Goal: Task Accomplishment & Management: Manage account settings

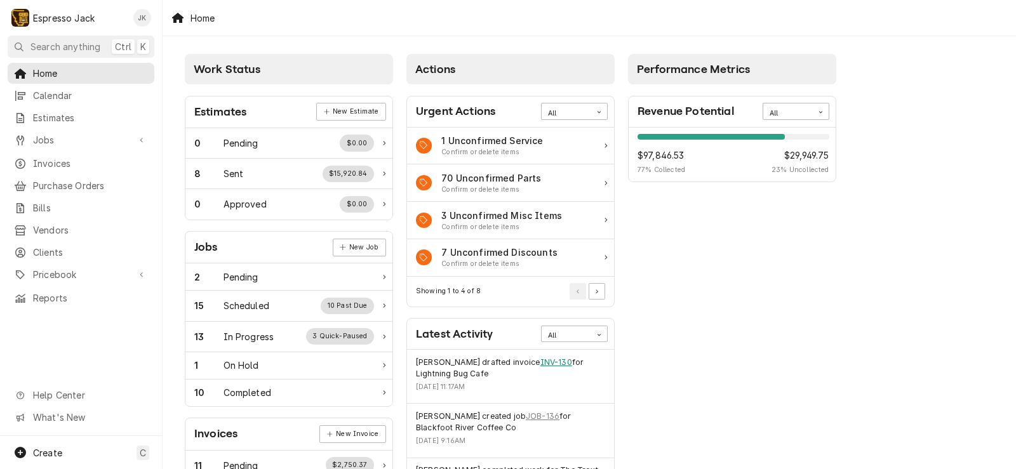
click at [540, 366] on link "INV-130" at bounding box center [556, 362] width 32 height 11
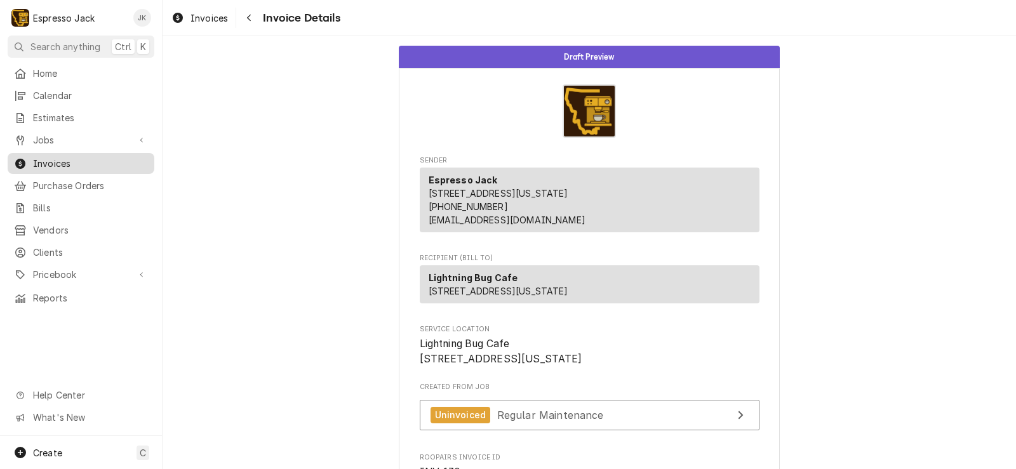
click at [78, 157] on span "Invoices" at bounding box center [90, 163] width 115 height 13
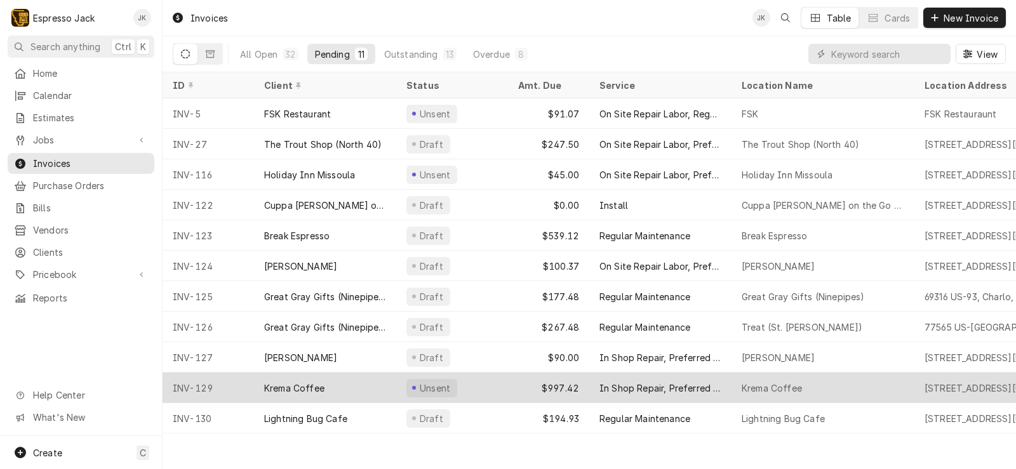
click at [322, 388] on div "Krema Coffee" at bounding box center [294, 387] width 60 height 13
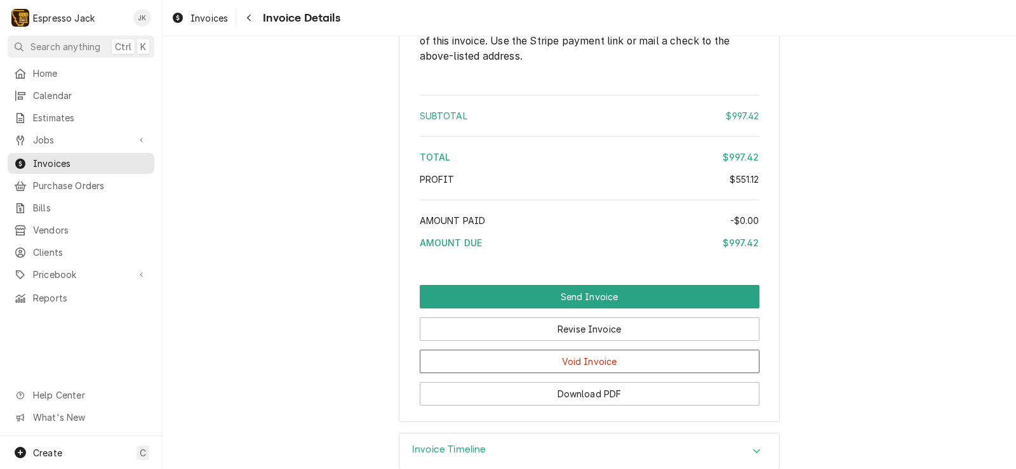
scroll to position [1483, 0]
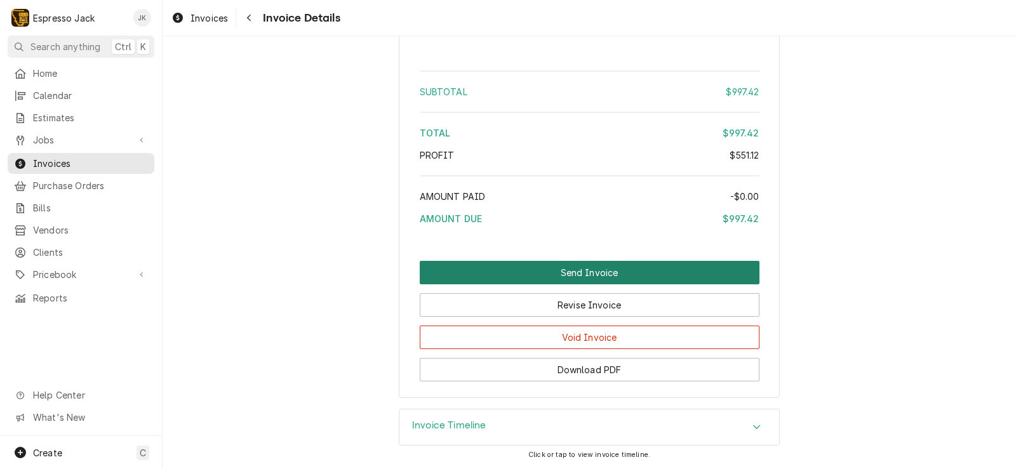
click at [486, 274] on button "Send Invoice" at bounding box center [590, 272] width 340 height 23
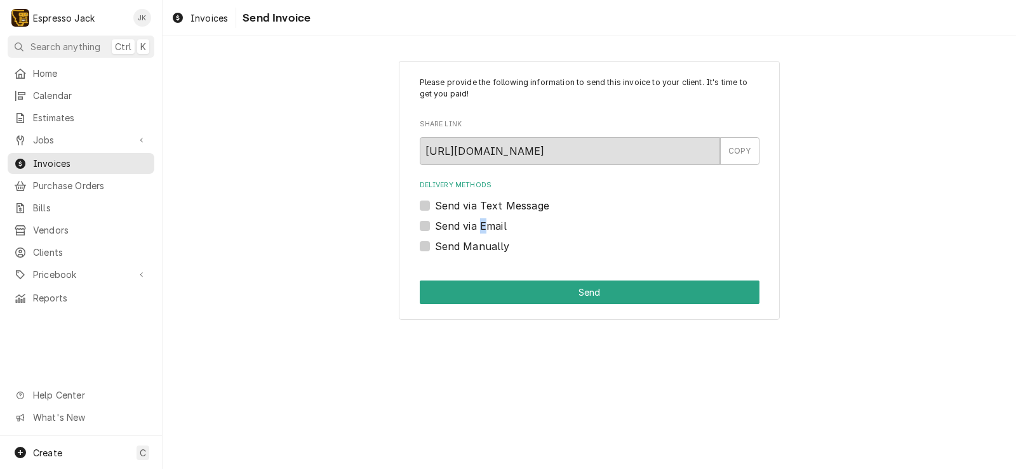
click at [482, 226] on label "Send via Email" at bounding box center [471, 225] width 72 height 15
click at [435, 228] on label "Send via Email" at bounding box center [471, 225] width 72 height 15
click at [435, 228] on input "Send via Email" at bounding box center [605, 232] width 340 height 28
checkbox input "true"
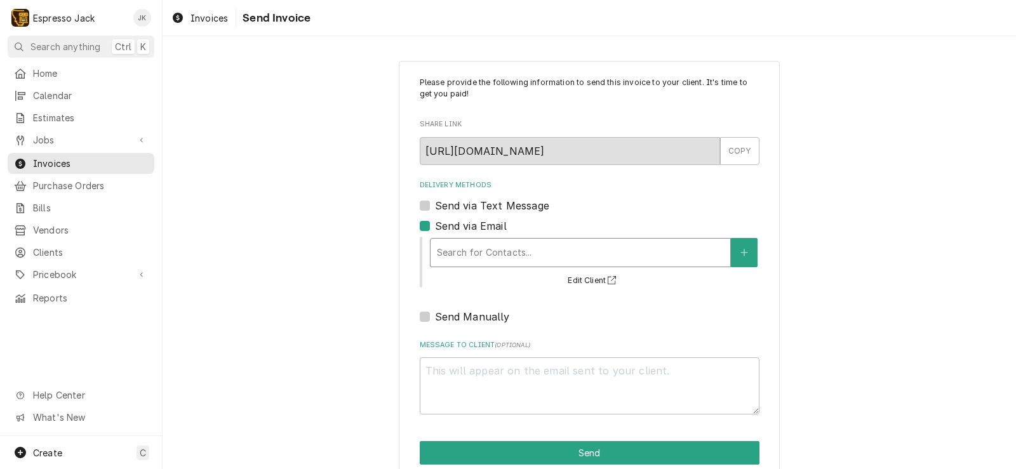
click at [506, 263] on div "Delivery Methods" at bounding box center [580, 252] width 287 height 23
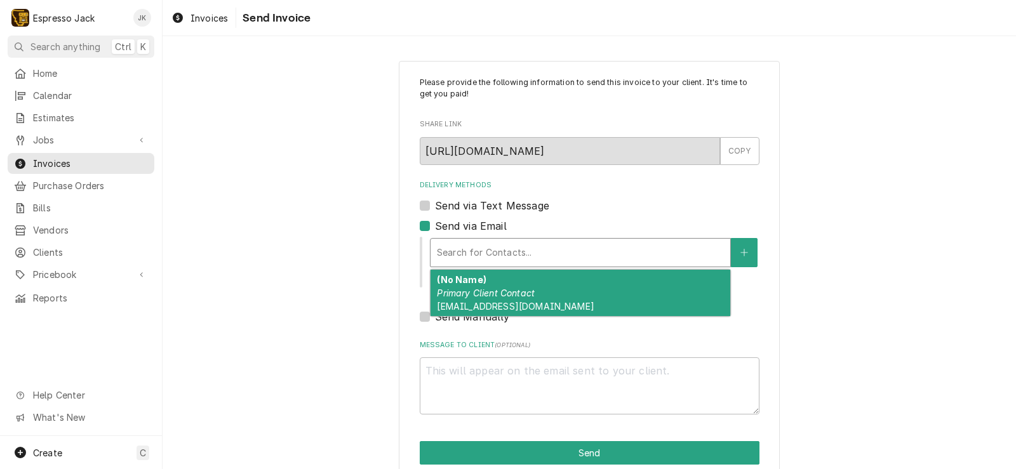
click at [501, 286] on div "(No Name) Primary Client Contact KremaMT@gmail.com" at bounding box center [580, 293] width 300 height 46
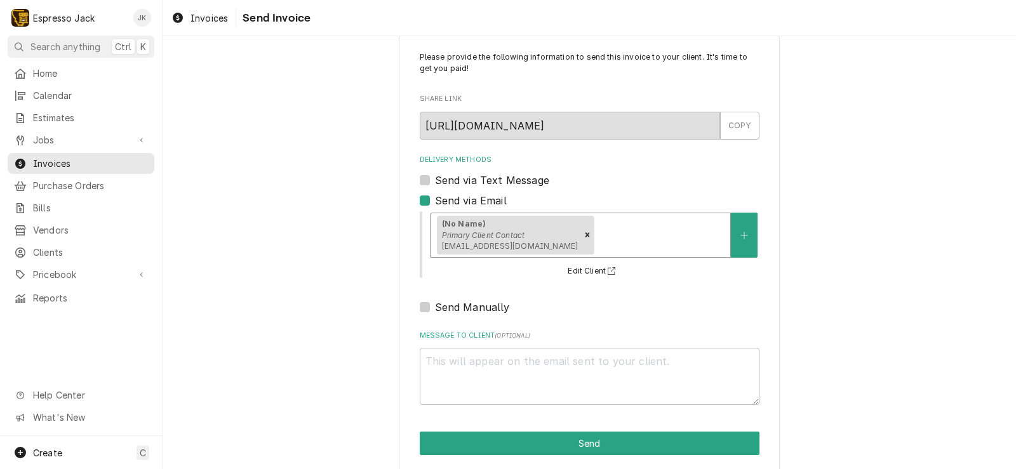
scroll to position [39, 0]
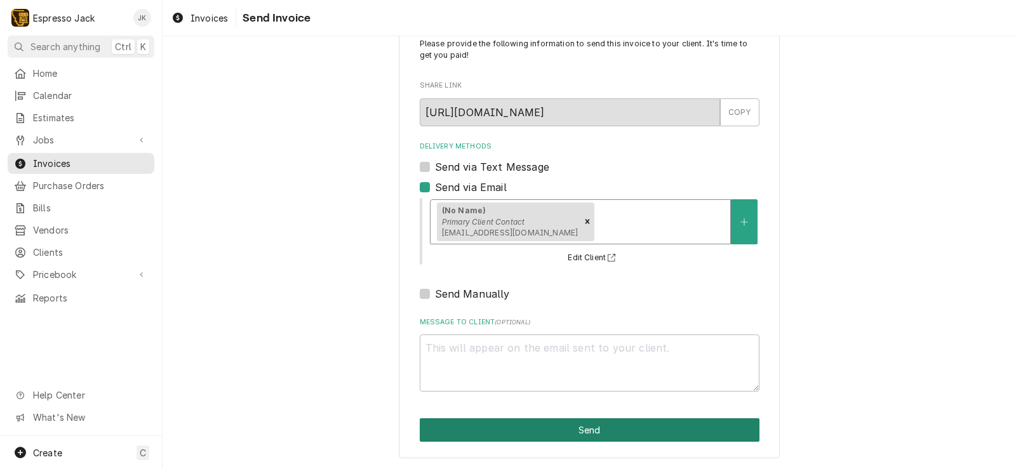
click at [495, 423] on button "Send" at bounding box center [590, 429] width 340 height 23
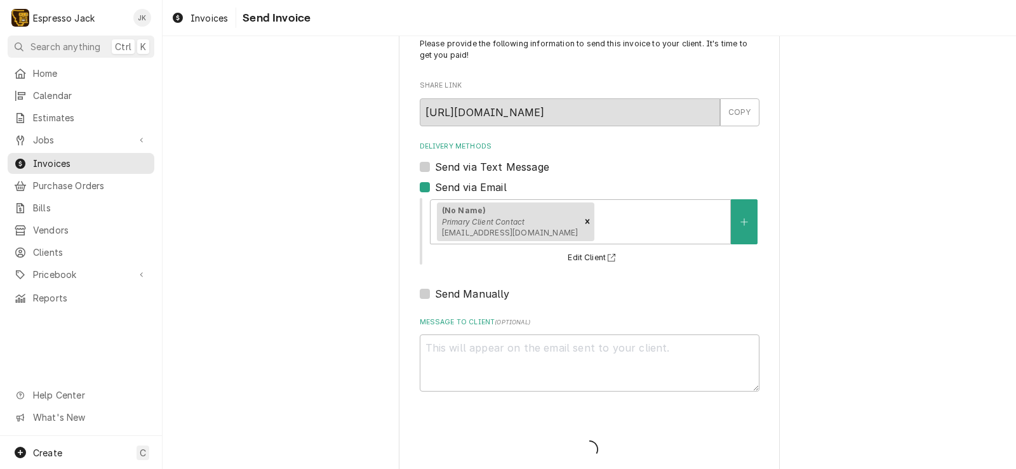
type textarea "x"
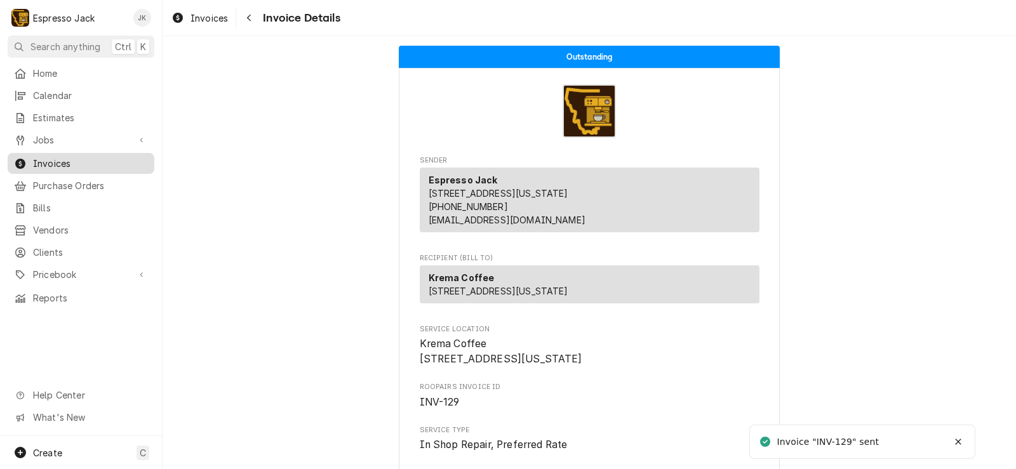
click at [91, 158] on span "Invoices" at bounding box center [90, 163] width 115 height 13
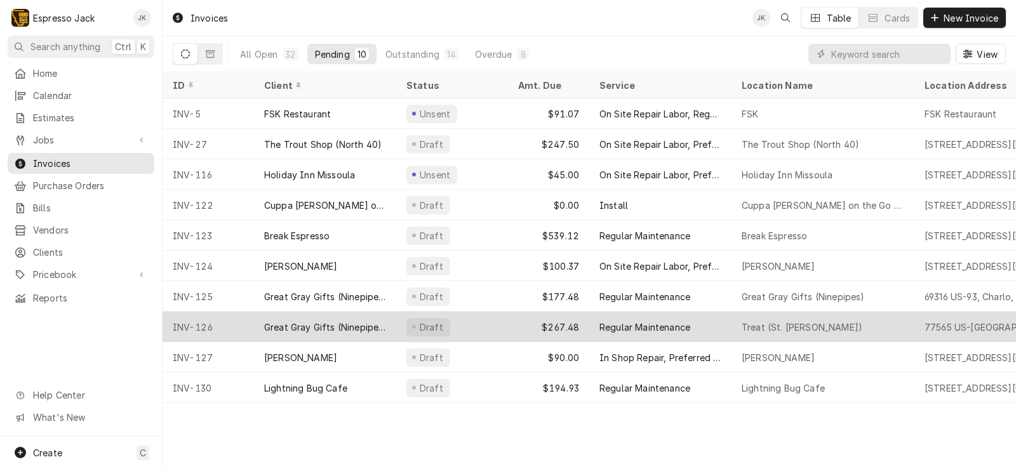
click at [335, 326] on div "Great Gray Gifts (Ninepipes Lodge)" at bounding box center [325, 327] width 122 height 13
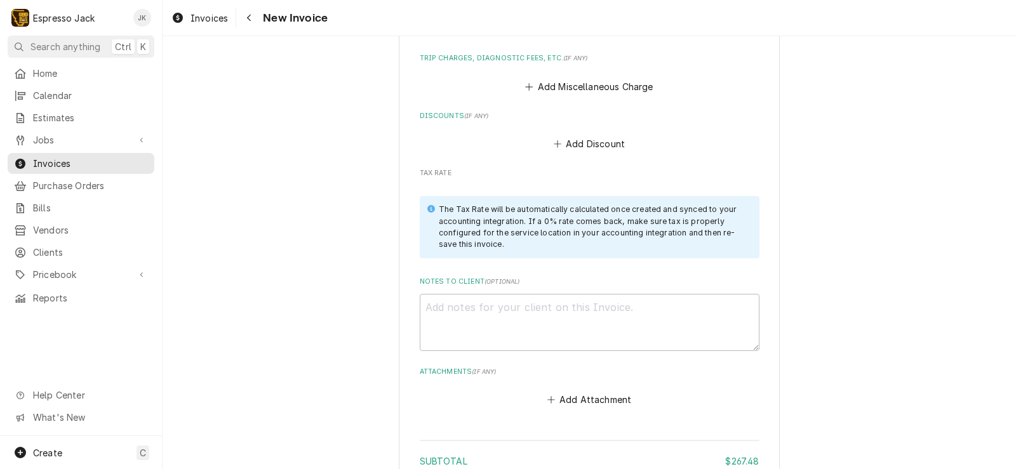
scroll to position [1600, 0]
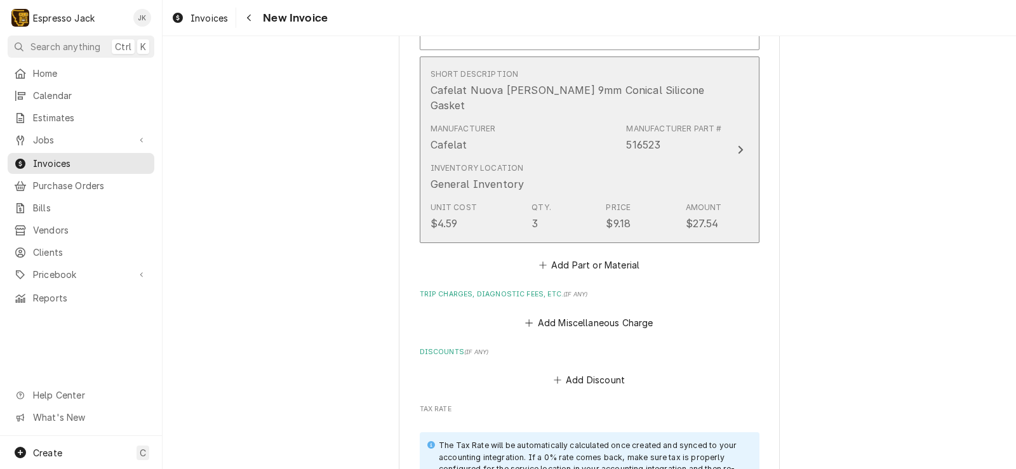
click at [608, 157] on div "Inventory Location General Inventory" at bounding box center [575, 176] width 291 height 39
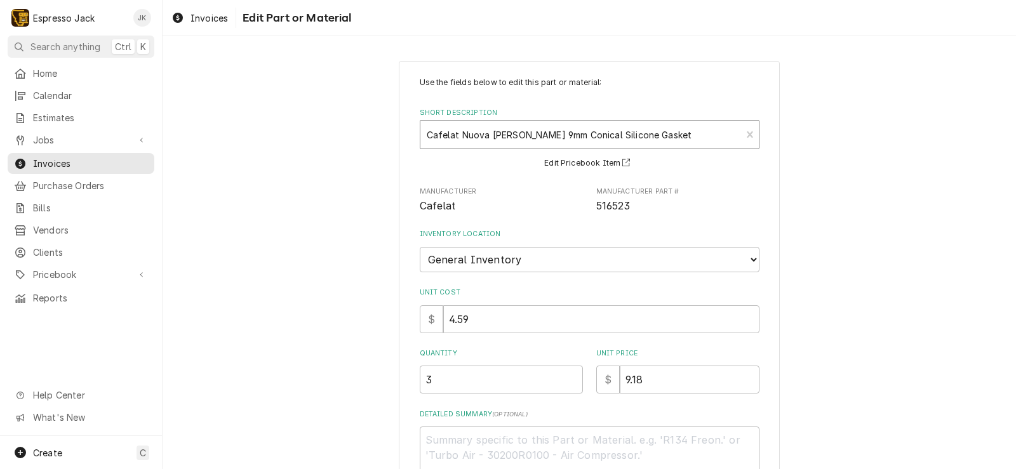
type textarea "x"
click at [592, 122] on div "Cafelat Nuova Simonelli 9mm Conical Silicone Gasket Cafelat • 516523" at bounding box center [580, 135] width 321 height 28
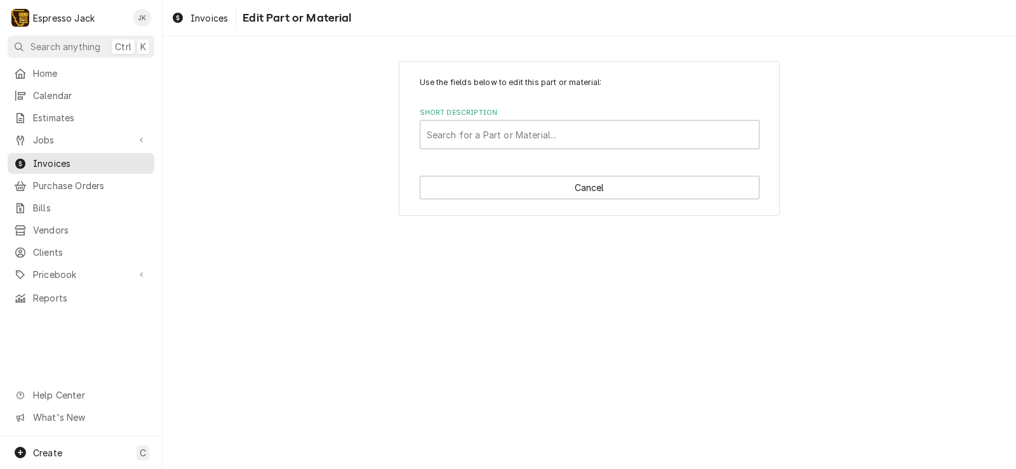
click at [586, 140] on html "E Espresso Jack JK Search anything Ctrl K Home Calendar Estimates Jobs Jobs Job…" at bounding box center [508, 234] width 1016 height 469
click at [579, 141] on div "Short Description" at bounding box center [590, 134] width 326 height 23
type input "caffe"
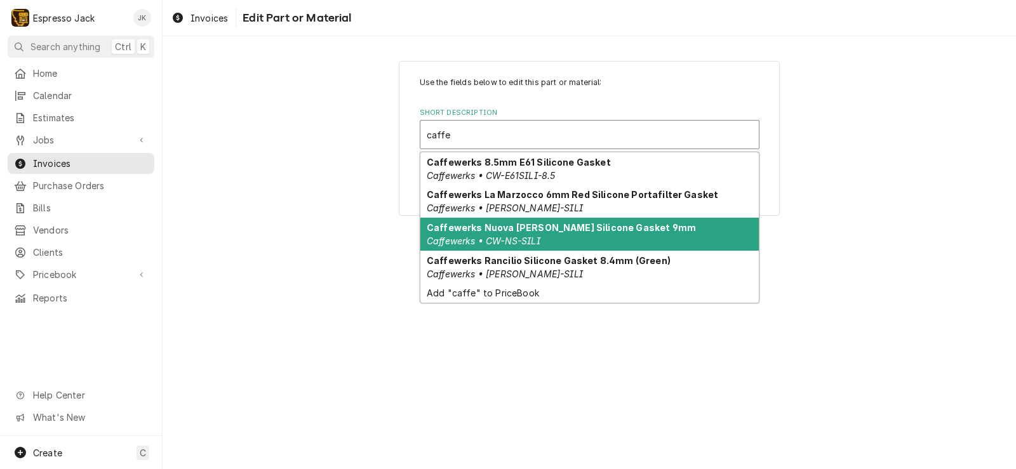
click at [535, 235] on em "Caffewerks • CW-NS-SILI" at bounding box center [484, 240] width 114 height 11
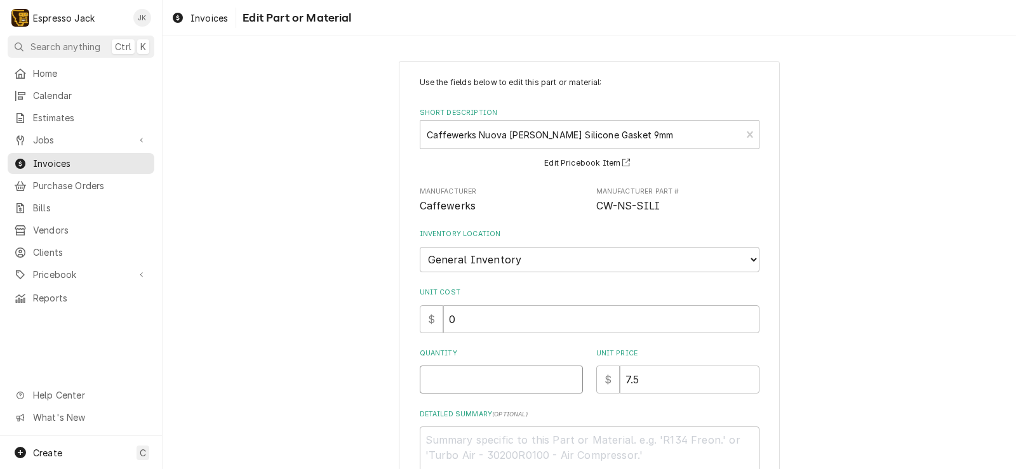
click at [486, 375] on input "Quantity" at bounding box center [501, 380] width 163 height 28
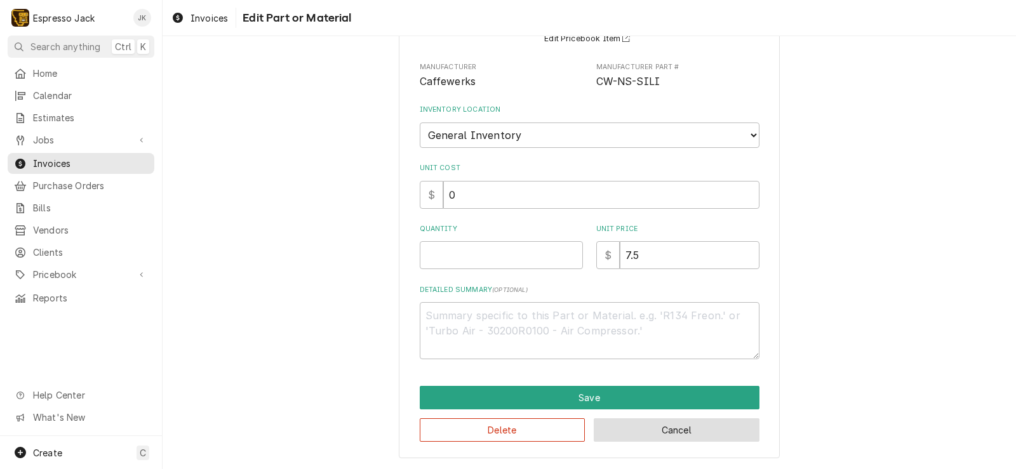
click at [631, 438] on button "Cancel" at bounding box center [676, 429] width 166 height 23
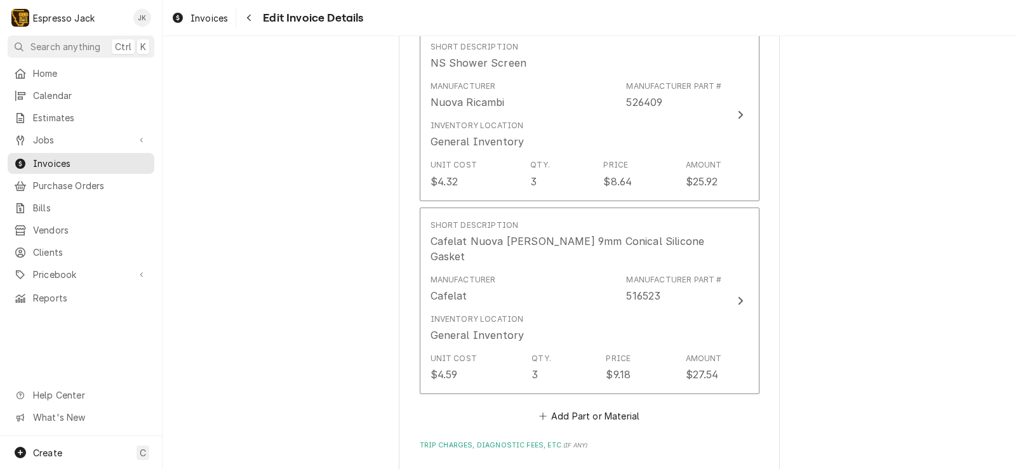
scroll to position [1447, 0]
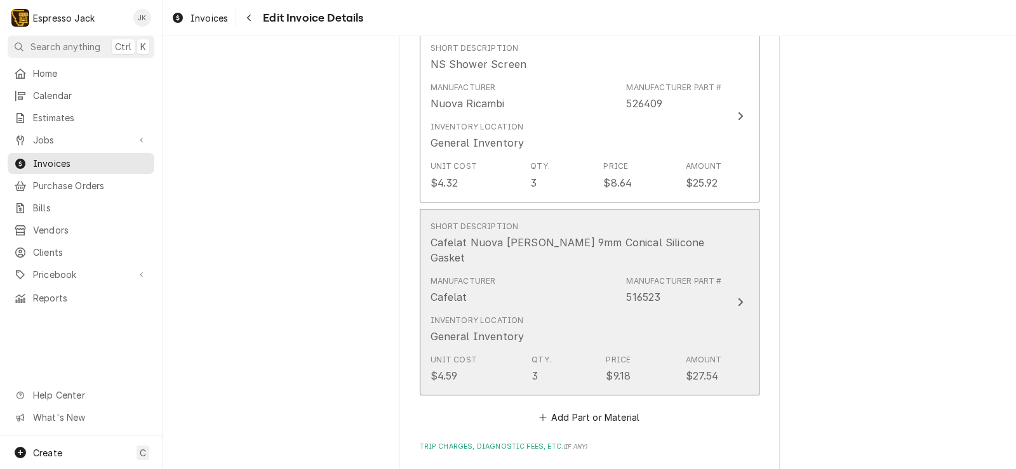
click at [548, 310] on div "Inventory Location General Inventory" at bounding box center [575, 329] width 291 height 39
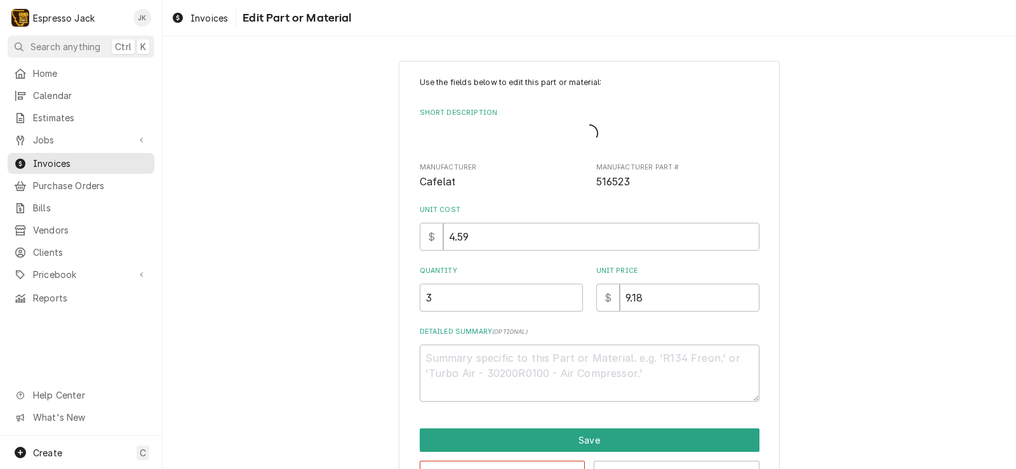
type textarea "x"
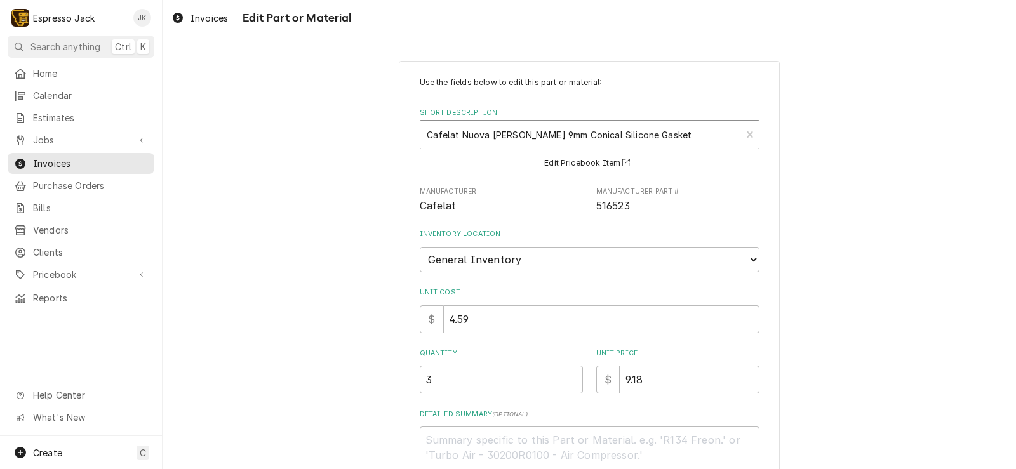
click at [590, 136] on div "Short Description" at bounding box center [581, 134] width 308 height 23
drag, startPoint x: 682, startPoint y: 140, endPoint x: 347, endPoint y: 110, distance: 335.8
click at [359, 112] on div "Use the fields below to edit this part or material: Short Description Cafelat N…" at bounding box center [588, 322] width 853 height 544
click at [666, 131] on div "Short Description" at bounding box center [581, 134] width 308 height 23
type input "caffe"
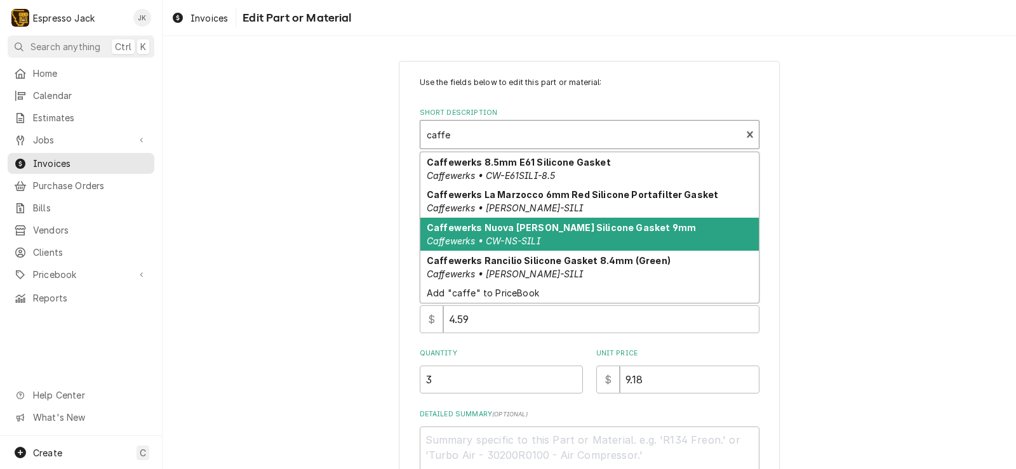
click at [609, 233] on div "Caffewerks Nuova Simonelli Silicone Gasket 9mm Caffewerks • CW-NS-SILI" at bounding box center [589, 234] width 338 height 33
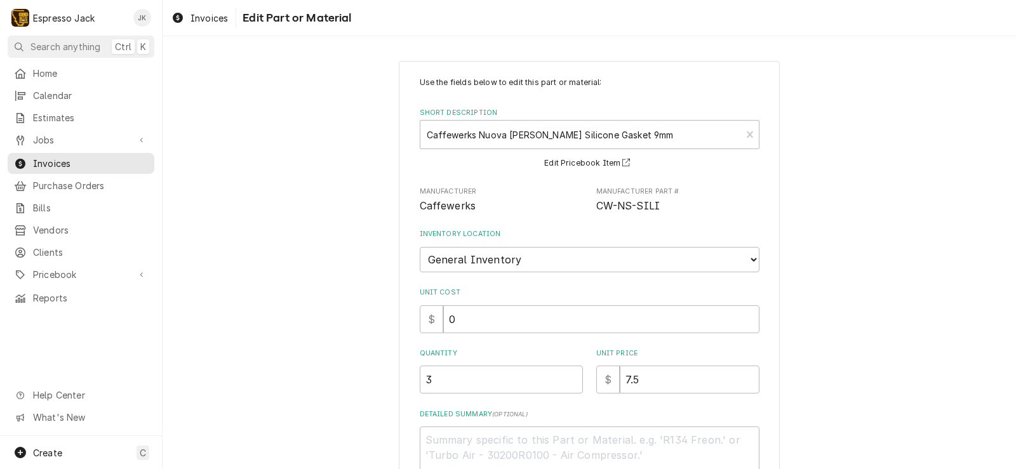
click at [350, 338] on div "Use the fields below to edit this part or material: Short Description Caffewerk…" at bounding box center [588, 322] width 853 height 544
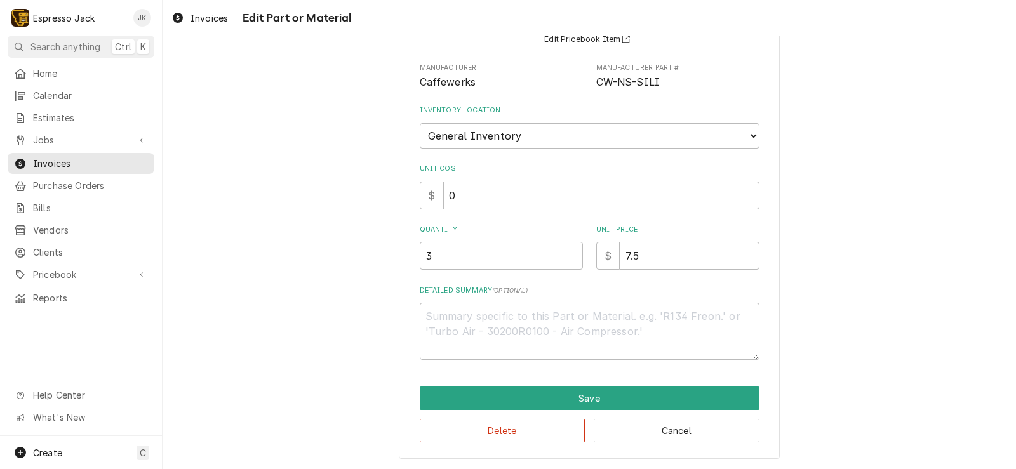
scroll to position [124, 0]
click at [505, 411] on div "Delete Cancel" at bounding box center [590, 425] width 340 height 32
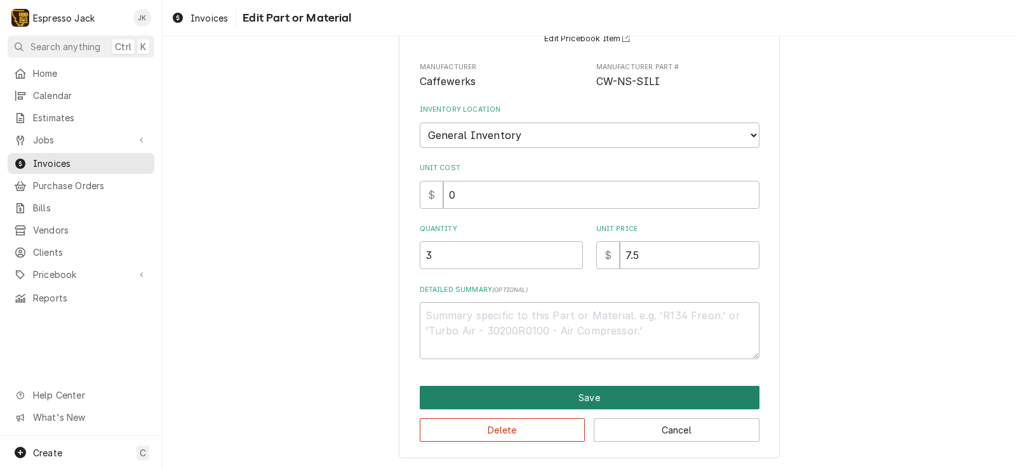
click at [513, 402] on button "Save" at bounding box center [590, 397] width 340 height 23
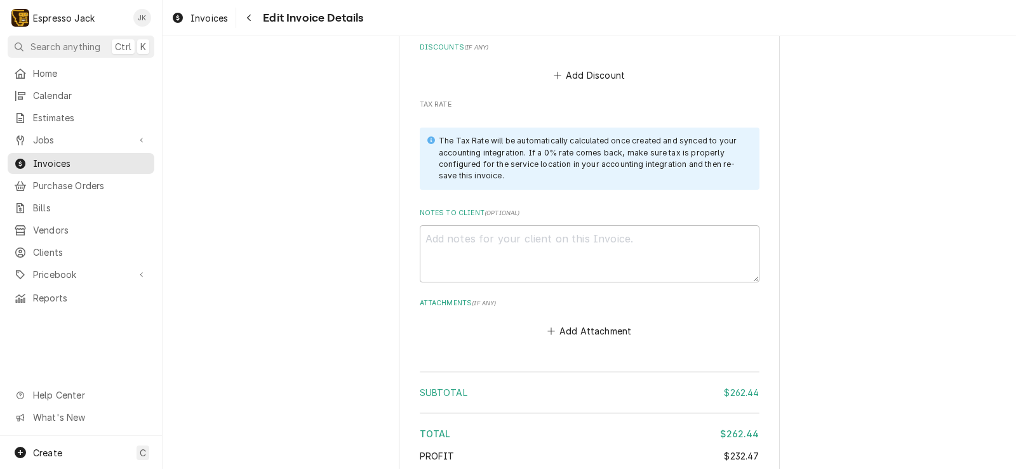
scroll to position [1980, 0]
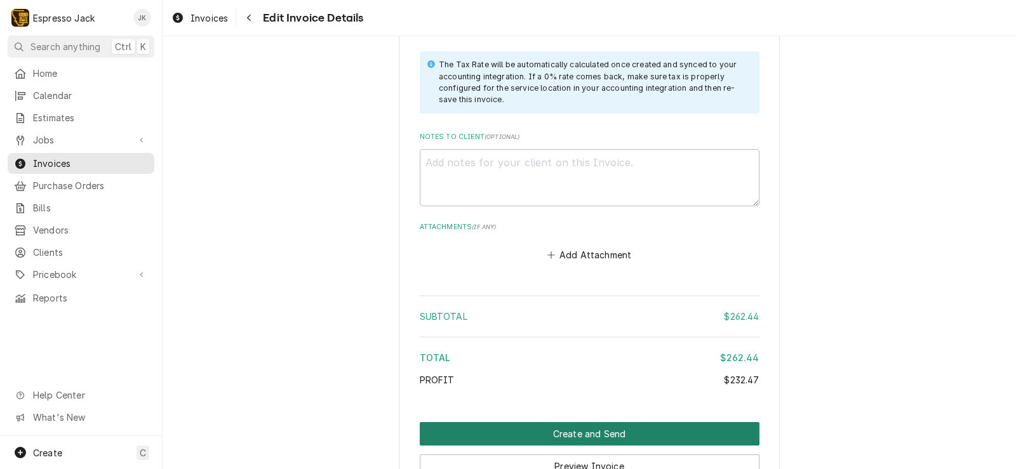
click at [560, 422] on button "Create and Send" at bounding box center [590, 433] width 340 height 23
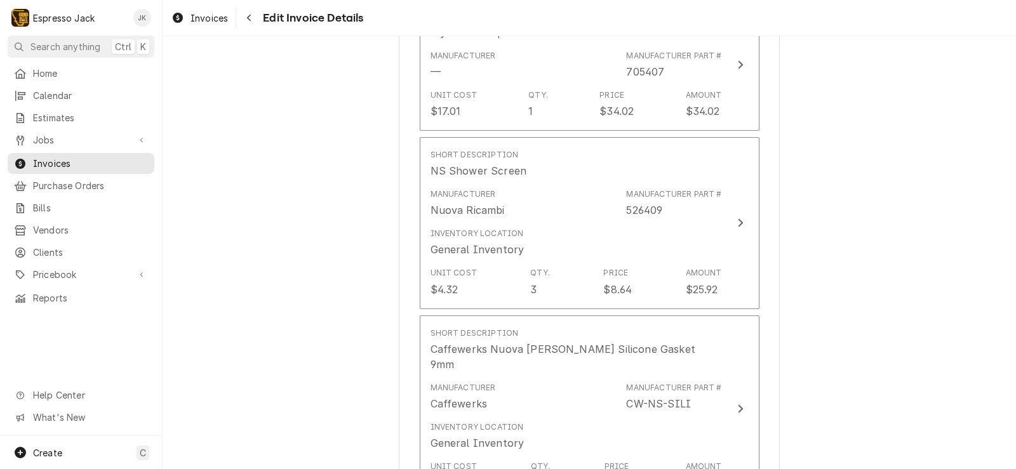
scroll to position [1295, 0]
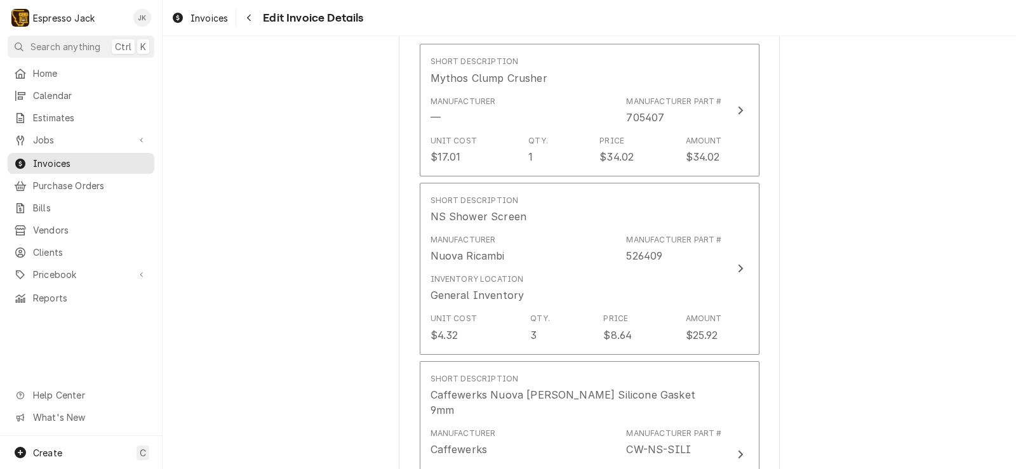
type textarea "x"
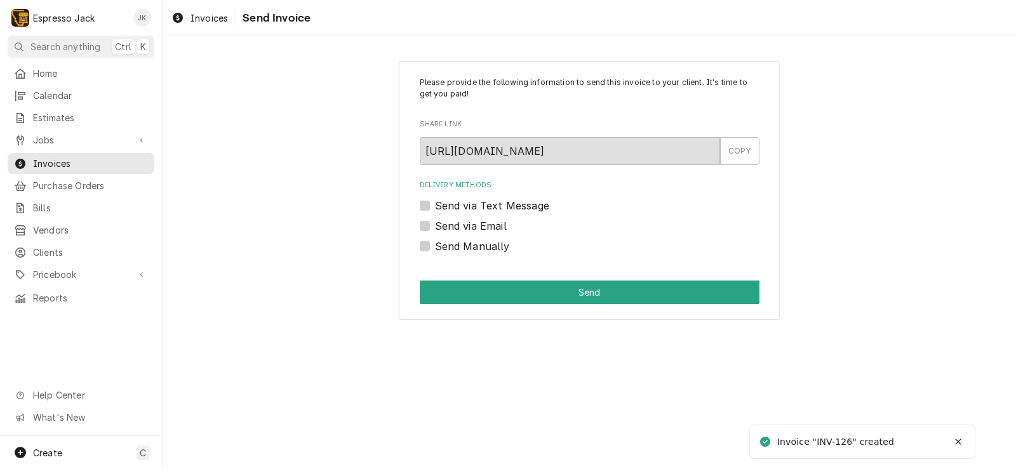
click at [435, 223] on label "Send via Email" at bounding box center [471, 225] width 72 height 15
click at [435, 223] on input "Send via Email" at bounding box center [605, 232] width 340 height 28
checkbox input "true"
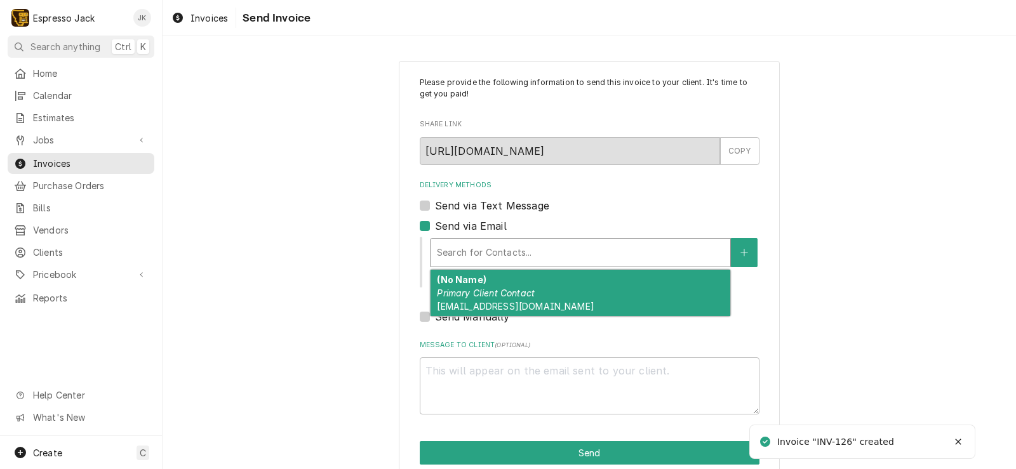
click at [505, 260] on div "Delivery Methods" at bounding box center [580, 252] width 287 height 23
click at [499, 298] on em "Primary Client Contact" at bounding box center [486, 293] width 98 height 11
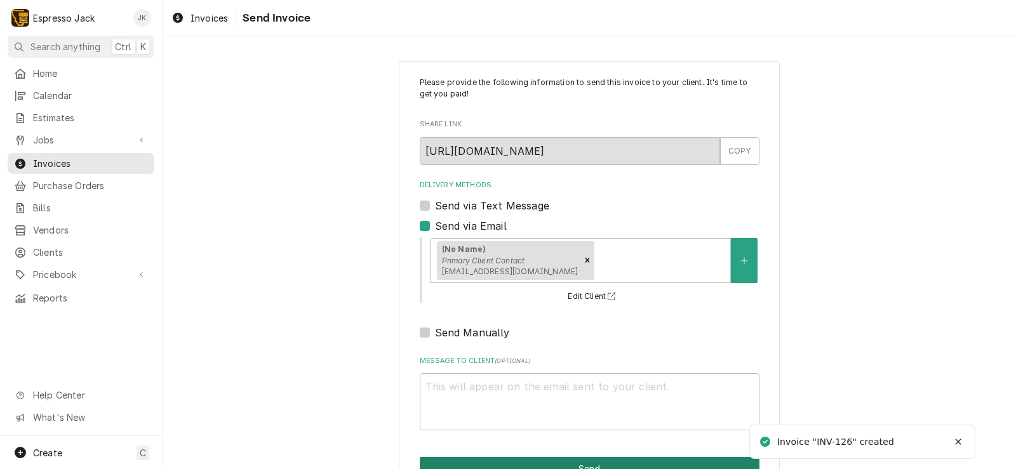
click at [537, 459] on button "Send" at bounding box center [590, 468] width 340 height 23
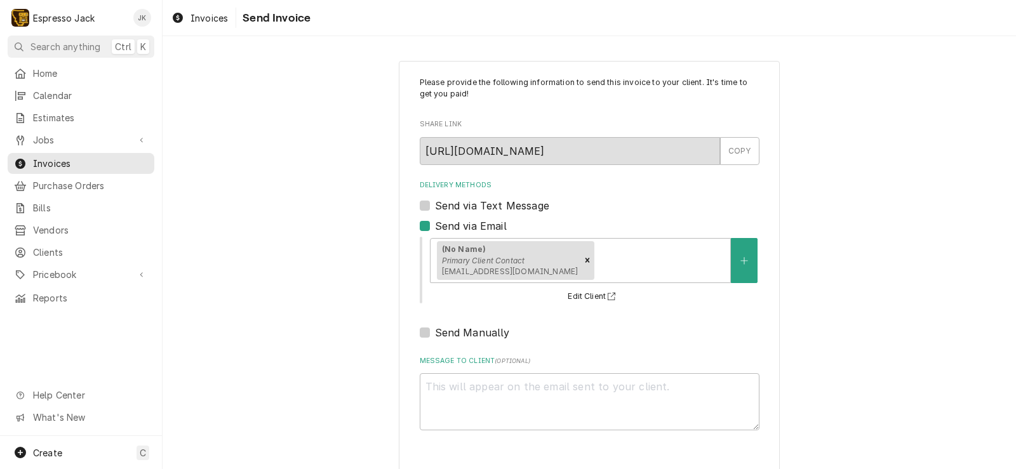
type textarea "x"
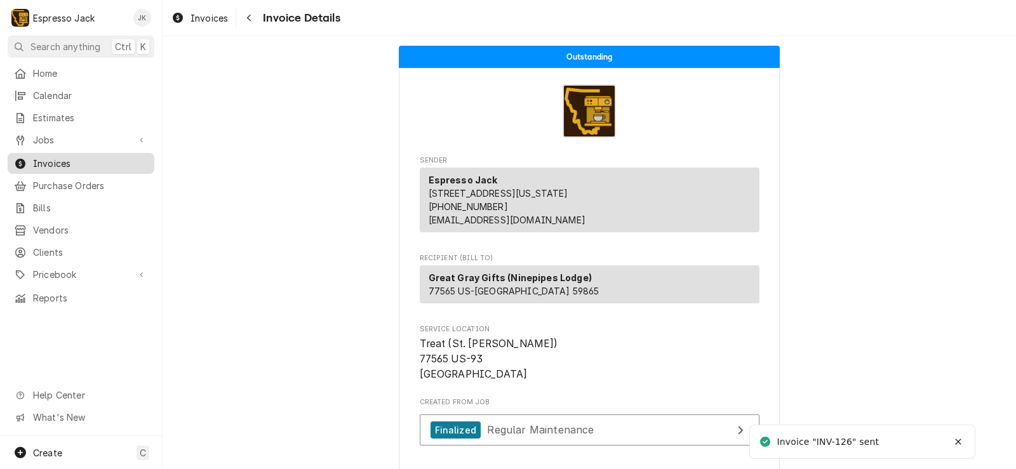
click at [49, 157] on span "Invoices" at bounding box center [90, 163] width 115 height 13
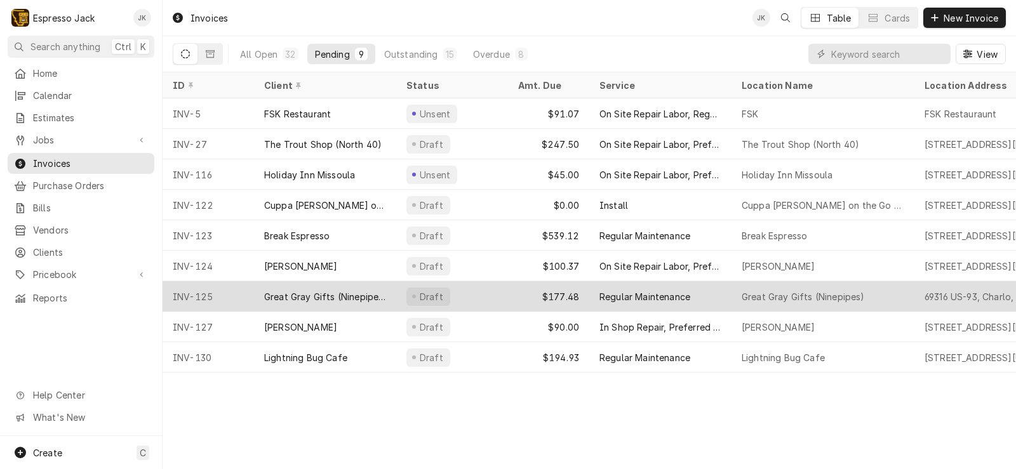
click at [515, 296] on div "$177.48" at bounding box center [548, 296] width 81 height 30
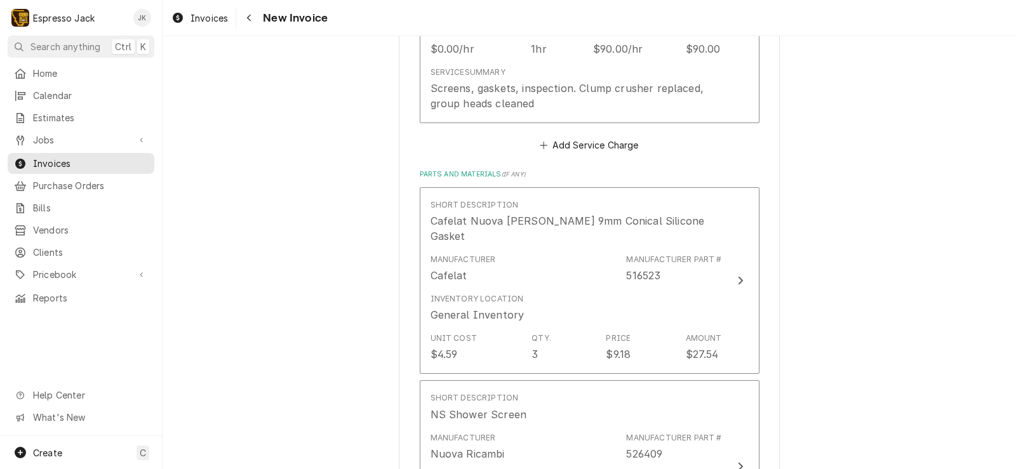
scroll to position [914, 0]
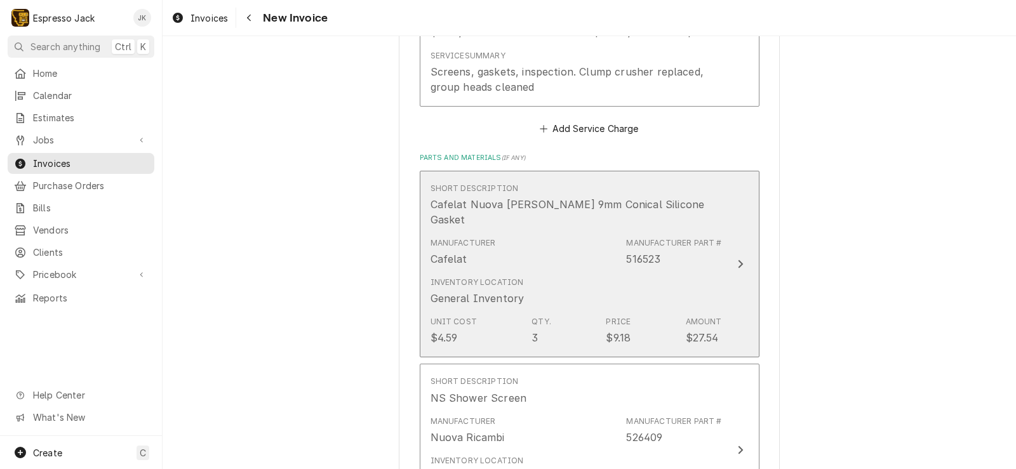
click at [561, 232] on div "Manufacturer Cafelat Manufacturer Part # 516523" at bounding box center [575, 251] width 291 height 39
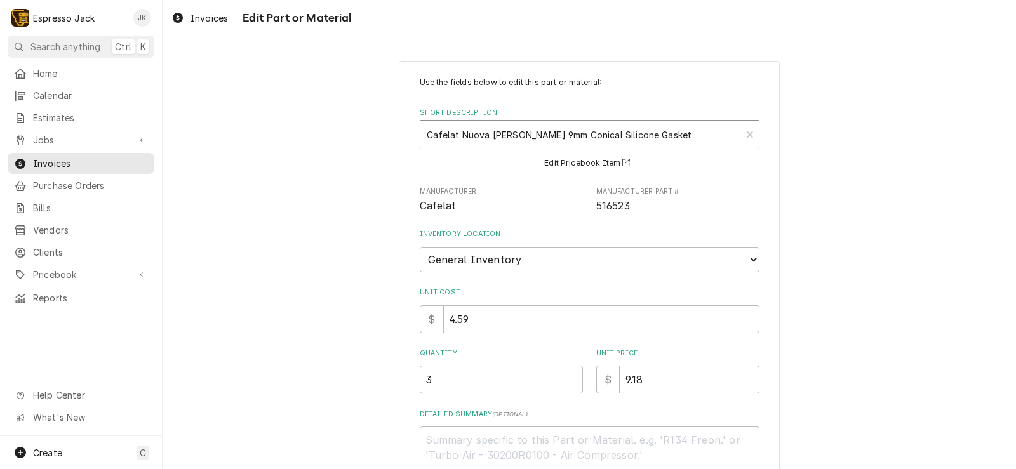
type textarea "x"
click at [576, 139] on div "Short Description" at bounding box center [581, 134] width 308 height 23
drag, startPoint x: 677, startPoint y: 136, endPoint x: 246, endPoint y: 122, distance: 431.2
click at [246, 122] on div "Use the fields below to edit this part or material: Short Description Cafelat N…" at bounding box center [588, 322] width 853 height 544
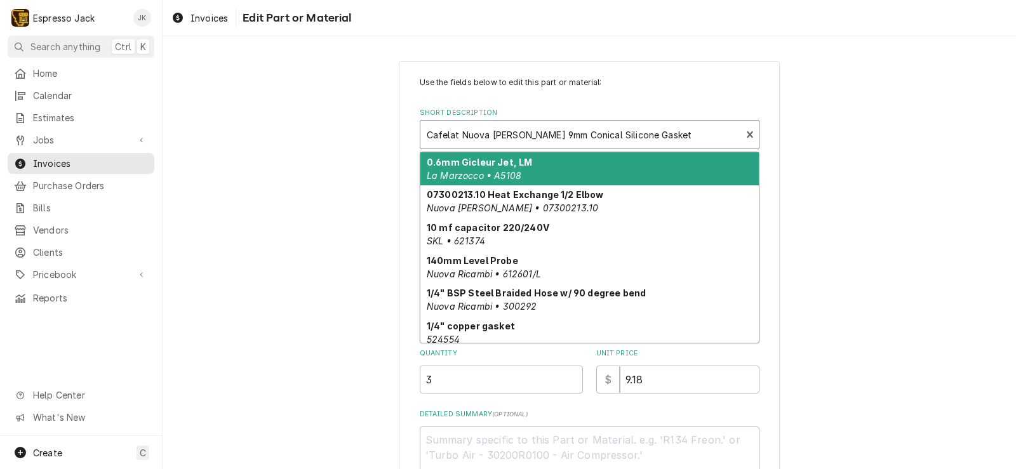
drag, startPoint x: 656, startPoint y: 134, endPoint x: 562, endPoint y: 133, distance: 93.9
click at [562, 133] on div "Short Description" at bounding box center [581, 134] width 308 height 23
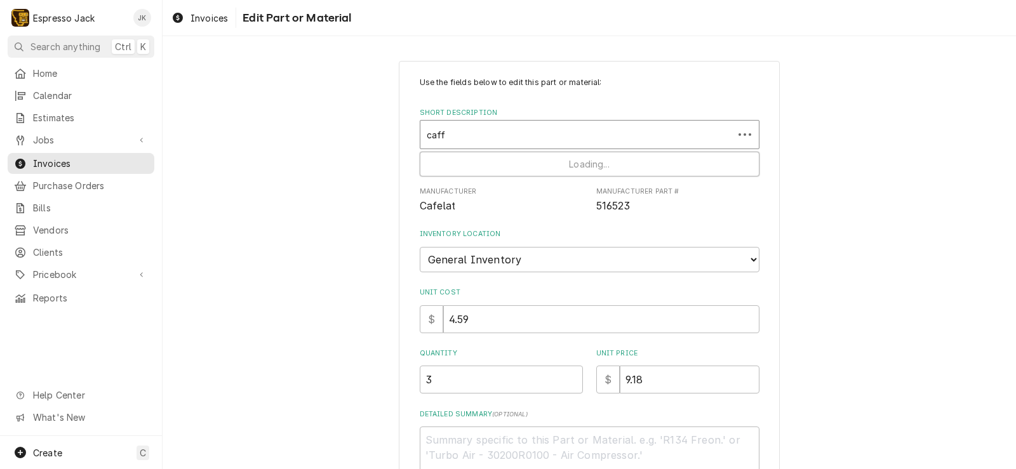
type input "caffe"
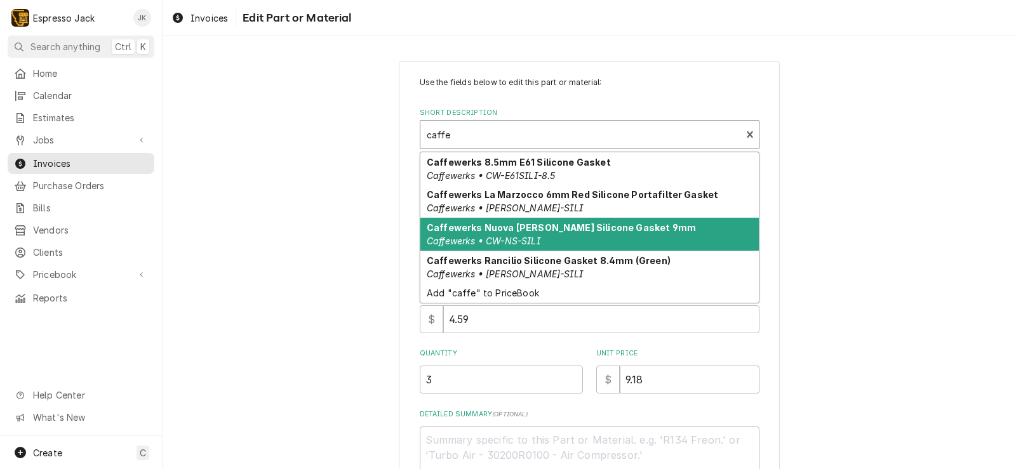
click at [607, 234] on div "Caffewerks Nuova Simonelli Silicone Gasket 9mm Caffewerks • CW-NS-SILI" at bounding box center [589, 234] width 338 height 33
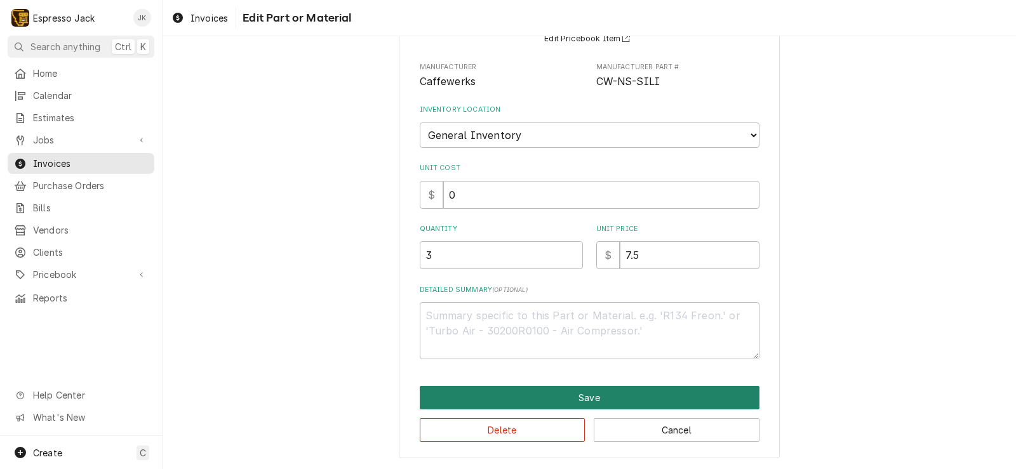
click at [435, 391] on button "Save" at bounding box center [590, 397] width 340 height 23
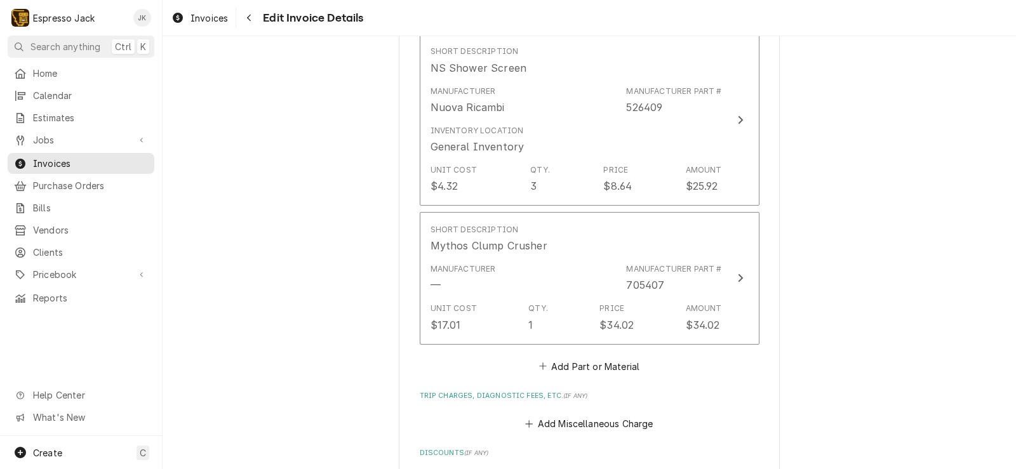
scroll to position [1280, 0]
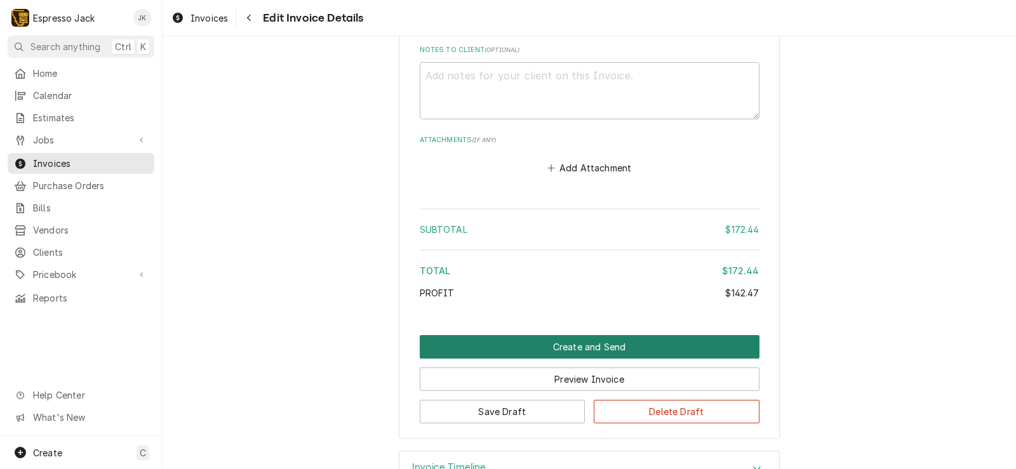
click at [536, 341] on button "Create and Send" at bounding box center [590, 346] width 340 height 23
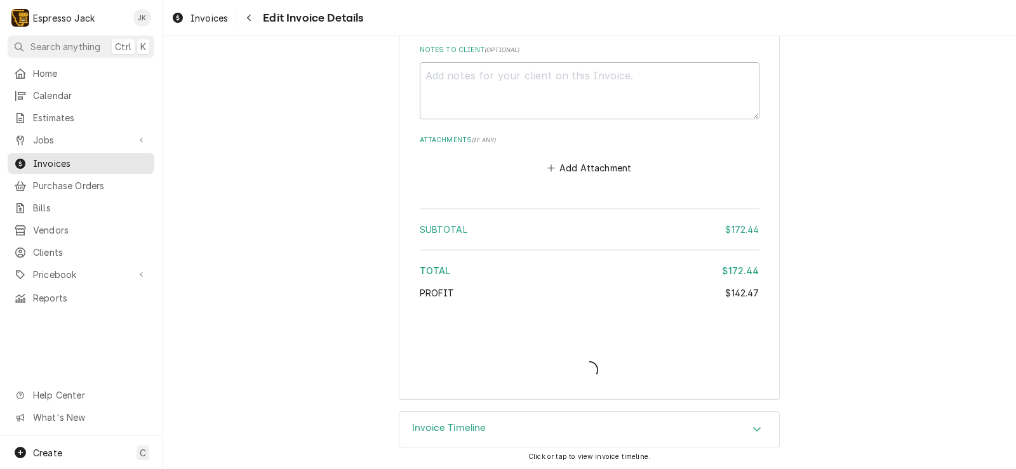
scroll to position [1799, 0]
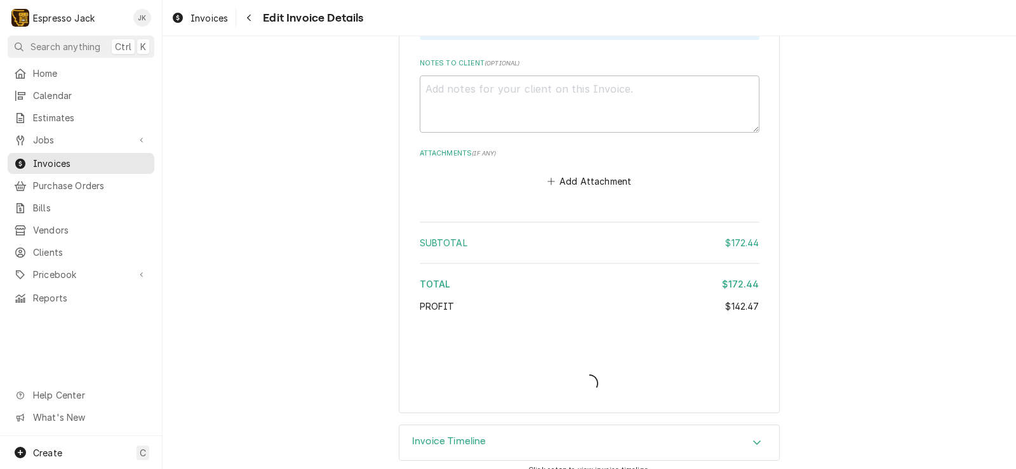
type textarea "x"
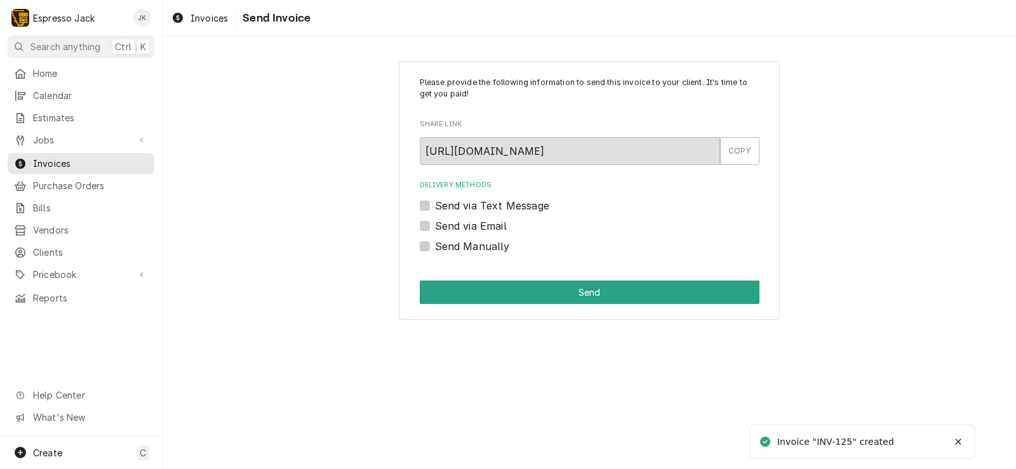
click at [442, 222] on label "Send via Email" at bounding box center [471, 225] width 72 height 15
click at [442, 222] on input "Send via Email" at bounding box center [605, 232] width 340 height 28
checkbox input "true"
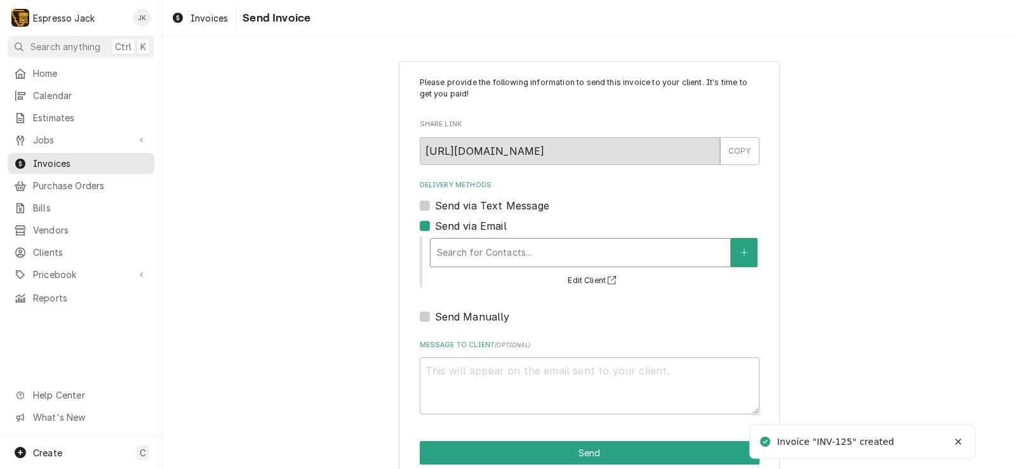
click at [515, 262] on div "Delivery Methods" at bounding box center [580, 252] width 287 height 23
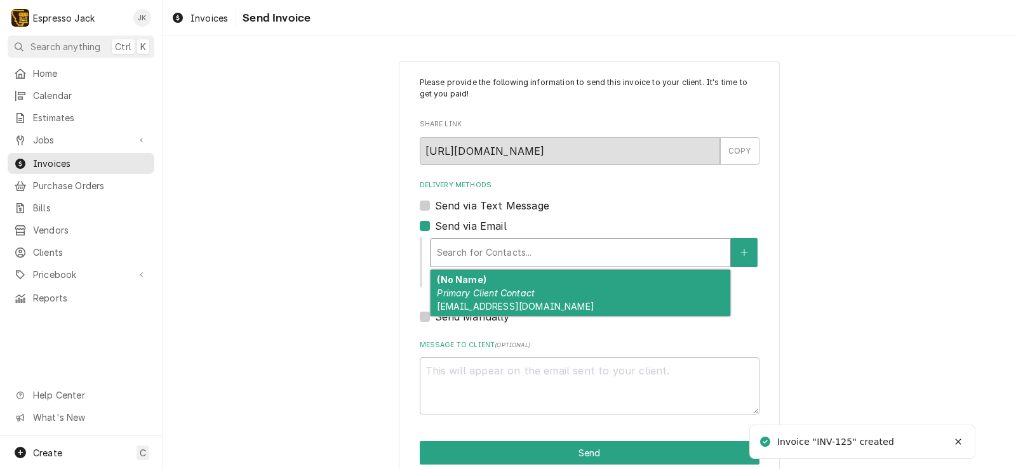
click at [501, 284] on div "(No Name) Primary Client Contact smorton@greatgraygifts.com" at bounding box center [580, 293] width 300 height 46
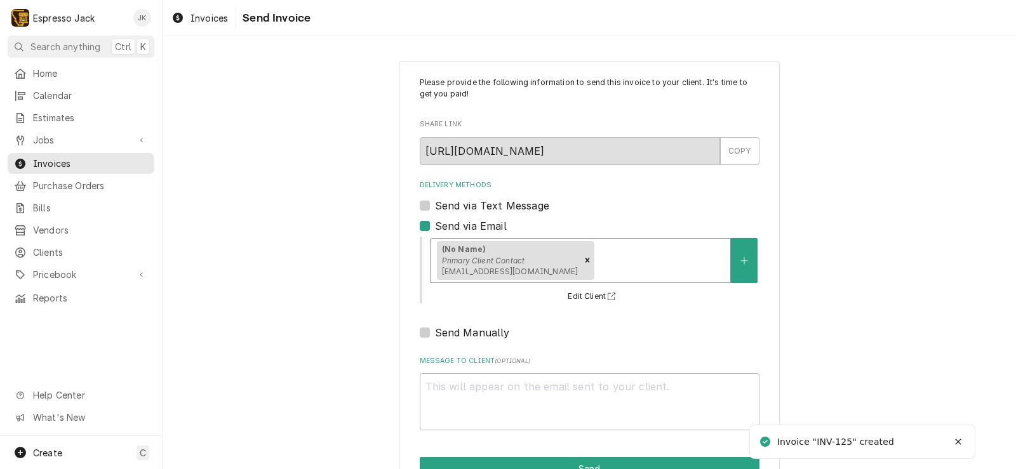
scroll to position [39, 0]
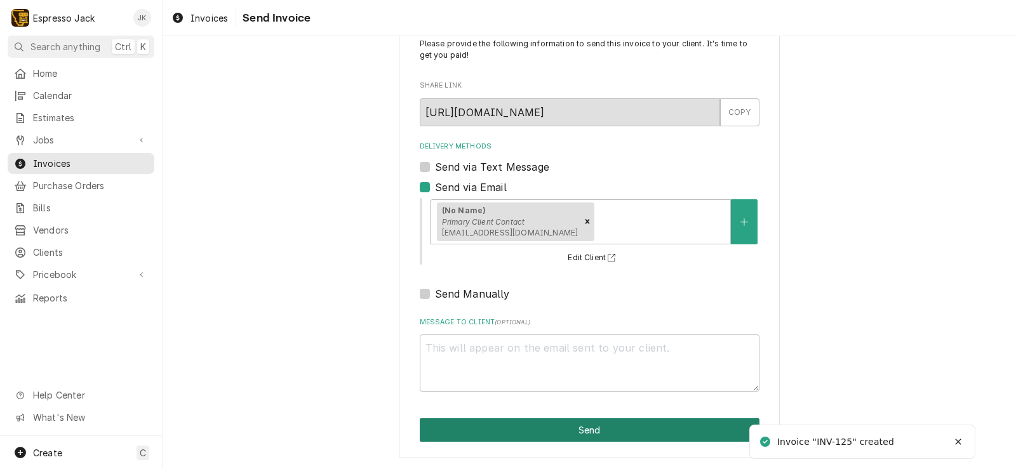
click at [464, 429] on button "Send" at bounding box center [590, 429] width 340 height 23
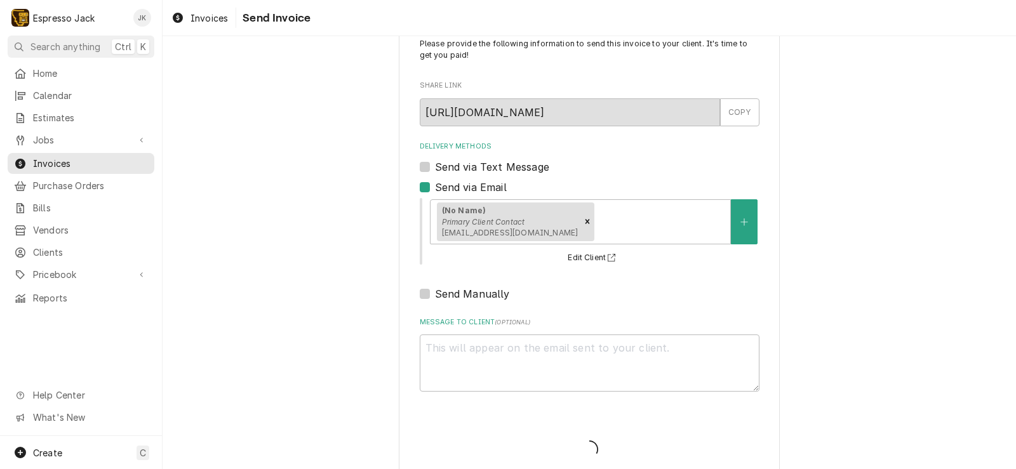
type textarea "x"
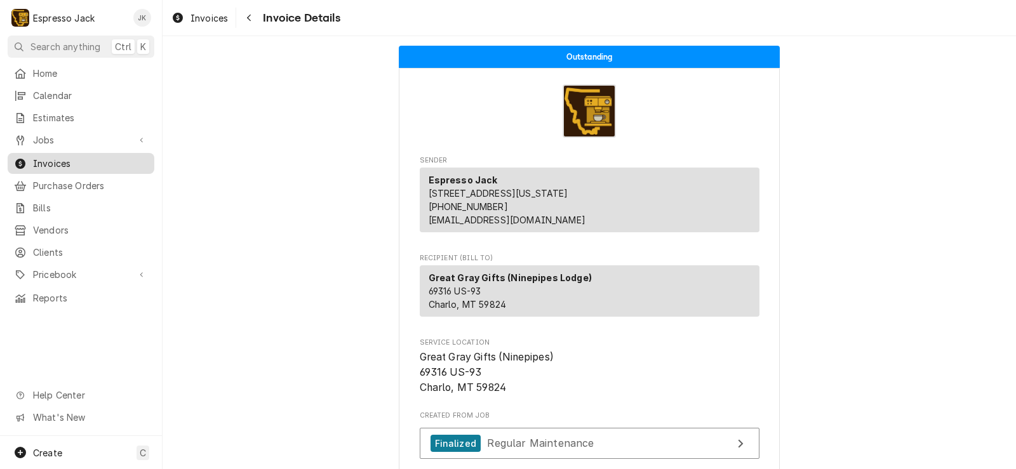
click at [58, 157] on span "Invoices" at bounding box center [90, 163] width 115 height 13
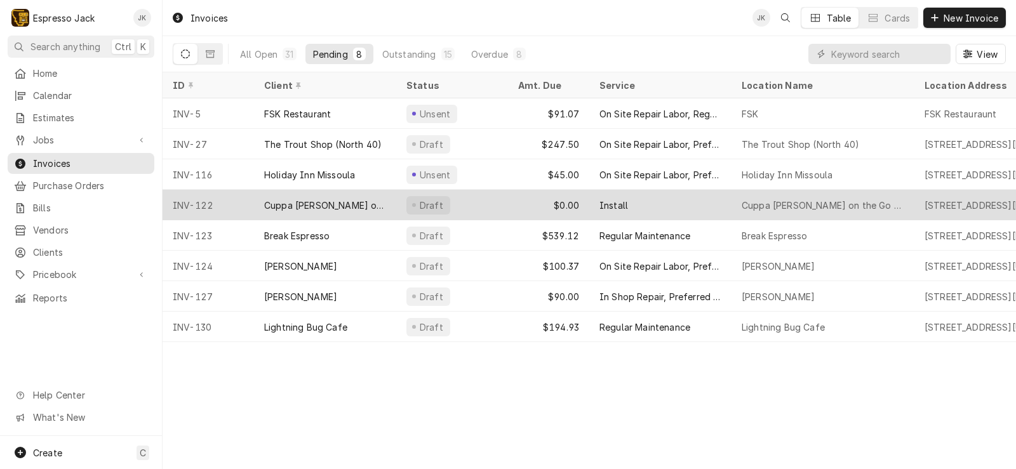
click at [354, 205] on div "Cuppa [PERSON_NAME] on the Go" at bounding box center [325, 205] width 122 height 13
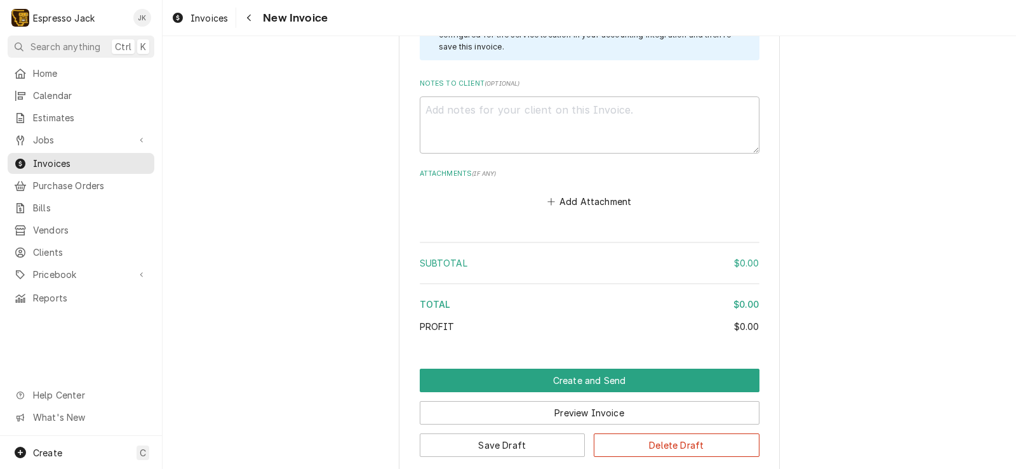
scroll to position [1676, 0]
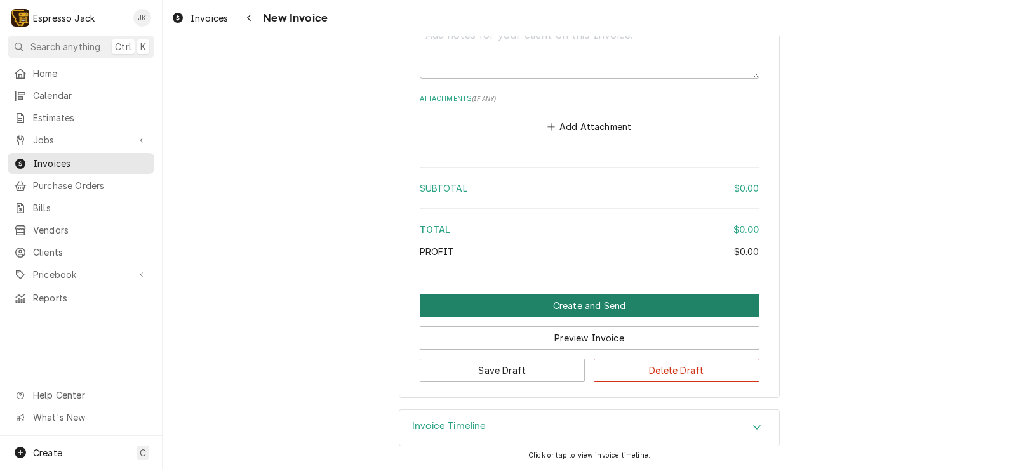
click at [602, 306] on button "Create and Send" at bounding box center [590, 305] width 340 height 23
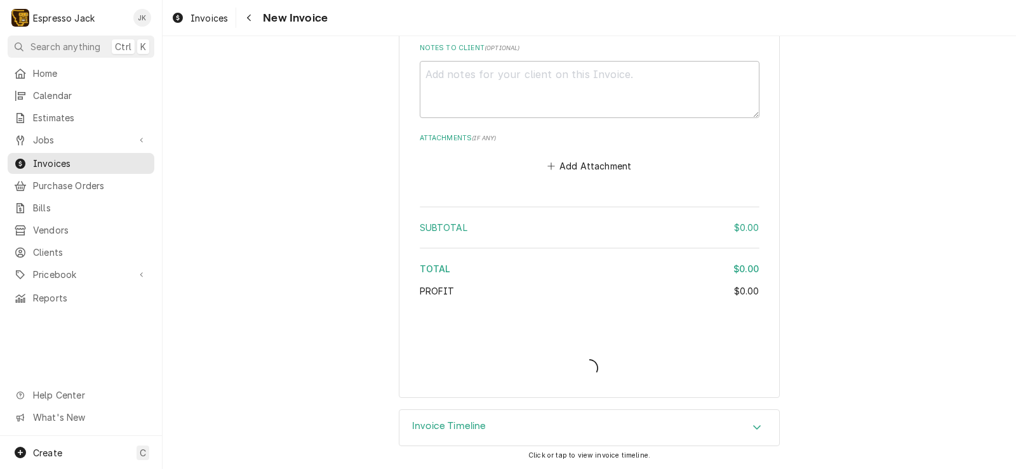
scroll to position [1637, 0]
type textarea "x"
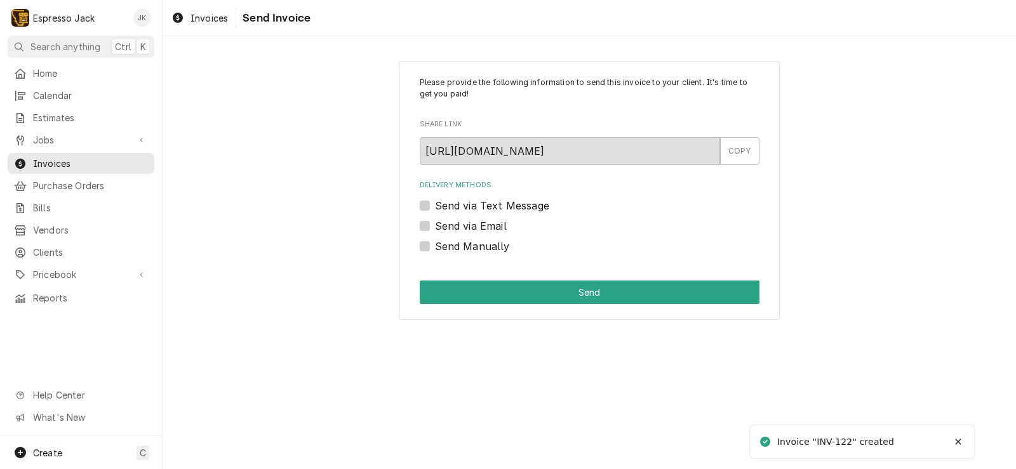
click at [435, 248] on label "Send Manually" at bounding box center [472, 246] width 75 height 15
click at [435, 248] on input "Send Manually" at bounding box center [605, 253] width 340 height 28
checkbox input "true"
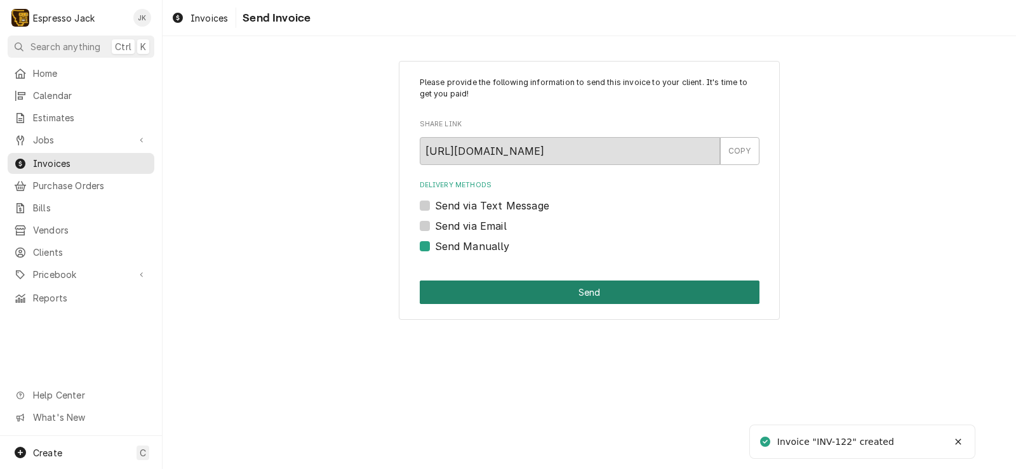
click at [510, 294] on button "Send" at bounding box center [590, 292] width 340 height 23
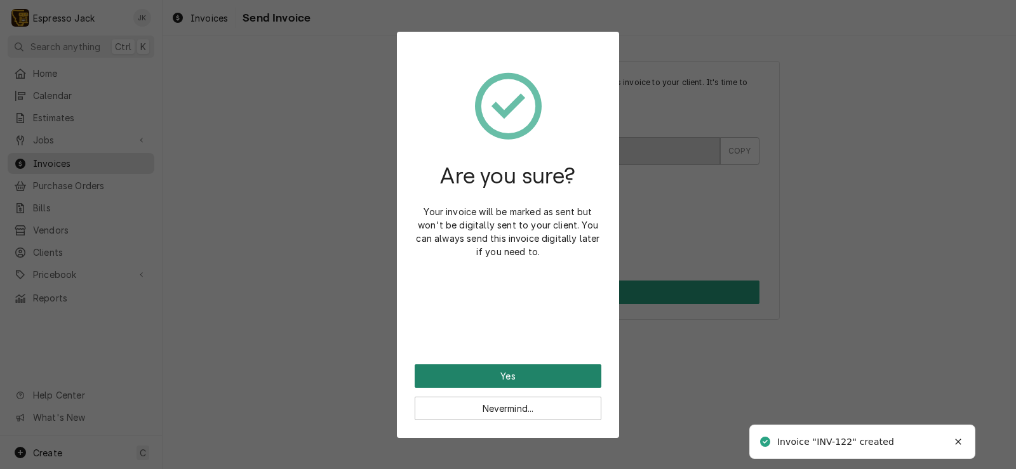
click at [519, 369] on button "Yes" at bounding box center [507, 375] width 187 height 23
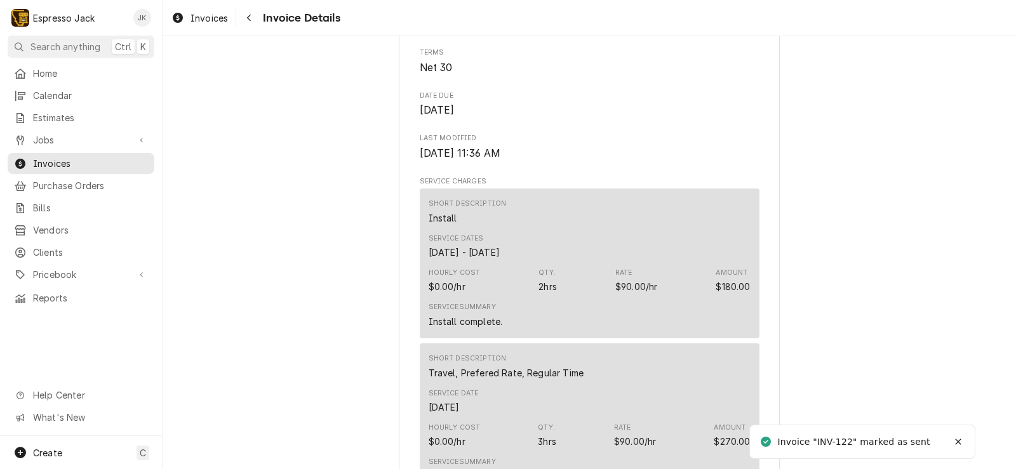
scroll to position [76, 0]
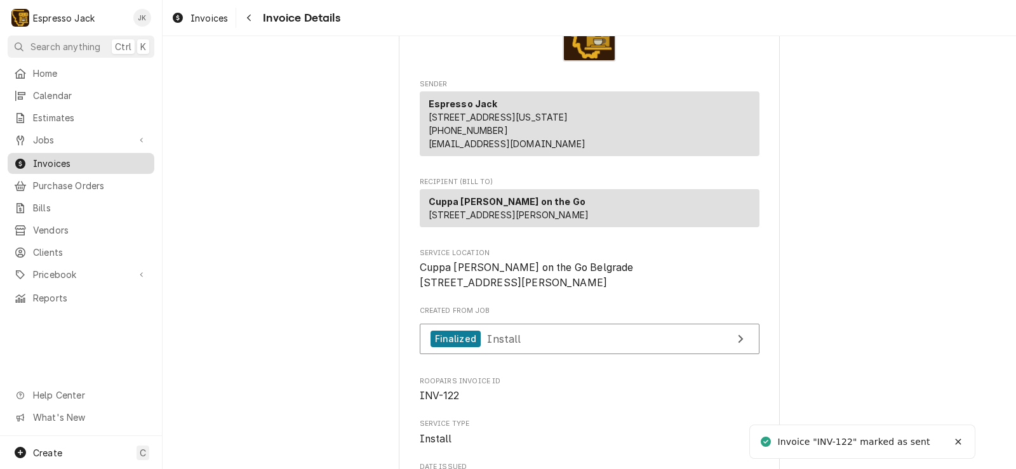
click at [58, 157] on span "Invoices" at bounding box center [90, 163] width 115 height 13
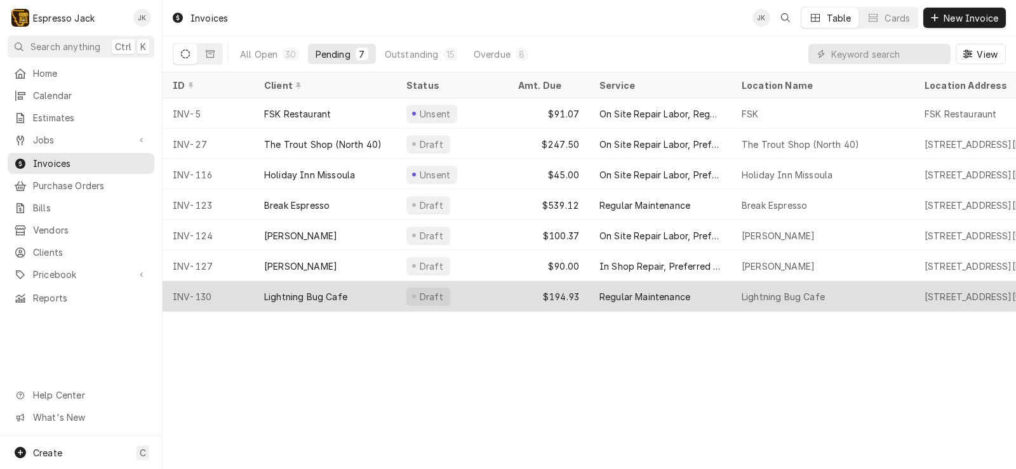
click at [347, 293] on div "Lightning Bug Cafe" at bounding box center [325, 296] width 142 height 30
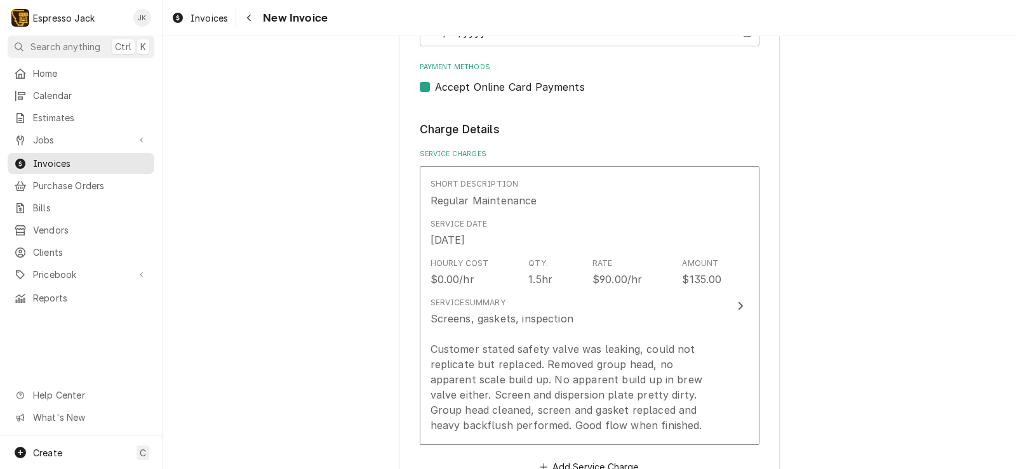
scroll to position [609, 0]
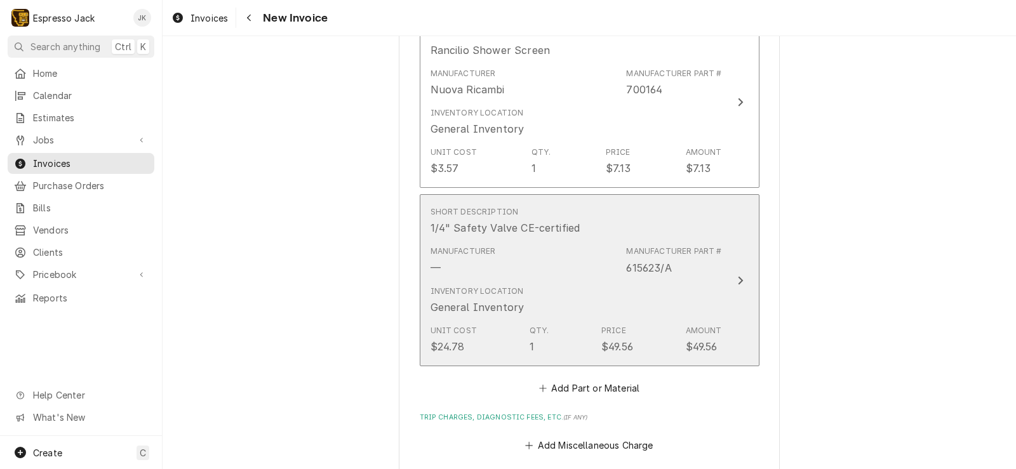
click at [663, 281] on div "Inventory Location General Inventory" at bounding box center [575, 300] width 291 height 39
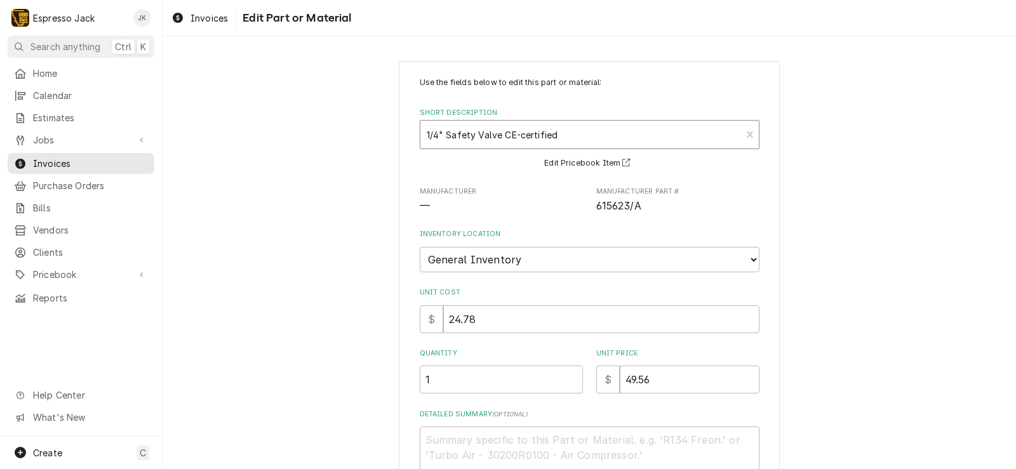
type textarea "x"
click at [503, 131] on div "Short Description" at bounding box center [581, 134] width 308 height 23
type input "3/8"
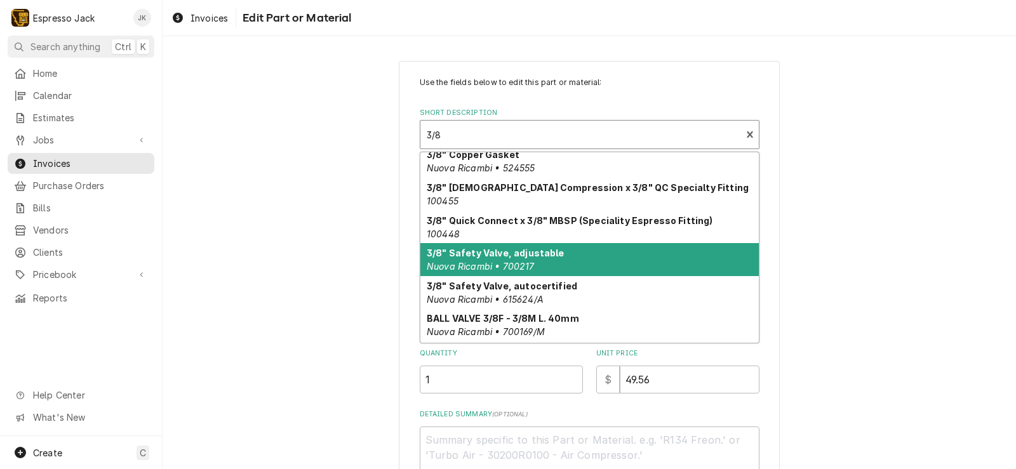
scroll to position [76, 0]
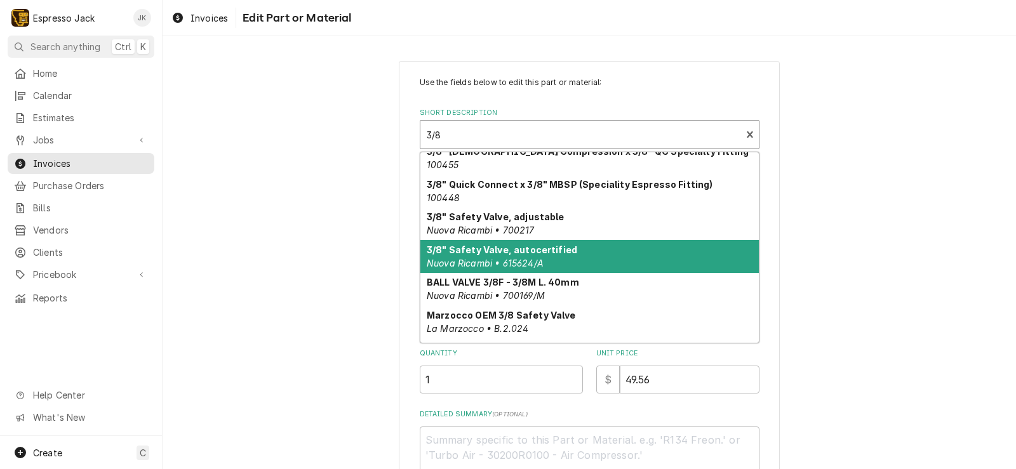
click at [579, 255] on div "3/8" Safety Valve, autocertified Nuova Ricambi • 615624/A" at bounding box center [589, 256] width 338 height 33
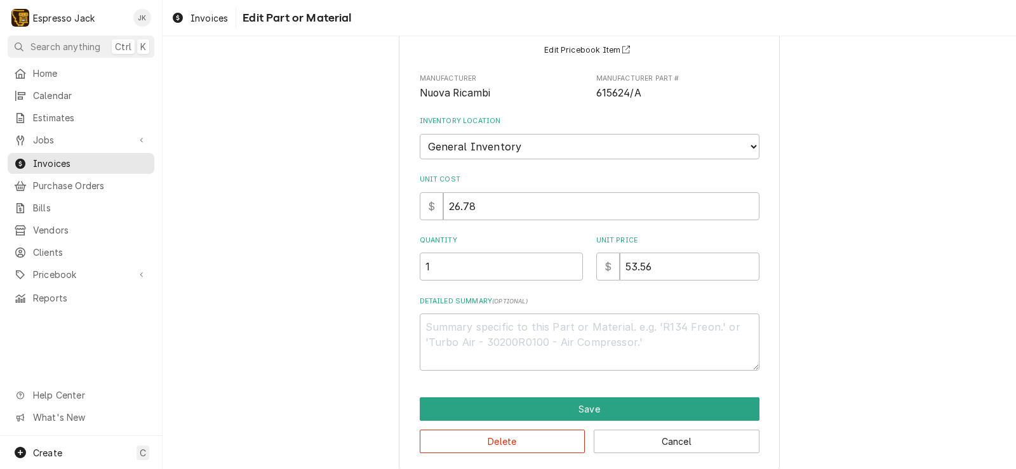
scroll to position [124, 0]
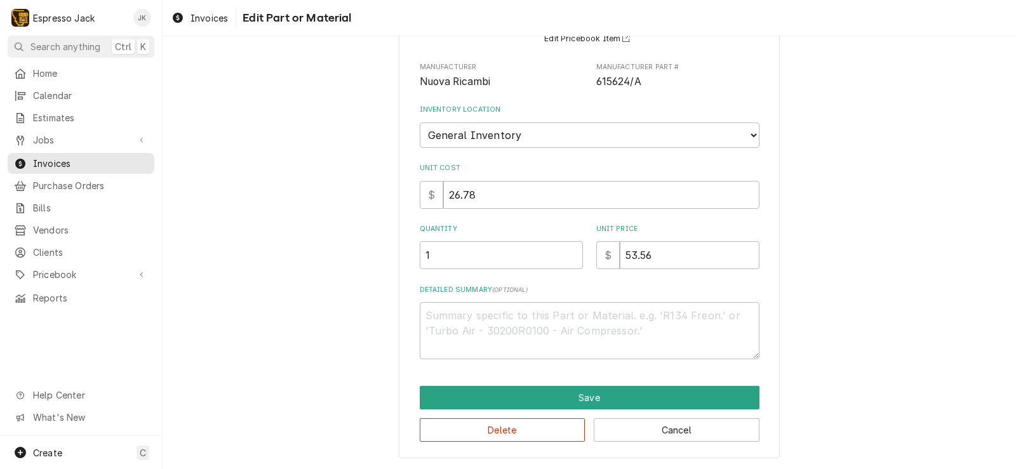
click at [453, 385] on div "Use the fields below to edit this part or material: Short Description 3/8" Safe…" at bounding box center [589, 198] width 381 height 522
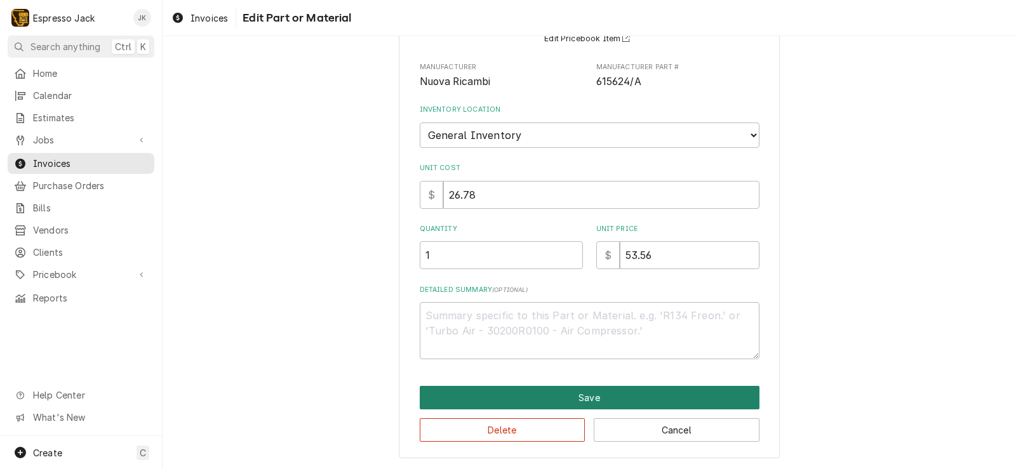
click at [453, 390] on button "Save" at bounding box center [590, 397] width 340 height 23
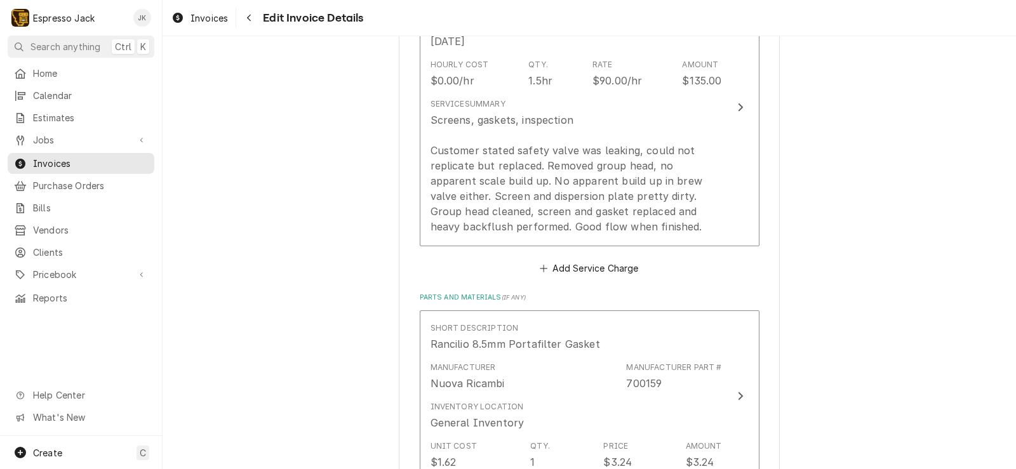
scroll to position [746, 0]
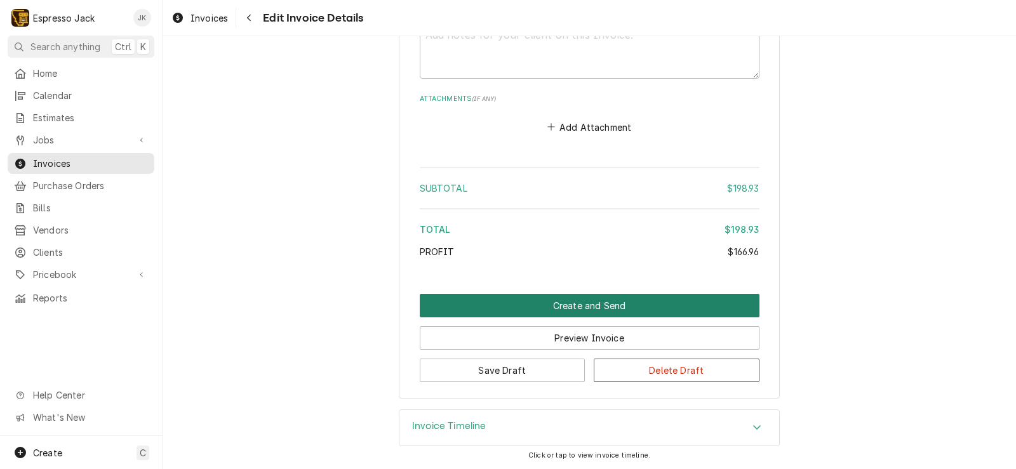
click at [604, 313] on button "Create and Send" at bounding box center [590, 305] width 340 height 23
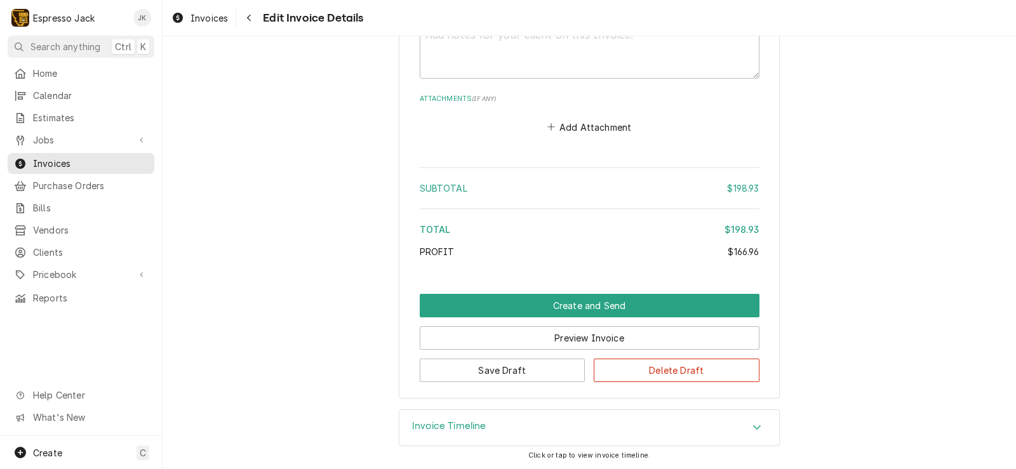
scroll to position [1887, 0]
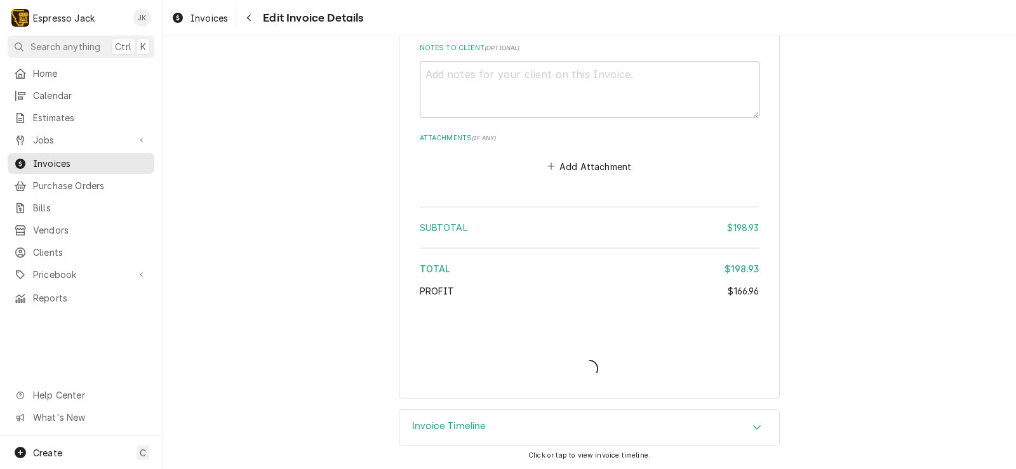
type textarea "x"
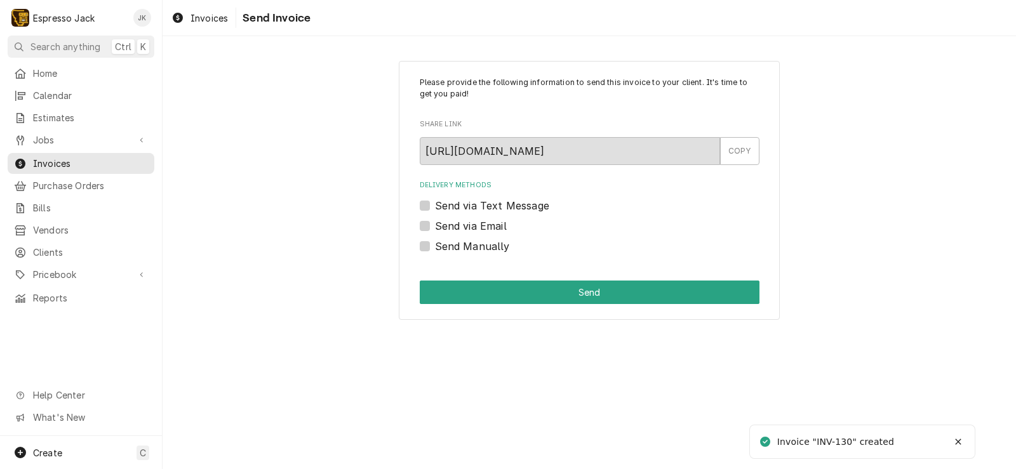
click at [472, 229] on label "Send via Email" at bounding box center [471, 225] width 72 height 15
click at [472, 229] on input "Send via Email" at bounding box center [605, 232] width 340 height 28
checkbox input "true"
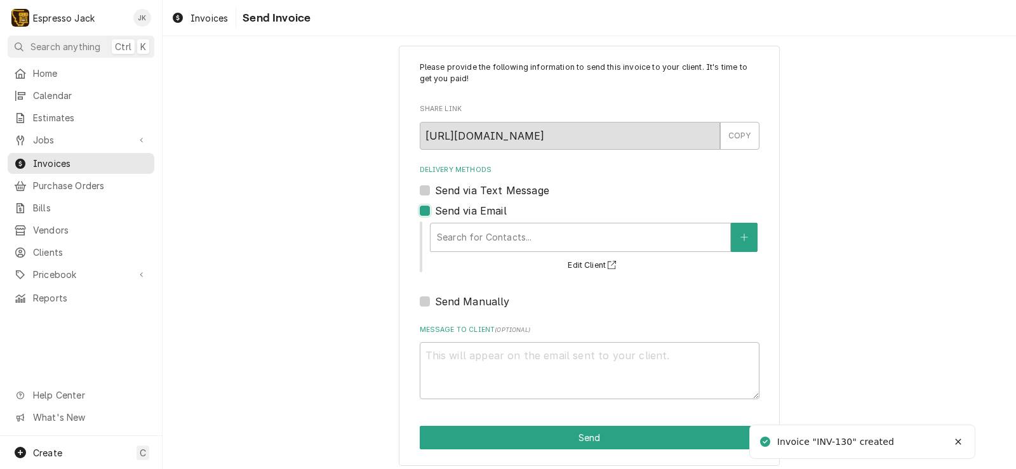
scroll to position [23, 0]
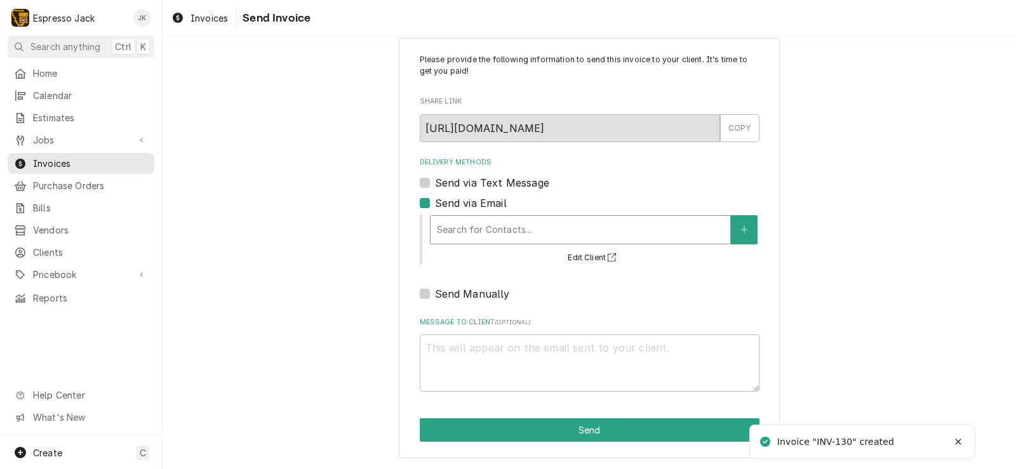
click at [599, 230] on div "Delivery Methods" at bounding box center [580, 229] width 287 height 23
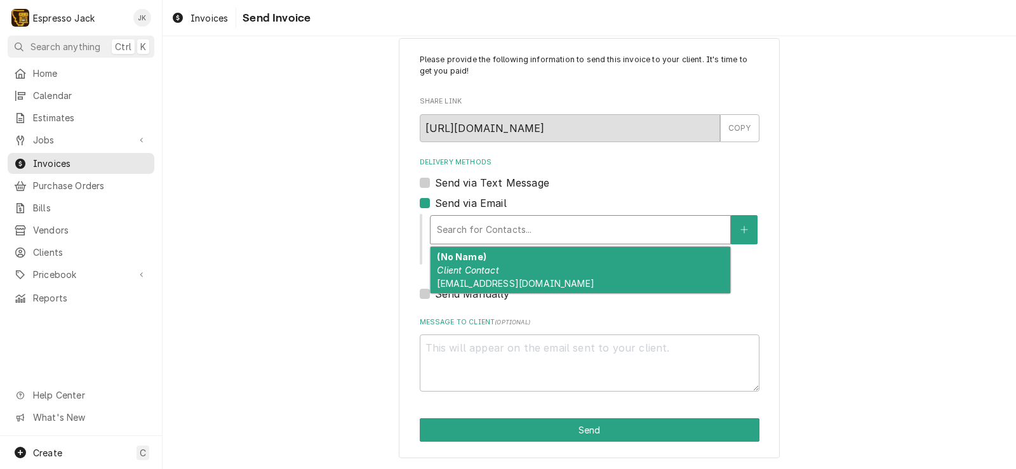
click at [550, 273] on div "(No Name) Client Contact kezia@lightningbugpublicrelations.com" at bounding box center [580, 270] width 300 height 46
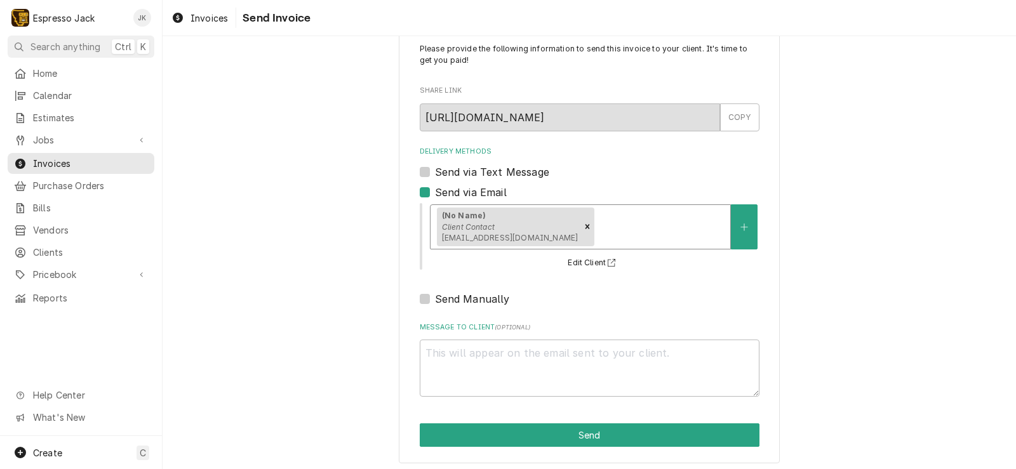
scroll to position [39, 0]
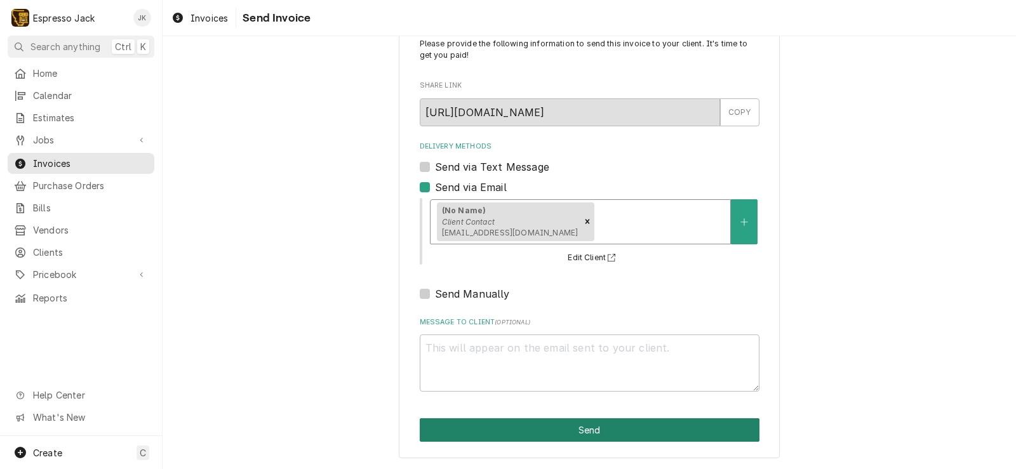
click at [538, 426] on button "Send" at bounding box center [590, 429] width 340 height 23
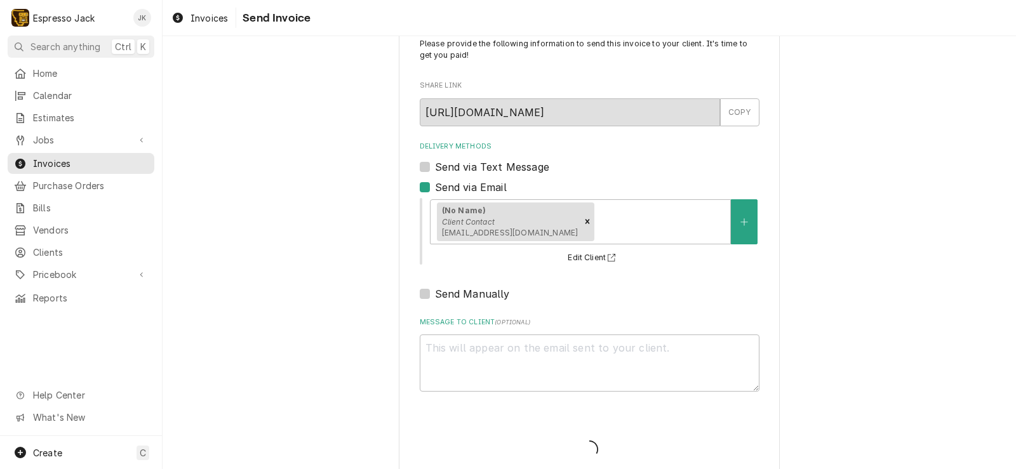
type textarea "x"
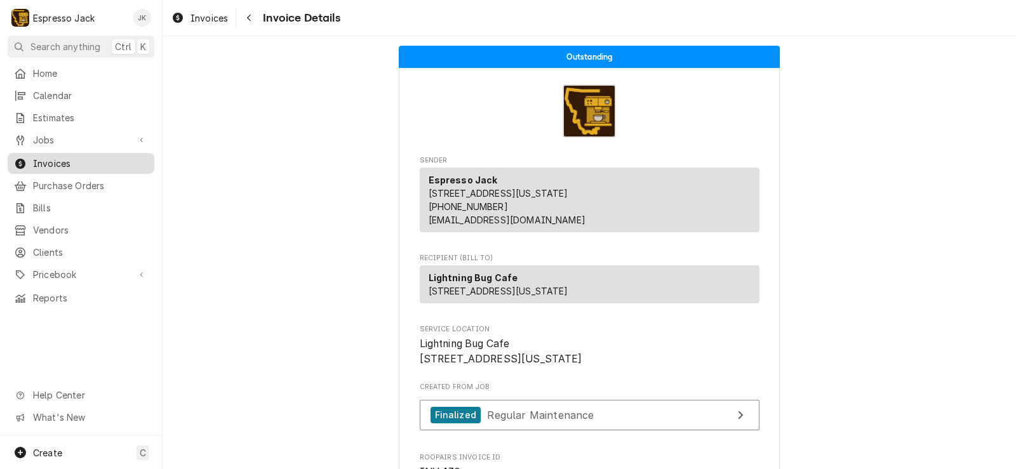
click at [83, 159] on span "Invoices" at bounding box center [90, 163] width 115 height 13
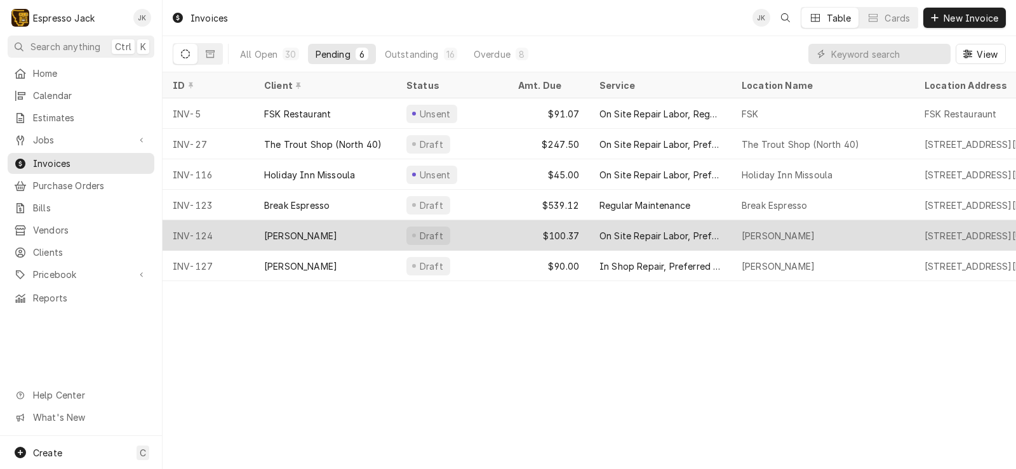
click at [350, 228] on div "[PERSON_NAME]" at bounding box center [325, 235] width 142 height 30
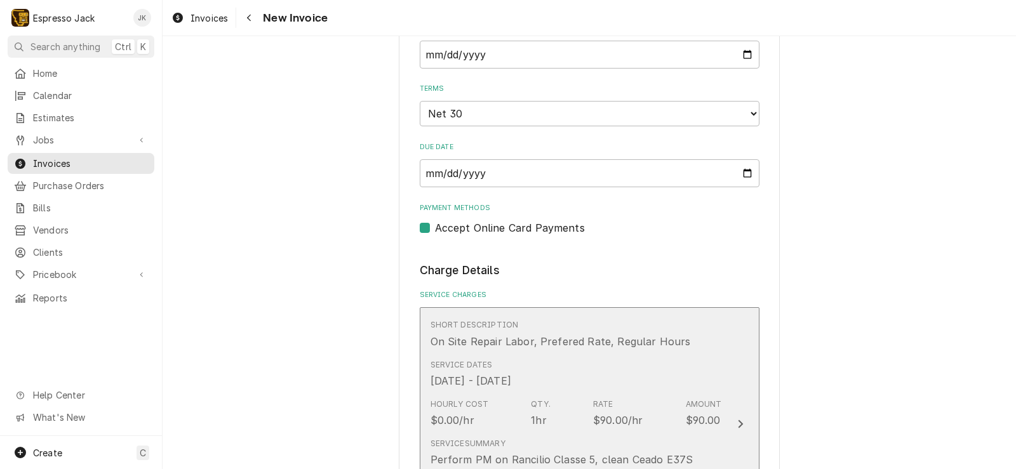
scroll to position [762, 0]
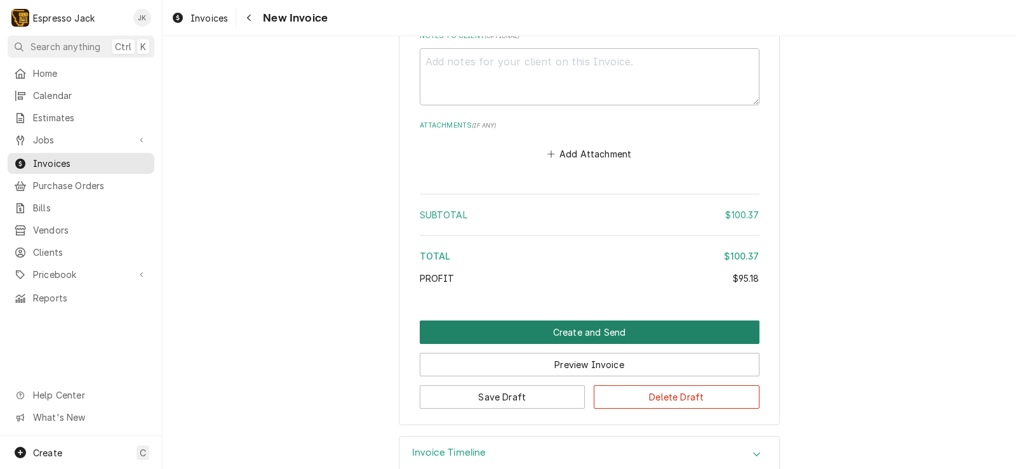
click at [526, 331] on button "Create and Send" at bounding box center [590, 332] width 340 height 23
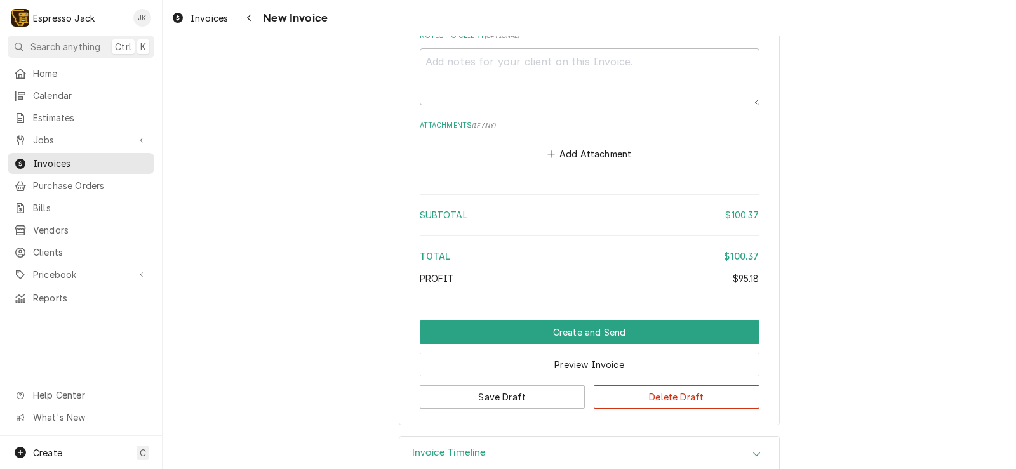
scroll to position [1664, 0]
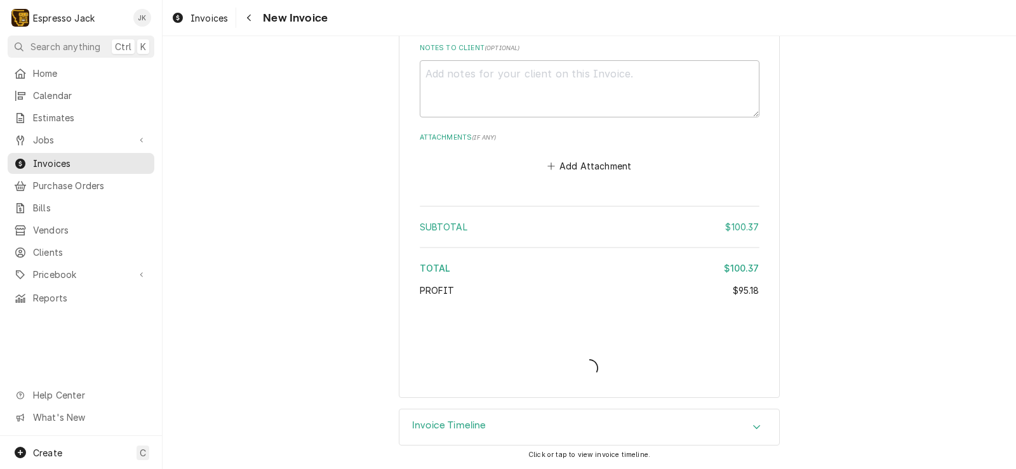
type textarea "x"
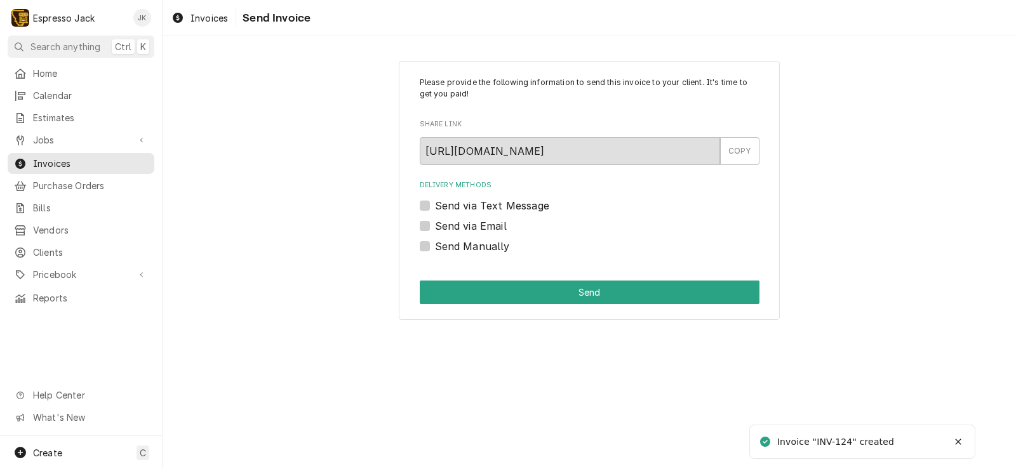
click at [452, 225] on label "Send via Email" at bounding box center [471, 225] width 72 height 15
click at [452, 225] on input "Send via Email" at bounding box center [605, 232] width 340 height 28
checkbox input "true"
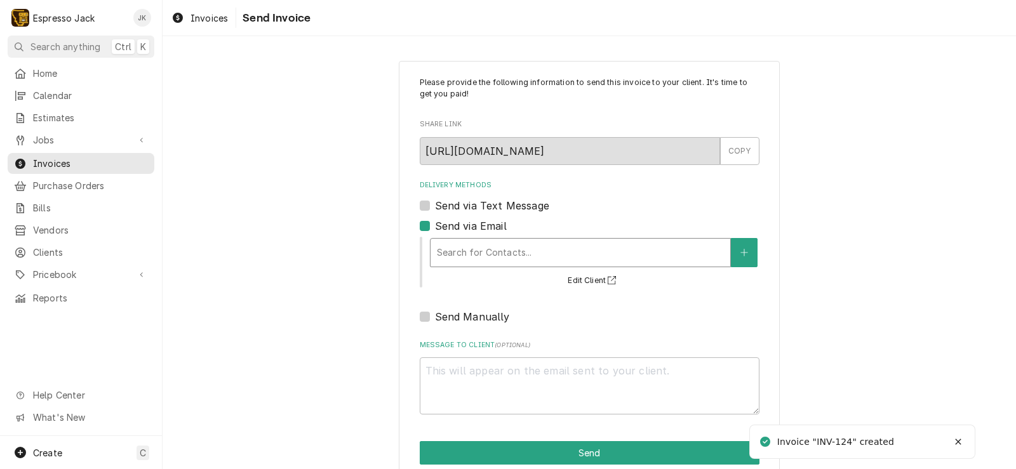
type textarea "x"
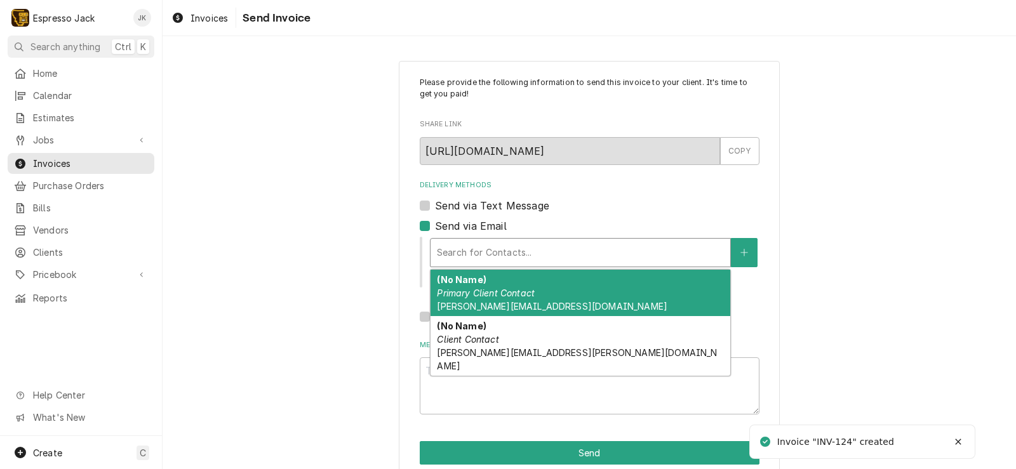
click at [494, 260] on div "Delivery Methods" at bounding box center [580, 252] width 287 height 23
click at [647, 208] on div "Send via Text Message" at bounding box center [590, 205] width 340 height 15
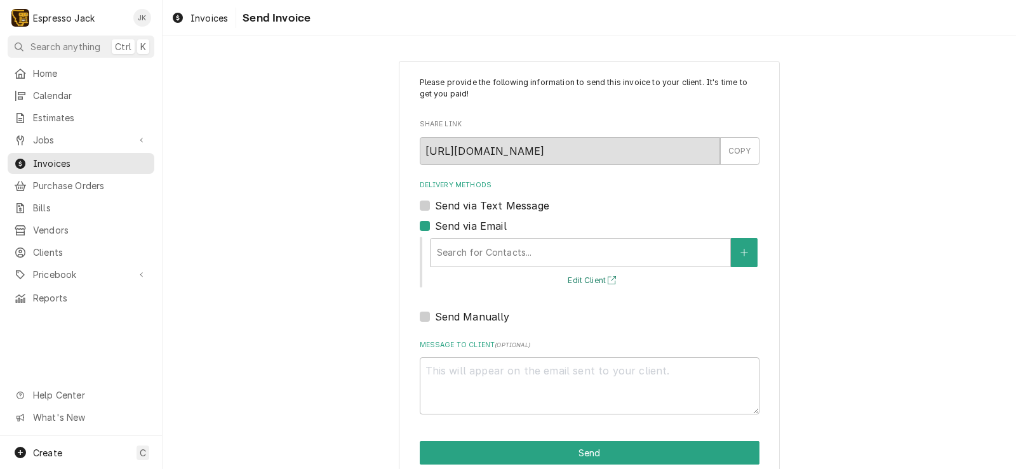
click at [593, 282] on button "Edit Client" at bounding box center [593, 281] width 55 height 16
click at [745, 258] on button "Delivery Methods" at bounding box center [744, 252] width 27 height 29
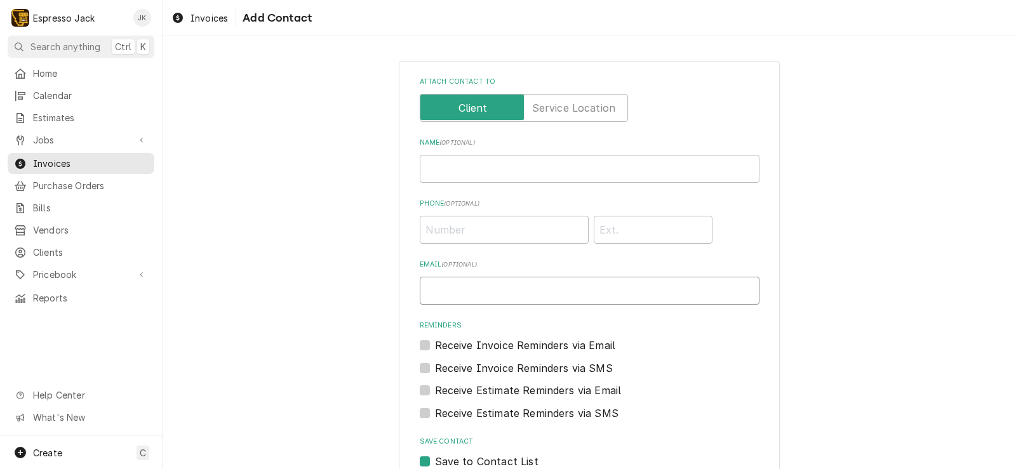
click at [522, 277] on input "Email ( optional )" at bounding box center [590, 291] width 340 height 28
paste input "erik.esper@missoulaedgewater.com"
type input "erik.esper@missoulaedgewater.com"
click at [420, 340] on div "Receive Invoice Reminders via Email" at bounding box center [590, 345] width 340 height 15
click at [435, 347] on label "Receive Invoice Reminders via Email" at bounding box center [525, 345] width 181 height 15
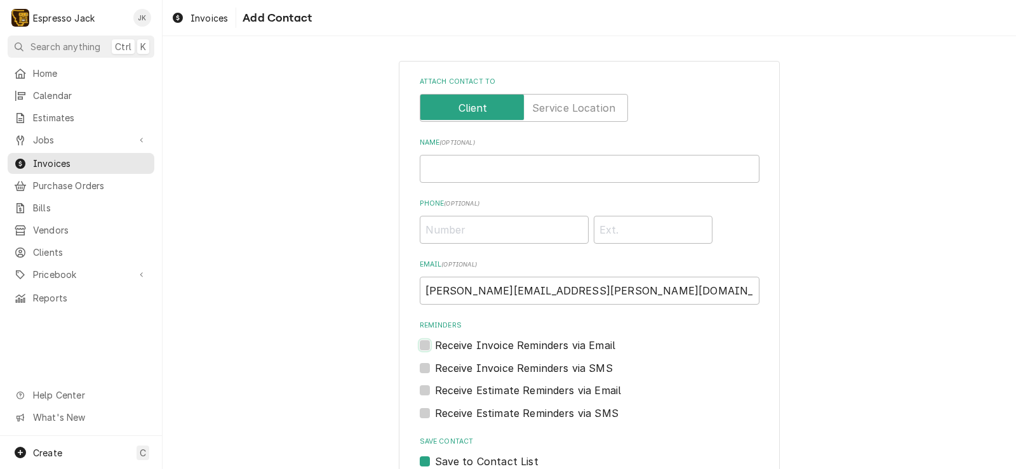
click at [435, 347] on input "Reminders" at bounding box center [605, 352] width 340 height 28
checkbox input "true"
click at [413, 392] on div "Attach contact to Name ( optional ) Phone ( optional ) Email ( optional ) erik.…" at bounding box center [589, 298] width 381 height 475
click at [435, 392] on label "Receive Estimate Reminders via Email" at bounding box center [528, 390] width 187 height 15
click at [435, 392] on input "Contact Edit Form" at bounding box center [605, 397] width 340 height 28
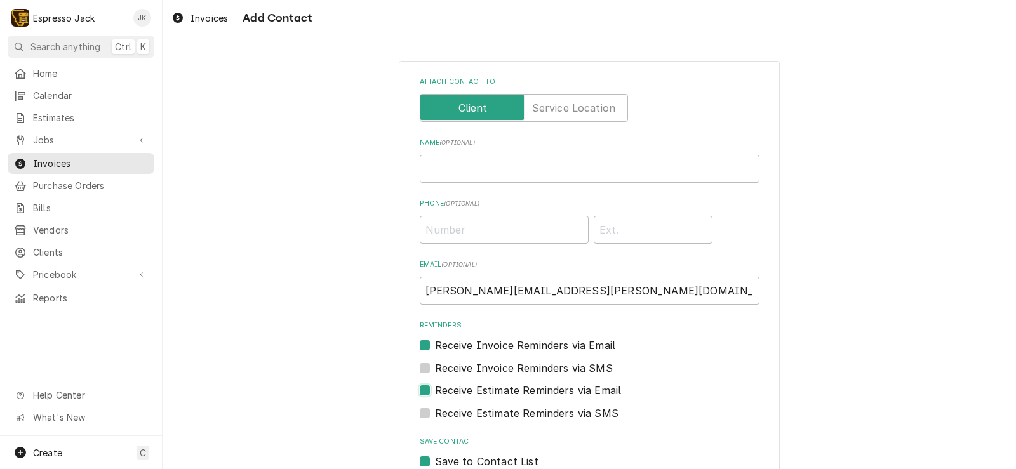
checkbox input "true"
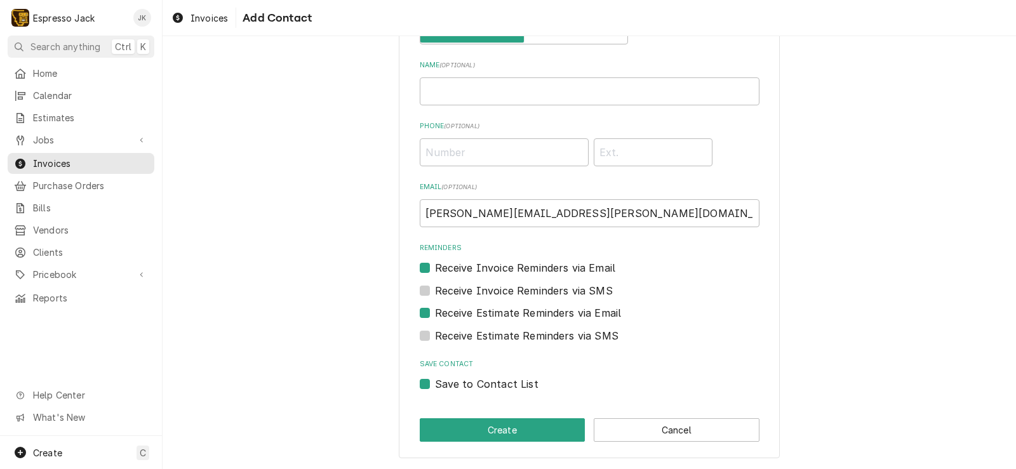
click at [481, 418] on div "Attach contact to Name ( optional ) Phone ( optional ) Email ( optional ) erik.…" at bounding box center [589, 220] width 381 height 475
click at [482, 423] on button "Create" at bounding box center [503, 429] width 166 height 23
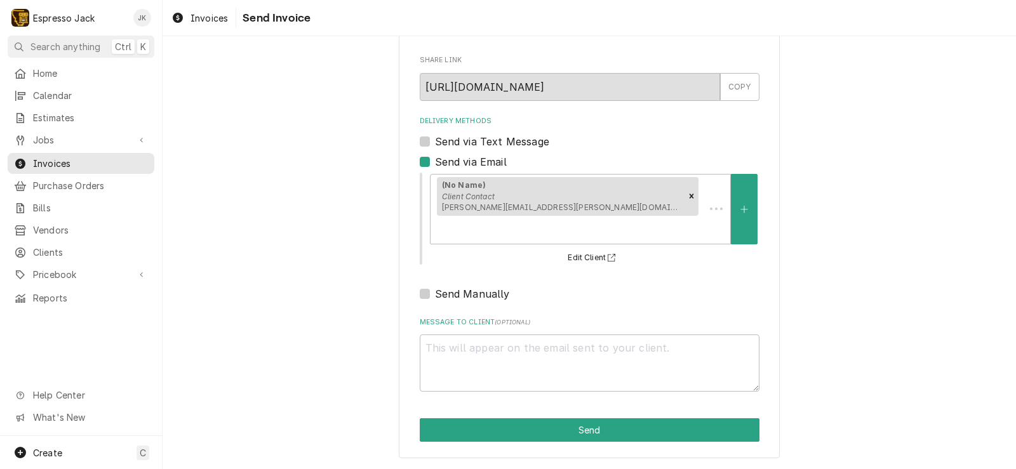
type textarea "x"
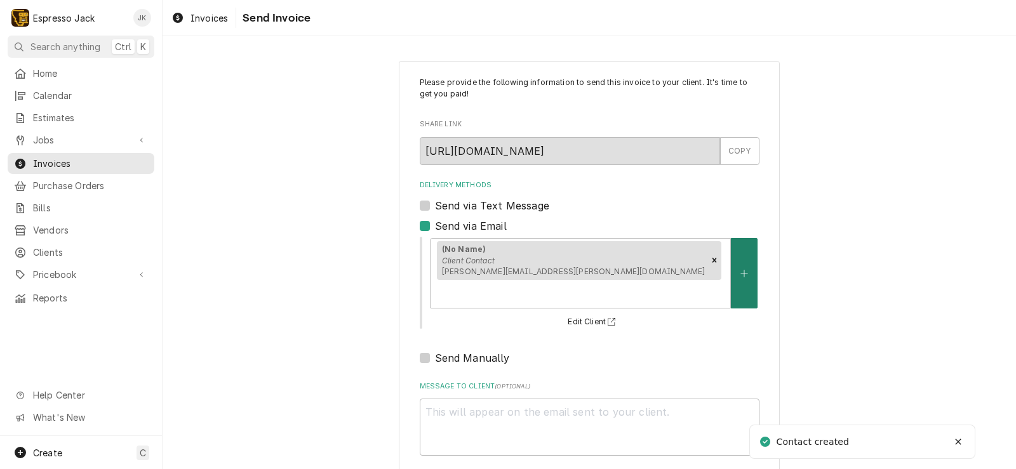
click at [750, 258] on button "Delivery Methods" at bounding box center [744, 273] width 27 height 70
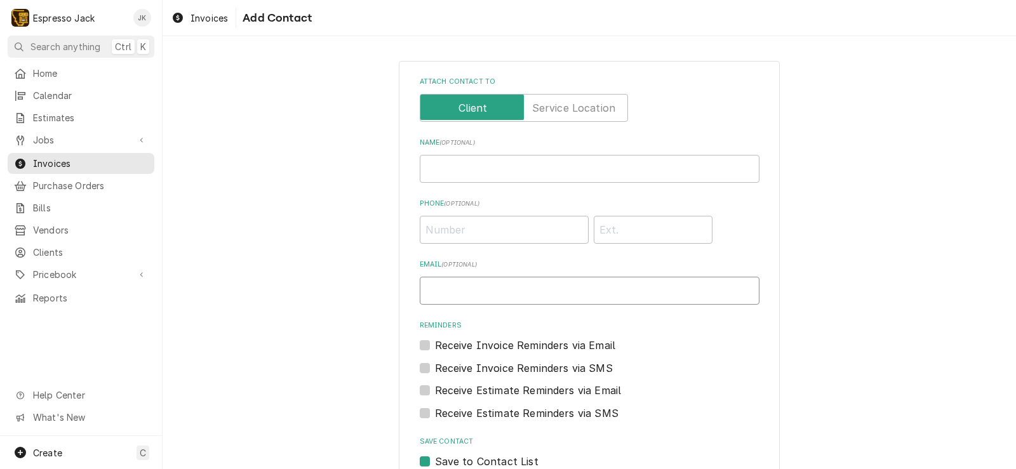
click at [463, 284] on input "Email ( optional )" at bounding box center [590, 291] width 340 height 28
paste input "hunter.benz@missoulaedgewater.com"
type input "hunter.benz@missoulaedgewater.com"
click at [435, 347] on label "Receive Invoice Reminders via Email" at bounding box center [525, 345] width 181 height 15
click at [435, 347] on input "Reminders" at bounding box center [605, 352] width 340 height 28
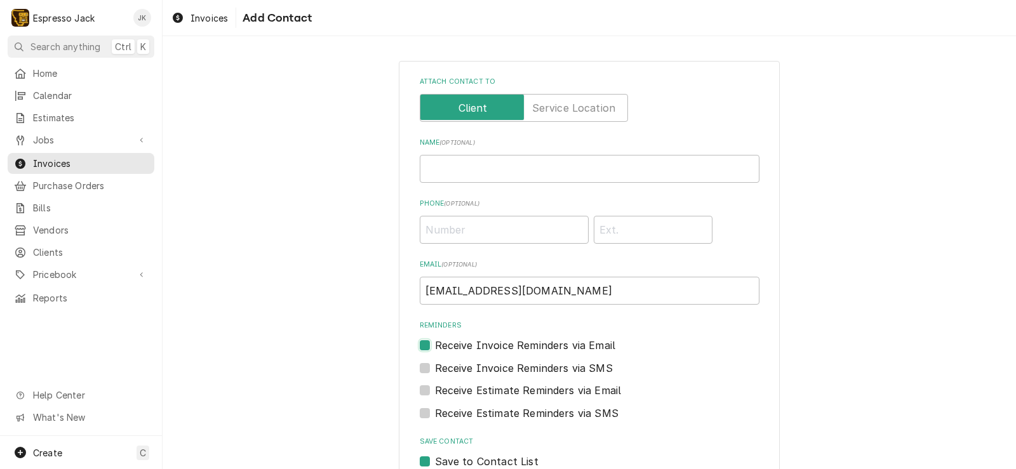
checkbox input "true"
click at [435, 395] on label "Receive Estimate Reminders via Email" at bounding box center [528, 390] width 187 height 15
click at [435, 395] on input "Contact Edit Form" at bounding box center [605, 397] width 340 height 28
checkbox input "true"
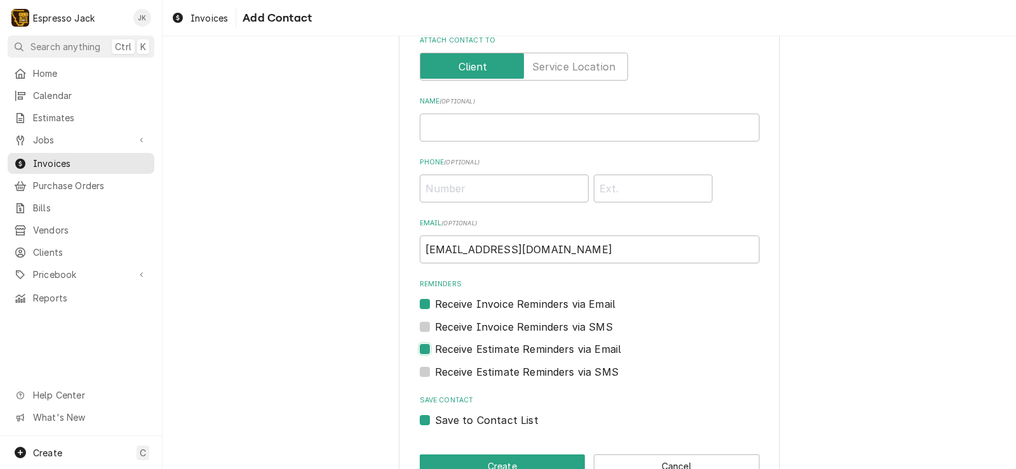
scroll to position [77, 0]
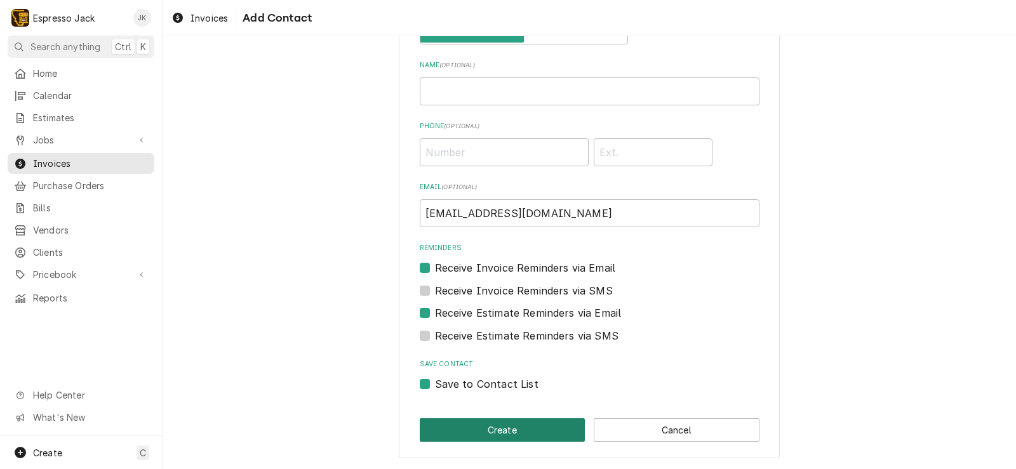
click at [463, 425] on button "Create" at bounding box center [503, 429] width 166 height 23
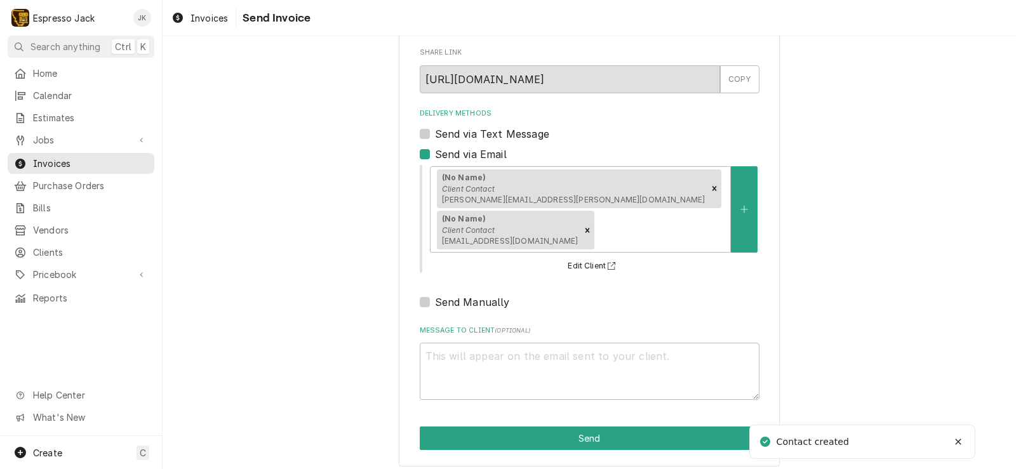
scroll to position [80, 0]
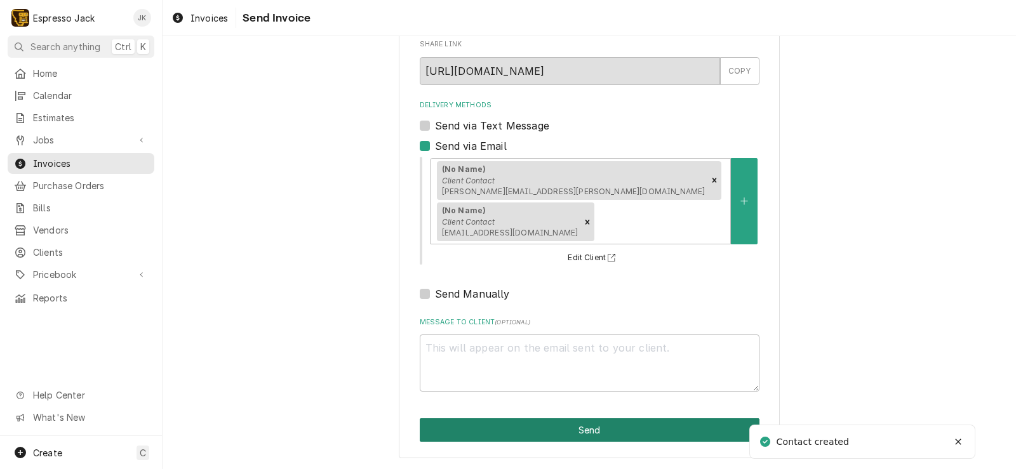
click at [494, 431] on button "Send" at bounding box center [590, 429] width 340 height 23
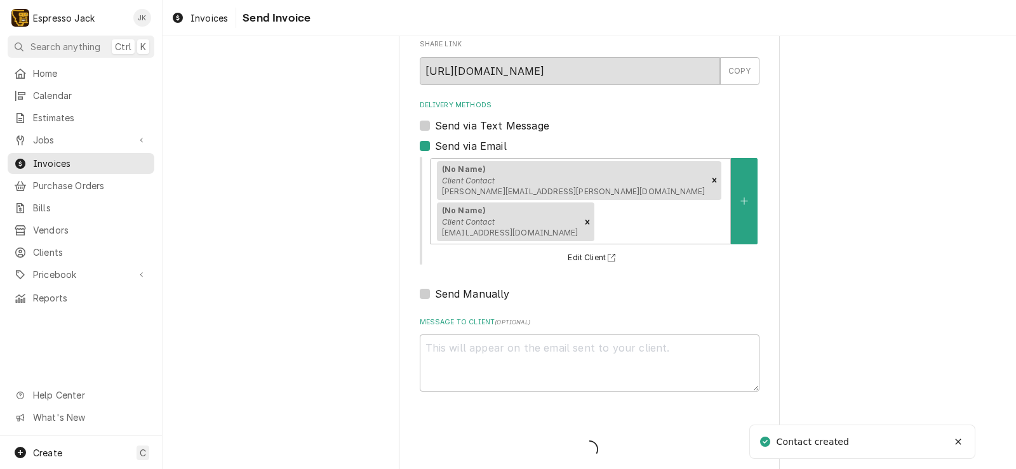
type textarea "x"
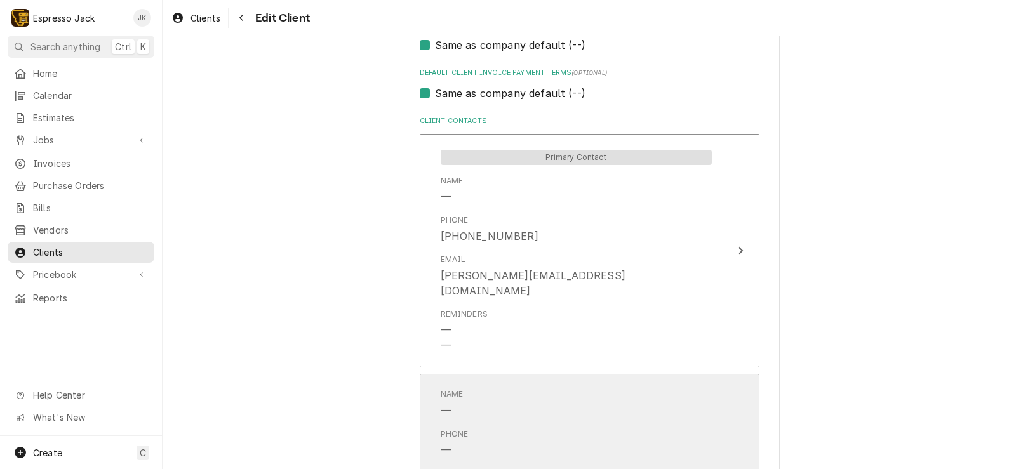
scroll to position [762, 0]
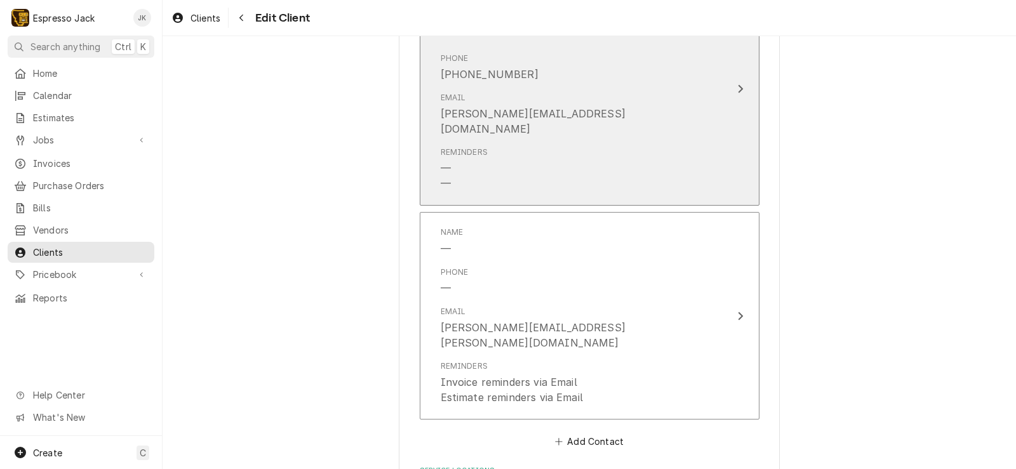
click at [681, 162] on div "Reminders — —" at bounding box center [576, 169] width 271 height 55
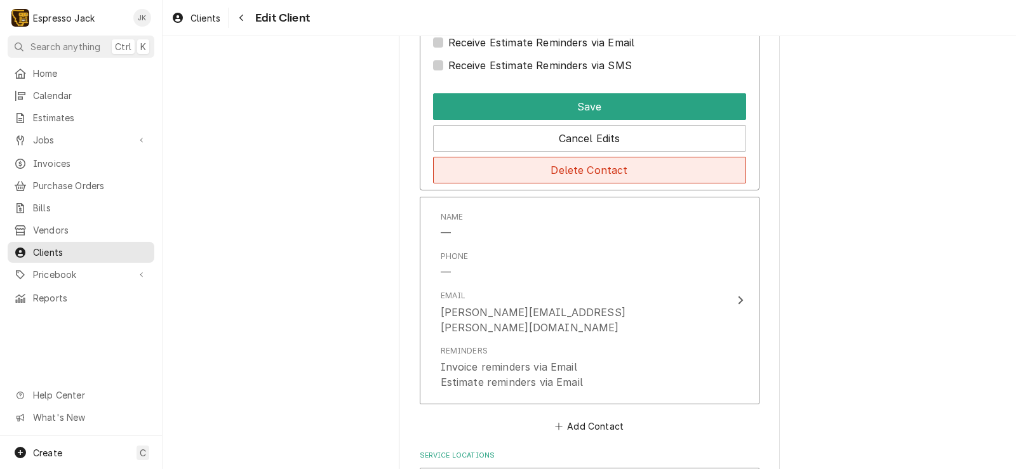
click at [624, 176] on button "Delete Contact" at bounding box center [589, 170] width 313 height 27
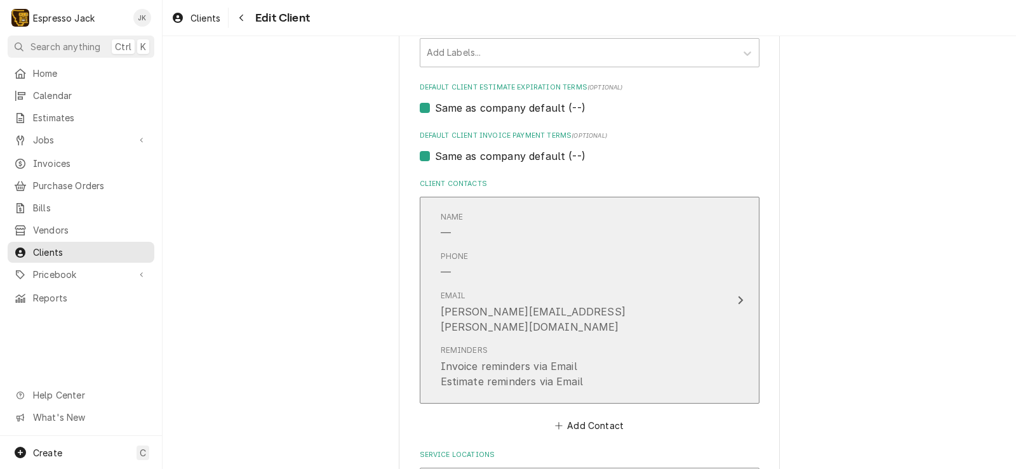
click at [684, 251] on div "Phone —" at bounding box center [576, 265] width 271 height 39
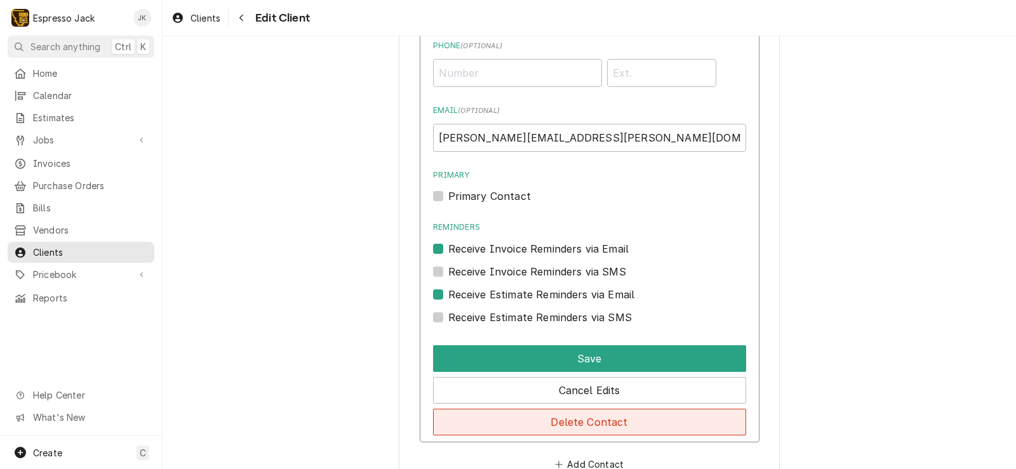
click at [597, 420] on button "Delete Contact" at bounding box center [589, 422] width 313 height 27
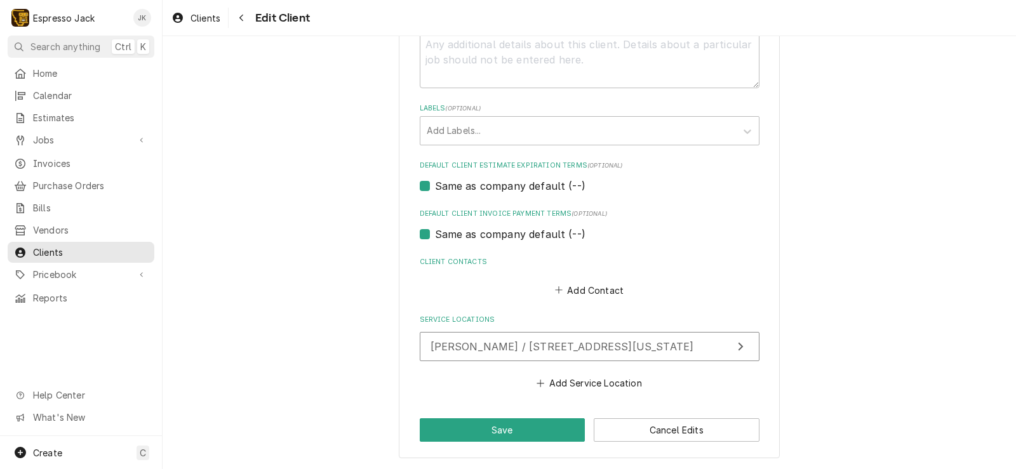
type textarea "x"
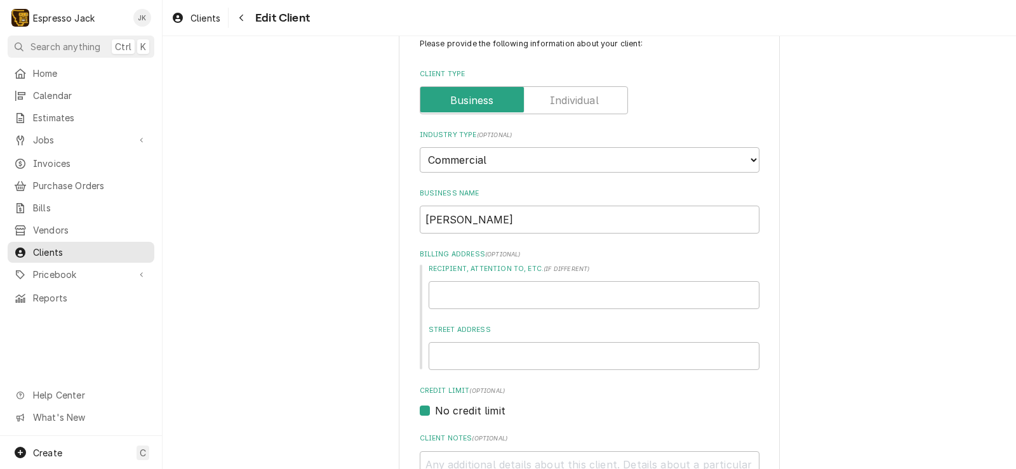
scroll to position [2, 0]
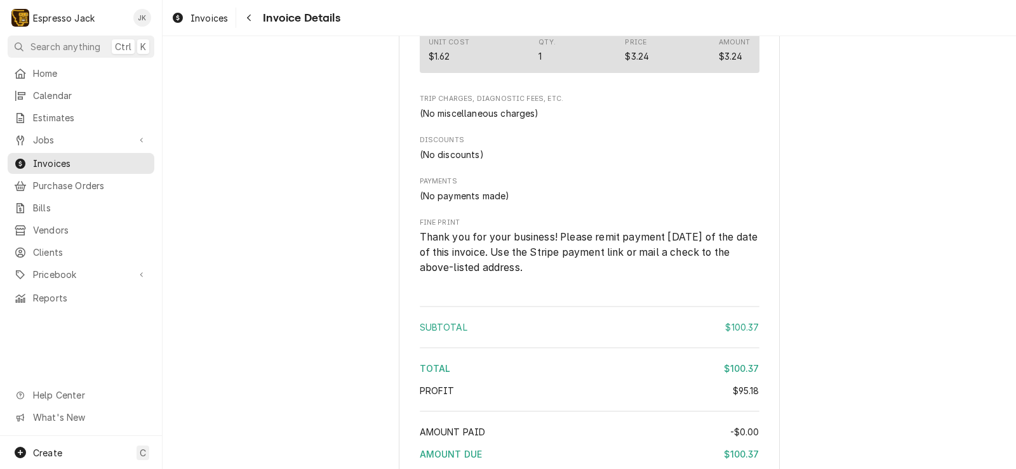
scroll to position [1447, 0]
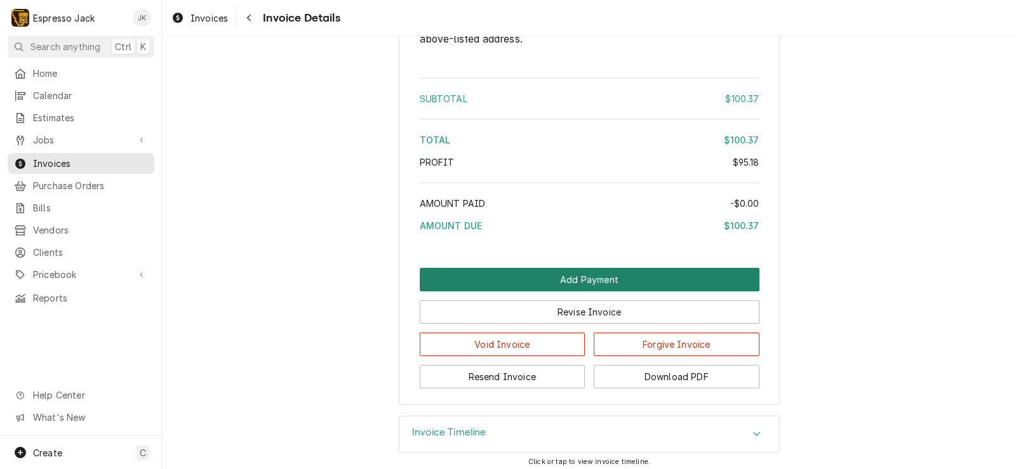
click at [534, 291] on button "Add Payment" at bounding box center [590, 279] width 340 height 23
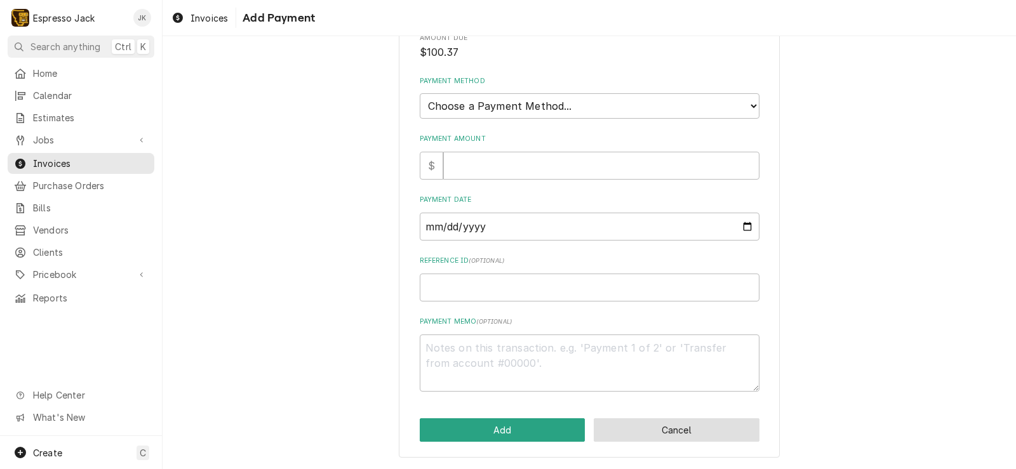
click at [644, 438] on button "Cancel" at bounding box center [676, 429] width 166 height 23
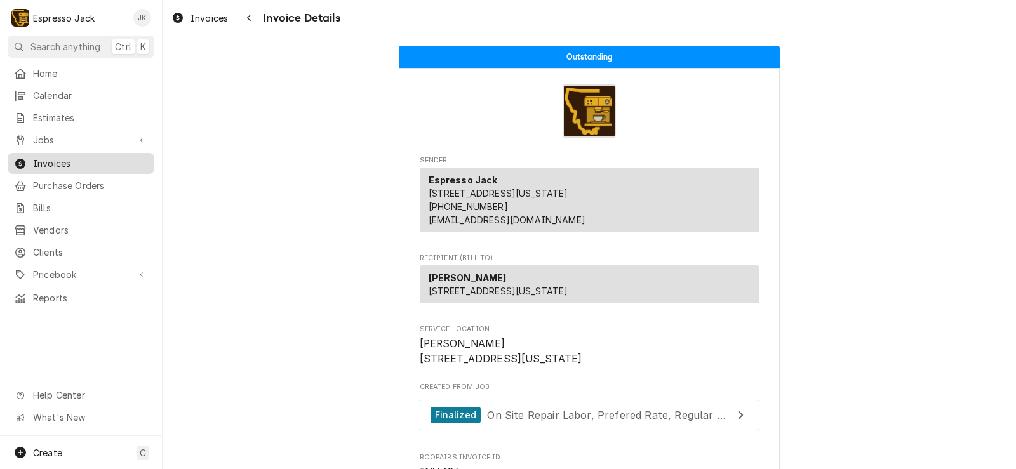
click at [103, 157] on span "Invoices" at bounding box center [90, 163] width 115 height 13
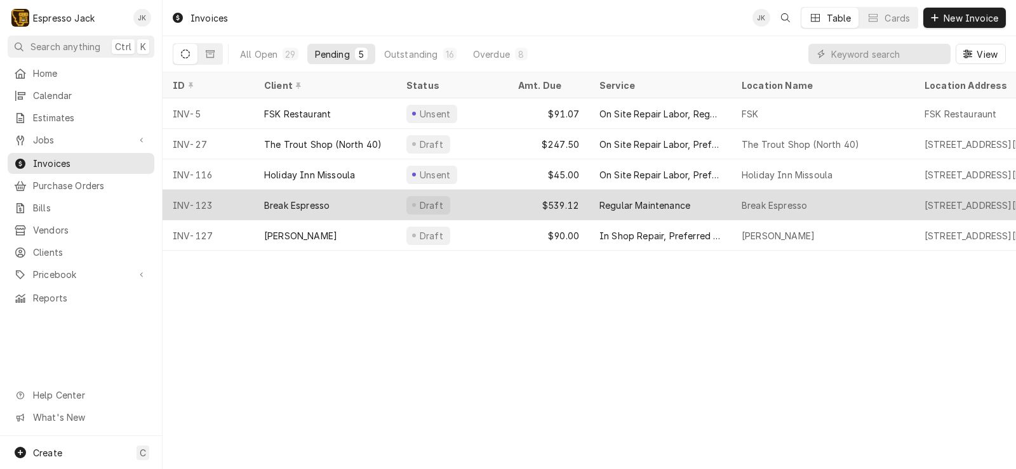
click at [369, 206] on div "Break Espresso" at bounding box center [325, 205] width 142 height 30
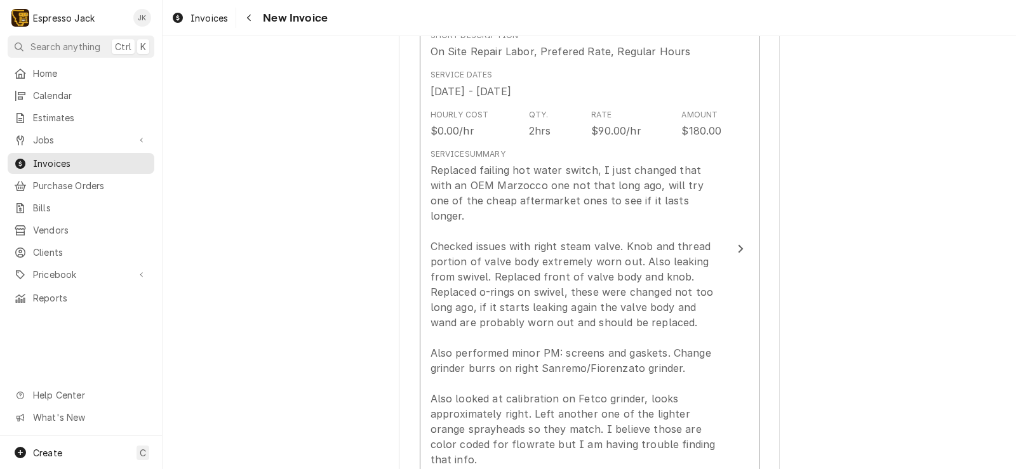
scroll to position [838, 0]
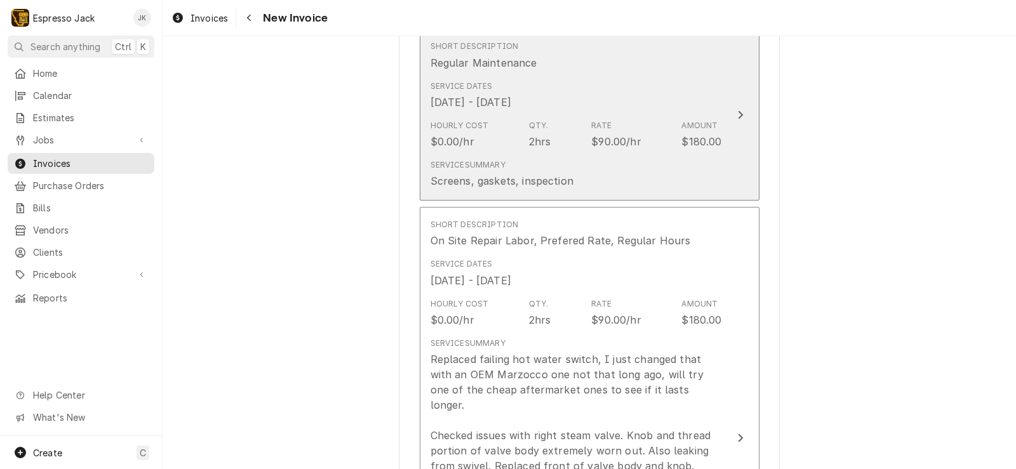
click at [566, 144] on div "Hourly Cost $0.00/hr Qty. 2hrs Rate $90.00/hr Amount $180.00" at bounding box center [575, 134] width 291 height 39
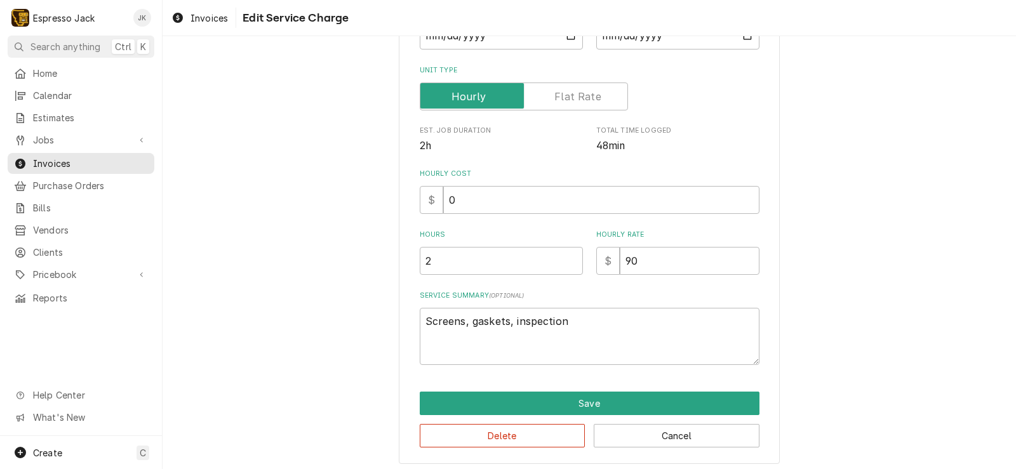
scroll to position [188, 0]
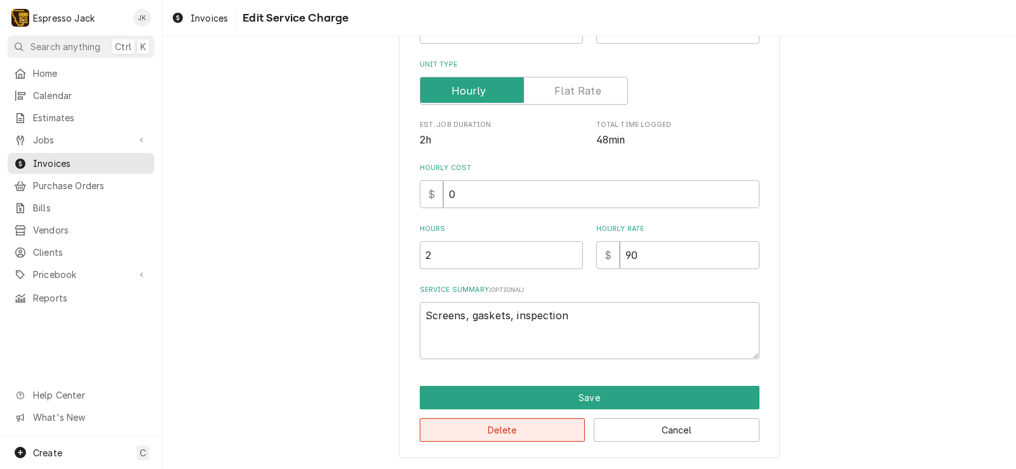
click at [519, 428] on button "Delete" at bounding box center [503, 429] width 166 height 23
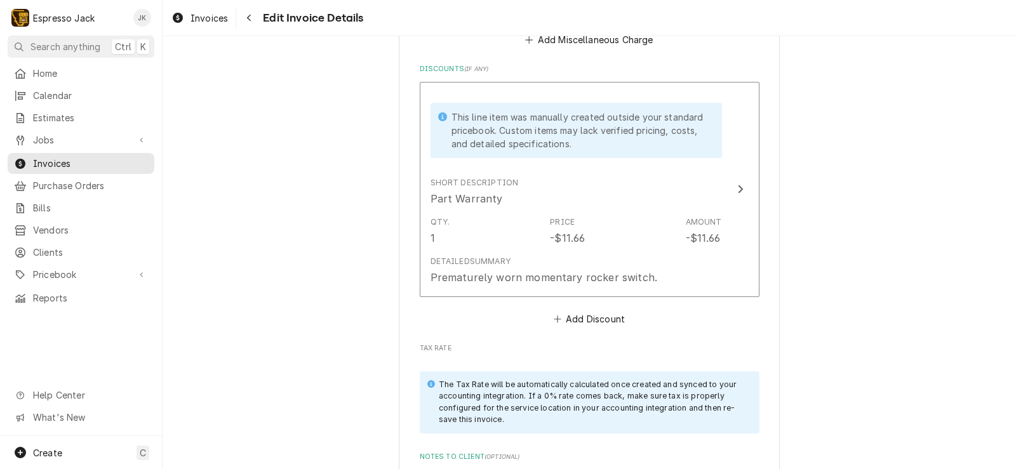
scroll to position [2840, 0]
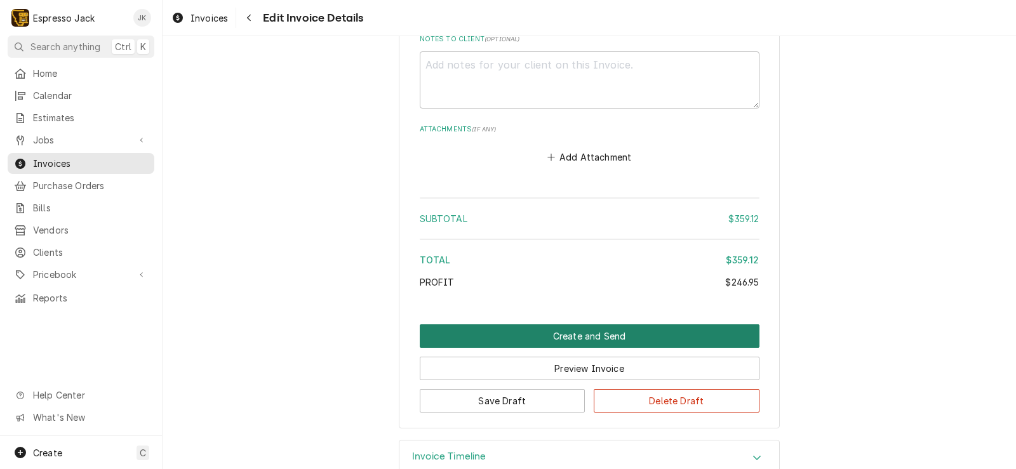
click at [586, 324] on button "Create and Send" at bounding box center [590, 335] width 340 height 23
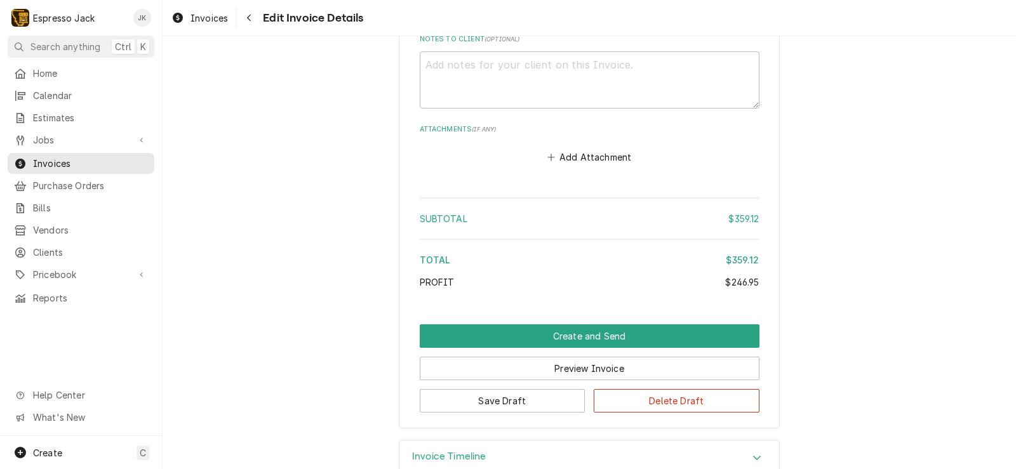
scroll to position [2800, 0]
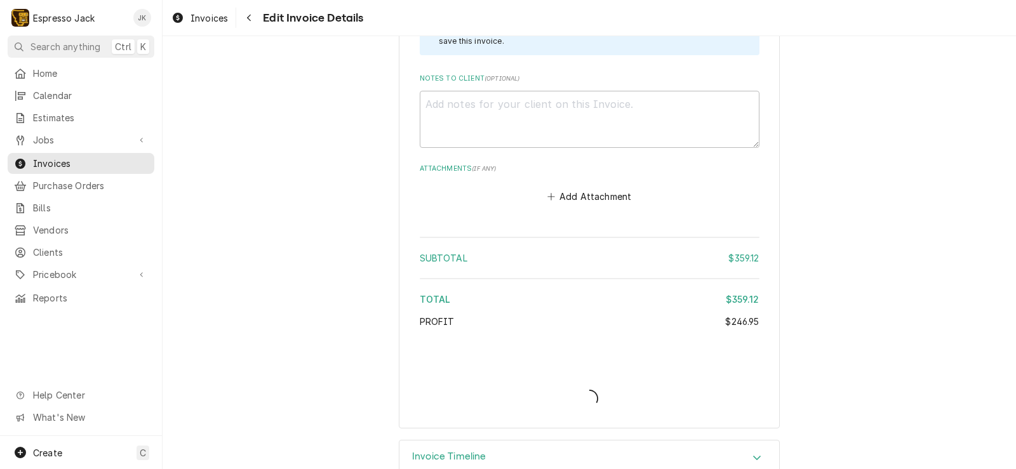
type textarea "x"
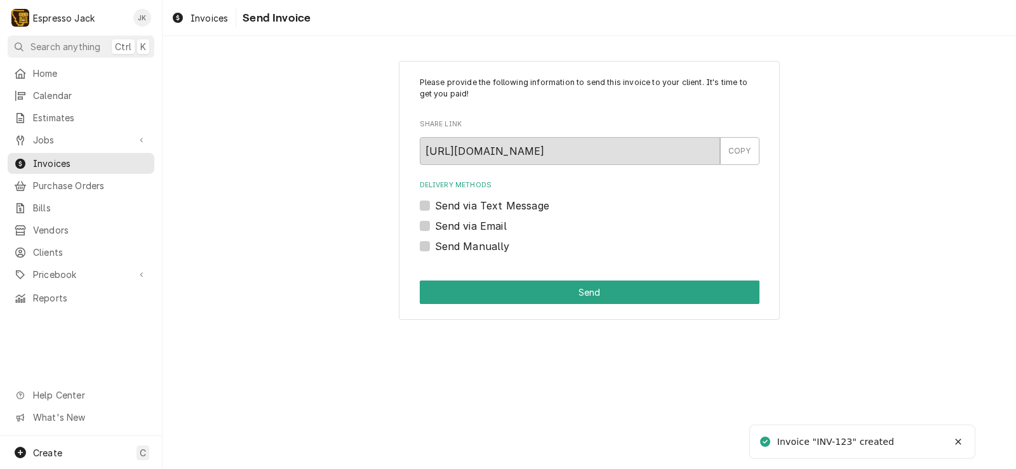
click at [444, 221] on label "Send via Email" at bounding box center [471, 225] width 72 height 15
click at [444, 221] on input "Send via Email" at bounding box center [605, 232] width 340 height 28
checkbox input "true"
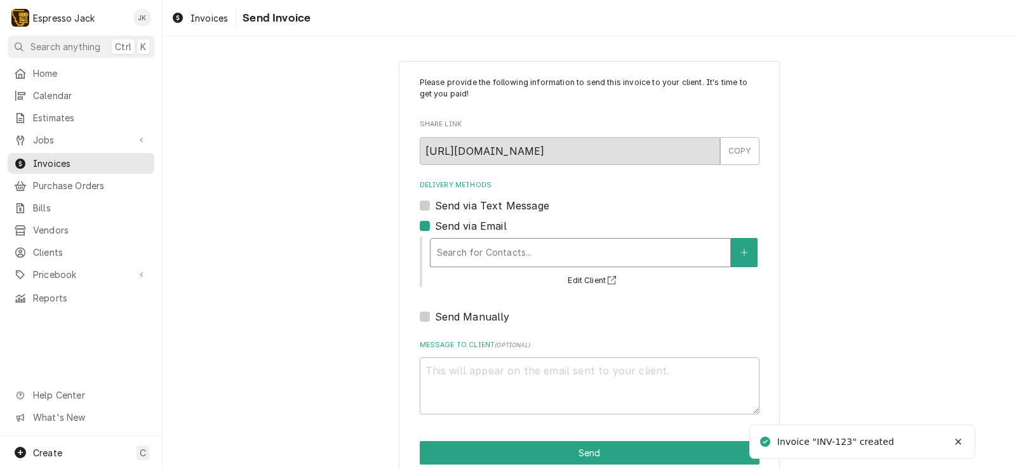
click at [444, 235] on div "Search for Contacts... Edit Client" at bounding box center [593, 261] width 331 height 53
click at [444, 249] on div "Delivery Methods" at bounding box center [580, 252] width 287 height 23
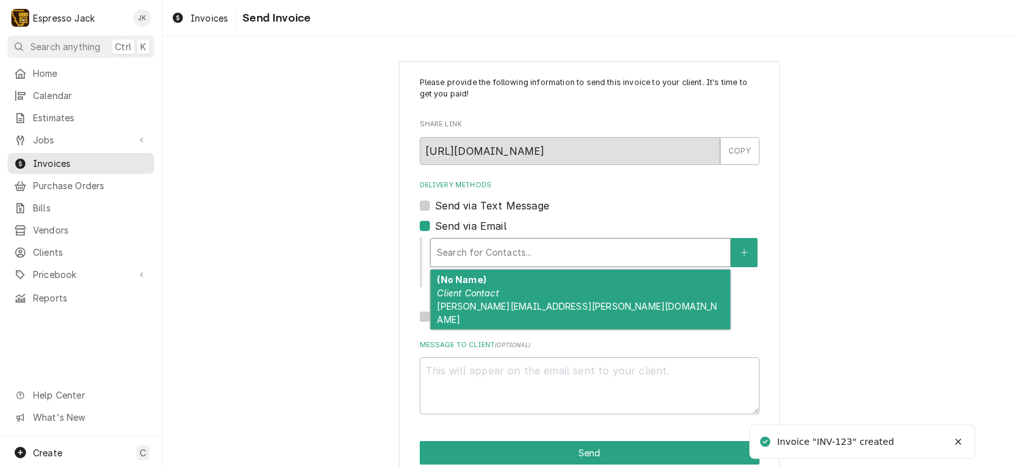
click at [449, 295] on em "Client Contact" at bounding box center [468, 293] width 62 height 11
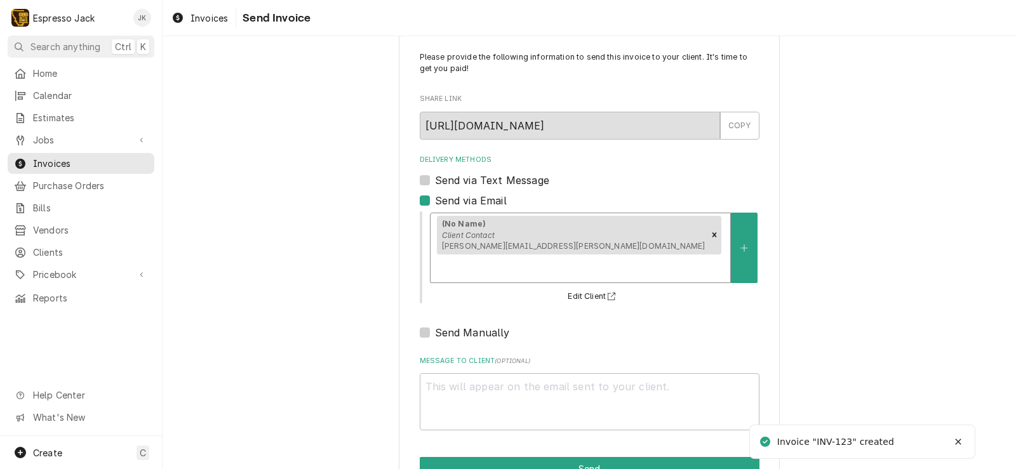
scroll to position [39, 0]
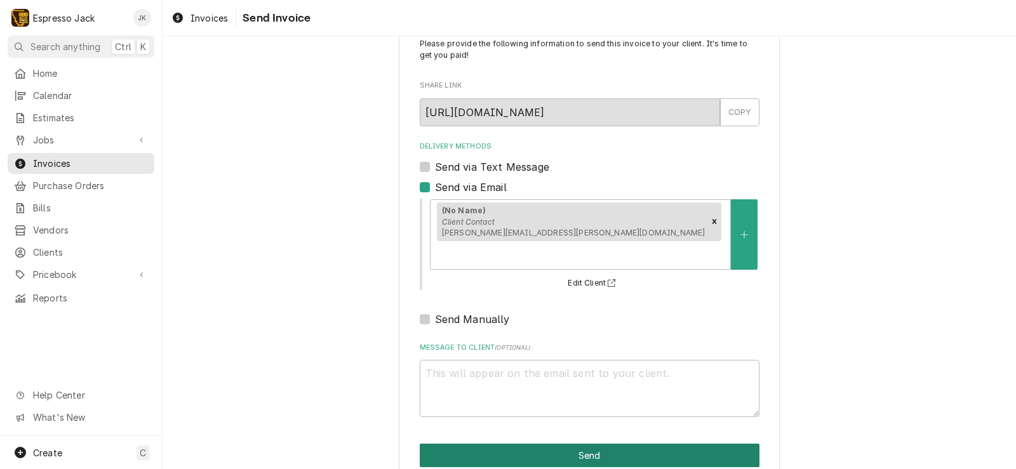
click at [529, 444] on button "Send" at bounding box center [590, 455] width 340 height 23
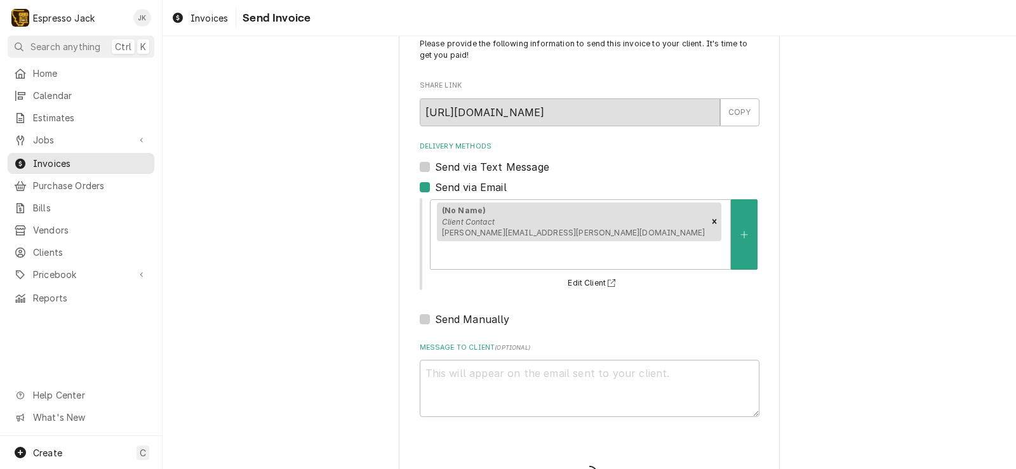
type textarea "x"
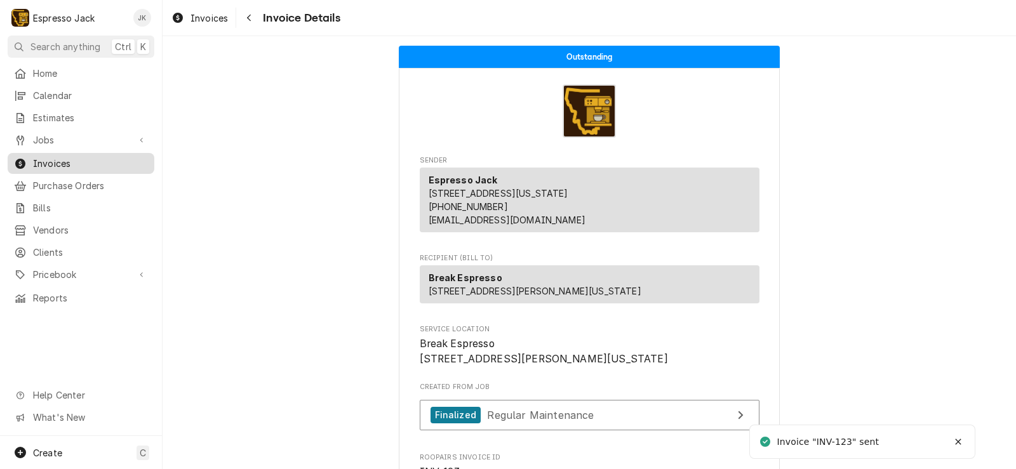
click at [71, 162] on span "Invoices" at bounding box center [90, 163] width 115 height 13
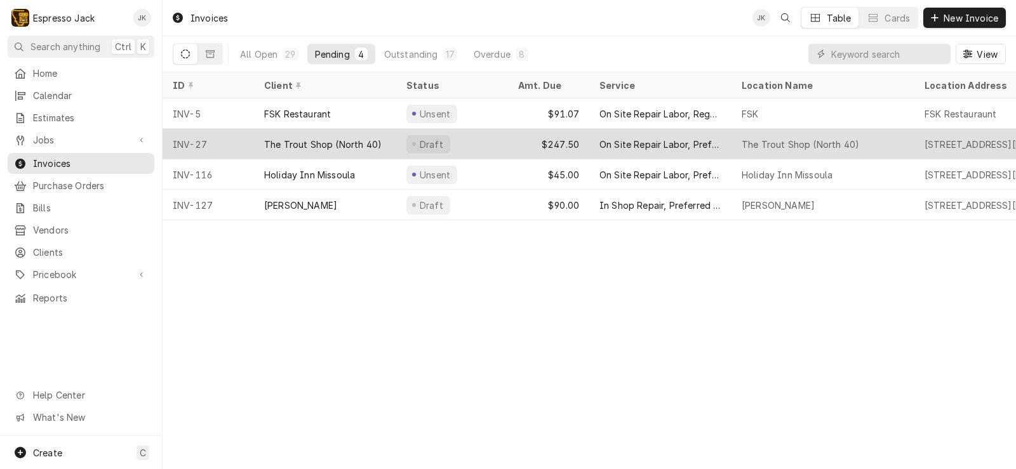
click at [349, 142] on div "The Trout Shop (North 40)" at bounding box center [322, 144] width 117 height 13
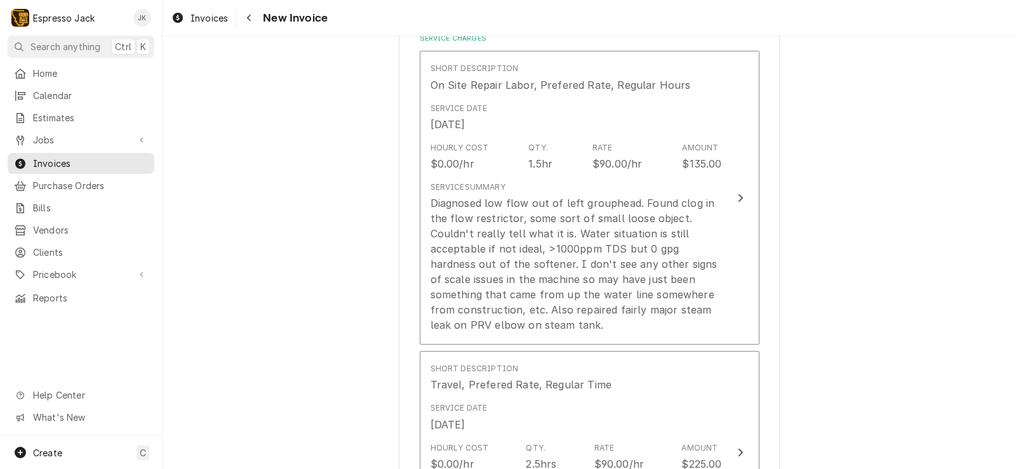
scroll to position [457, 0]
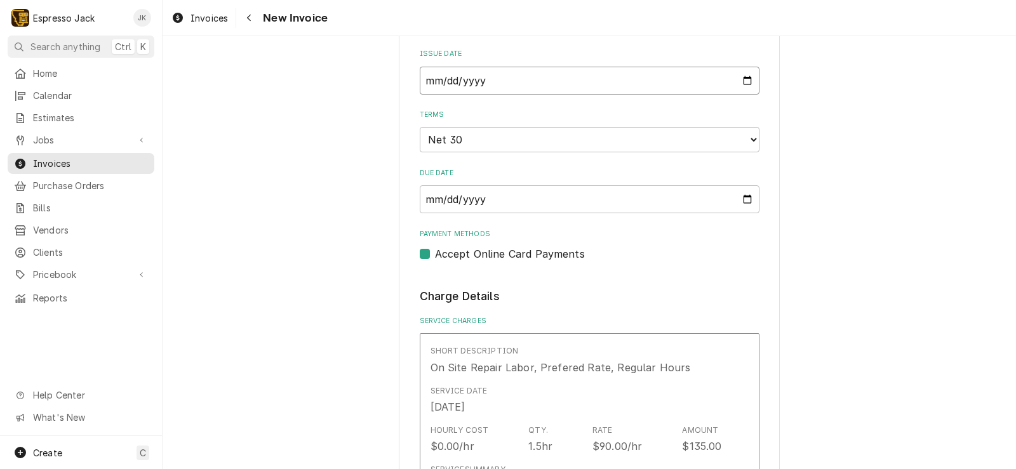
click at [494, 74] on input "2025-03-19" at bounding box center [590, 81] width 340 height 28
click at [734, 77] on input "2025-03-19" at bounding box center [590, 81] width 340 height 28
click at [739, 77] on input "2025-03-19" at bounding box center [590, 81] width 340 height 28
type input "2025-09-03"
type textarea "x"
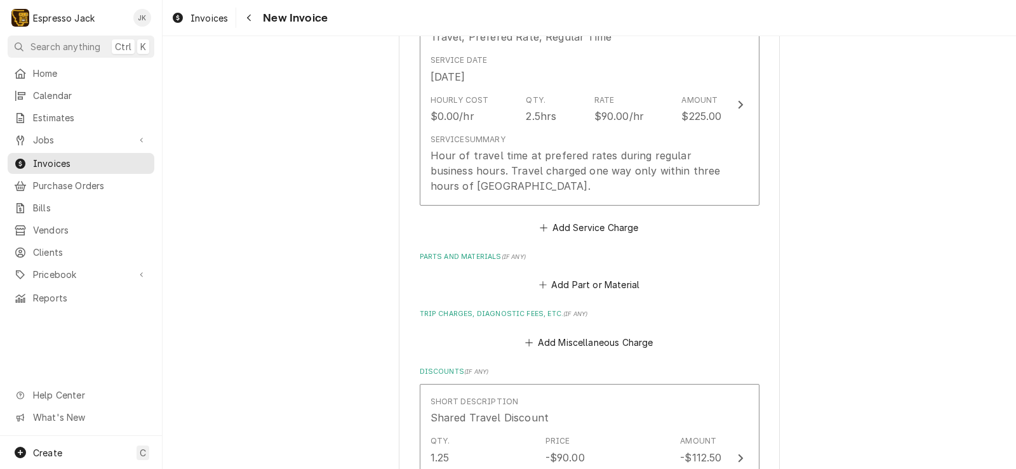
scroll to position [838, 0]
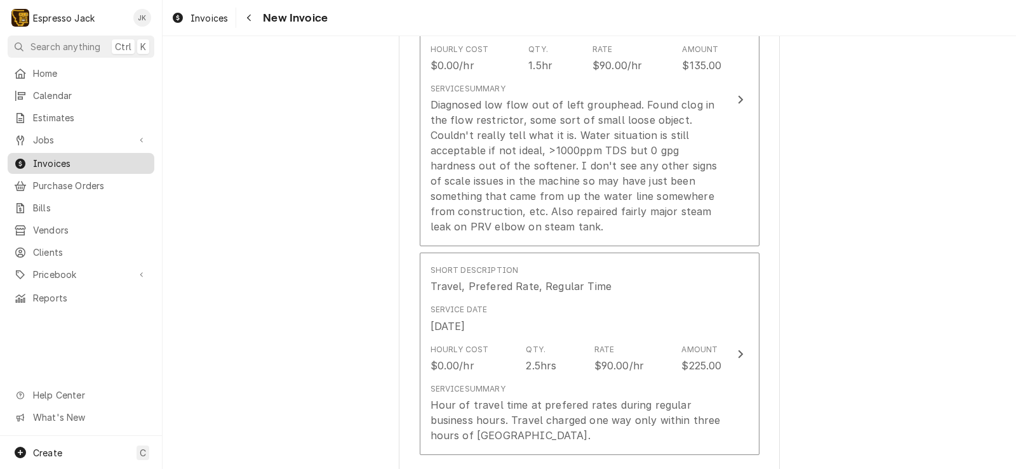
click at [114, 153] on link "Invoices" at bounding box center [81, 163] width 147 height 21
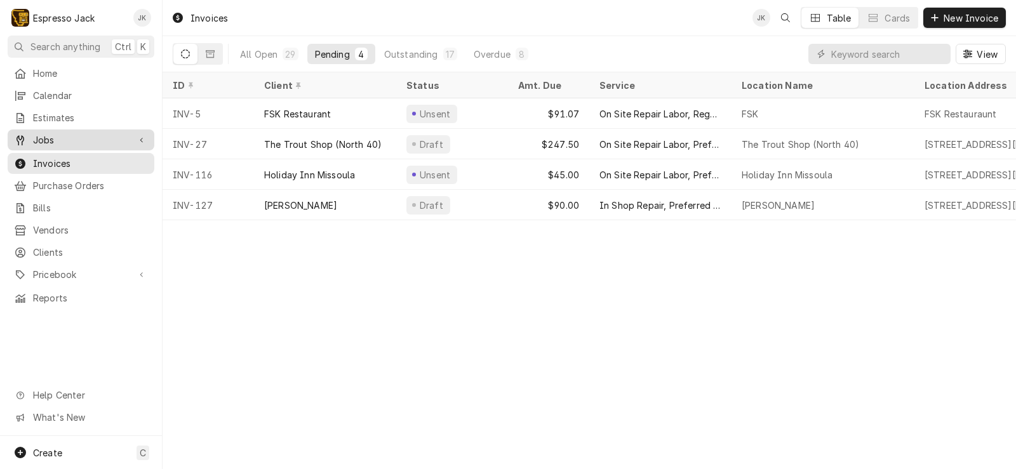
click at [83, 138] on span "Jobs" at bounding box center [81, 139] width 96 height 13
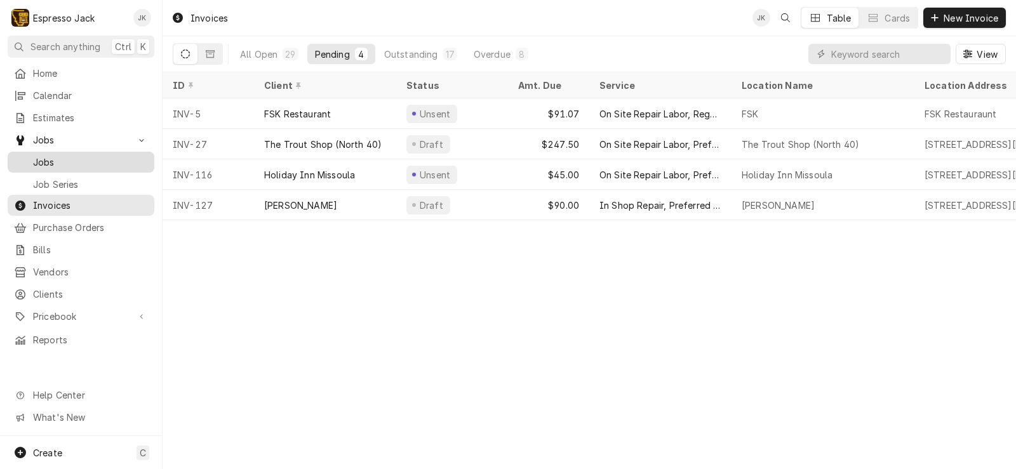
click at [57, 158] on span "Jobs" at bounding box center [90, 162] width 115 height 13
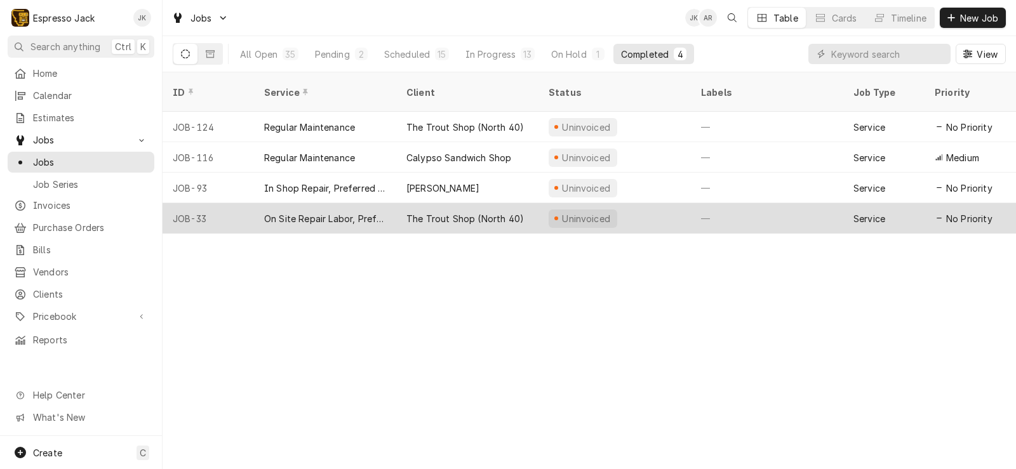
click at [467, 212] on div "The Trout Shop (North 40)" at bounding box center [464, 218] width 117 height 13
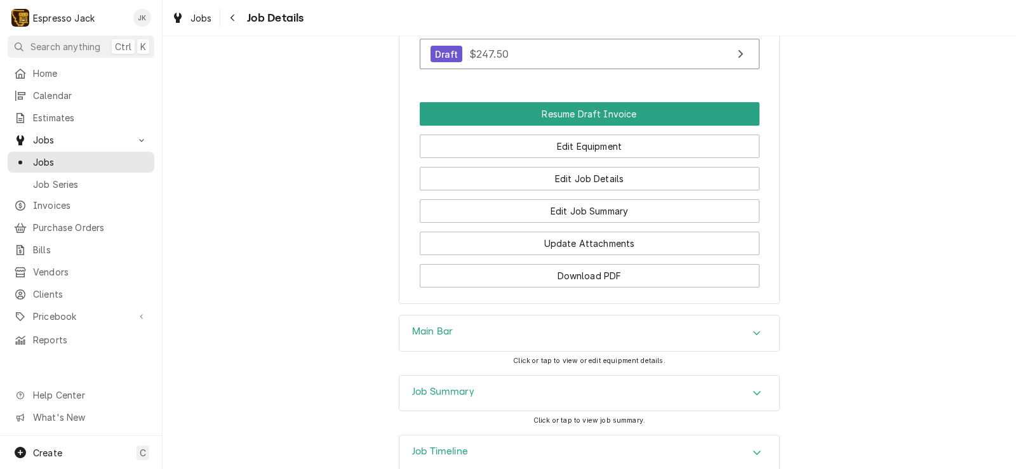
scroll to position [575, 0]
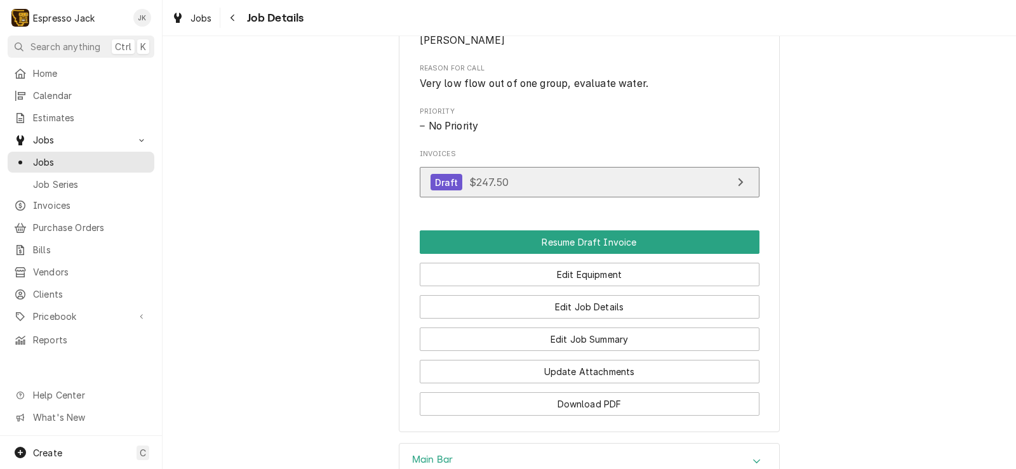
click at [573, 198] on link "Draft $247.50" at bounding box center [590, 182] width 340 height 31
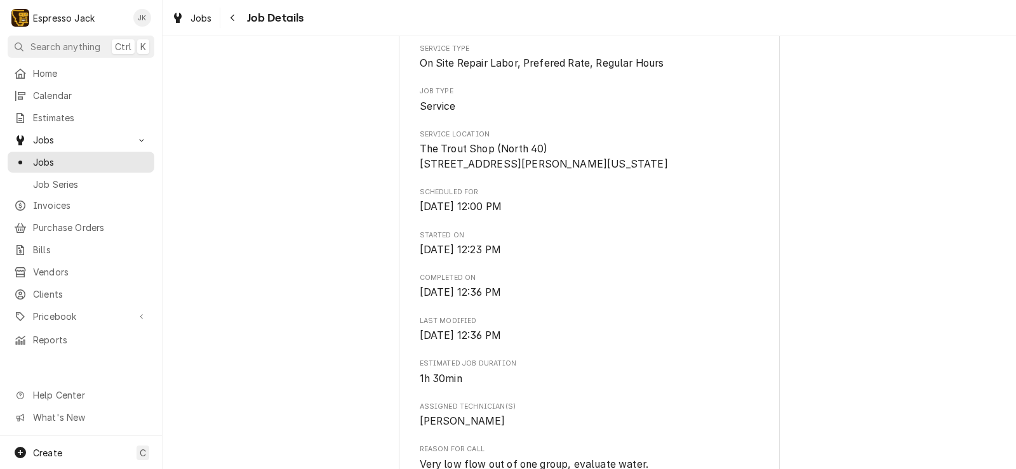
scroll to position [0, 0]
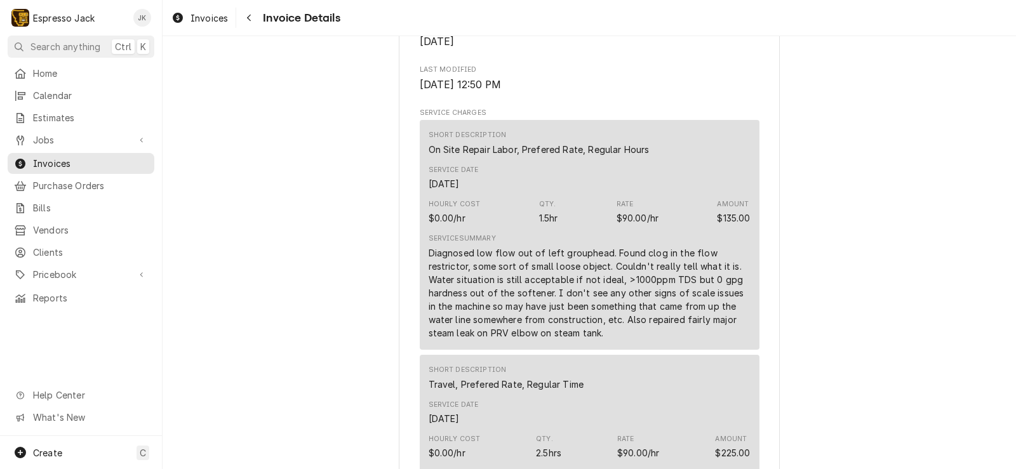
scroll to position [609, 0]
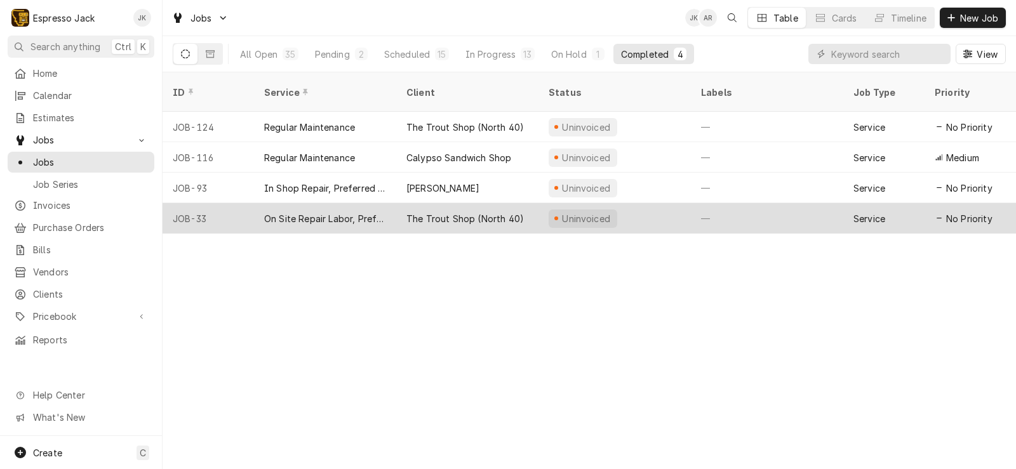
click at [387, 203] on div "On Site Repair Labor, Prefered Rate, Regular Hours" at bounding box center [325, 218] width 142 height 30
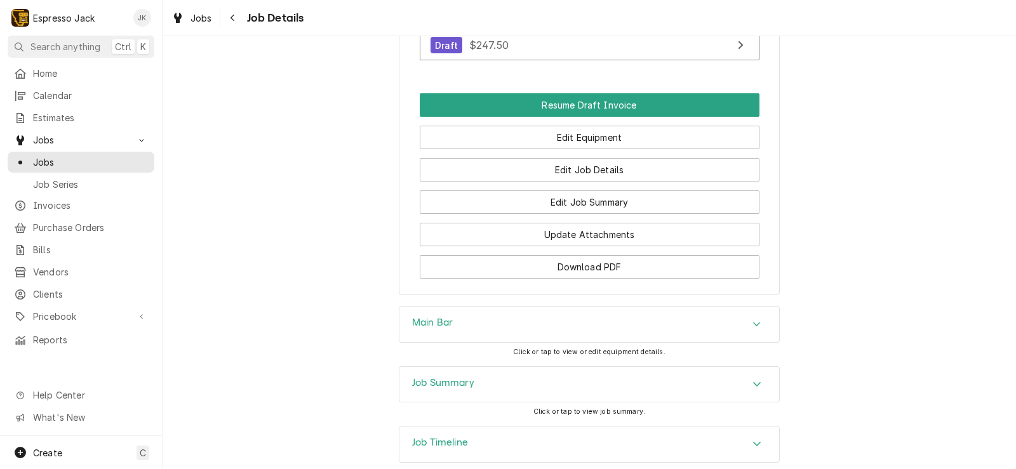
scroll to position [686, 0]
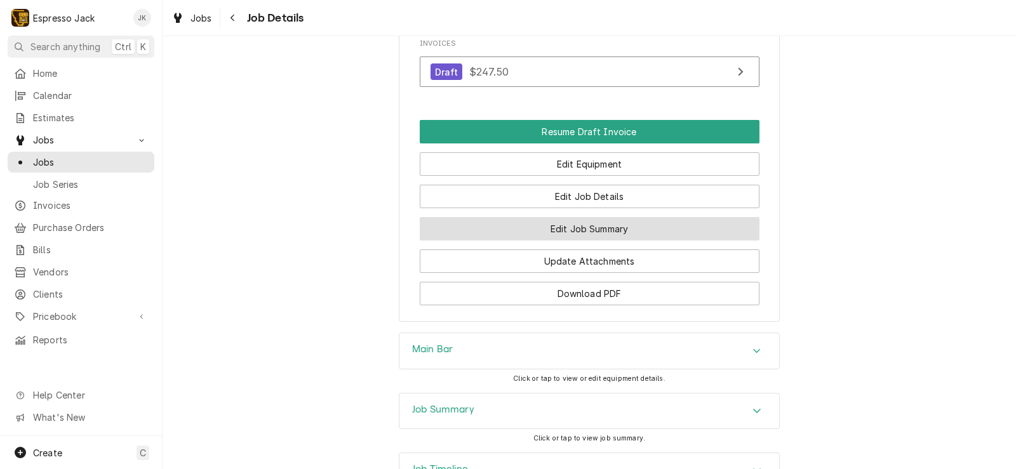
click at [599, 241] on button "Edit Job Summary" at bounding box center [590, 228] width 340 height 23
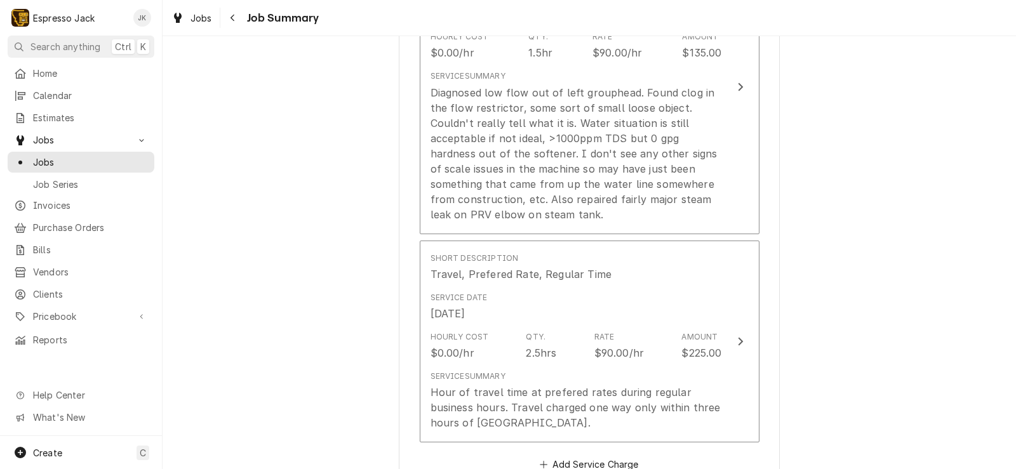
scroll to position [457, 0]
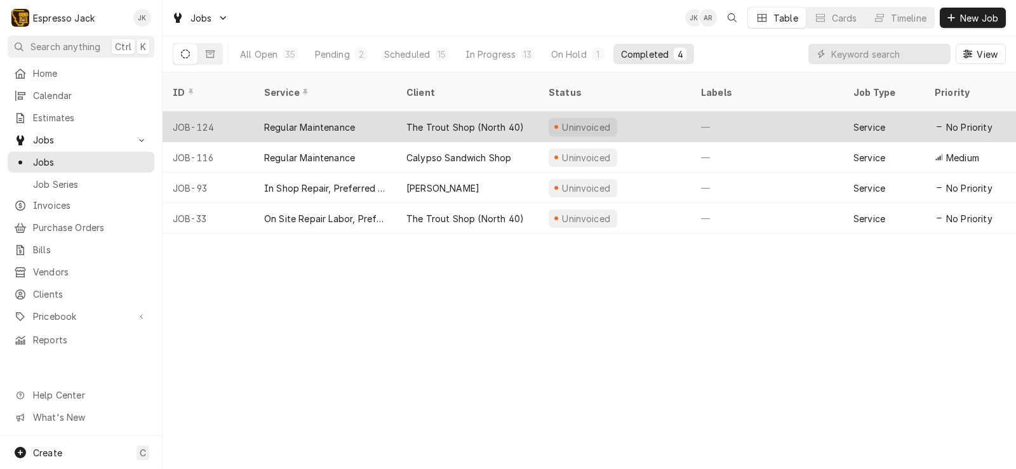
click at [493, 119] on div "The Trout Shop (North 40)" at bounding box center [467, 127] width 142 height 30
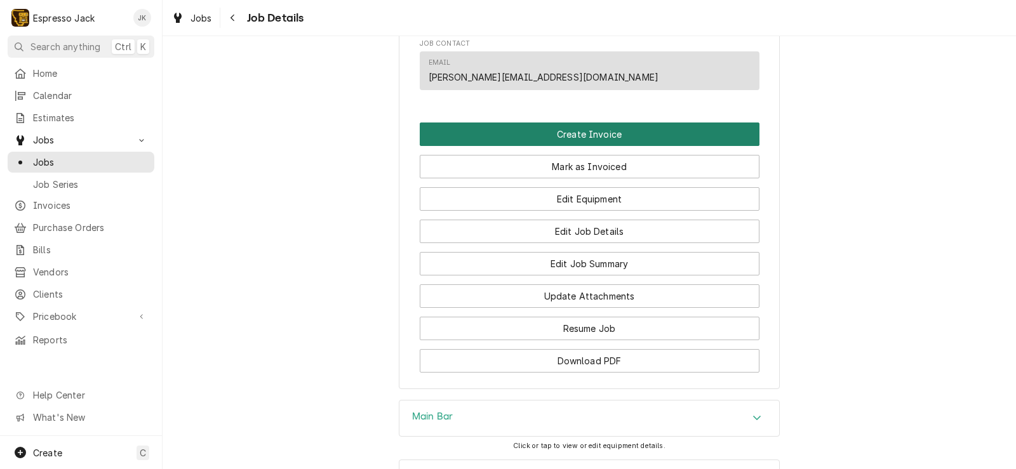
scroll to position [762, 0]
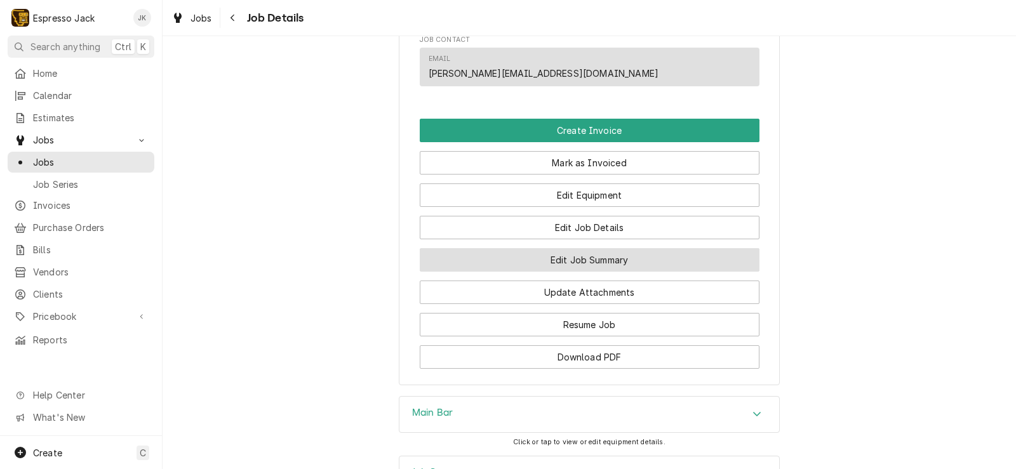
drag, startPoint x: 602, startPoint y: 279, endPoint x: 620, endPoint y: 271, distance: 18.8
click at [604, 272] on button "Edit Job Summary" at bounding box center [590, 259] width 340 height 23
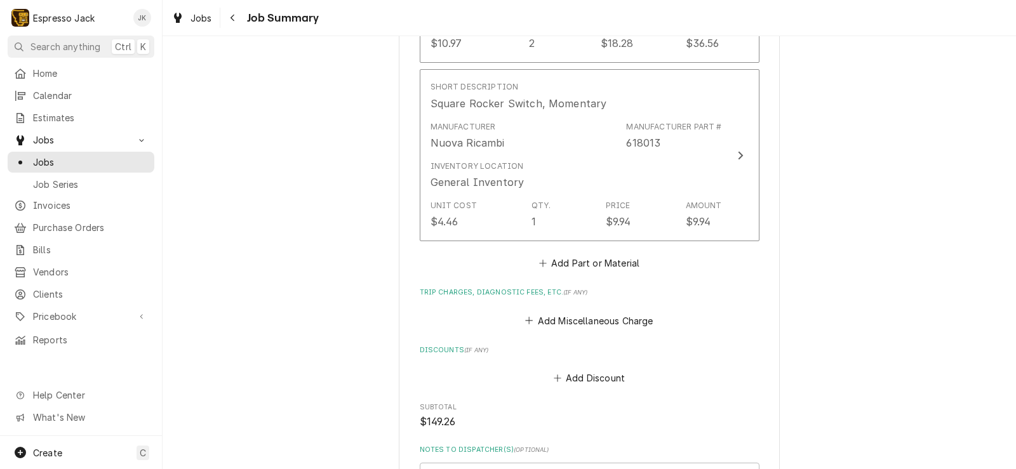
scroll to position [892, 0]
click at [647, 322] on button "Add Miscellaneous Charge" at bounding box center [589, 320] width 132 height 18
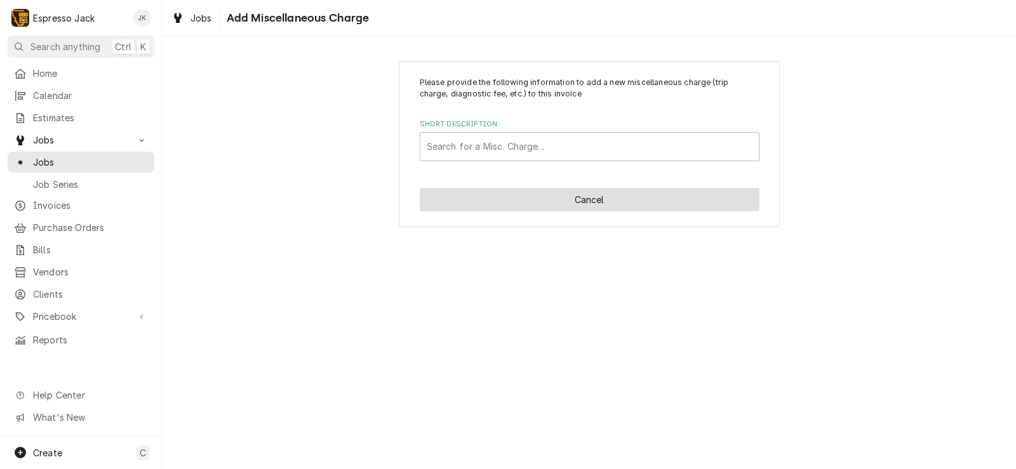
click at [583, 208] on button "Cancel" at bounding box center [590, 199] width 340 height 23
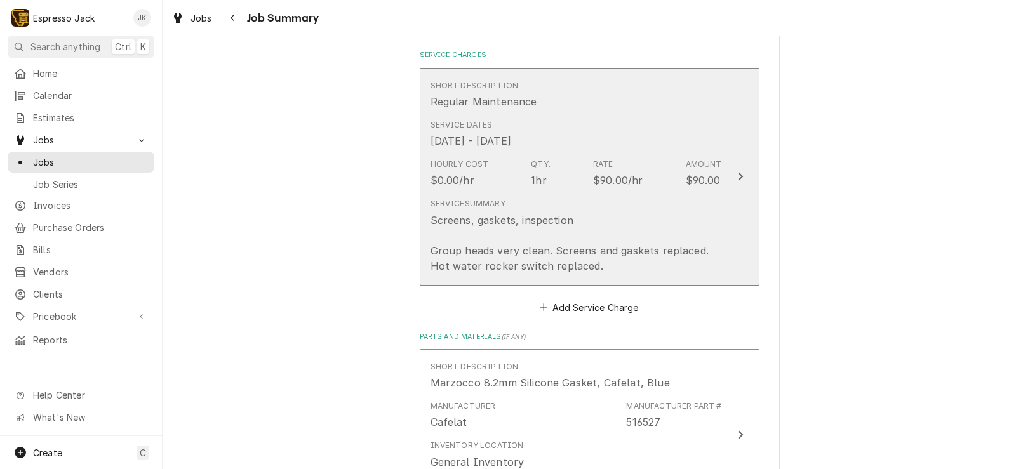
scroll to position [207, 0]
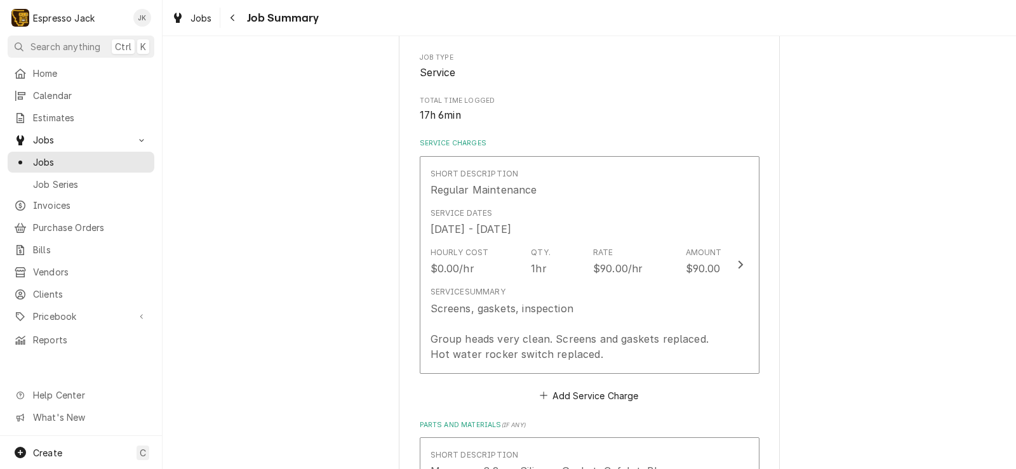
type textarea "x"
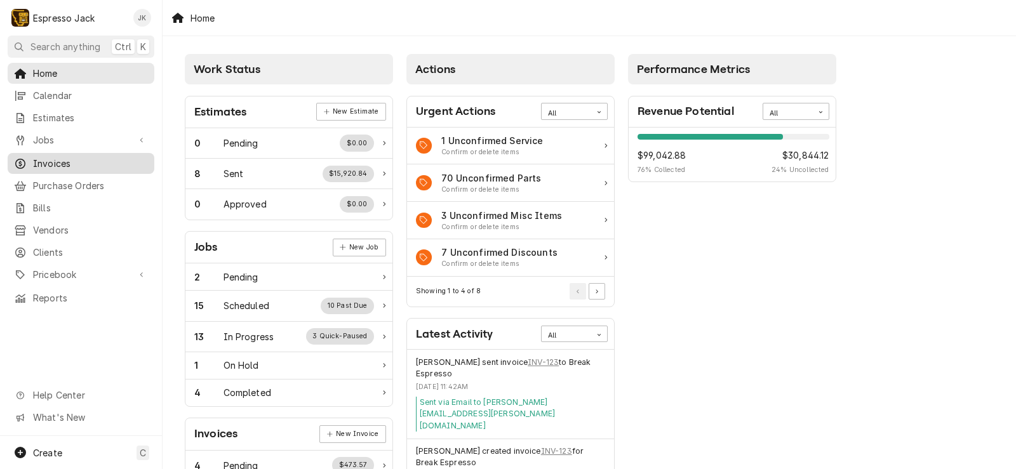
click at [63, 158] on span "Invoices" at bounding box center [90, 163] width 115 height 13
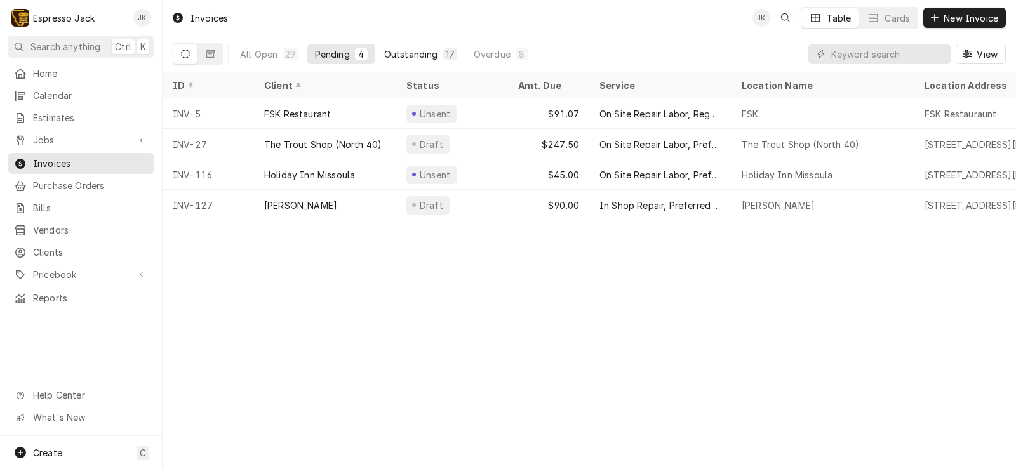
click at [409, 48] on div "Outstanding" at bounding box center [411, 54] width 54 height 13
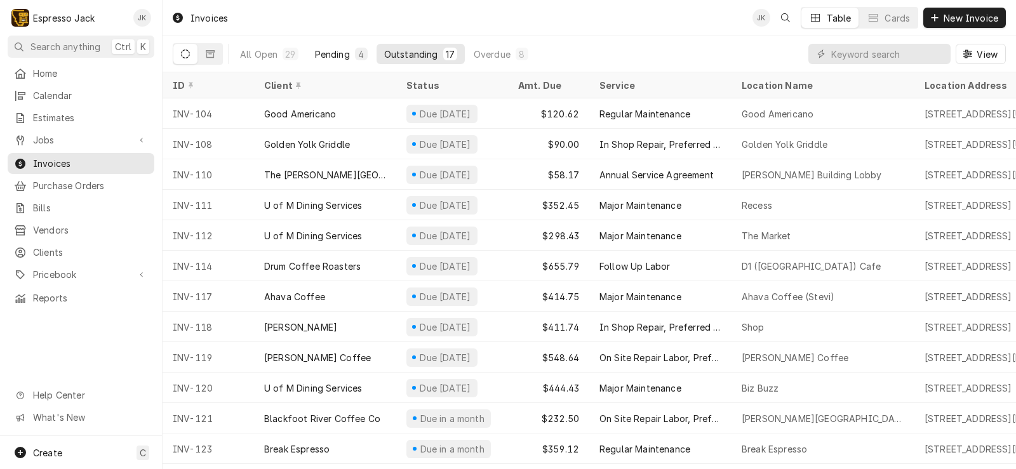
click at [335, 58] on div "Pending" at bounding box center [332, 54] width 35 height 13
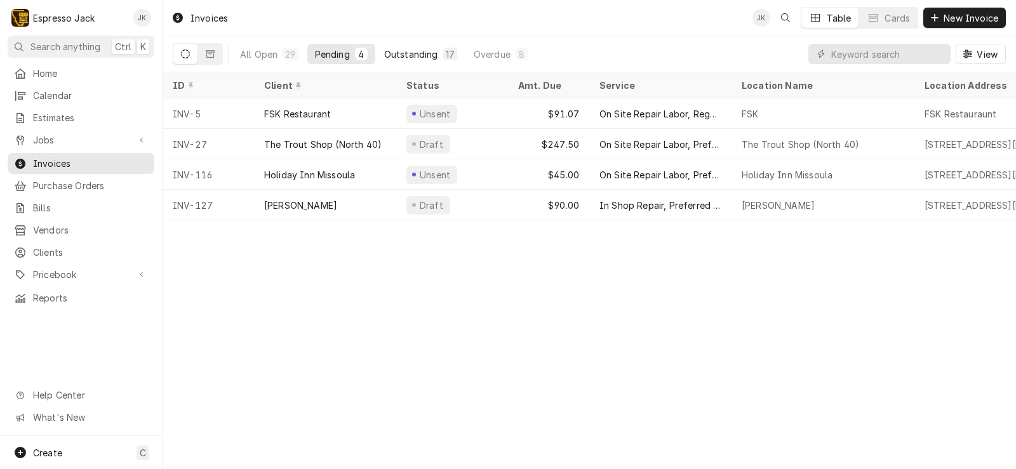
click at [418, 50] on div "Outstanding" at bounding box center [411, 54] width 54 height 13
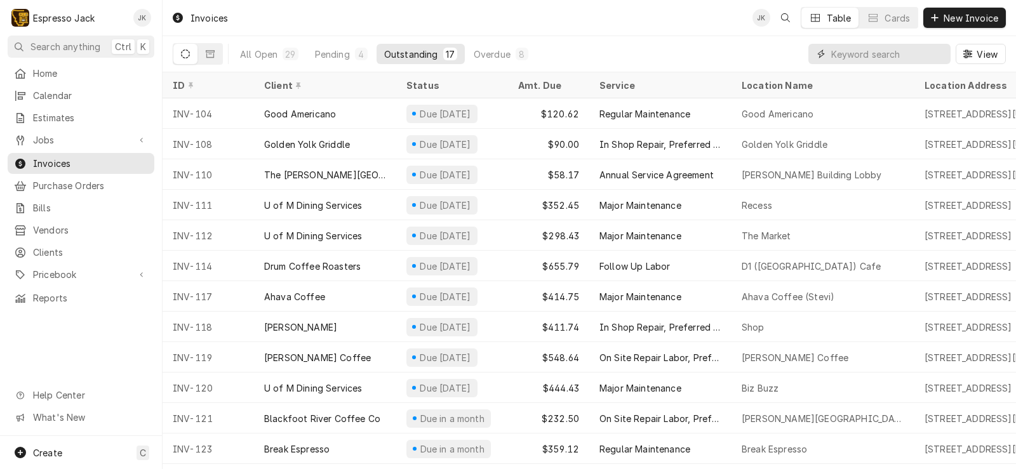
click at [858, 55] on input "Dynamic Content Wrapper" at bounding box center [887, 54] width 113 height 20
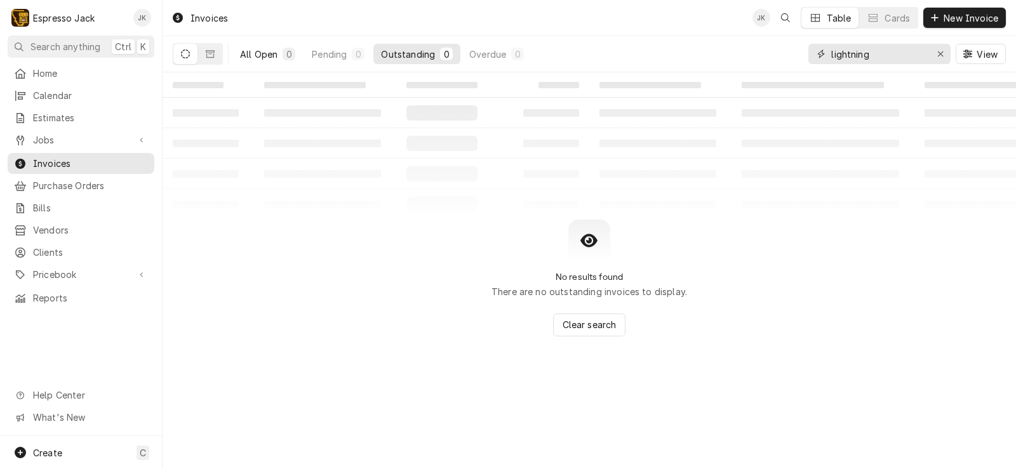
type input "lightning"
click at [248, 54] on div "All Open" at bounding box center [258, 54] width 37 height 13
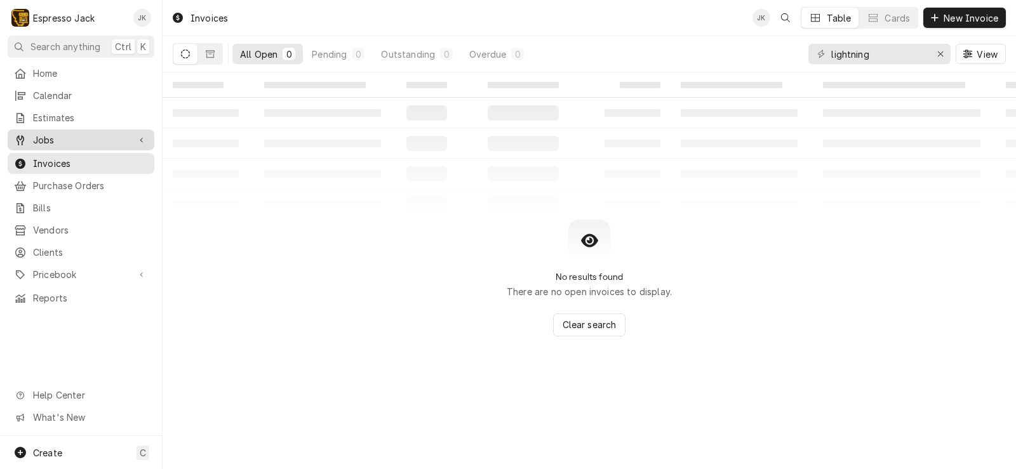
click at [76, 138] on span "Jobs" at bounding box center [81, 139] width 96 height 13
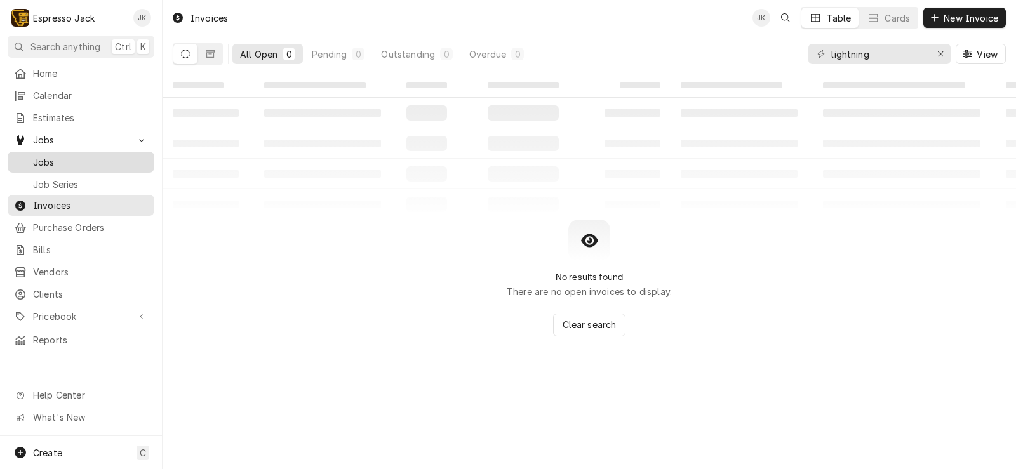
click at [65, 156] on span "Jobs" at bounding box center [90, 162] width 115 height 13
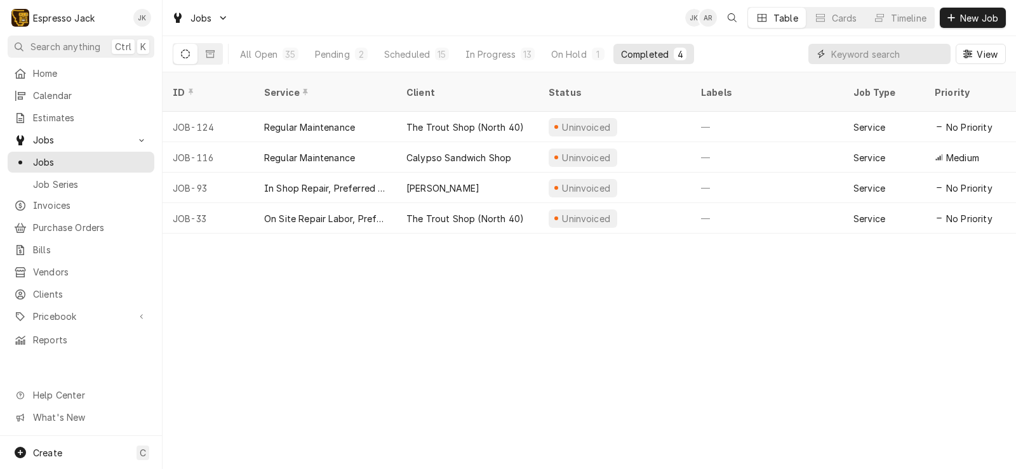
click at [849, 56] on input "Dynamic Content Wrapper" at bounding box center [887, 54] width 113 height 20
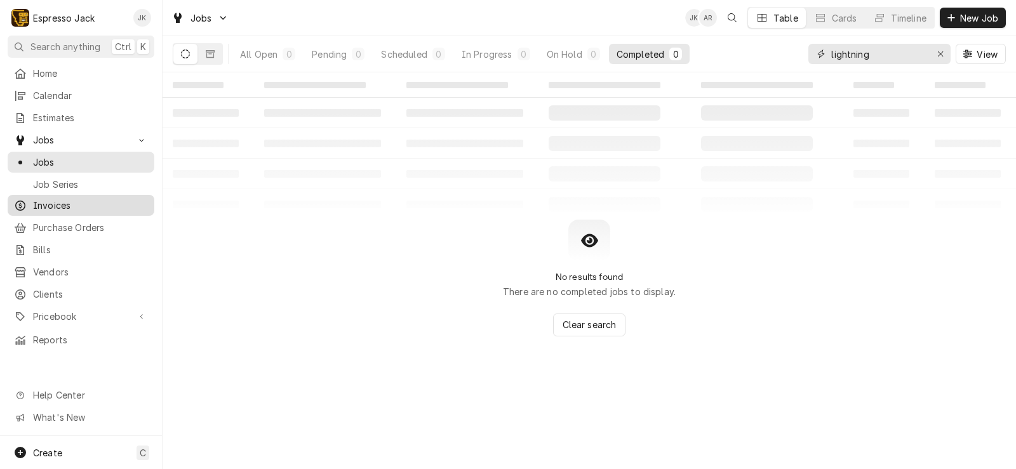
type input "lightning"
click at [67, 209] on link "Invoices" at bounding box center [81, 205] width 147 height 21
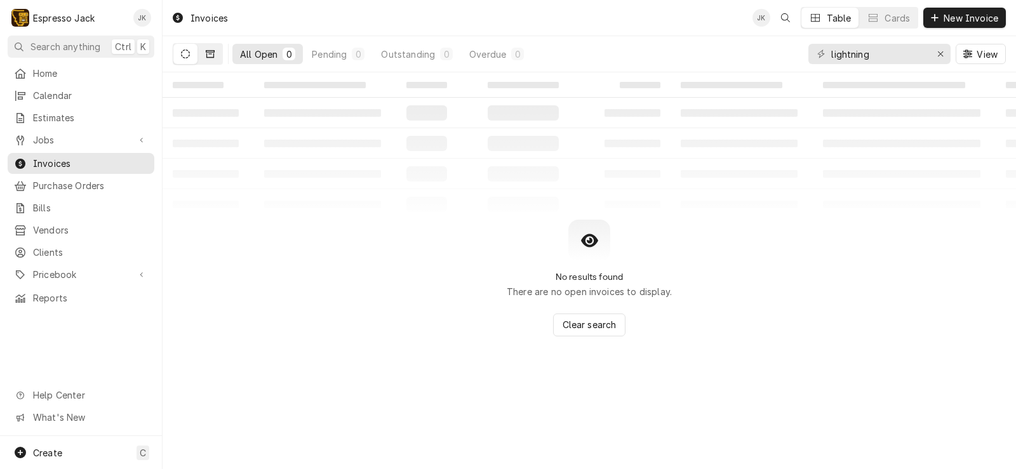
click at [214, 55] on icon "Dynamic Content Wrapper" at bounding box center [210, 54] width 9 height 8
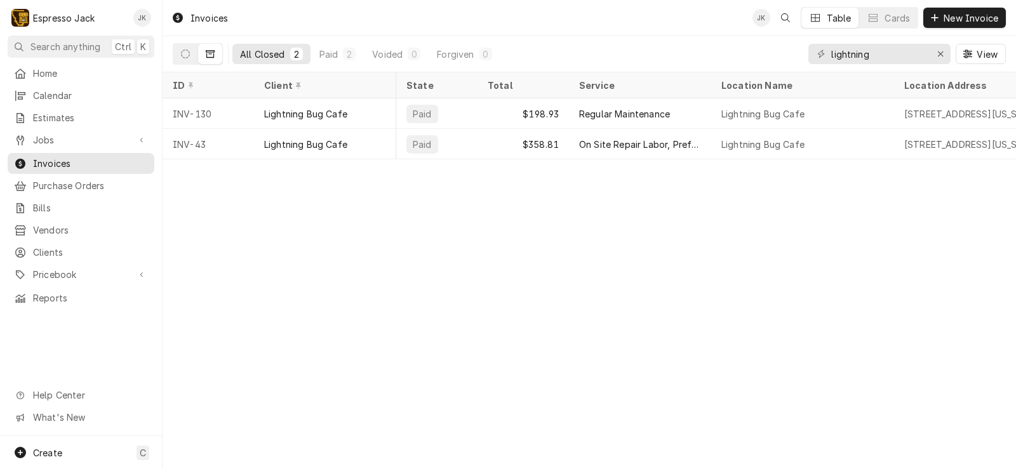
scroll to position [0, 559]
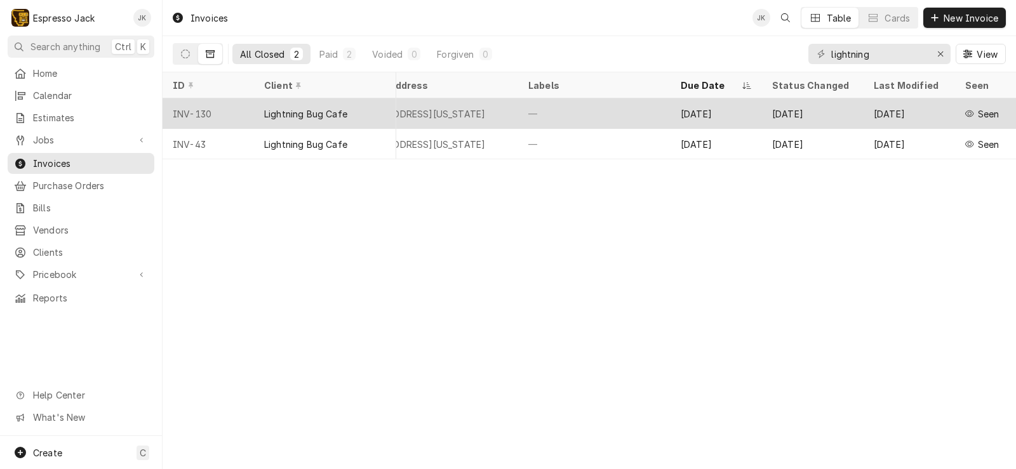
click at [423, 107] on div "136 Main St, Augusta, Montana 59410" at bounding box center [415, 113] width 140 height 13
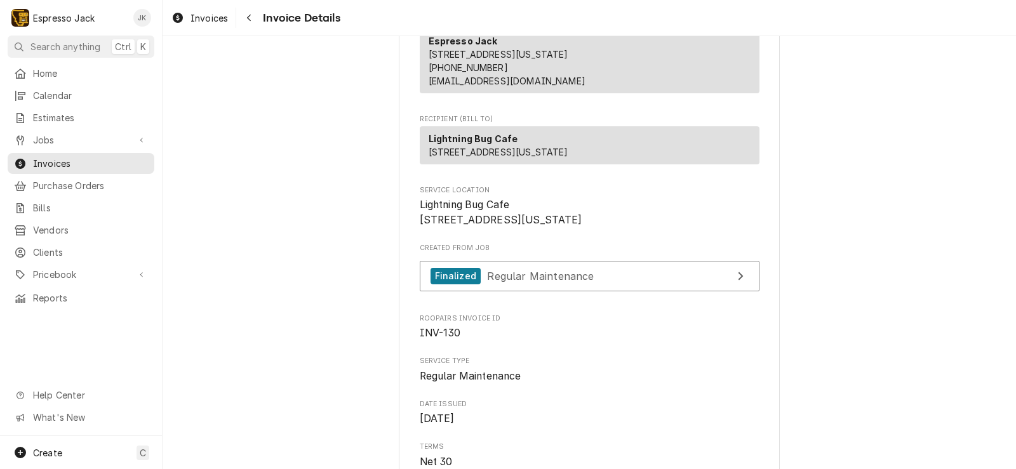
scroll to position [533, 0]
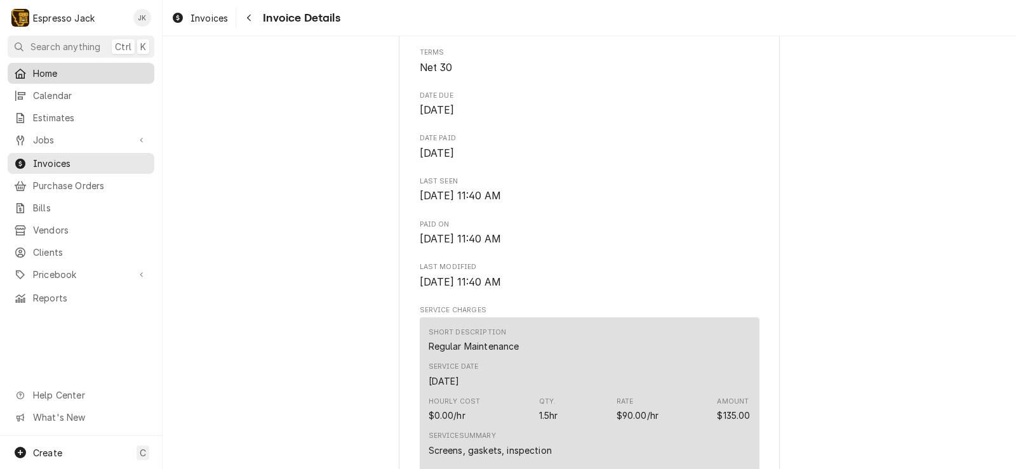
click at [71, 70] on span "Home" at bounding box center [90, 73] width 115 height 13
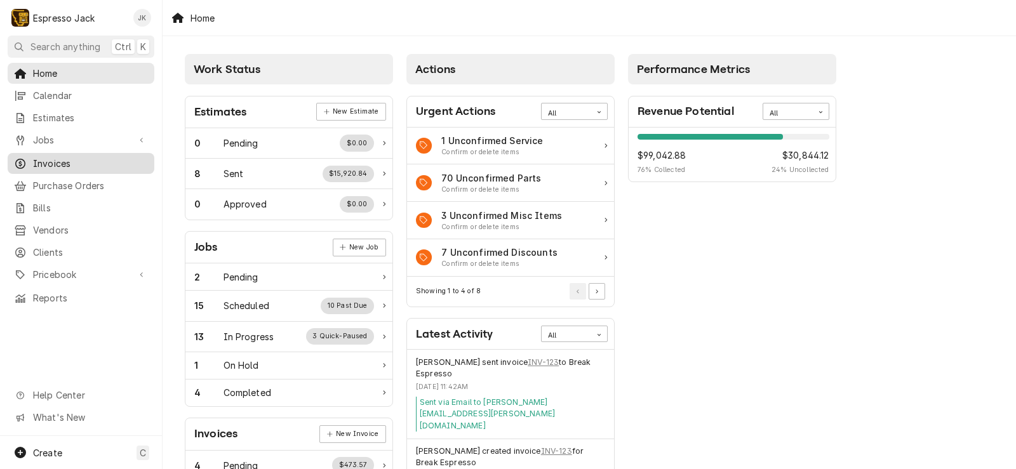
click at [79, 157] on span "Invoices" at bounding box center [90, 163] width 115 height 13
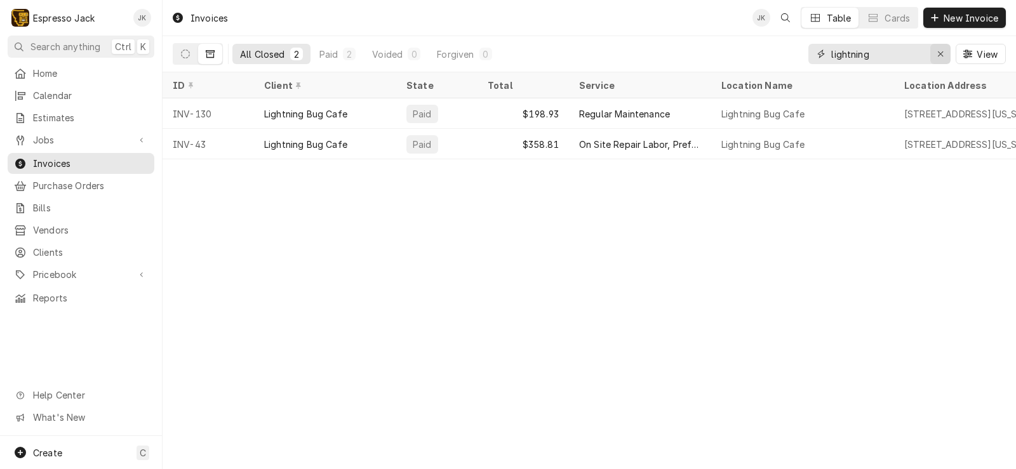
click at [942, 52] on icon "Erase input" at bounding box center [940, 54] width 7 height 9
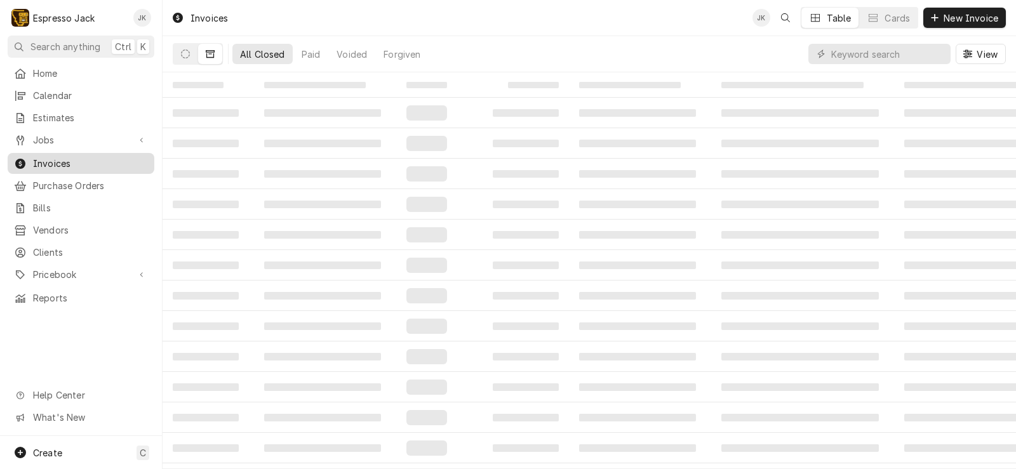
click at [99, 157] on span "Invoices" at bounding box center [90, 163] width 115 height 13
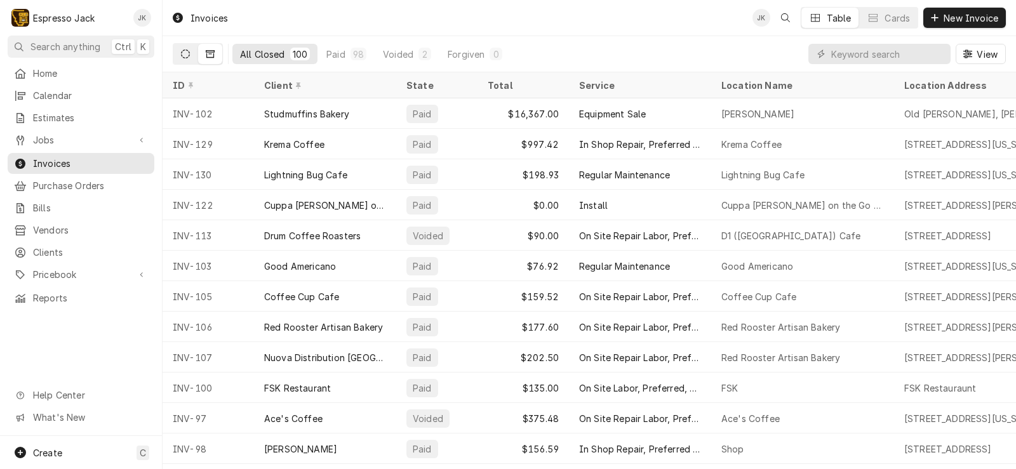
click at [187, 50] on icon "Dynamic Content Wrapper" at bounding box center [185, 54] width 9 height 9
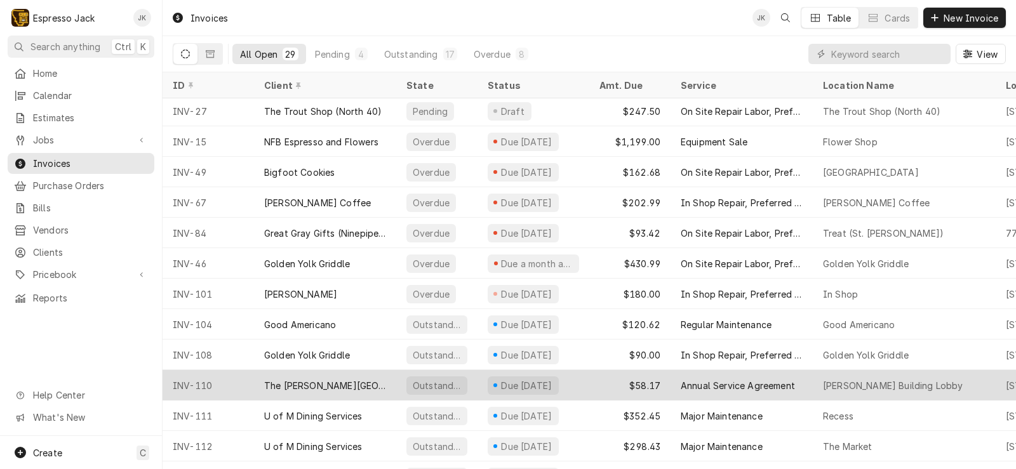
scroll to position [185, 0]
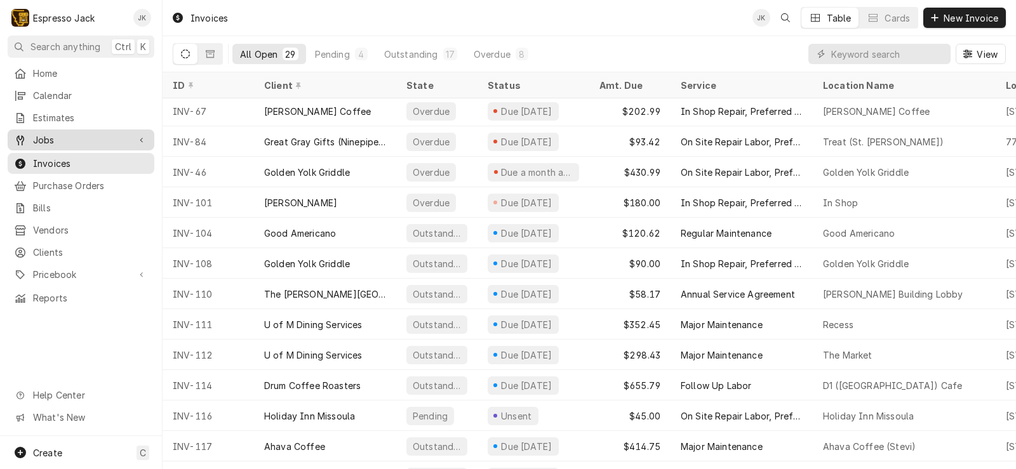
click at [77, 133] on span "Jobs" at bounding box center [81, 139] width 96 height 13
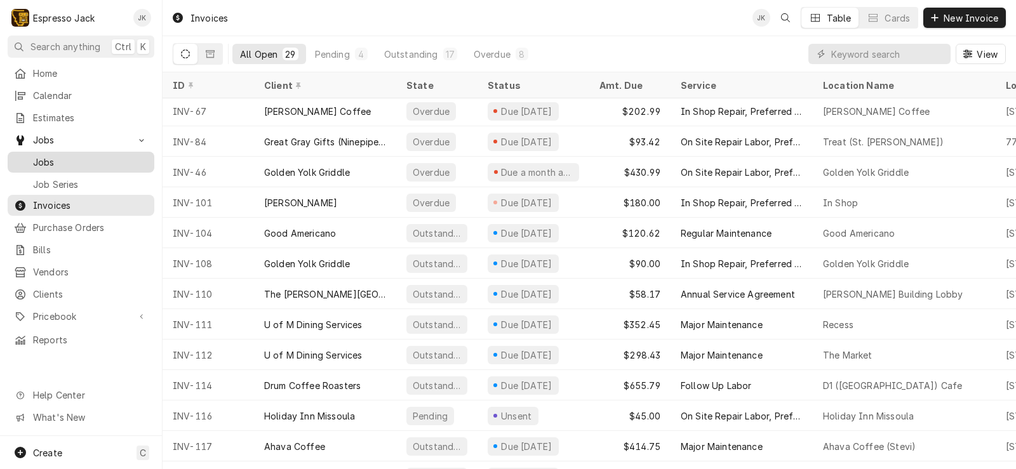
click at [55, 156] on span "Jobs" at bounding box center [90, 162] width 115 height 13
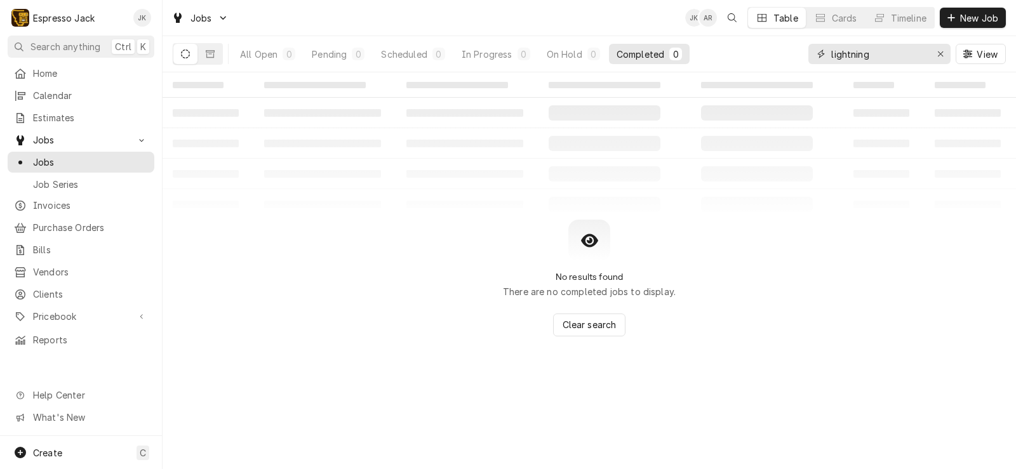
click at [939, 46] on button "Erase input" at bounding box center [940, 54] width 20 height 20
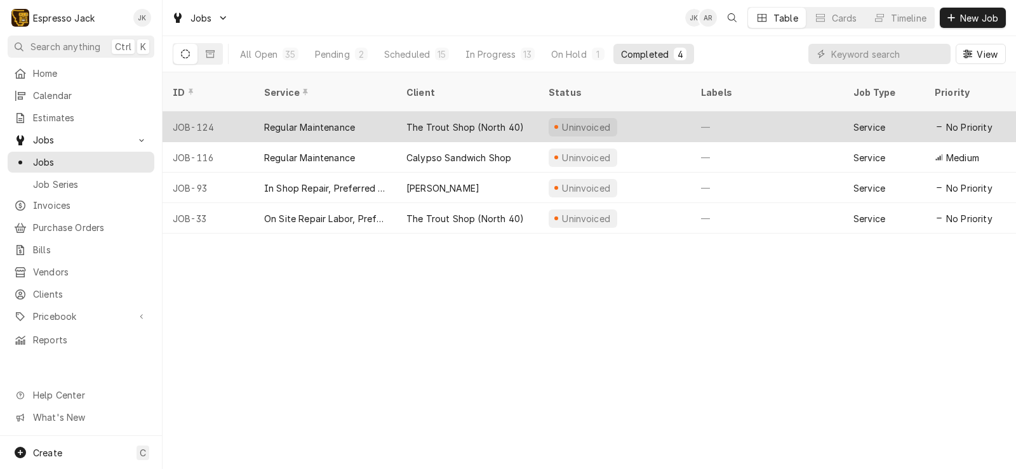
click at [334, 121] on div "Regular Maintenance" at bounding box center [309, 127] width 91 height 13
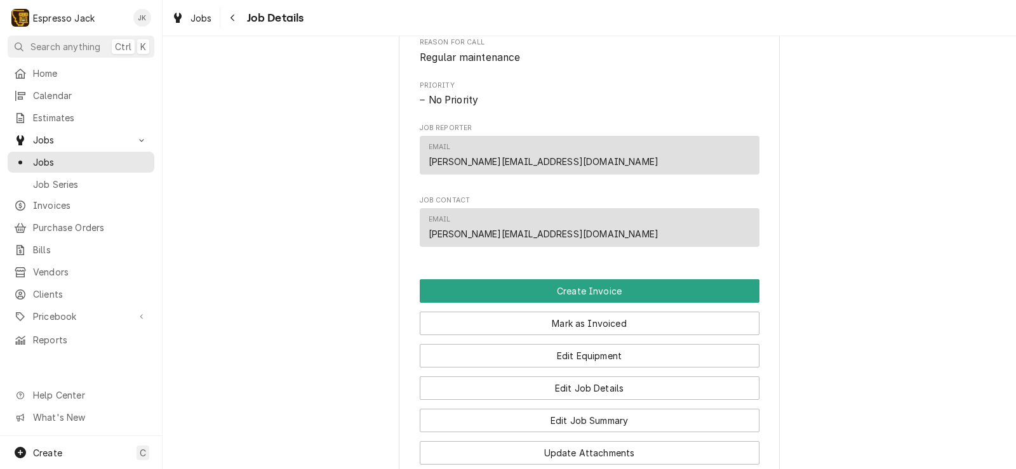
scroll to position [609, 0]
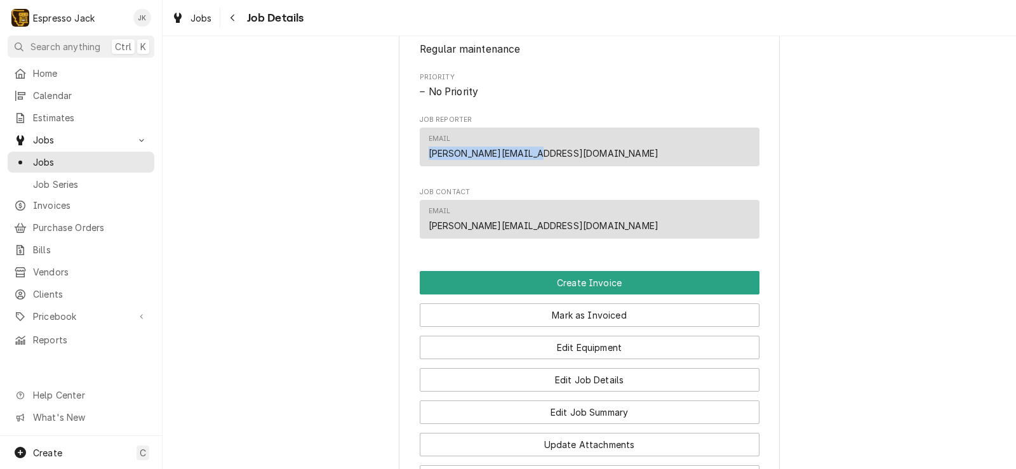
drag, startPoint x: 531, startPoint y: 169, endPoint x: 354, endPoint y: 165, distance: 177.8
copy link "[PERSON_NAME][EMAIL_ADDRESS][DOMAIN_NAME]"
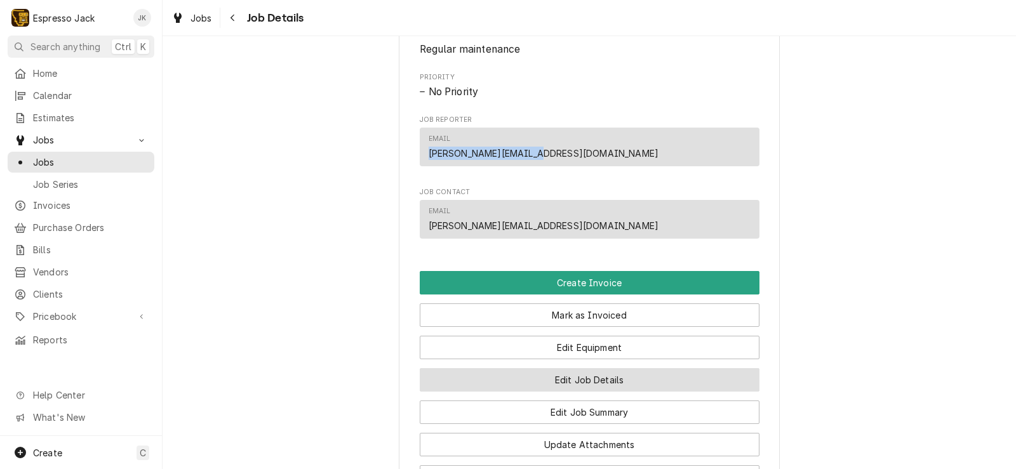
click at [615, 392] on button "Edit Job Details" at bounding box center [590, 379] width 340 height 23
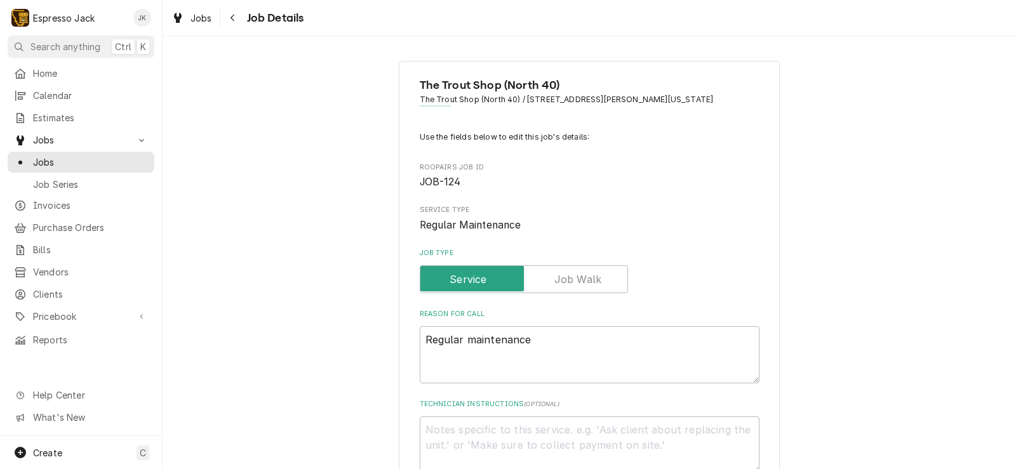
type textarea "x"
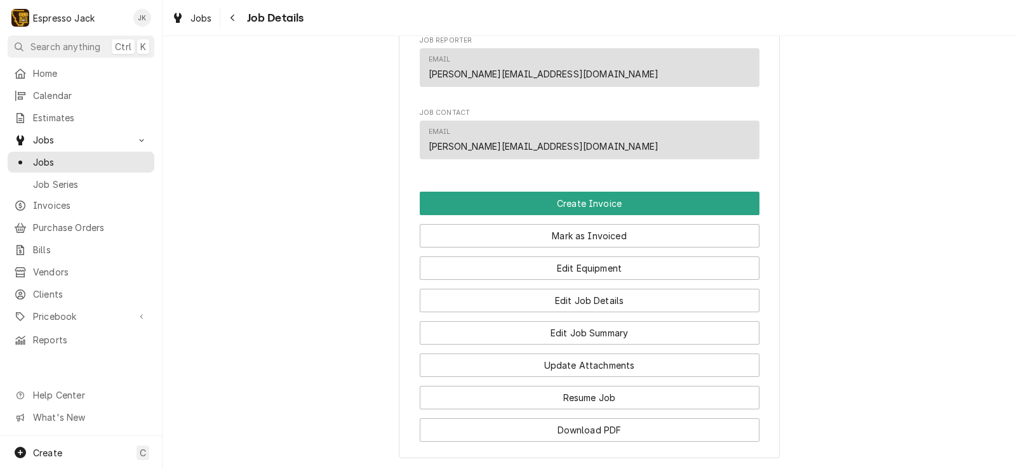
scroll to position [762, 0]
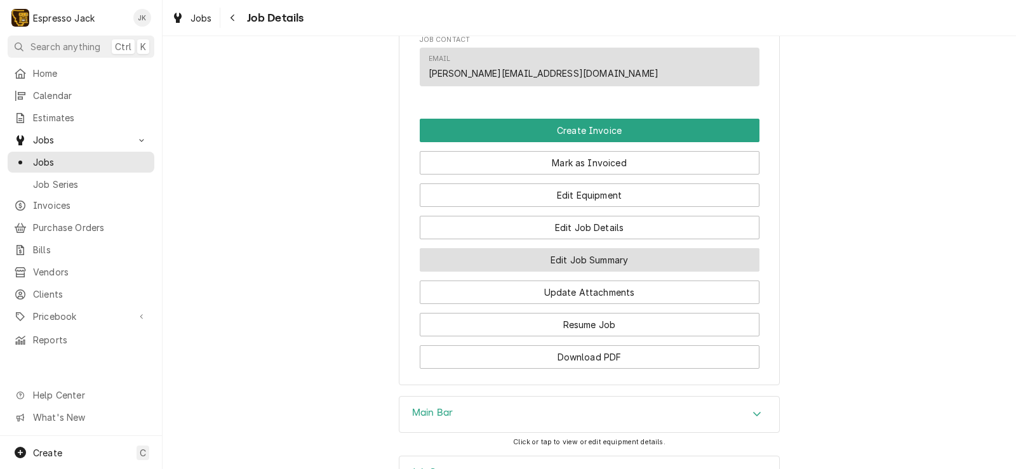
click at [604, 272] on button "Edit Job Summary" at bounding box center [590, 259] width 340 height 23
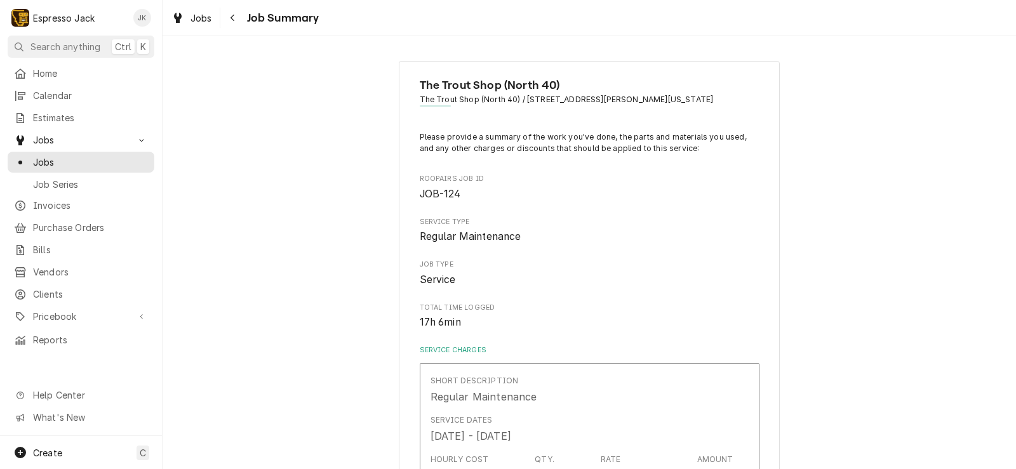
type textarea "x"
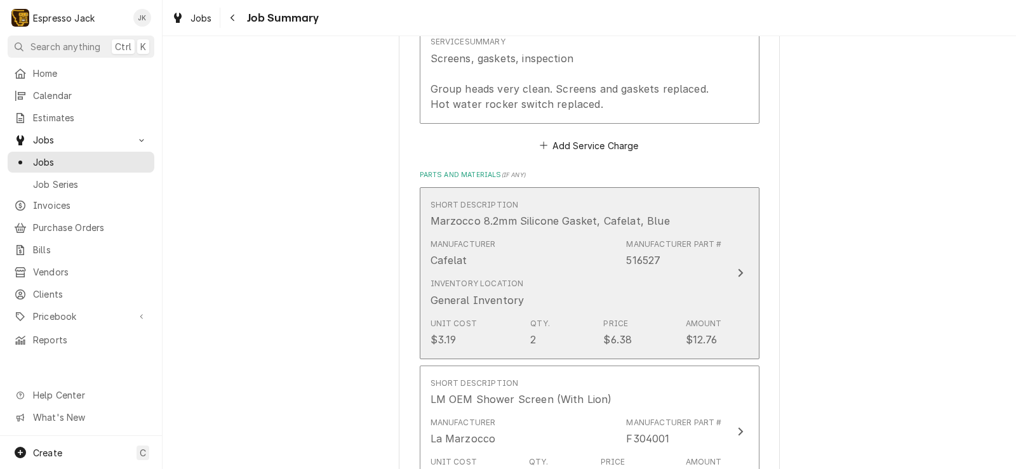
scroll to position [533, 0]
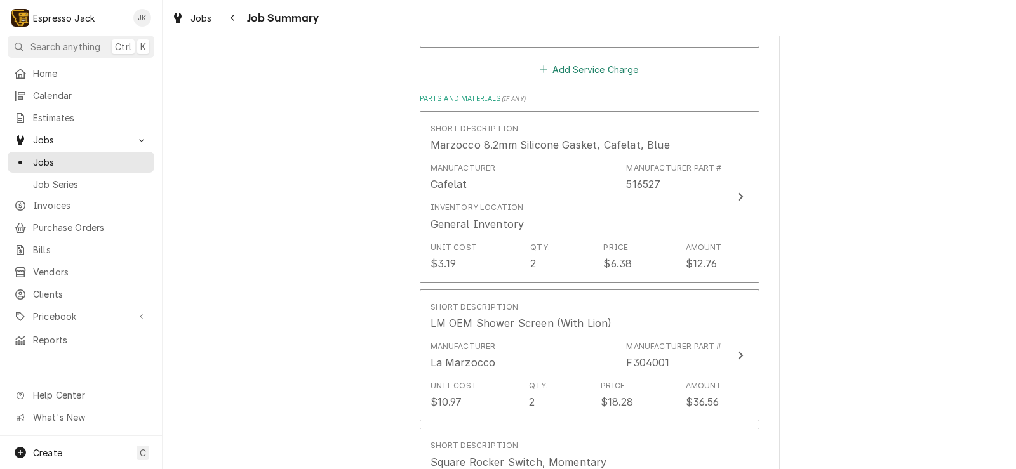
click at [593, 74] on button "Add Service Charge" at bounding box center [589, 69] width 103 height 18
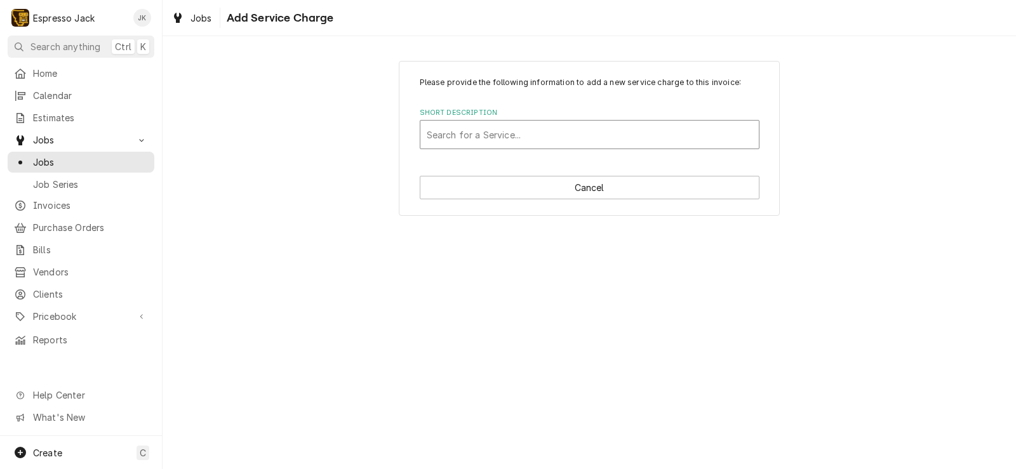
click at [613, 143] on div "Short Description" at bounding box center [590, 134] width 326 height 23
type input "travel"
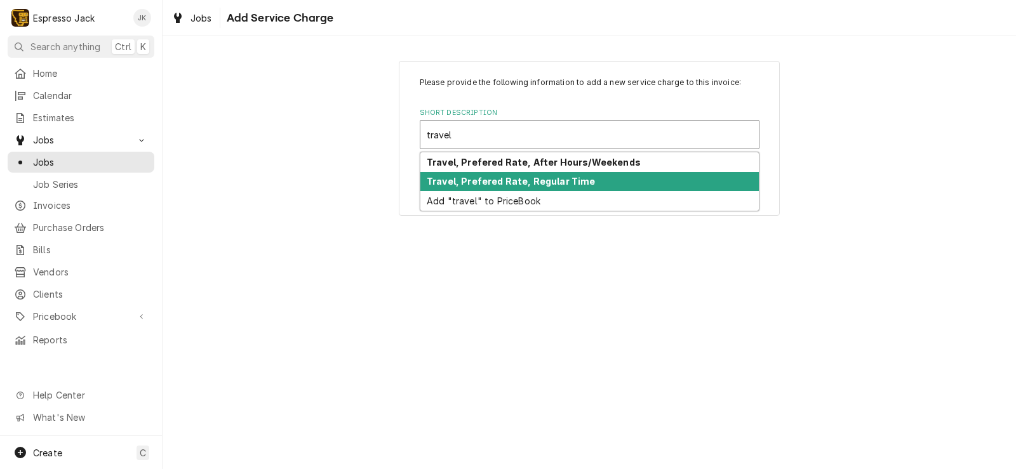
click at [580, 179] on strong "Travel, Prefered Rate, Regular Time" at bounding box center [511, 181] width 169 height 11
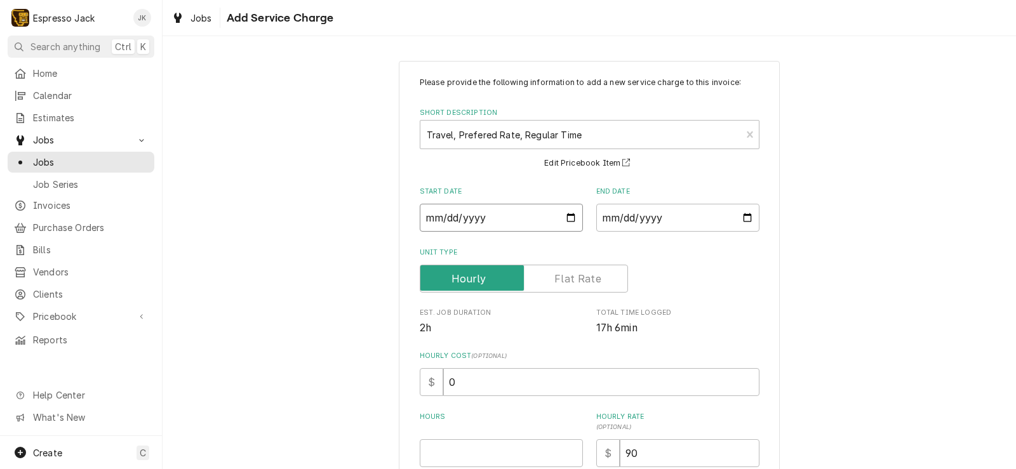
click at [566, 211] on input "Start Date" at bounding box center [501, 218] width 163 height 28
click at [563, 218] on input "Start Date" at bounding box center [501, 218] width 163 height 28
type textarea "x"
type input "2025-09-02"
click at [748, 223] on input "End Date" at bounding box center [677, 218] width 163 height 28
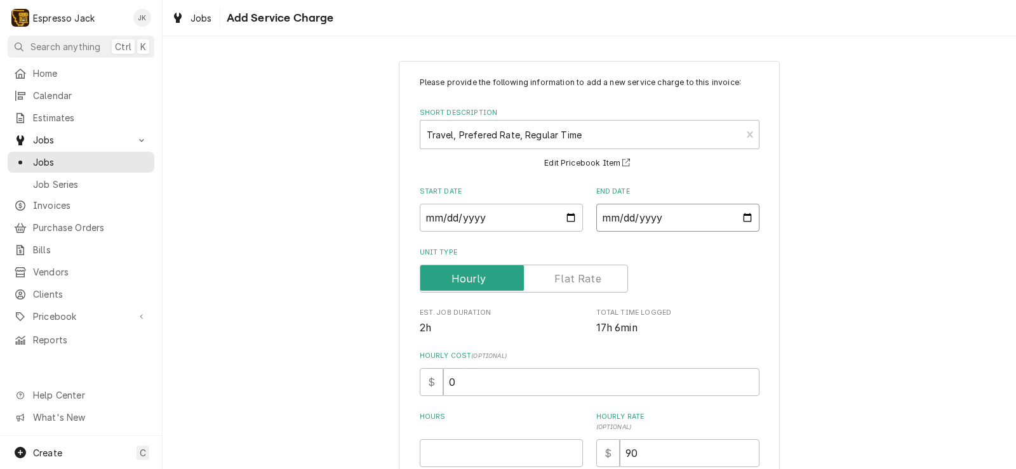
click at [744, 217] on input "End Date" at bounding box center [677, 218] width 163 height 28
type input "2025-09-02"
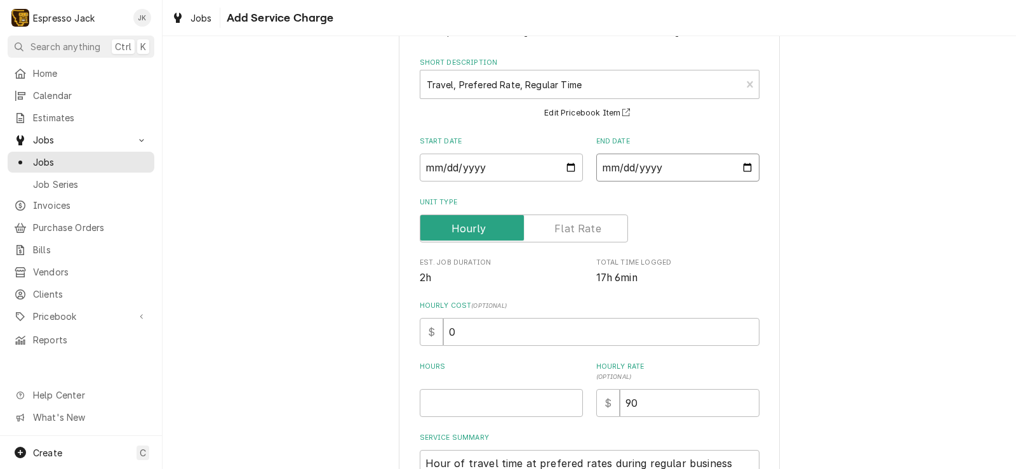
scroll to position [76, 0]
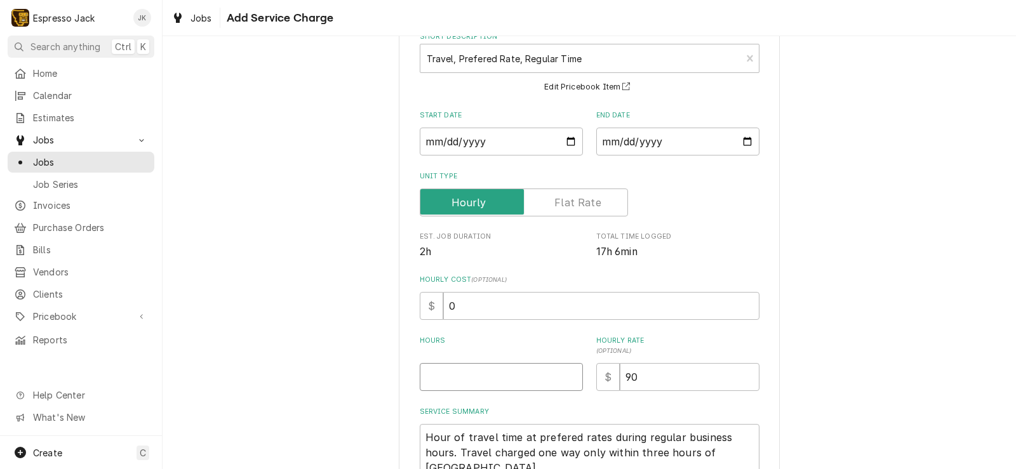
click at [481, 379] on input "Hours" at bounding box center [501, 377] width 163 height 28
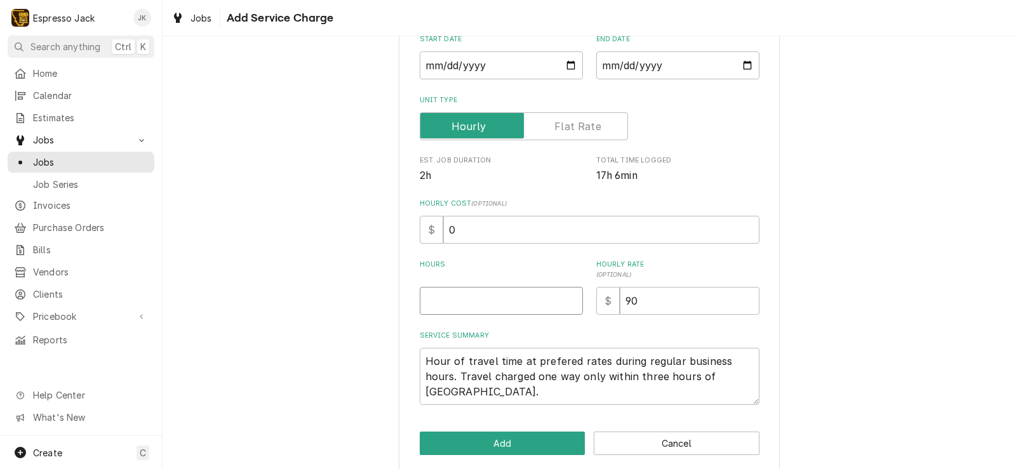
drag, startPoint x: 446, startPoint y: 314, endPoint x: 444, endPoint y: 300, distance: 13.6
click at [446, 308] on input "Hours" at bounding box center [501, 301] width 163 height 28
type textarea "x"
type input "2"
type textarea "x"
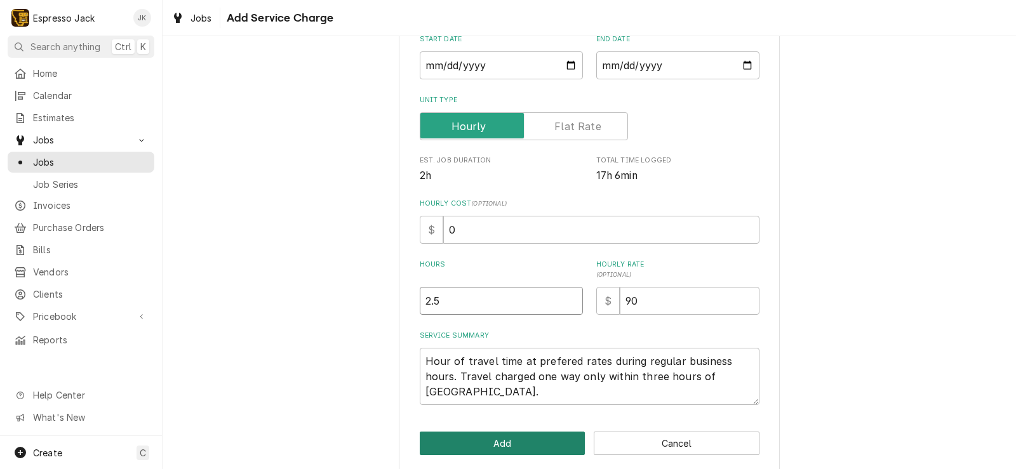
type input "2.5"
click at [467, 442] on button "Add" at bounding box center [503, 443] width 166 height 23
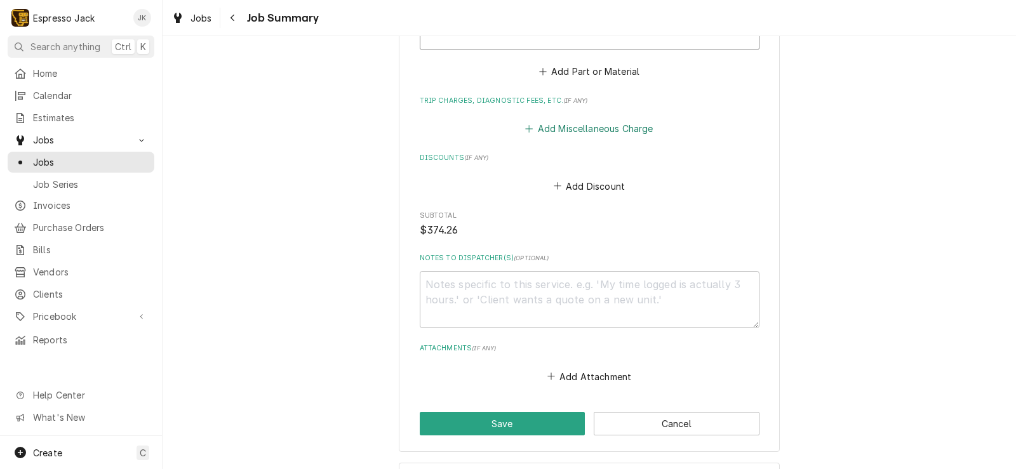
scroll to position [1219, 0]
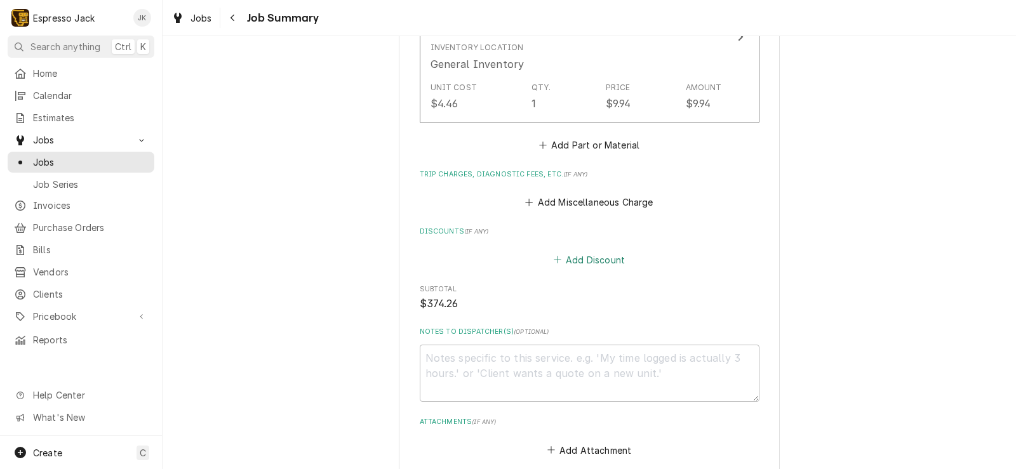
click at [597, 259] on button "Add Discount" at bounding box center [589, 260] width 76 height 18
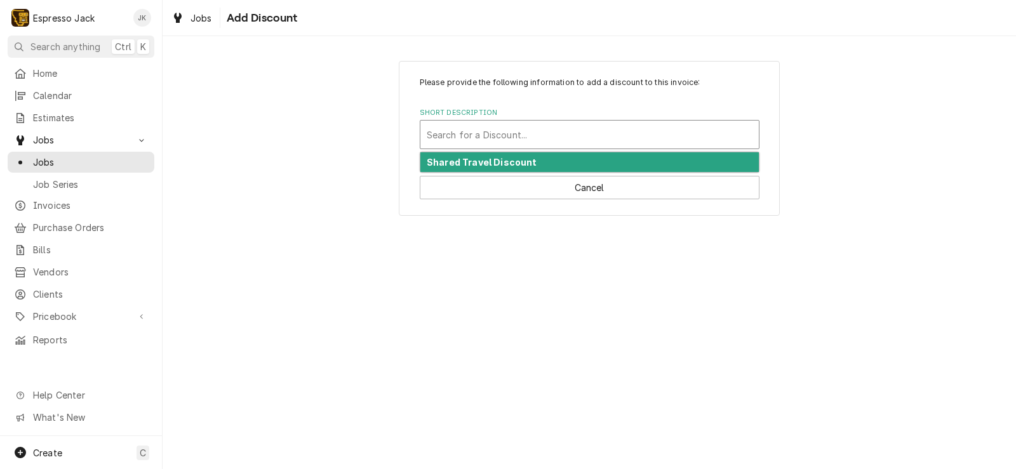
click at [573, 134] on div "Short Description" at bounding box center [590, 134] width 326 height 23
click at [560, 160] on div "Shared Travel Discount" at bounding box center [589, 162] width 338 height 20
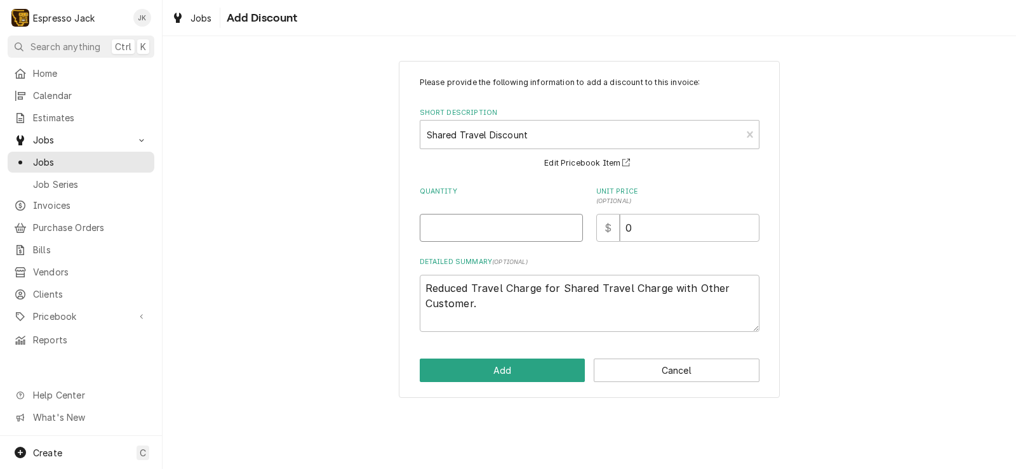
click at [522, 232] on input "Quantity" at bounding box center [501, 228] width 163 height 28
type textarea "x"
type input "1"
drag, startPoint x: 645, startPoint y: 230, endPoint x: 512, endPoint y: 220, distance: 133.6
click at [520, 219] on div "Quantity 1 Unit Price ( optional ) $ 0" at bounding box center [590, 214] width 340 height 55
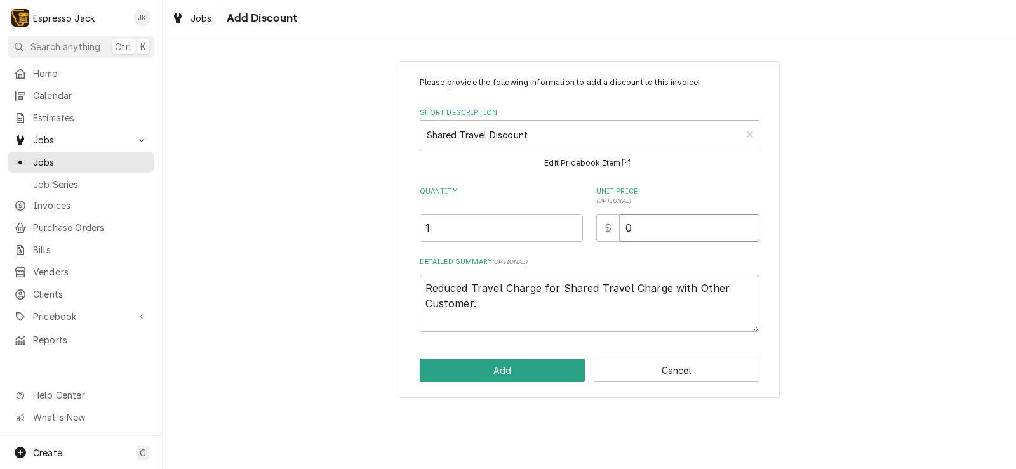
type textarea "x"
type input "9"
type textarea "x"
type input "90"
click at [547, 368] on button "Add" at bounding box center [503, 370] width 166 height 23
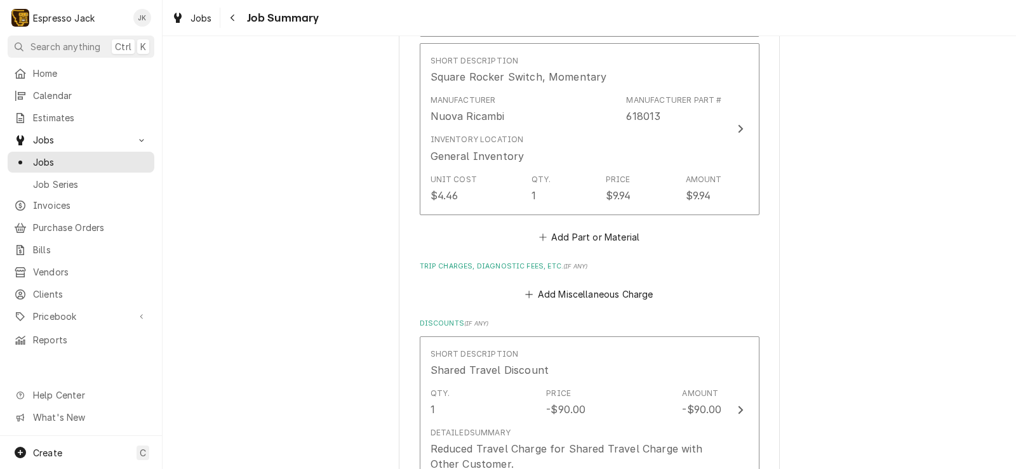
scroll to position [1295, 0]
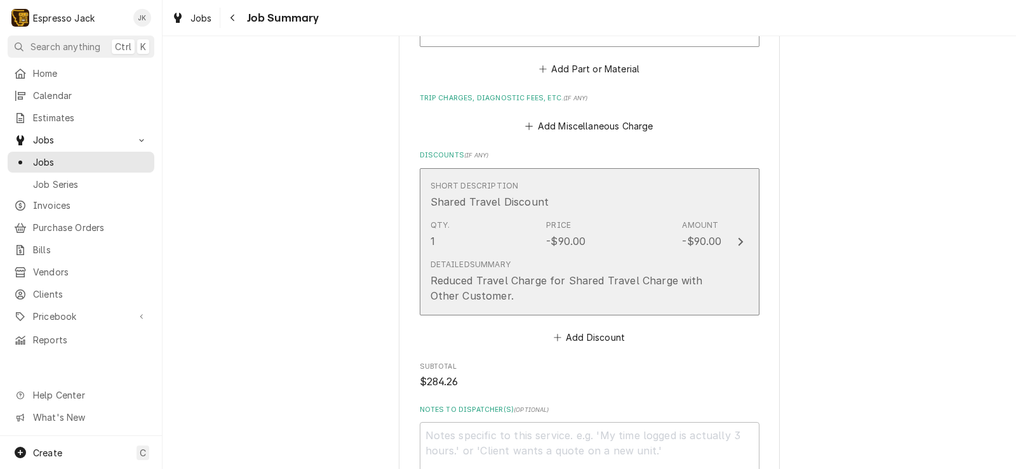
click at [646, 254] on div "Detailed Summary Reduced Travel Charge for Shared Travel Charge with Other Cust…" at bounding box center [575, 281] width 291 height 55
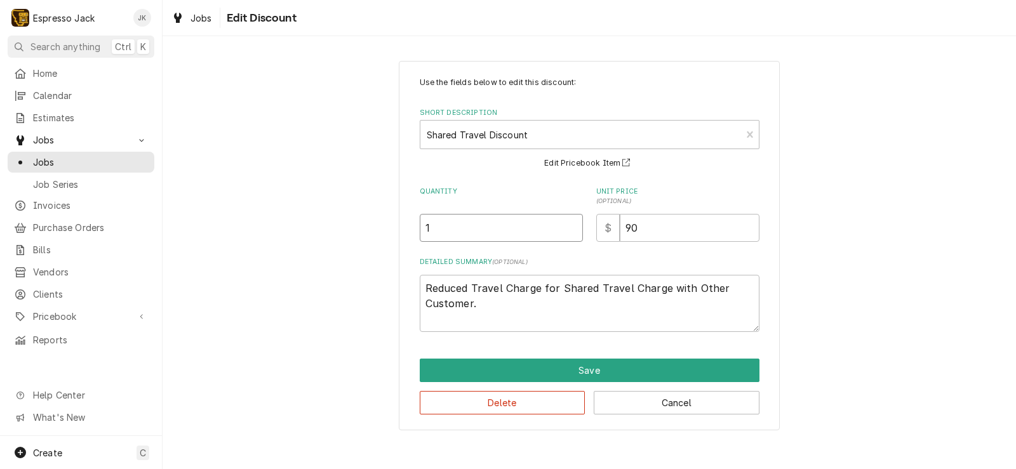
click at [479, 229] on input "1" at bounding box center [501, 228] width 163 height 28
type textarea "x"
type input "1.2"
type textarea "x"
type input "1.25"
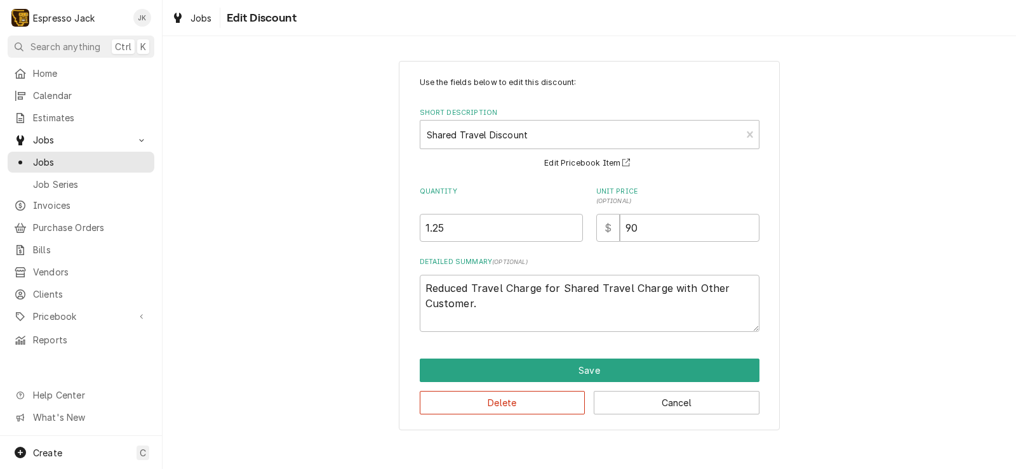
click at [357, 275] on div "Use the fields below to edit this discount: Short Description Shared Travel Dis…" at bounding box center [588, 246] width 853 height 392
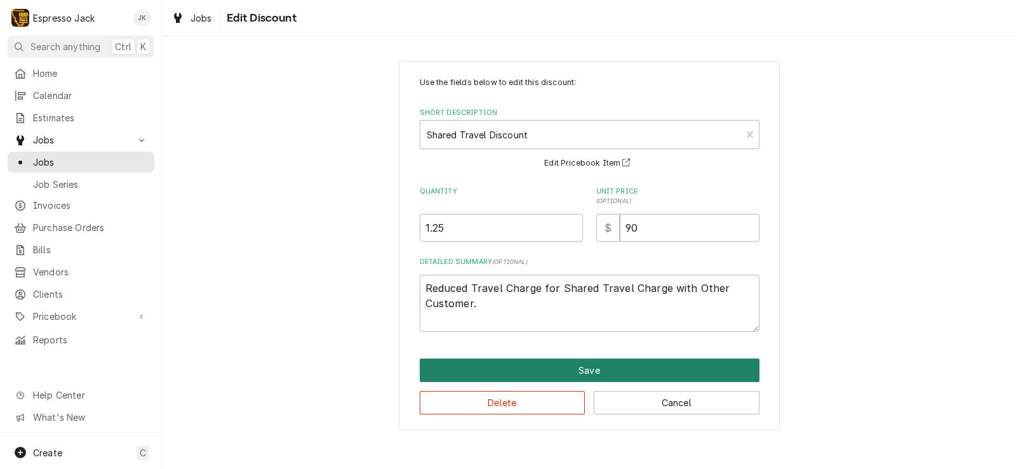
click at [540, 370] on button "Save" at bounding box center [590, 370] width 340 height 23
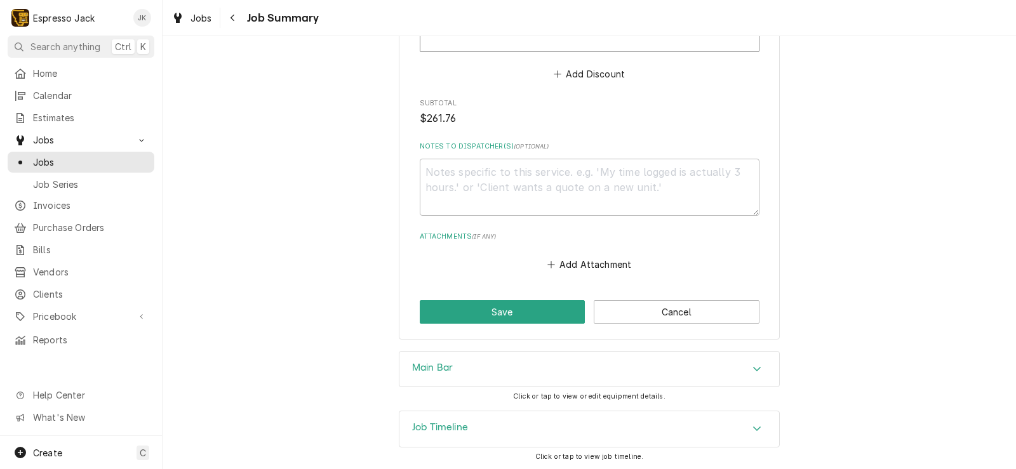
scroll to position [1560, 0]
click at [479, 312] on button "Save" at bounding box center [503, 310] width 166 height 23
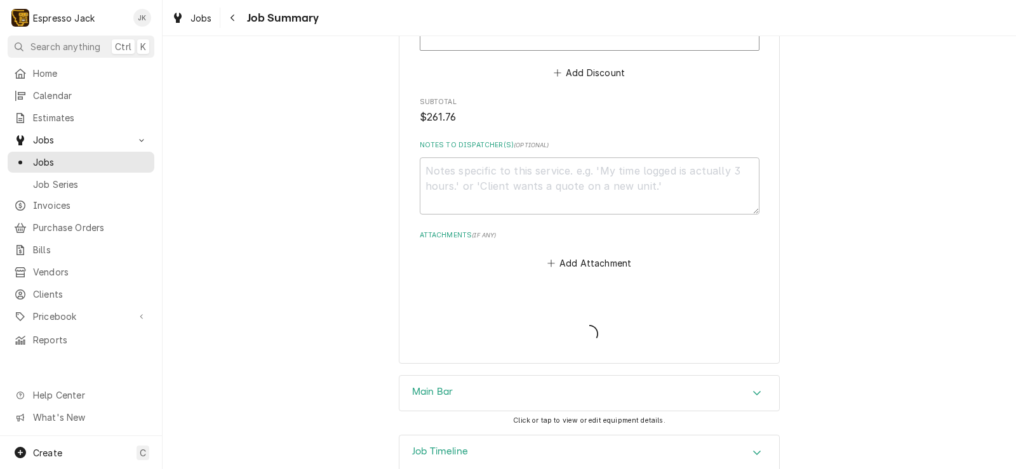
type textarea "x"
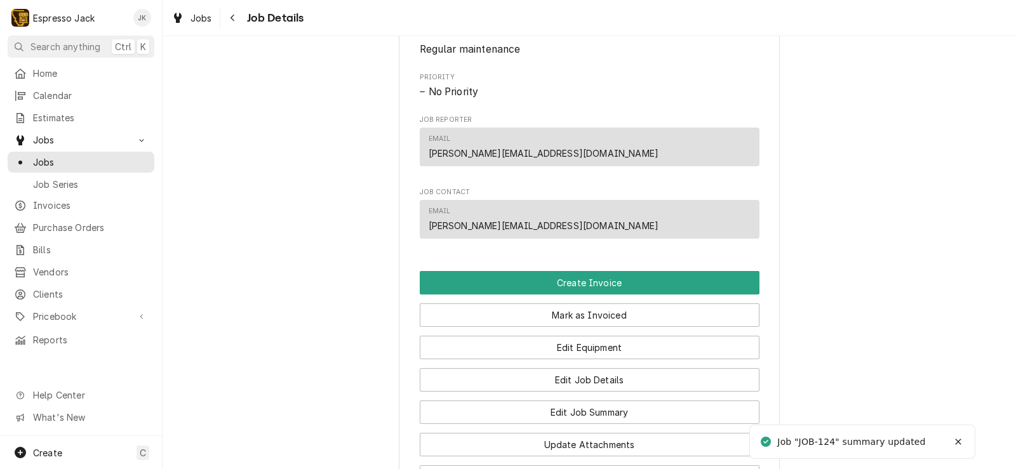
scroll to position [686, 0]
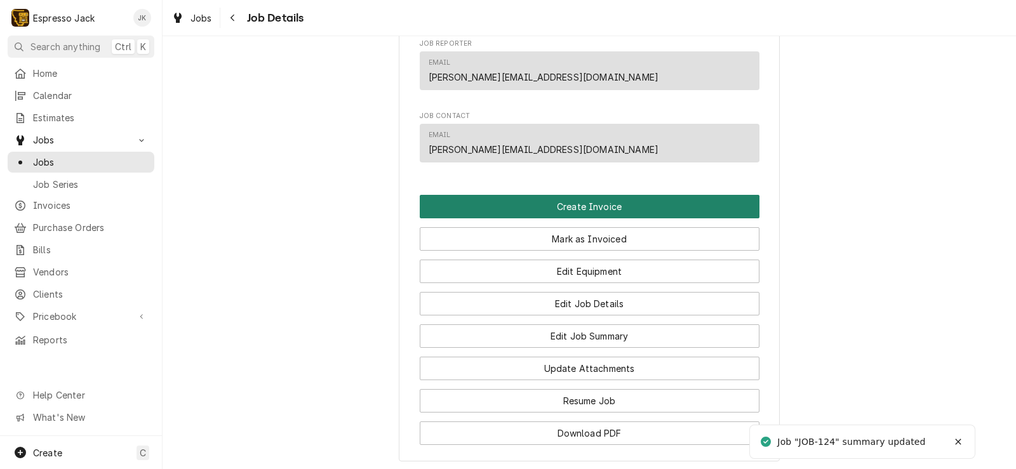
click at [576, 218] on button "Create Invoice" at bounding box center [590, 206] width 340 height 23
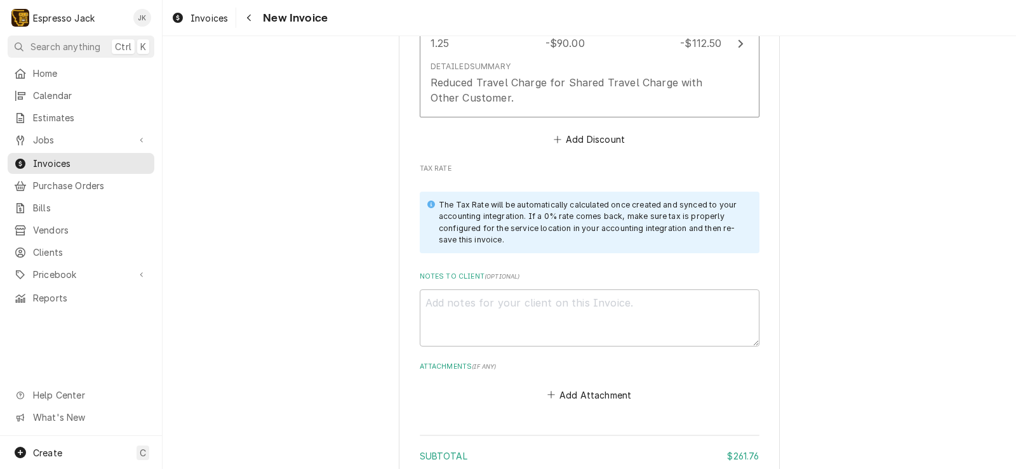
scroll to position [2055, 0]
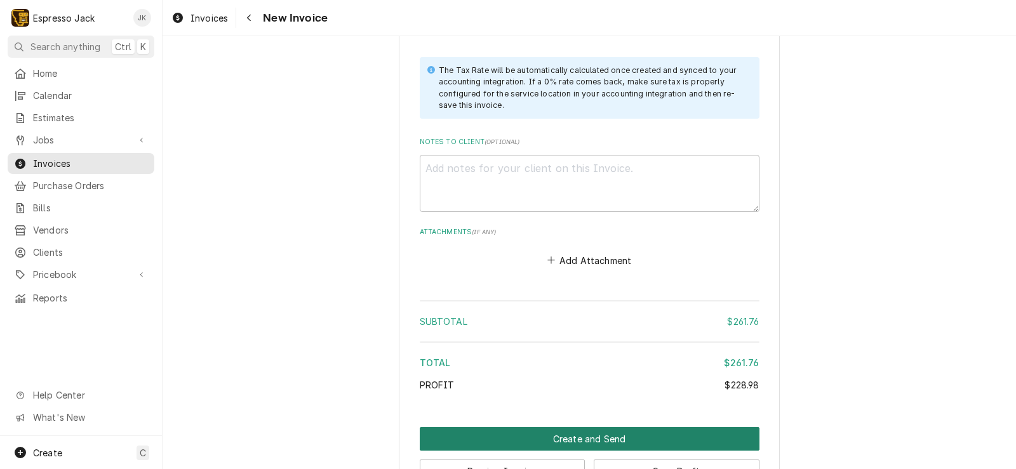
click at [522, 442] on button "Create and Send" at bounding box center [590, 438] width 340 height 23
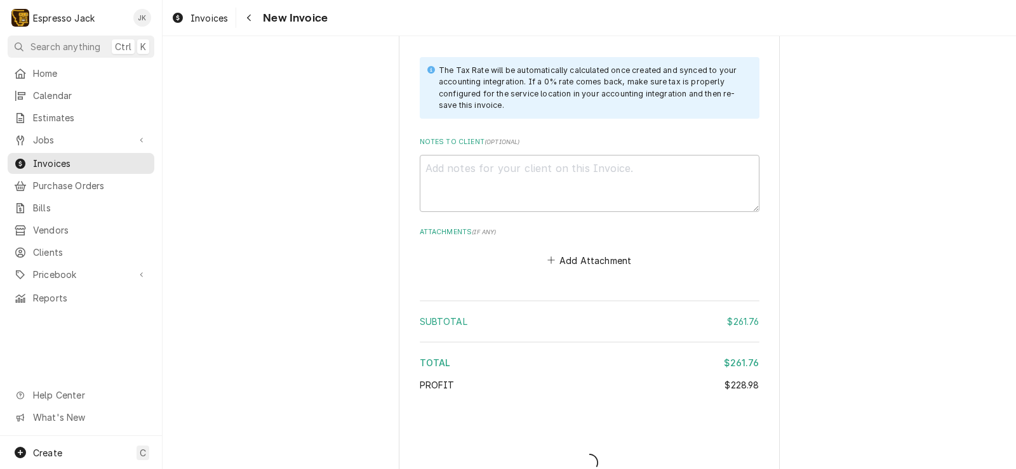
type textarea "x"
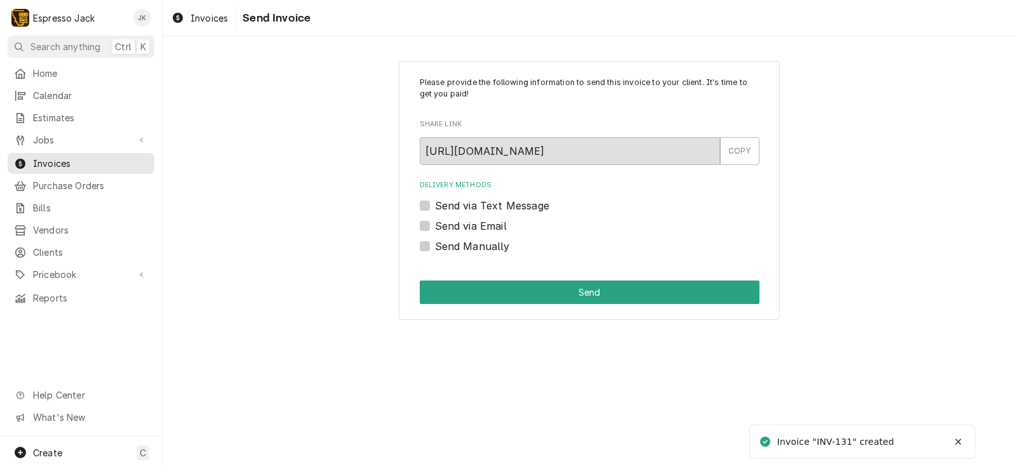
click at [452, 231] on label "Send via Email" at bounding box center [471, 225] width 72 height 15
click at [452, 231] on input "Send via Email" at bounding box center [605, 232] width 340 height 28
checkbox input "true"
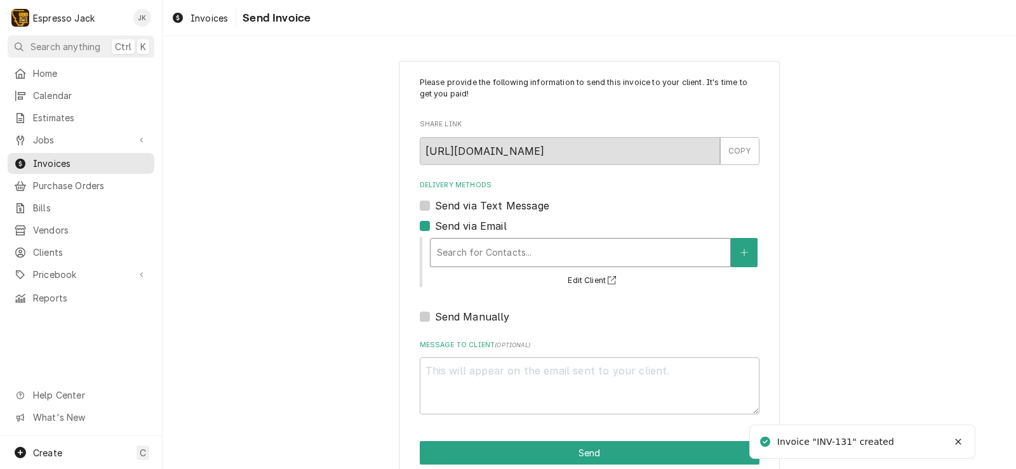
click at [582, 260] on div "Delivery Methods" at bounding box center [580, 252] width 287 height 23
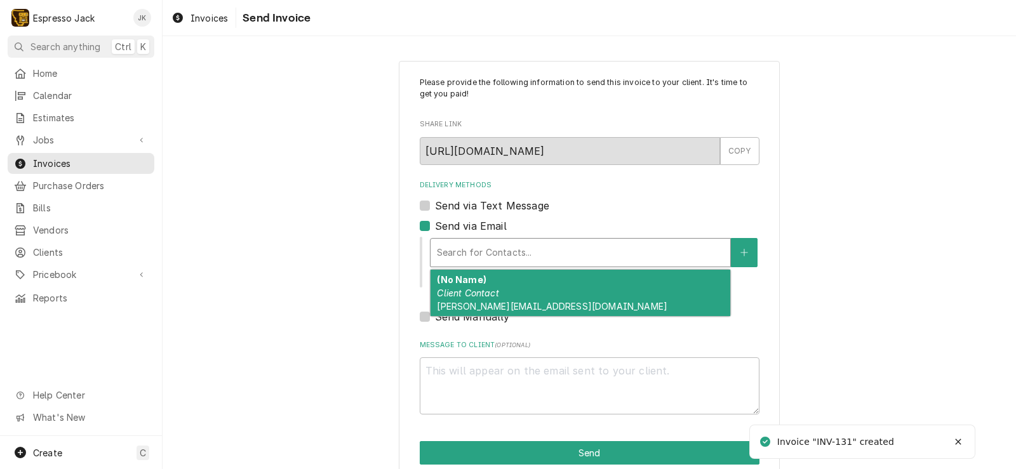
click at [576, 291] on div "(No Name) Client Contact fred@thetroutshop.com" at bounding box center [580, 293] width 300 height 46
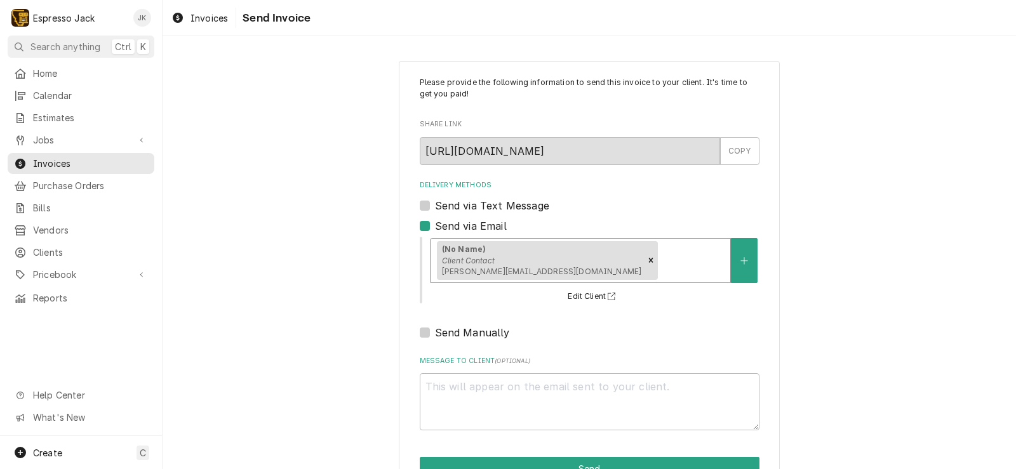
scroll to position [39, 0]
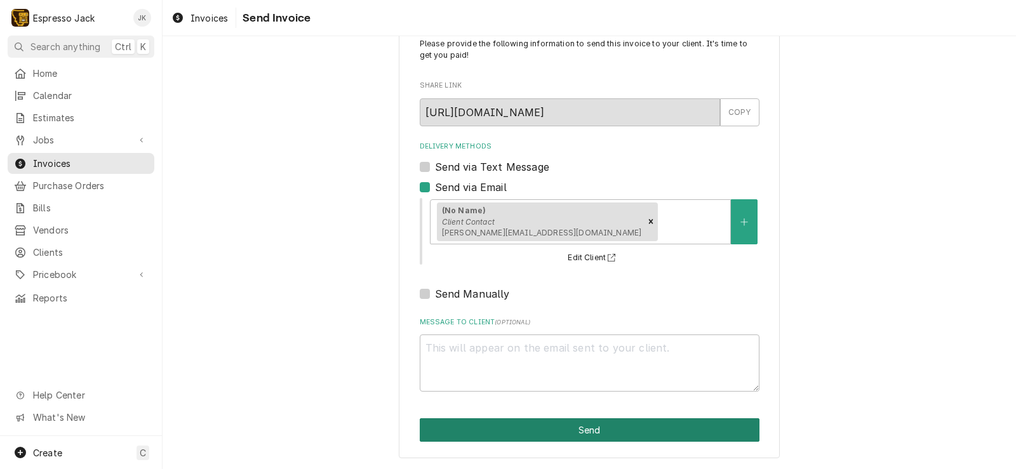
click at [559, 430] on button "Send" at bounding box center [590, 429] width 340 height 23
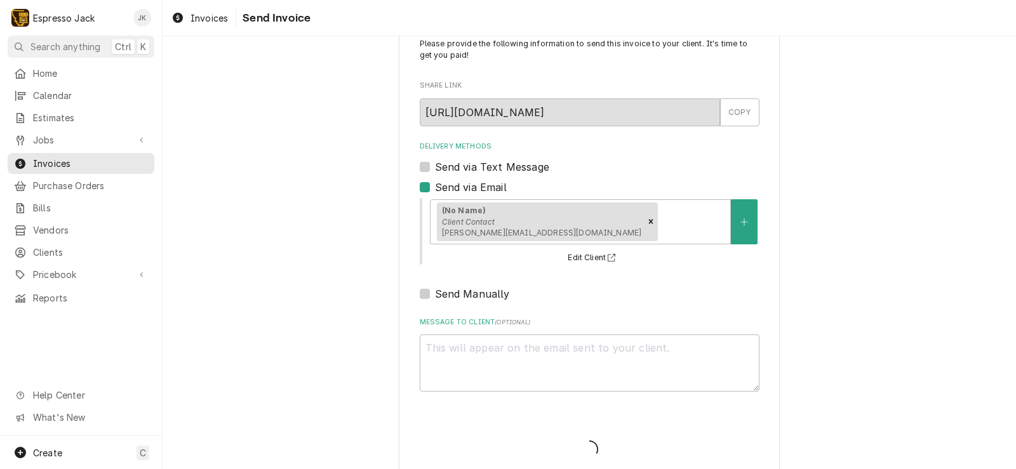
type textarea "x"
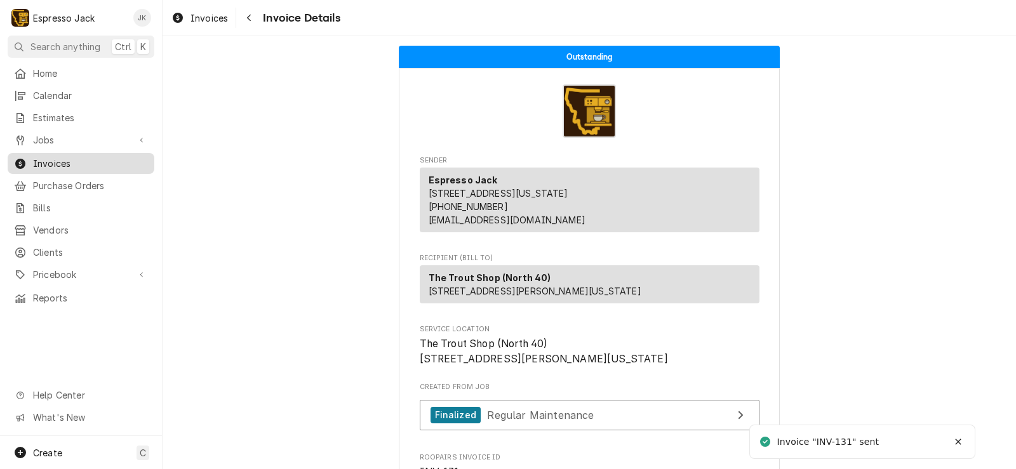
click at [48, 157] on span "Invoices" at bounding box center [90, 163] width 115 height 13
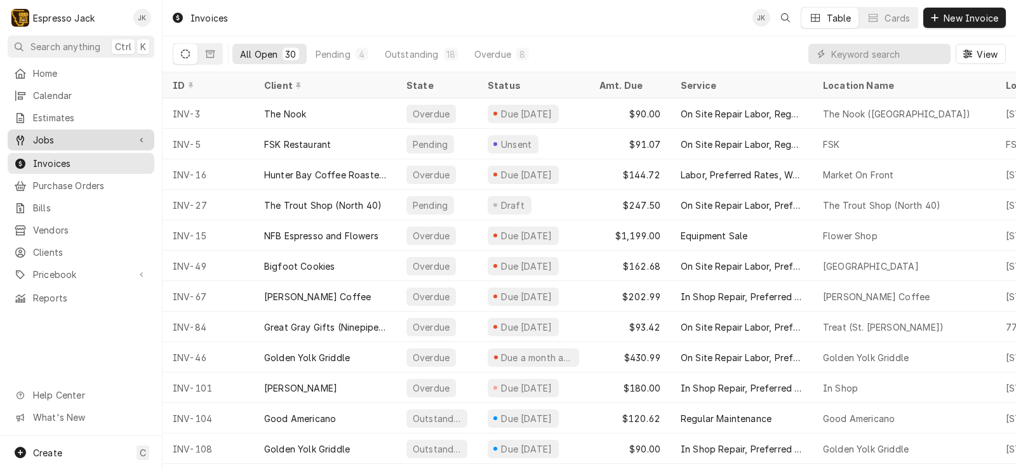
click at [67, 136] on span "Jobs" at bounding box center [81, 139] width 96 height 13
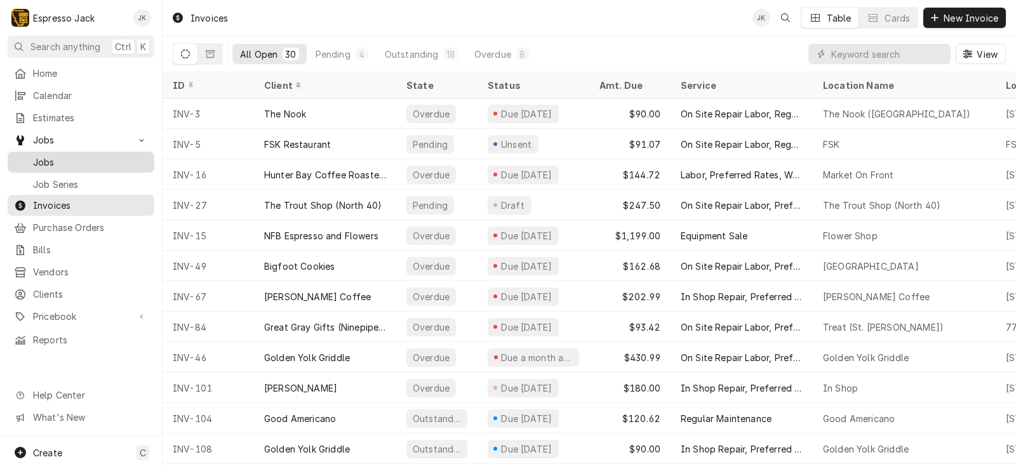
click at [52, 156] on span "Jobs" at bounding box center [90, 162] width 115 height 13
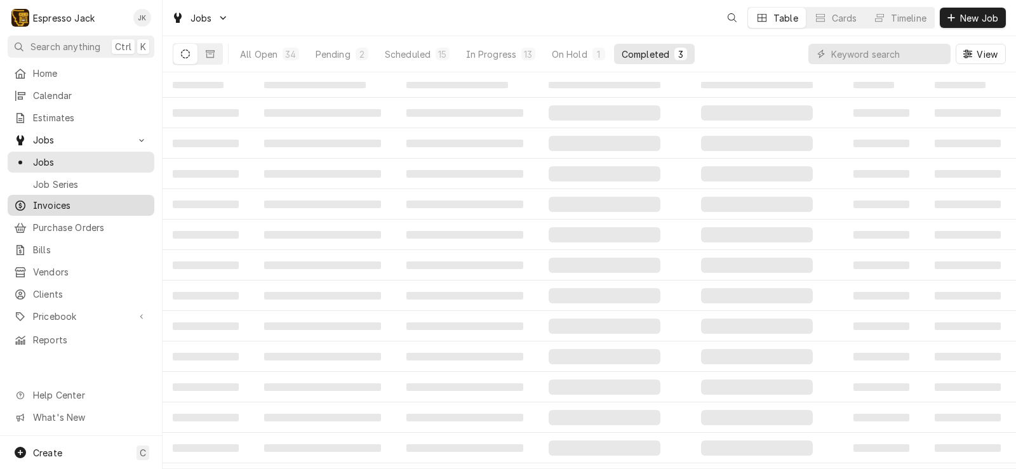
click at [50, 204] on span "Invoices" at bounding box center [90, 205] width 115 height 13
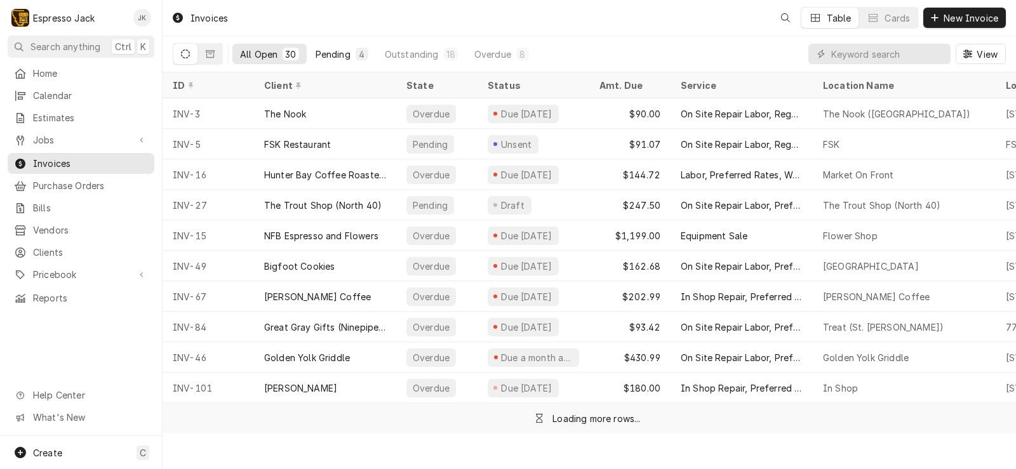
click at [321, 55] on div "Pending" at bounding box center [332, 54] width 35 height 13
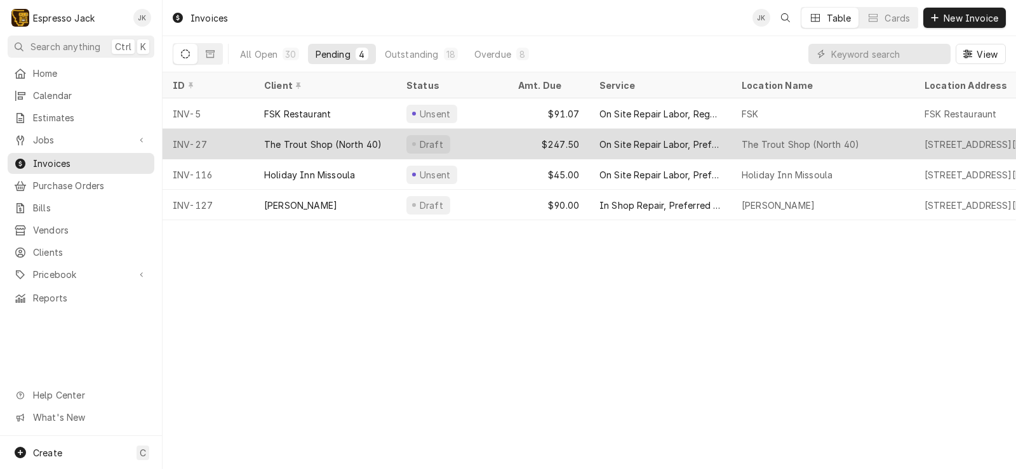
click at [343, 138] on div "The Trout Shop (North 40)" at bounding box center [322, 144] width 117 height 13
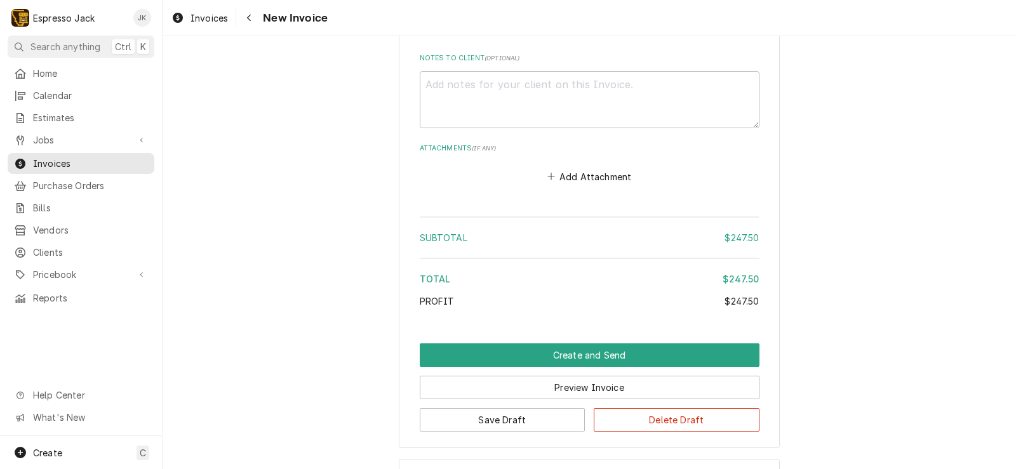
scroll to position [1694, 0]
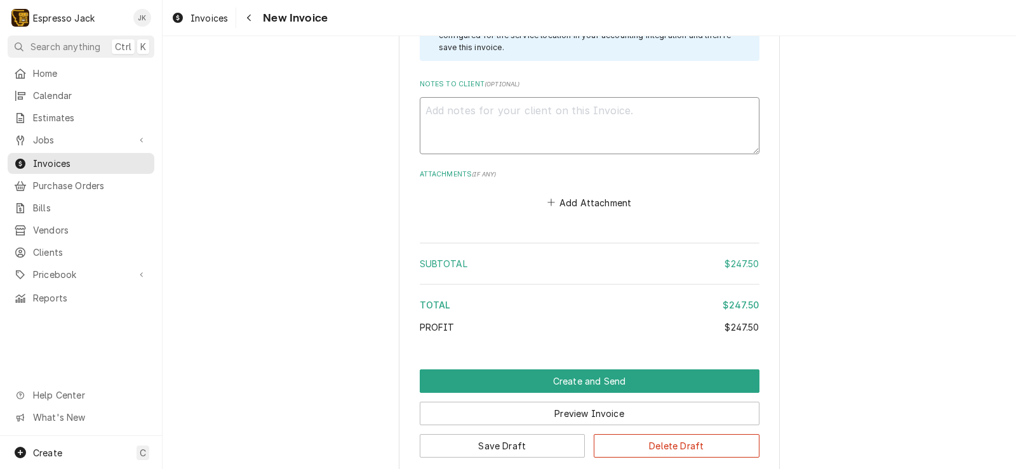
click at [583, 128] on textarea "Notes to Client ( optional )" at bounding box center [590, 125] width 340 height 57
type textarea "x"
type textarea "H"
type textarea "x"
type textarea "Hi"
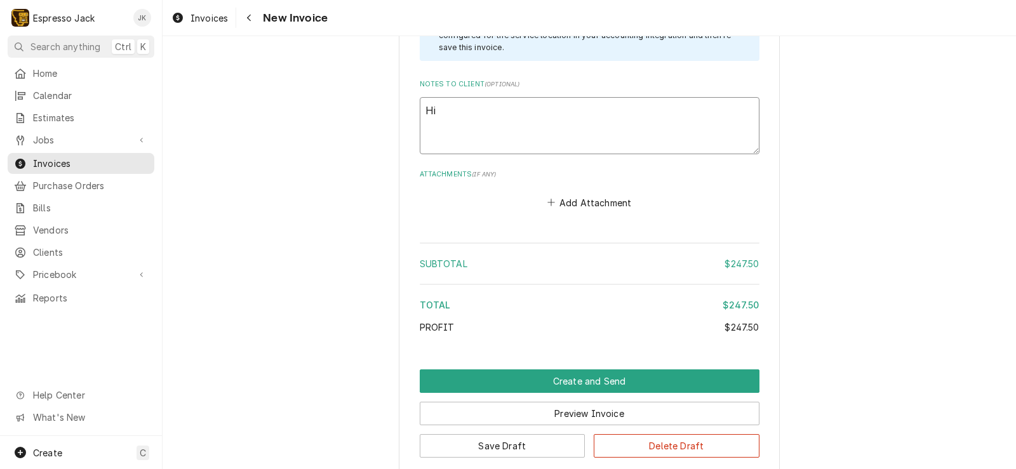
type textarea "x"
type textarea "Hi,"
type textarea "x"
type textarea "Hi,"
type textarea "x"
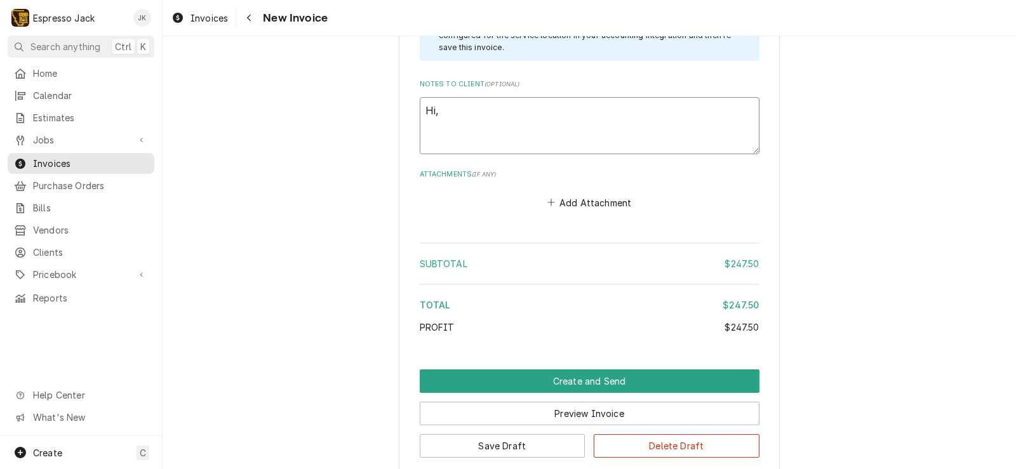
type textarea "Hi, s"
type textarea "x"
type textarea "Hi, sor"
type textarea "x"
type textarea "Hi, sorr"
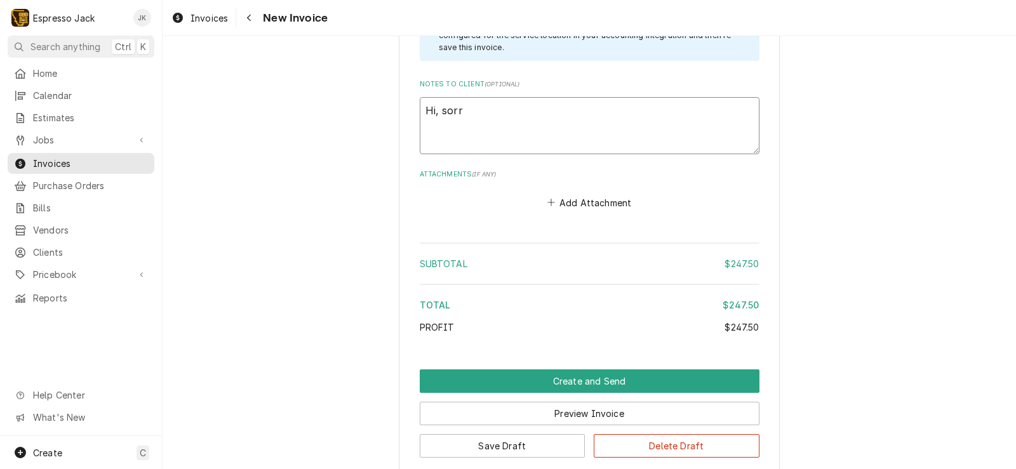
type textarea "x"
type textarea "Hi, sorry"
type textarea "x"
type textarea "Hi, sorry"
type textarea "x"
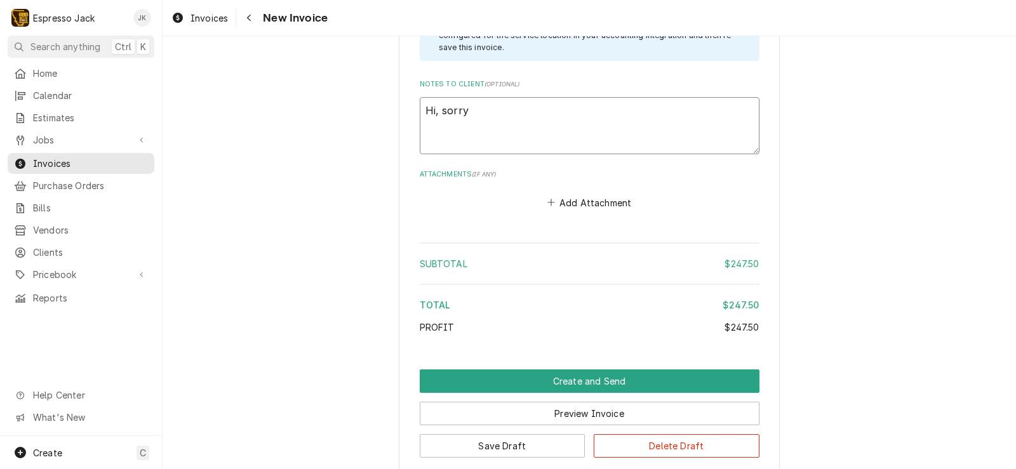
type textarea "Hi, sorry t"
type textarea "x"
type textarea "Hi, sorry th"
type textarea "x"
type textarea "Hi, sorry thi"
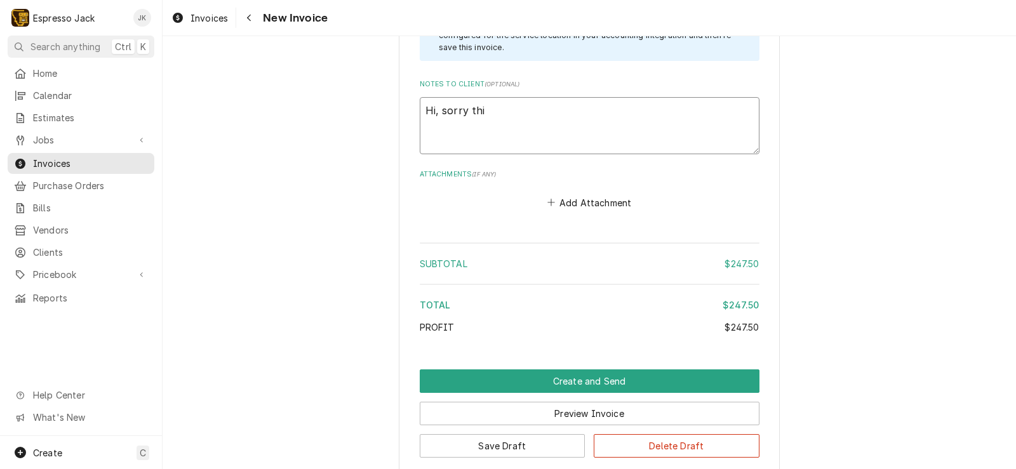
type textarea "x"
type textarea "Hi, sorry this"
type textarea "x"
type textarea "Hi, sorry this wa"
type textarea "x"
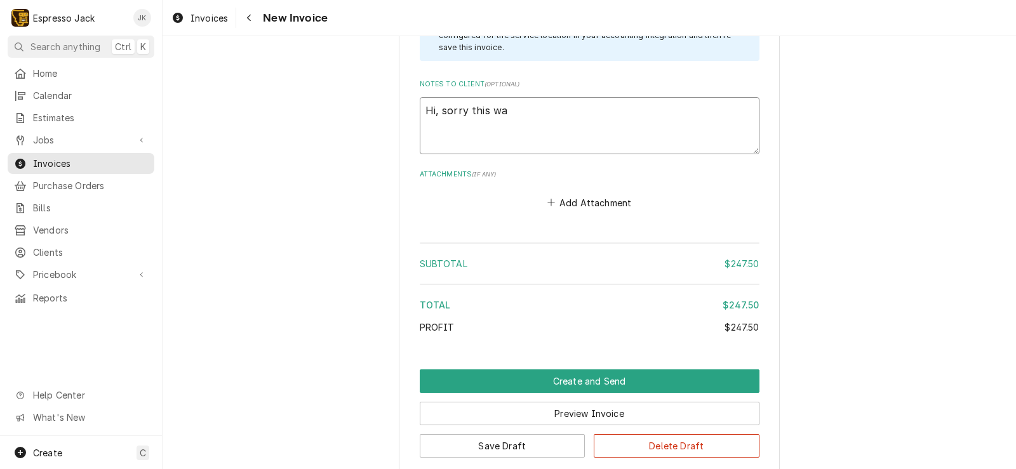
type textarea "Hi, sorry this was"
type textarea "x"
type textarea "Hi, sorry this was a"
type textarea "x"
type textarea "Hi, sorry this was an"
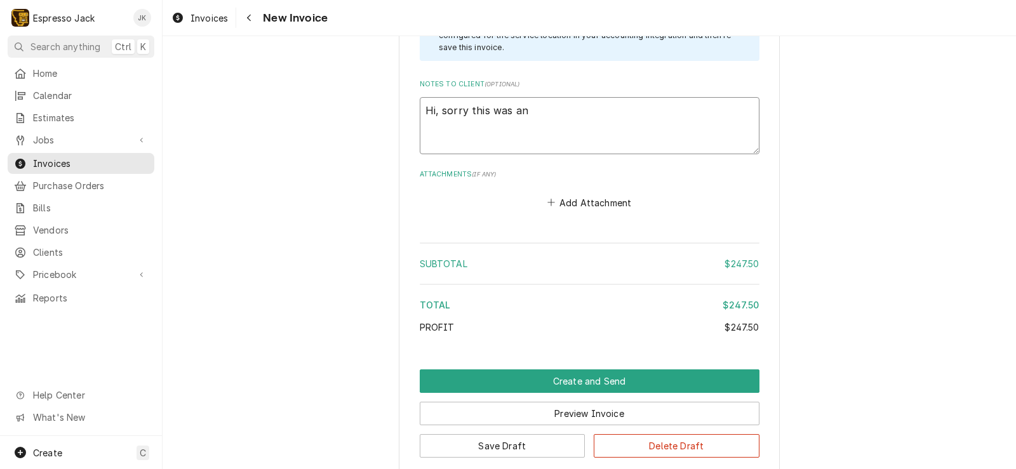
type textarea "x"
type textarea "Hi, sorry this was an o"
type textarea "x"
type textarea "Hi, sorry this was an old"
type textarea "x"
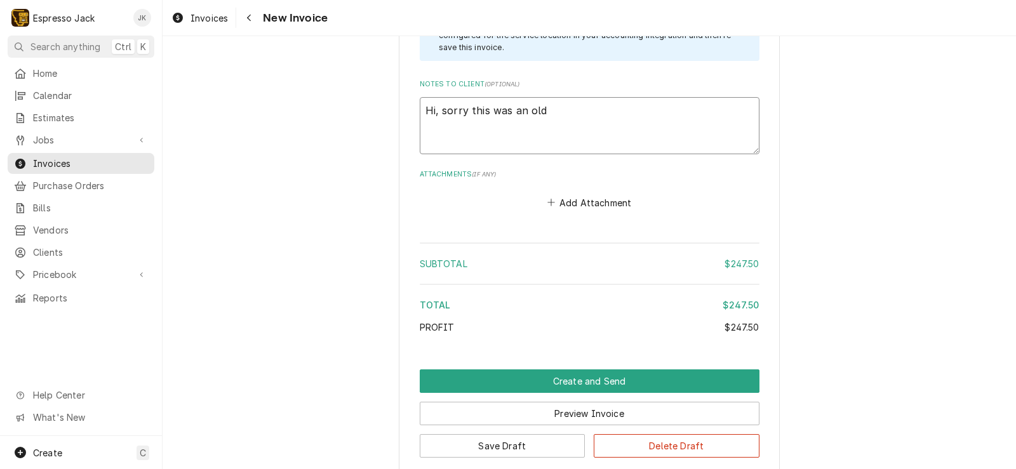
type textarea "Hi, sorry this was an old"
type textarea "x"
type textarea "Hi, sorry this was an old i"
type textarea "x"
type textarea "Hi, sorry this was an old inv"
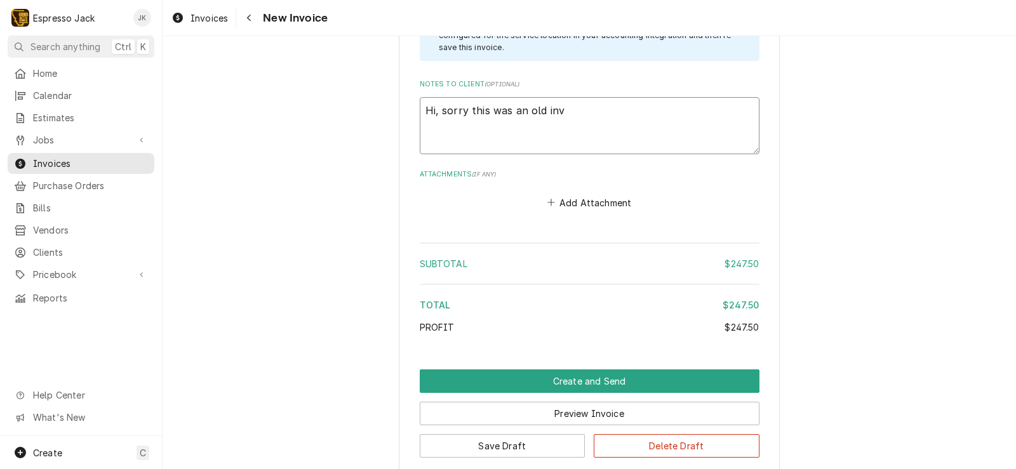
type textarea "x"
type textarea "Hi, sorry this was an old invo"
type textarea "x"
type textarea "Hi, sorry this was an old invoc"
type textarea "x"
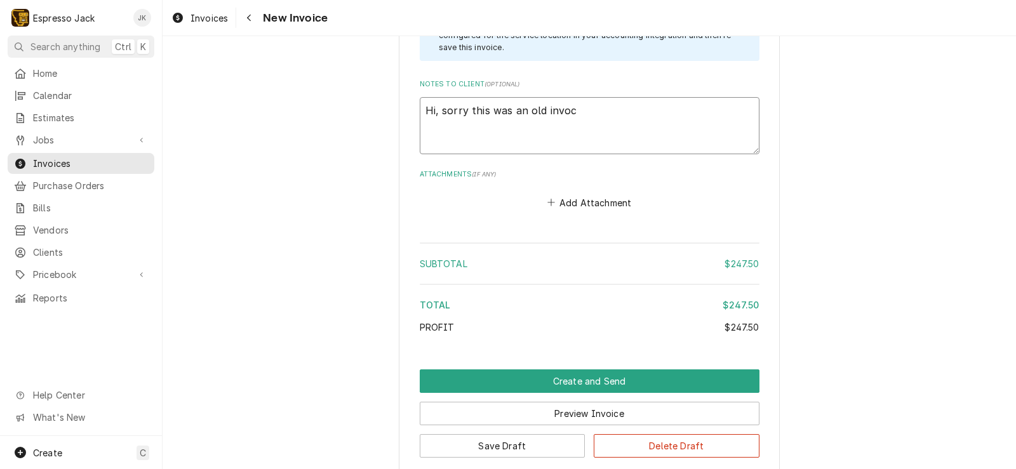
type textarea "Hi, sorry this was an old invoce"
type textarea "x"
type textarea "Hi, sorry this was an old invoc"
type textarea "x"
type textarea "Hi, sorry this was an old invoi"
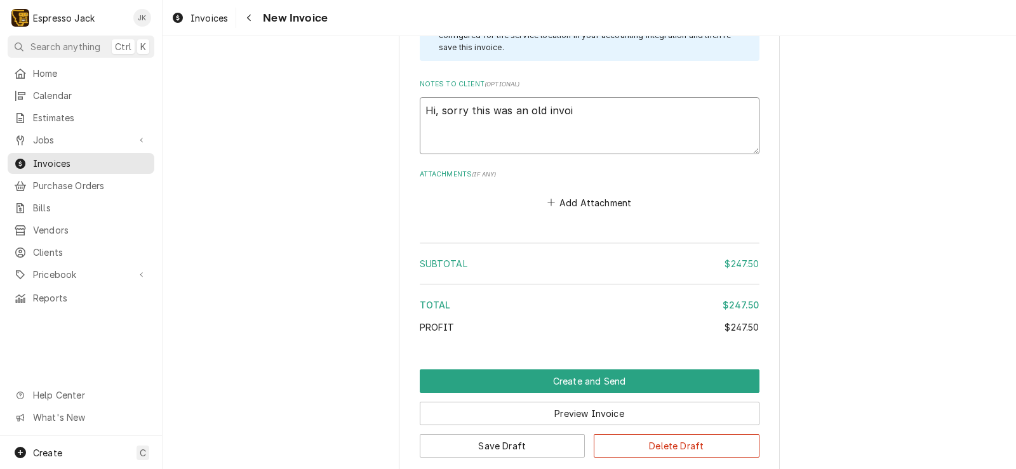
type textarea "x"
type textarea "Hi, sorry this was an old invoic"
type textarea "x"
type textarea "Hi, sorry this was an old invoice"
type textarea "x"
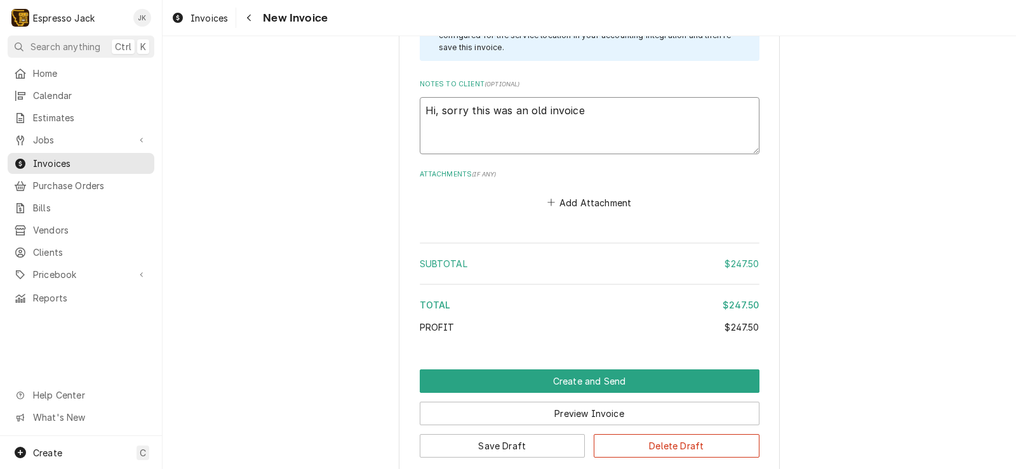
type textarea "Hi, sorry this was an old invoice f"
type textarea "x"
type textarea "Hi, sorry this was an old invoice ff"
type textarea "x"
type textarea "Hi, sorry this was an old invoice ffo"
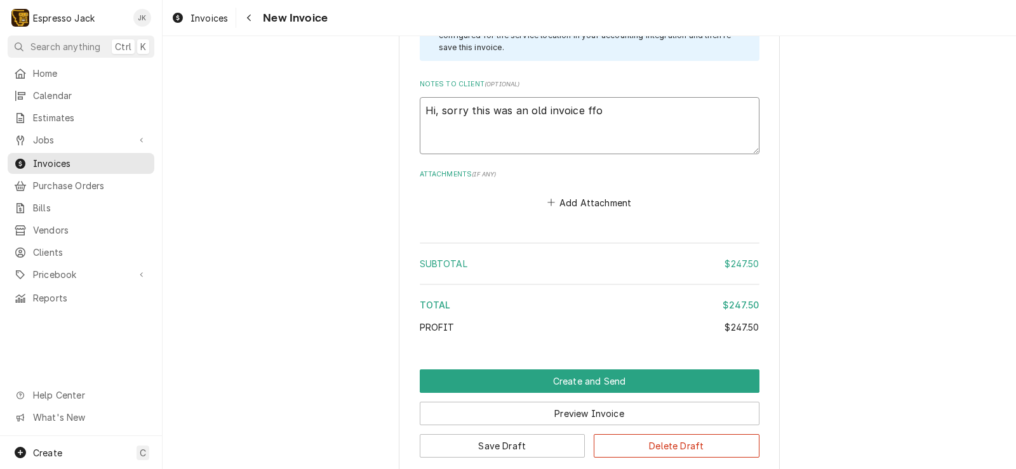
type textarea "x"
type textarea "Hi, sorry this was an old invoice ff"
type textarea "x"
type textarea "Hi, sorry this was an old invoice fr"
type textarea "x"
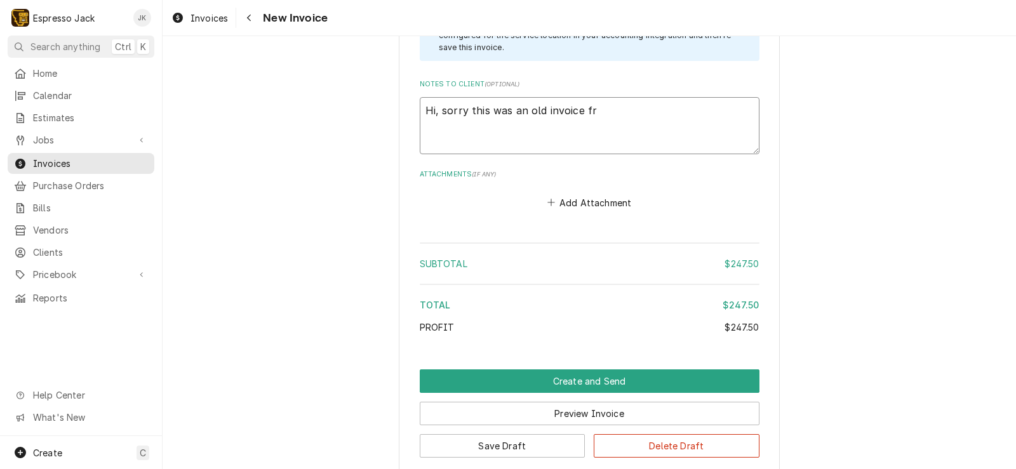
type textarea "Hi, sorry this was an old invoice fro"
type textarea "x"
type textarea "Hi, sorry this was an old invoice from"
type textarea "x"
type textarea "Hi, sorry this was an old invoice from"
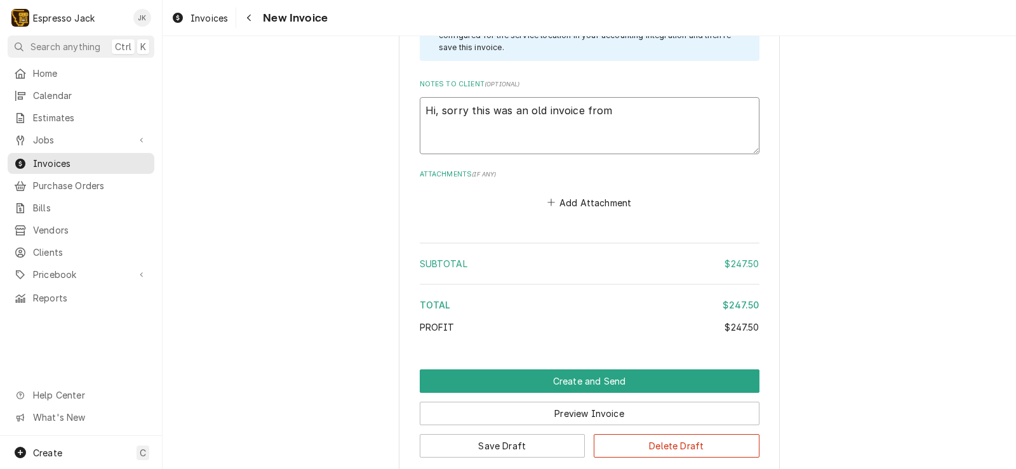
type textarea "x"
type textarea "Hi, sorry this was an old invoice from b"
type textarea "x"
type textarea "Hi, sorry this was an old invoice from ba"
type textarea "x"
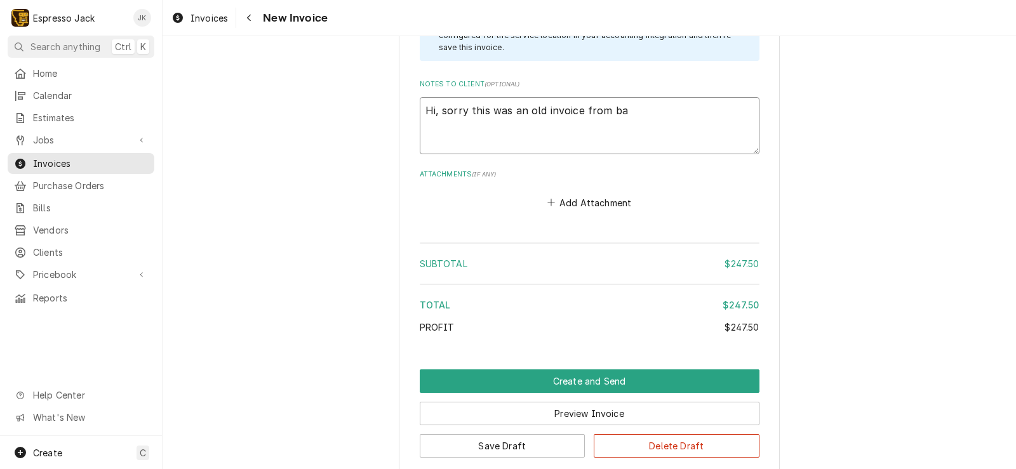
type textarea "Hi, sorry this was an old invoice from bac"
type textarea "x"
type textarea "Hi, sorry this was an old invoice from back"
type textarea "x"
type textarea "Hi, sorry this was an old invoice from back"
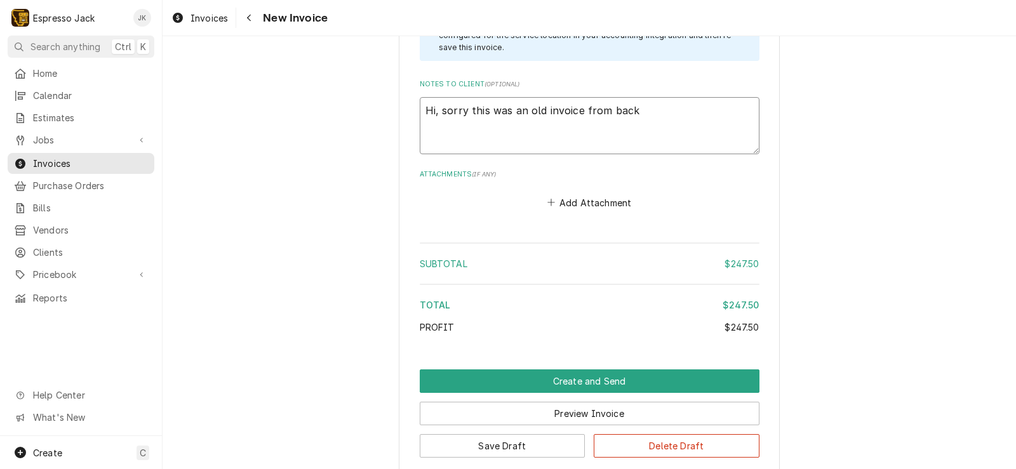
type textarea "x"
type textarea "Hi, sorry this was an old invoice from back i"
type textarea "x"
type textarea "Hi, sorry this was an old invoice from back in"
type textarea "x"
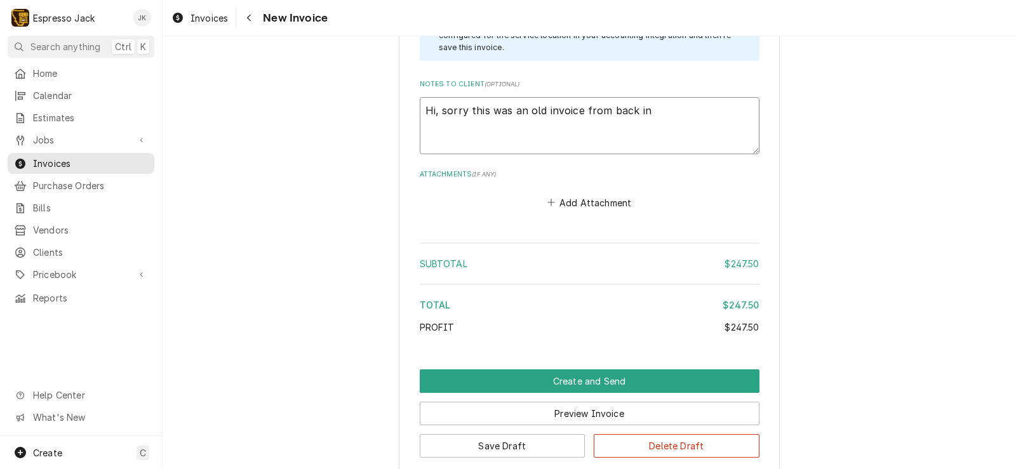
type textarea "Hi, sorry this was an old invoice from back in"
type textarea "x"
type textarea "Hi, sorry this was an old invoice from back in Ma"
type textarea "x"
type textarea "Hi, sorry this was an old invoice from back in Mar"
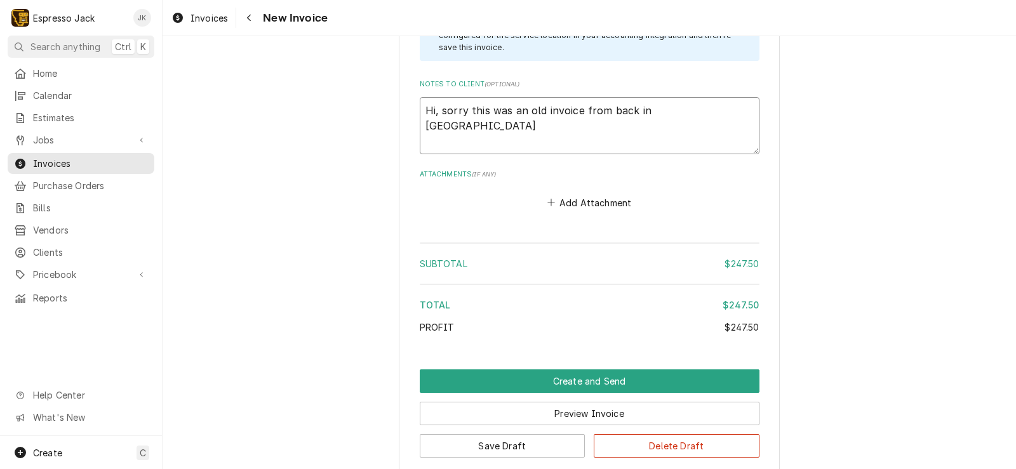
type textarea "x"
type textarea "Hi, sorry this was an old invoice from back in March"
type textarea "x"
type textarea "Hi, sorry this was an old invoice from back in March"
type textarea "x"
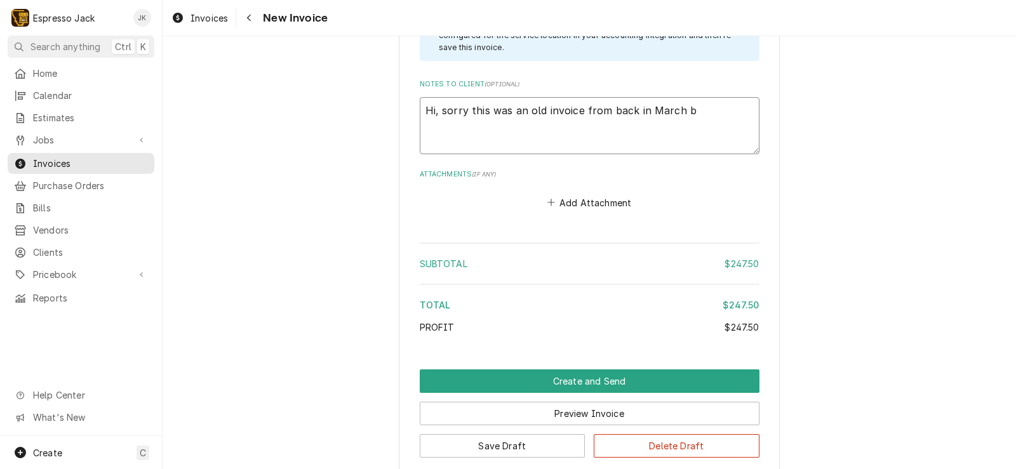
type textarea "Hi, sorry this was an old invoice from back in March bu"
type textarea "x"
type textarea "Hi, sorry this was an old invoice from back in March but"
type textarea "x"
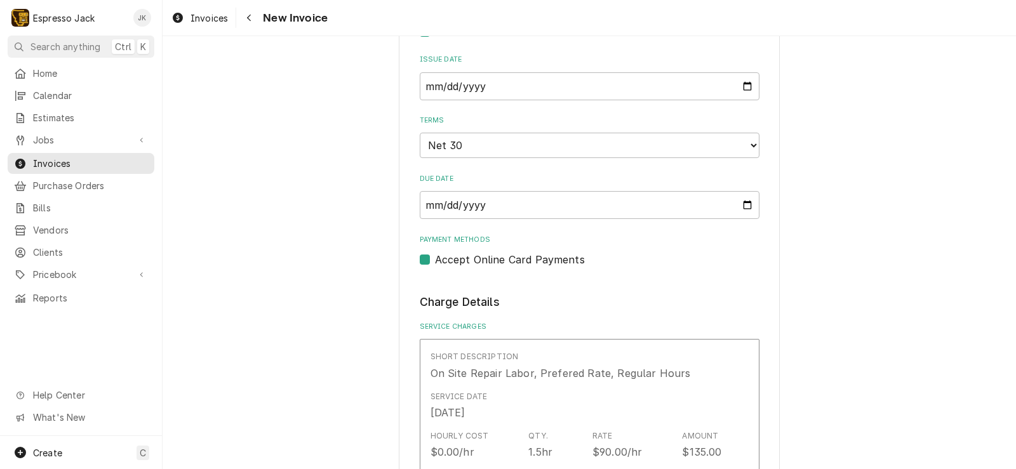
scroll to position [457, 0]
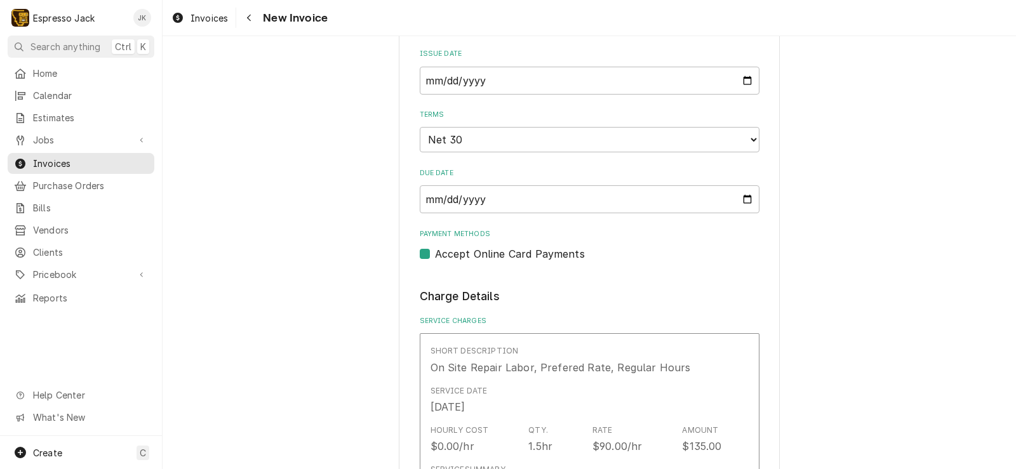
type textarea "Hi, sorry this was an old invoice from back in March but"
click at [649, 70] on input "2025-03-19" at bounding box center [590, 81] width 340 height 28
click at [739, 75] on input "2025-03-19" at bounding box center [590, 81] width 340 height 28
type textarea "x"
type input "2025-09-03"
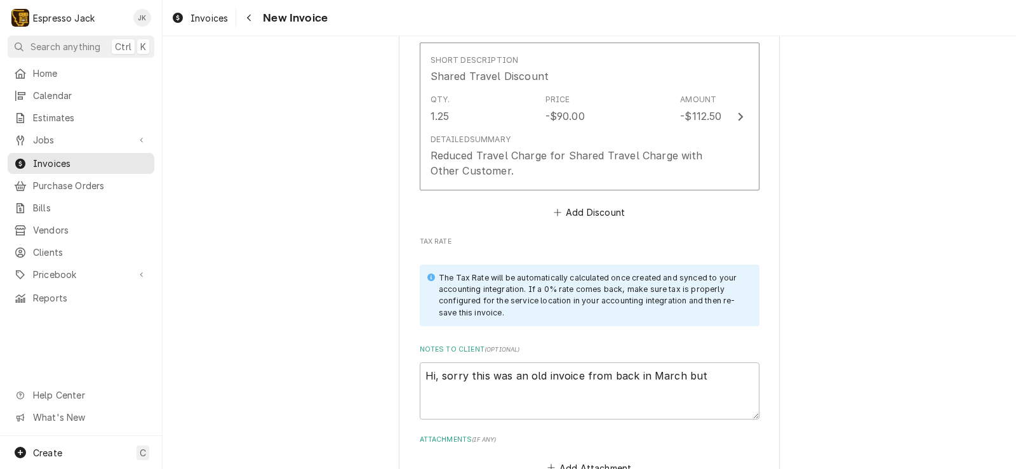
scroll to position [1523, 0]
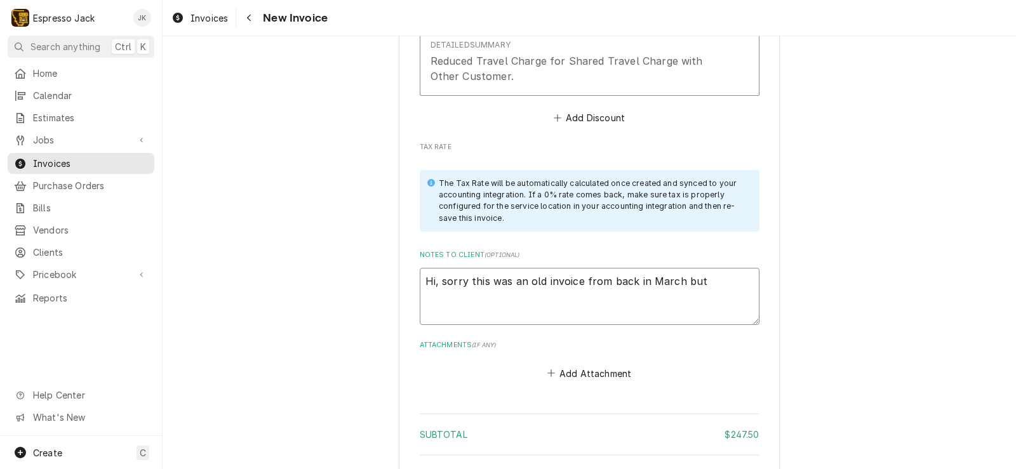
click at [708, 288] on textarea "Hi, sorry this was an old invoice from back in March but" at bounding box center [590, 296] width 340 height 57
type textarea "x"
type textarea "Hi, sorry this was an old invoice from back in March but I"
type textarea "x"
type textarea "Hi, sorry this was an old invoice from back in March but I"
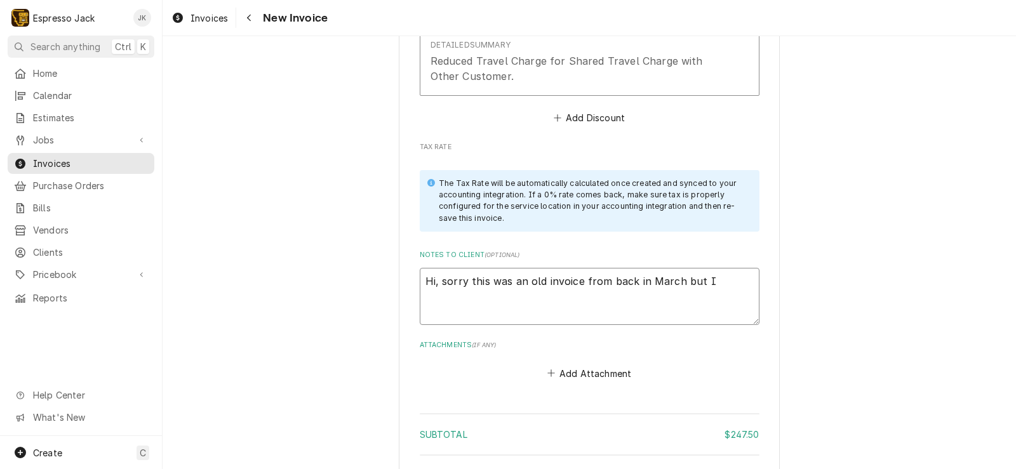
type textarea "x"
type textarea "Hi, sorry this was an old invoice from back in March but I n"
type textarea "x"
type textarea "Hi, sorry this was an old invoice from back in March but I ne"
type textarea "x"
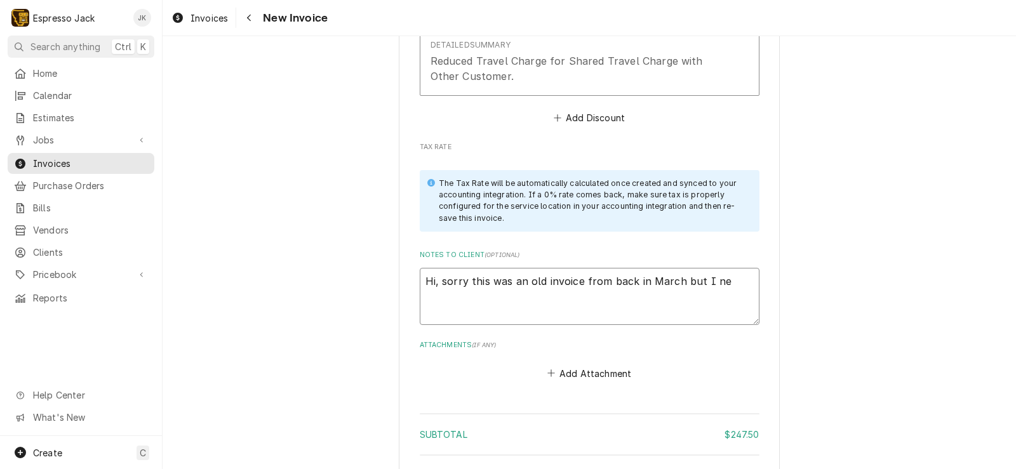
type textarea "Hi, sorry this was an old invoice from back in March but I nev"
type textarea "x"
type textarea "Hi, sorry this was an old invoice from back in March but I neve"
type textarea "x"
type textarea "Hi, sorry this was an old invoice from back in March but I never"
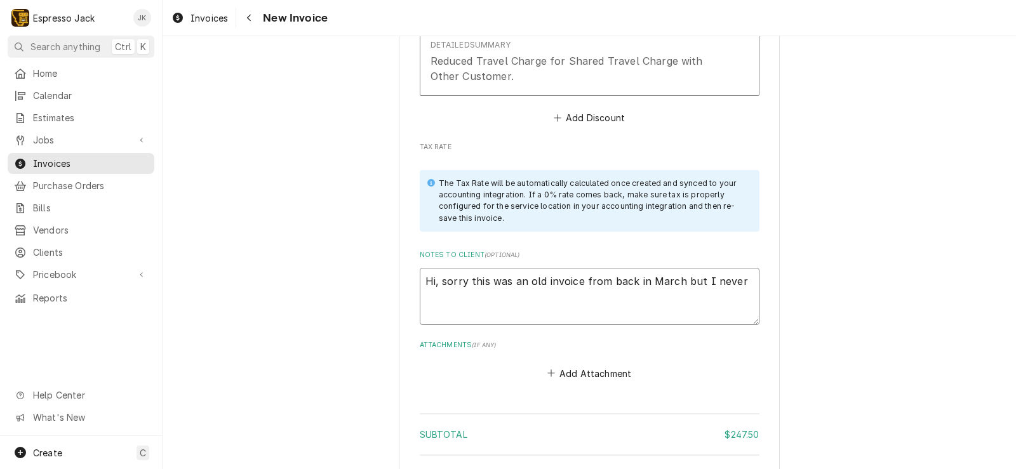
type textarea "x"
type textarea "Hi, sorry this was an old invoice from back in March but I never"
type textarea "x"
type textarea "Hi, sorry this was an old invoice from back in March but I never g"
type textarea "x"
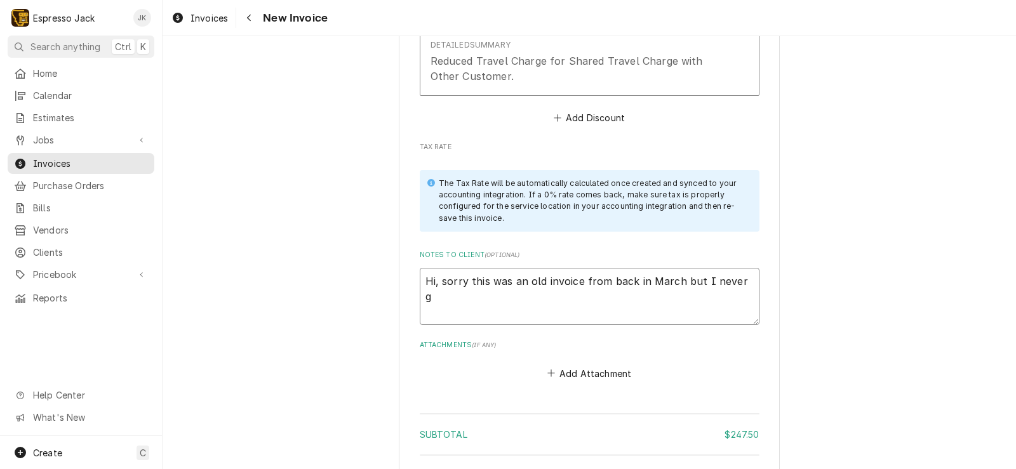
type textarea "Hi, sorry this was an old invoice from back in March but I never go"
type textarea "x"
type textarea "Hi, sorry this was an old invoice from back in March but I never got"
type textarea "x"
type textarea "Hi, sorry this was an old invoice from back in March but I never got a"
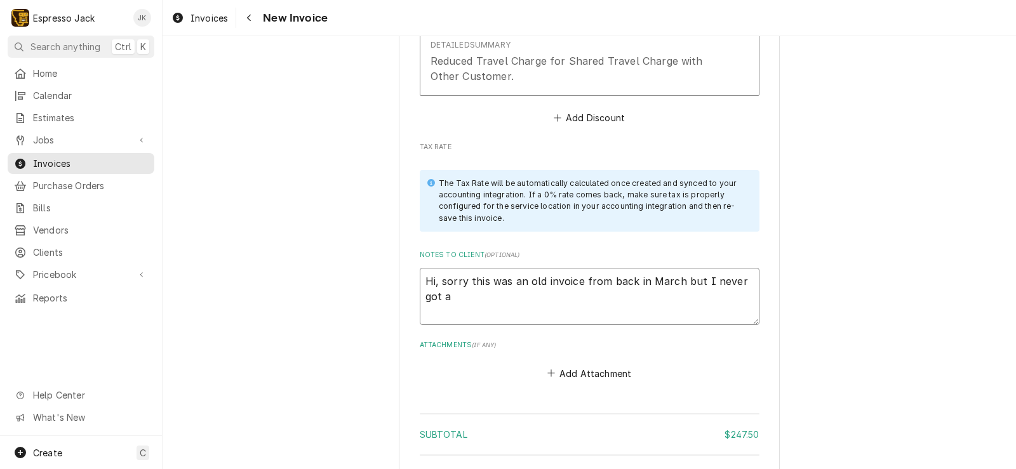
type textarea "x"
type textarea "Hi, sorry this was an old invoice from back in March but I never got a"
type textarea "x"
type textarea "Hi, sorry this was an old invoice from back in March but I never got a g"
type textarea "x"
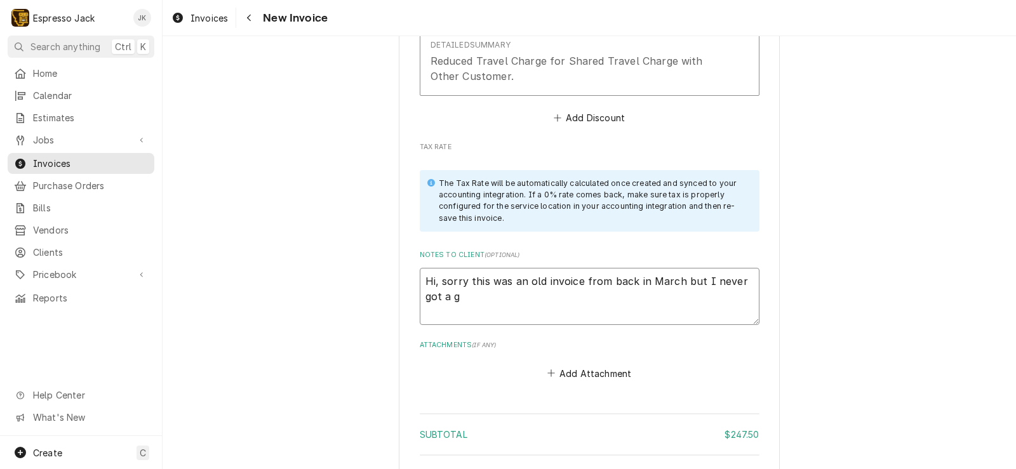
type textarea "Hi, sorry this was an old invoice from back in March but I never got a go"
type textarea "x"
type textarea "Hi, sorry this was an old invoice from back in March but I never got a goo"
type textarea "x"
type textarea "Hi, sorry this was an old invoice from back in March but I never got a good"
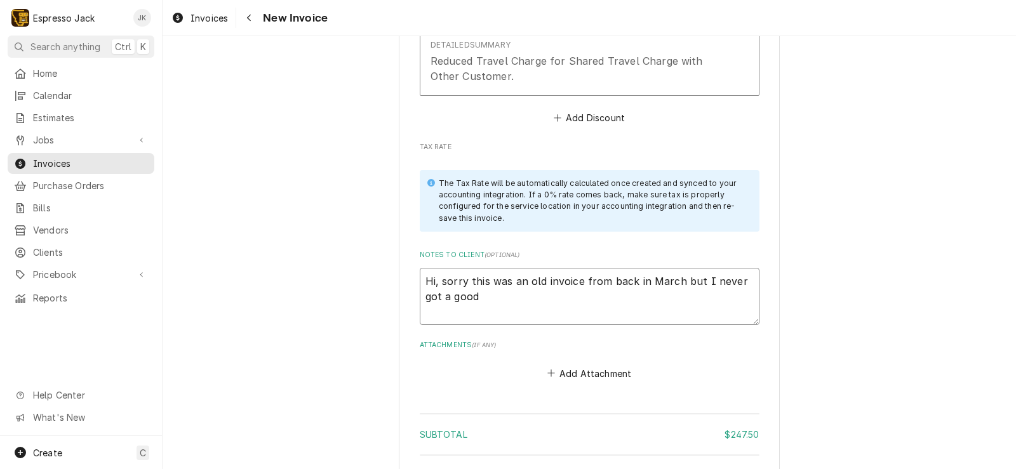
type textarea "x"
type textarea "Hi, sorry this was an old invoice from back in March but I never got a good"
type textarea "x"
type textarea "Hi, sorry this was an old invoice from back in March but I never got a good b"
type textarea "x"
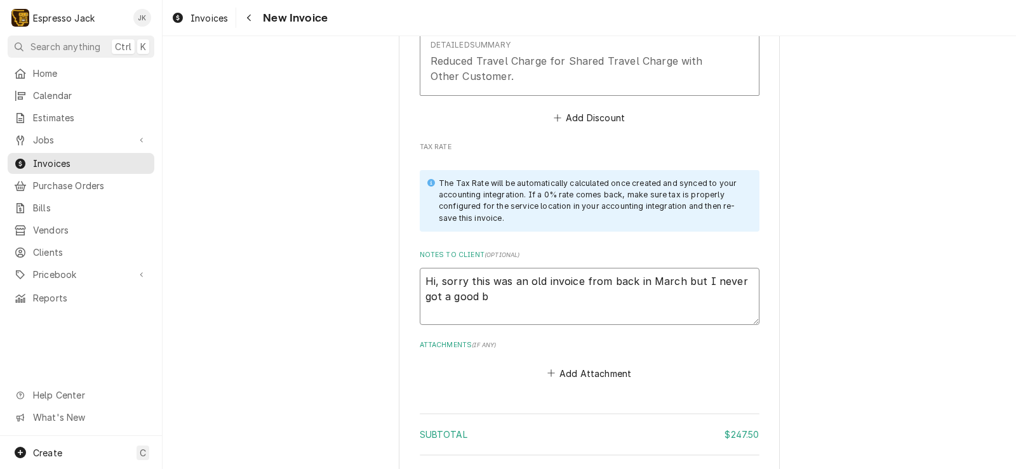
type textarea "Hi, sorry this was an old invoice from back in March but I never got a good bi"
type textarea "x"
type textarea "Hi, sorry this was an old invoice from back in March but I never got a good bil"
type textarea "x"
type textarea "Hi, sorry this was an old invoice from back in March but I never got a good bill"
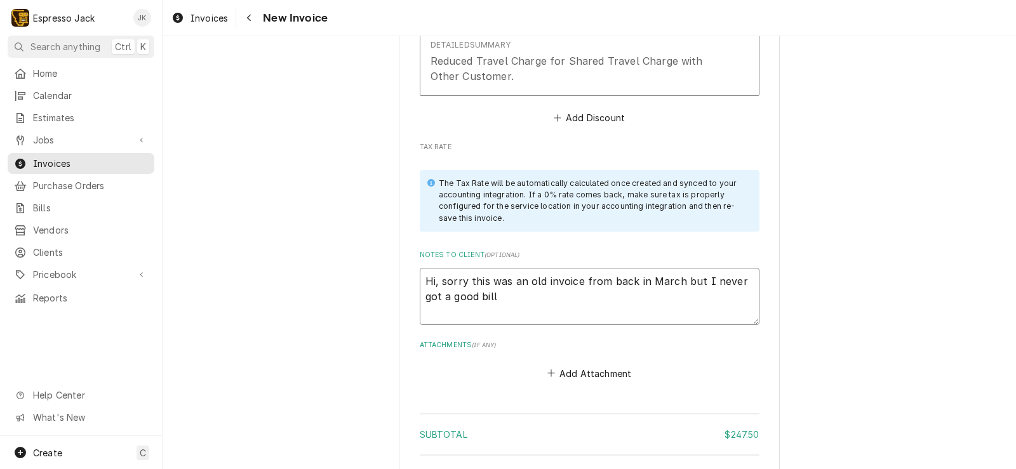
type textarea "x"
type textarea "Hi, sorry this was an old invoice from back in March but I never got a good bil…"
type textarea "x"
type textarea "Hi, sorry this was an old invoice from back in March but I never got a good bil…"
type textarea "x"
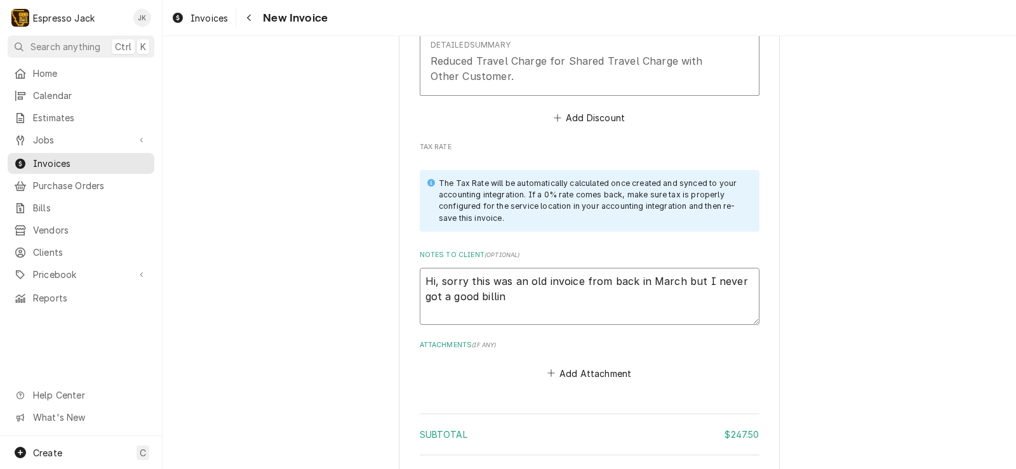
type textarea "Hi, sorry this was an old invoice from back in March but I never got a good bil…"
type textarea "x"
type textarea "Hi, sorry this was an old invoice from back in March but I never got a good bil…"
type textarea "x"
type textarea "Hi, sorry this was an old invoice from back in March but I never got a good bil…"
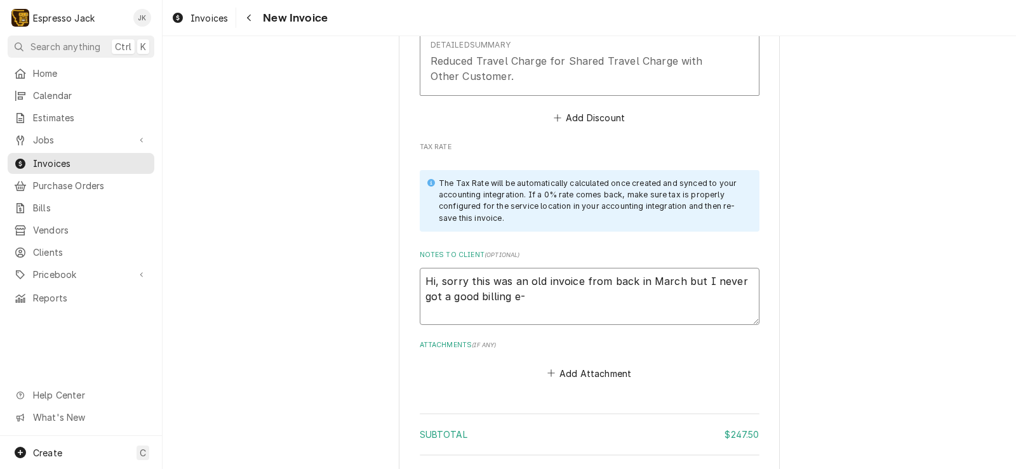
type textarea "x"
type textarea "Hi, sorry this was an old invoice from back in March but I never got a good bil…"
type textarea "x"
type textarea "Hi, sorry this was an old invoice from back in March but I never got a good bil…"
type textarea "x"
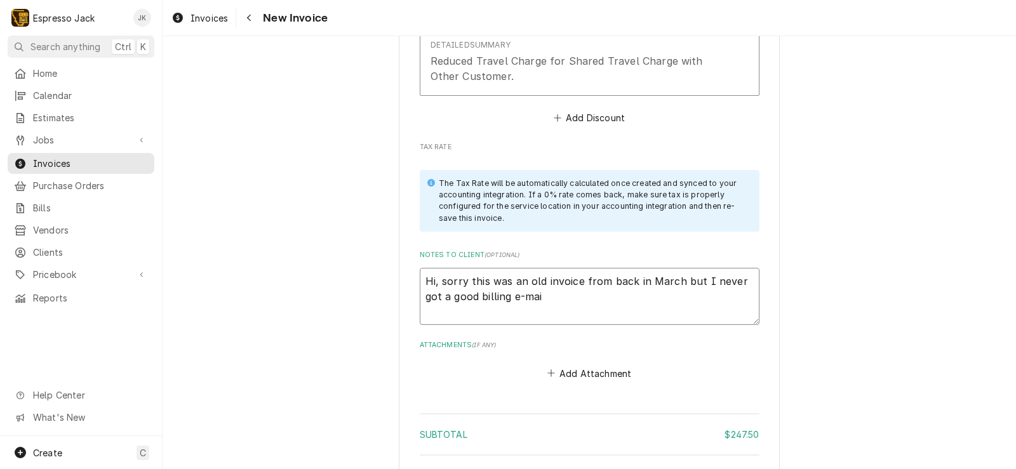
type textarea "Hi, sorry this was an old invoice from back in March but I never got a good bil…"
type textarea "x"
type textarea "Hi, sorry this was an old invoice from back in March but I never got a good bil…"
type textarea "x"
type textarea "Hi, sorry this was an old invoice from back in March but I never got a good bil…"
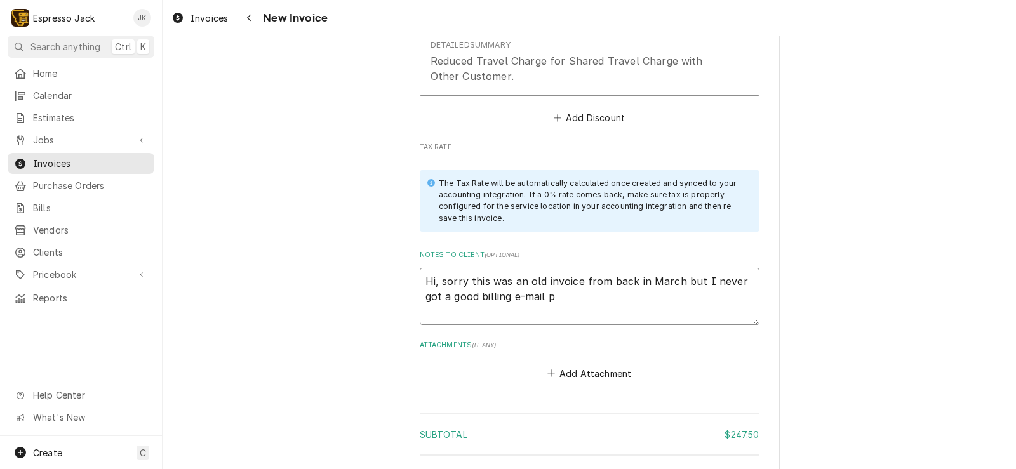
type textarea "x"
type textarea "Hi, sorry this was an old invoice from back in March but I never got a good bil…"
type textarea "x"
type textarea "Hi, sorry this was an old invoice from back in March but I never got a good bil…"
type textarea "x"
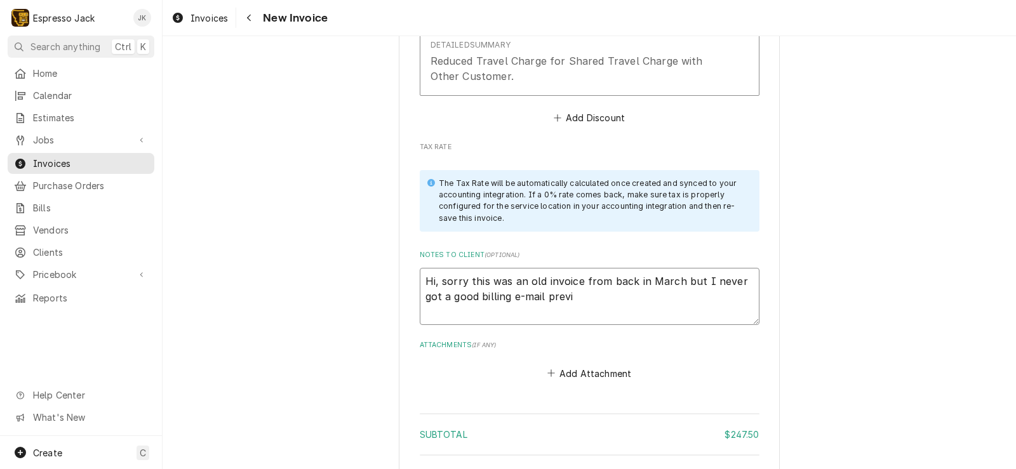
type textarea "Hi, sorry this was an old invoice from back in March but I never got a good bil…"
type textarea "x"
type textarea "Hi, sorry this was an old invoice from back in March but I never got a good bil…"
type textarea "x"
type textarea "Hi, sorry this was an old invoice from back in March but I never got a good bil…"
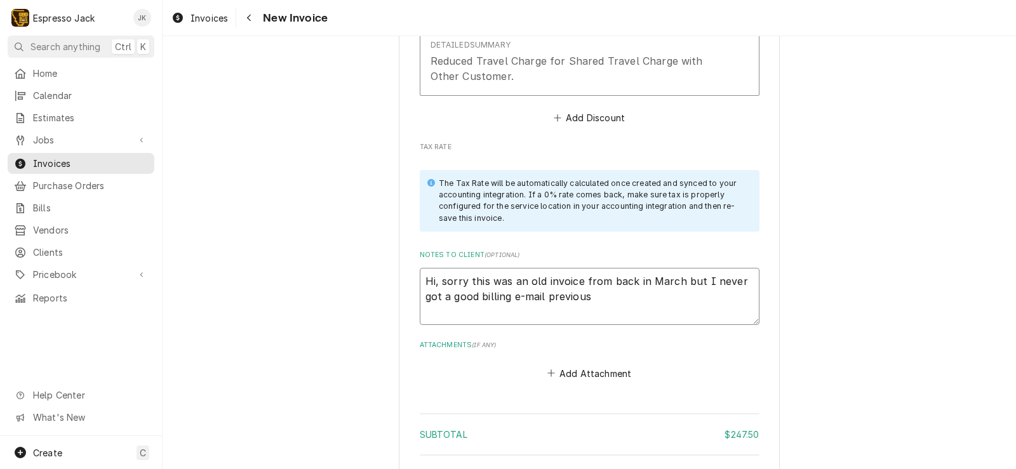
type textarea "x"
type textarea "Hi, sorry this was an old invoice from back in March but I never got a good bil…"
type textarea "x"
type textarea "Hi, sorry this was an old invoice from back in March but I never got a good bil…"
type textarea "x"
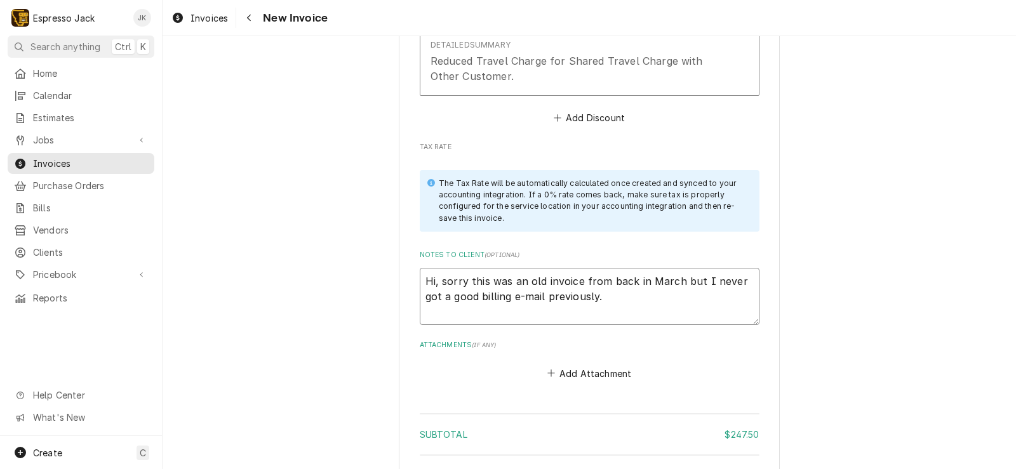
type textarea "Hi, sorry this was an old invoice from back in March but I never got a good bil…"
type textarea "x"
type textarea "Hi, sorry this was an old invoice from back in March but I never got a good bil…"
type textarea "x"
type textarea "Hi, sorry this was an old invoice from back in March but I never got a good bil…"
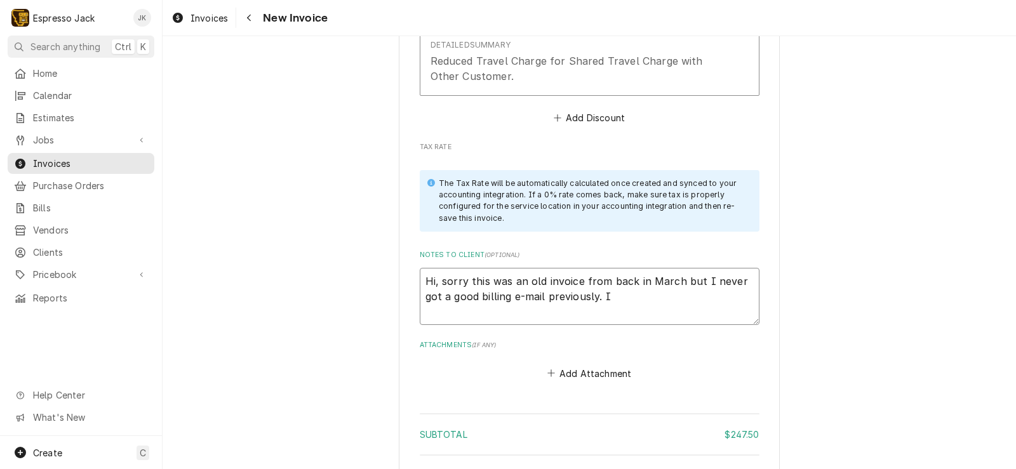
type textarea "x"
type textarea "Hi, sorry this was an old invoice from back in March but I never got a good bil…"
type textarea "x"
type textarea "Hi, sorry this was an old invoice from back in March but I never got a good bil…"
type textarea "x"
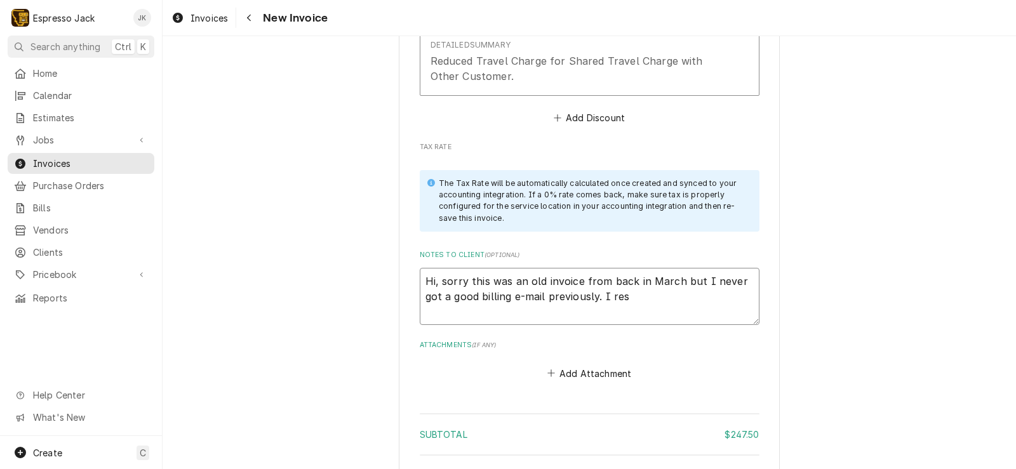
type textarea "Hi, sorry this was an old invoice from back in March but I never got a good bil…"
type textarea "x"
type textarea "Hi, sorry this was an old invoice from back in March but I never got a good bil…"
type textarea "x"
type textarea "Hi, sorry this was an old invoice from back in March but I never got a good bil…"
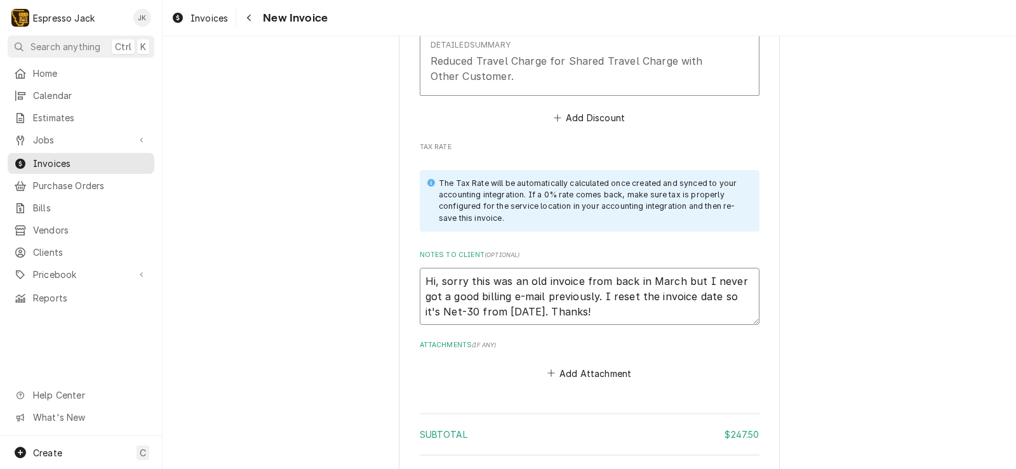
drag, startPoint x: 691, startPoint y: 278, endPoint x: 680, endPoint y: 278, distance: 10.8
click at [680, 278] on textarea "Hi, sorry this was an old invoice from back in March but I never got a good bil…" at bounding box center [590, 296] width 340 height 57
click at [545, 296] on textarea "Hi, sorry this was an old invoice from back in March that I never got a good bi…" at bounding box center [590, 296] width 340 height 57
click at [607, 300] on textarea "Hi, sorry this was an old invoice from back in March that I never got a good bi…" at bounding box center [590, 296] width 340 height 57
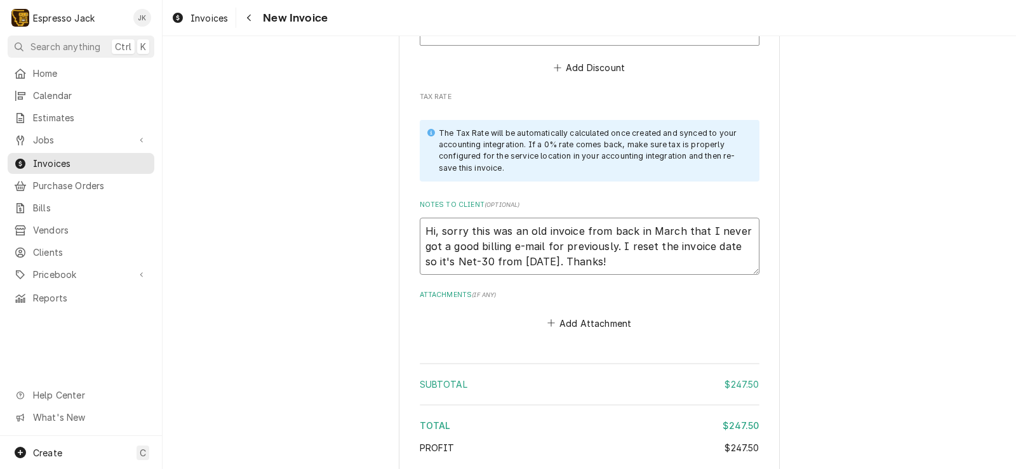
scroll to position [1600, 0]
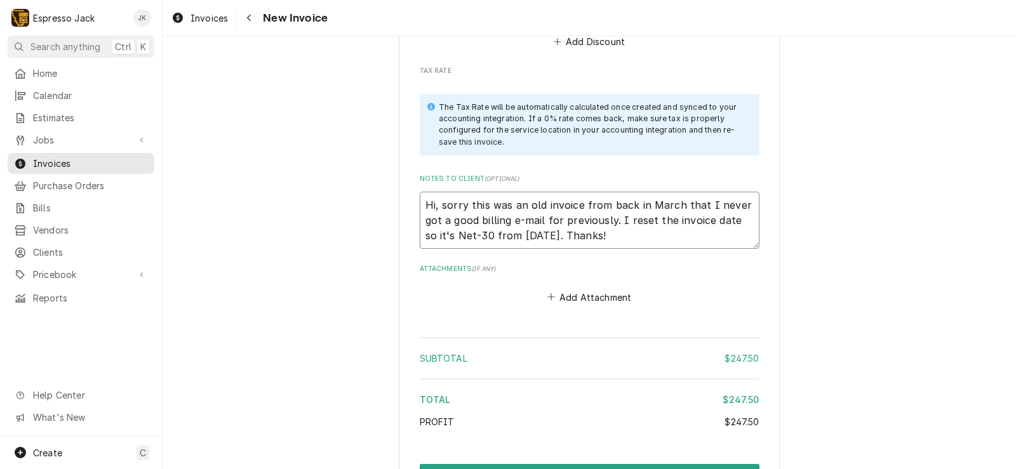
click at [442, 242] on textarea "Hi, sorry this was an old invoice from back in March that I never got a good bi…" at bounding box center [590, 220] width 340 height 57
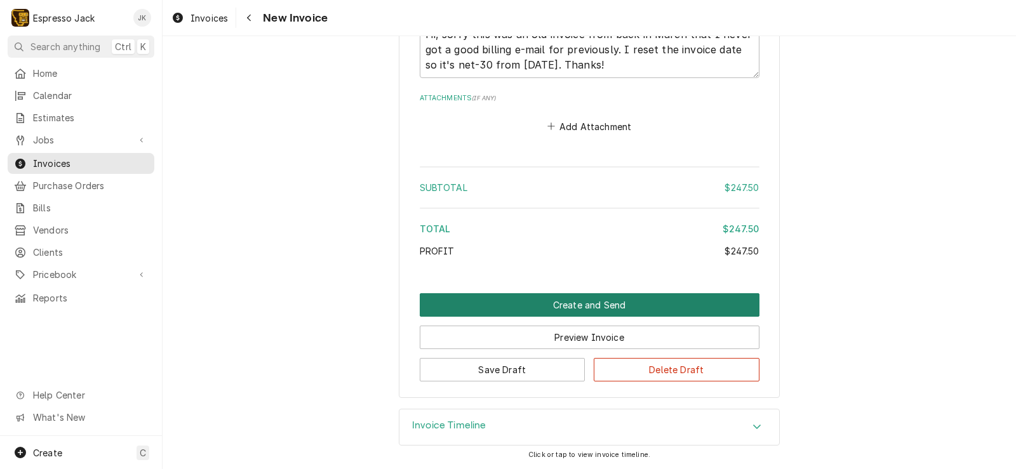
click at [567, 306] on button "Create and Send" at bounding box center [590, 304] width 340 height 23
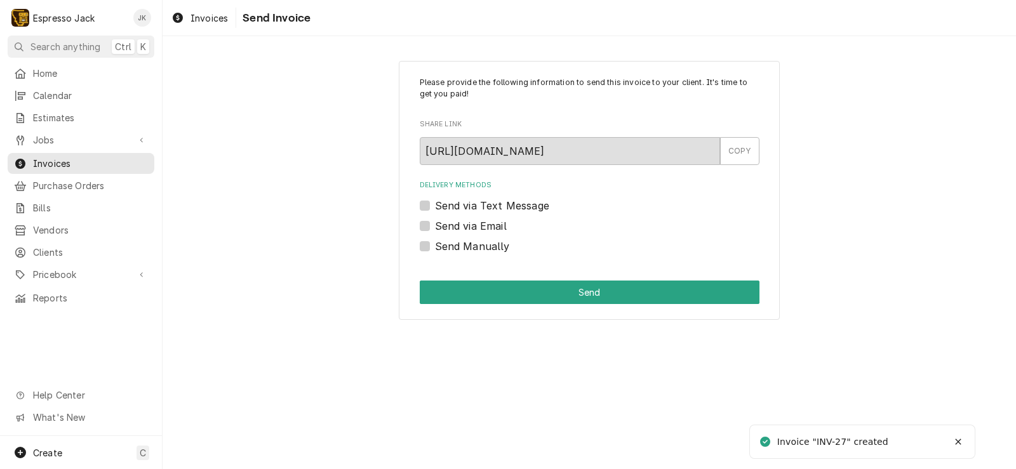
click at [476, 226] on label "Send via Email" at bounding box center [471, 225] width 72 height 15
click at [476, 226] on input "Send via Email" at bounding box center [605, 232] width 340 height 28
checkbox input "true"
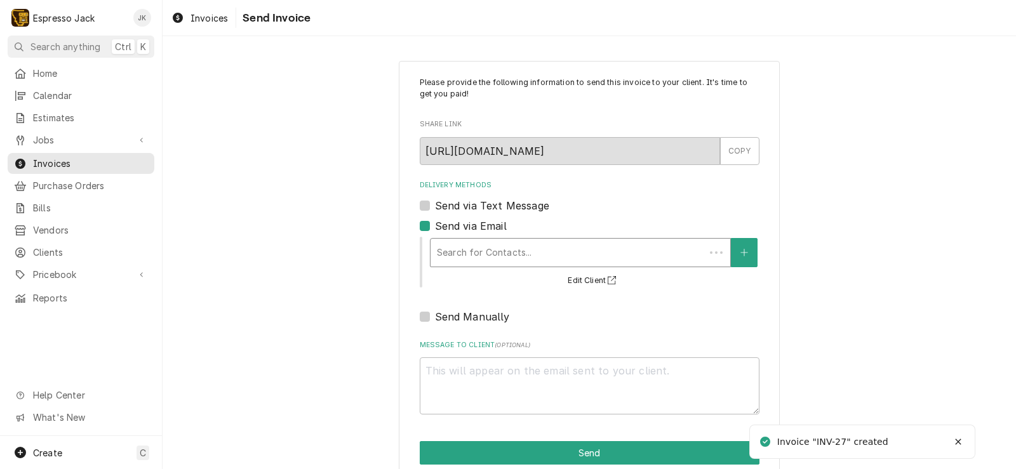
click at [518, 255] on div "Delivery Methods" at bounding box center [568, 252] width 262 height 23
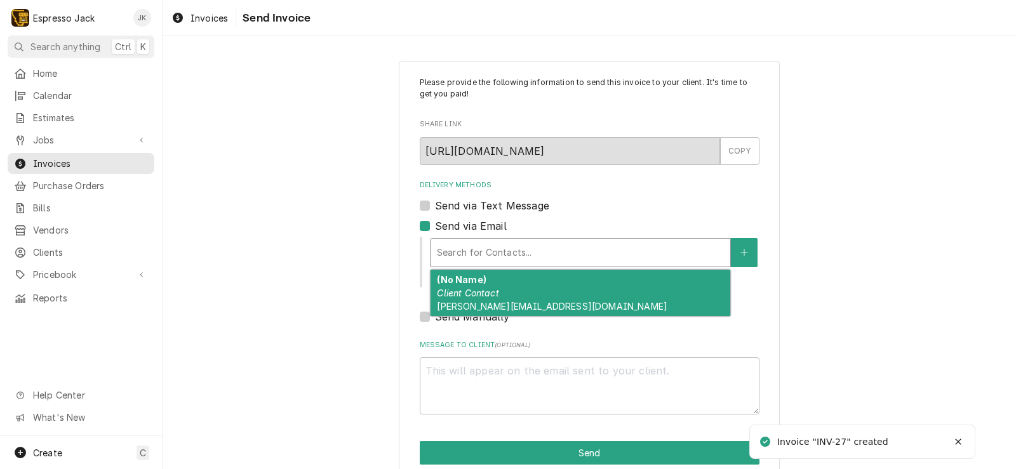
click at [515, 292] on div "(No Name) Client Contact fred@thetroutshop.com" at bounding box center [580, 293] width 300 height 46
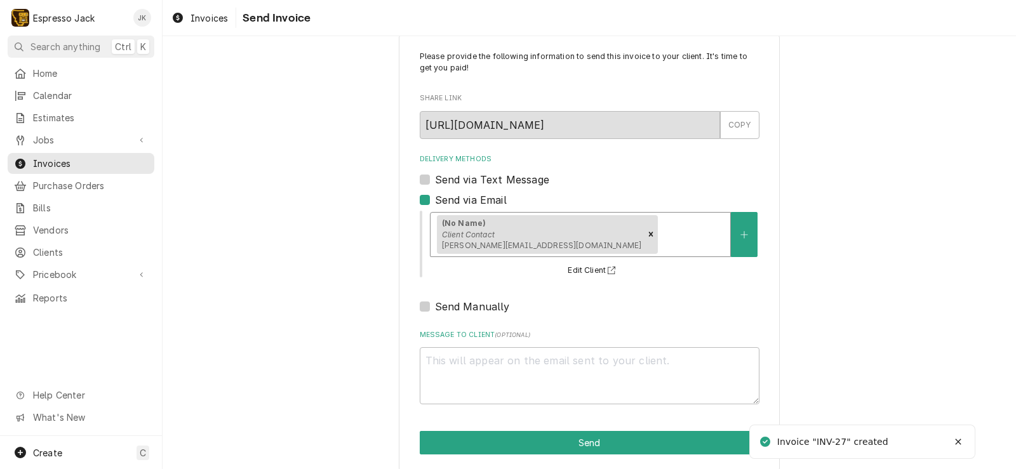
scroll to position [39, 0]
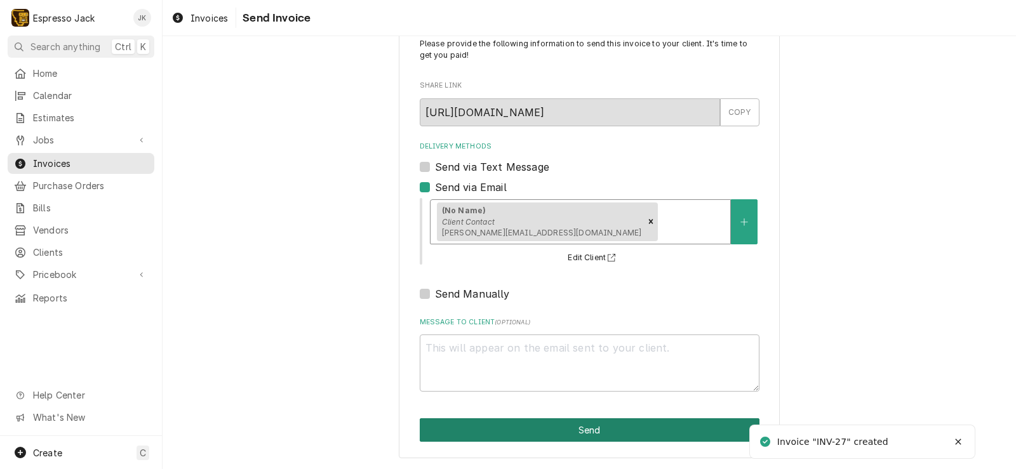
click at [518, 432] on button "Send" at bounding box center [590, 429] width 340 height 23
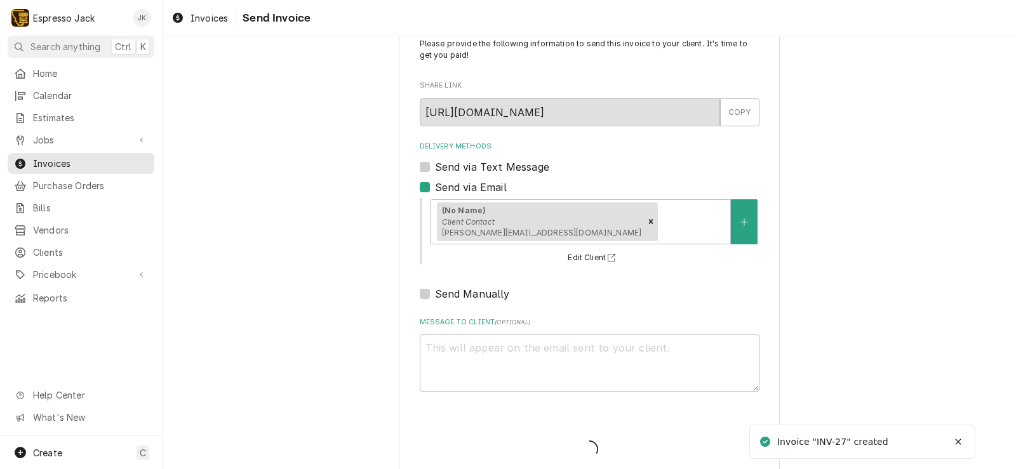
type textarea "x"
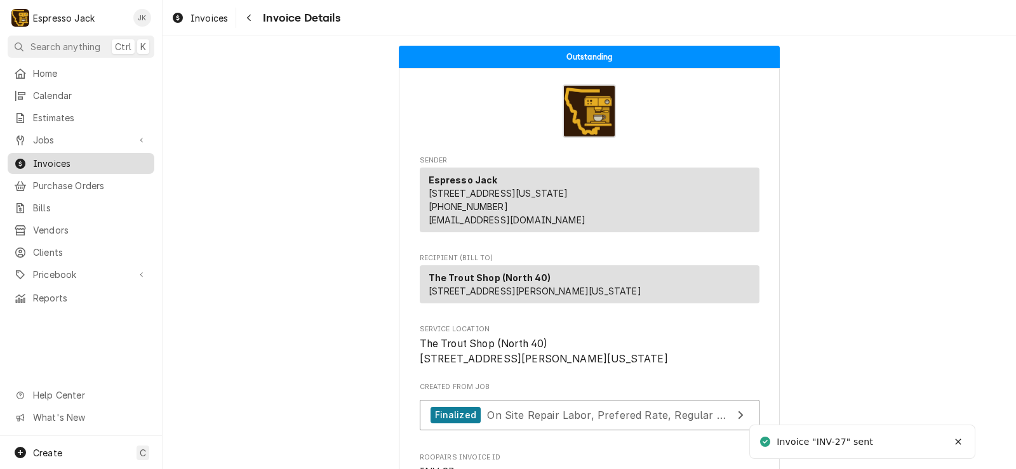
click at [72, 160] on span "Invoices" at bounding box center [90, 163] width 115 height 13
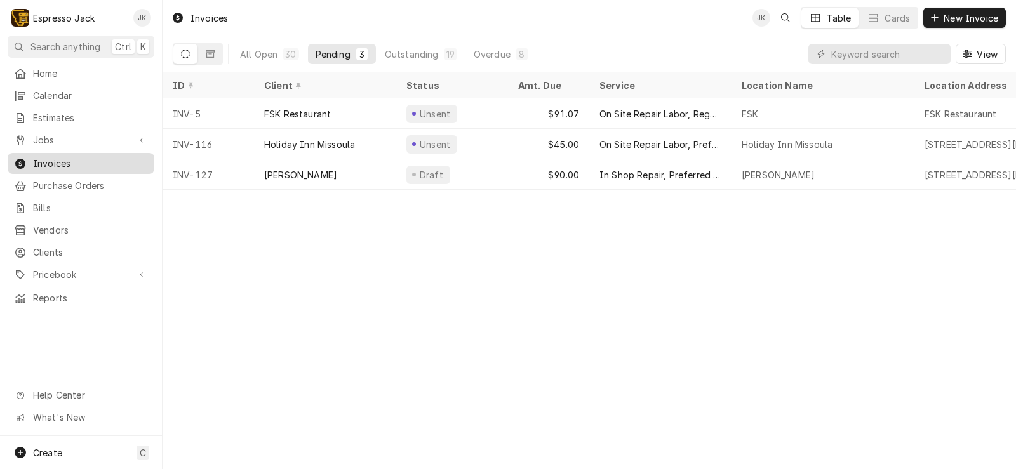
click at [70, 161] on span "Invoices" at bounding box center [90, 163] width 115 height 13
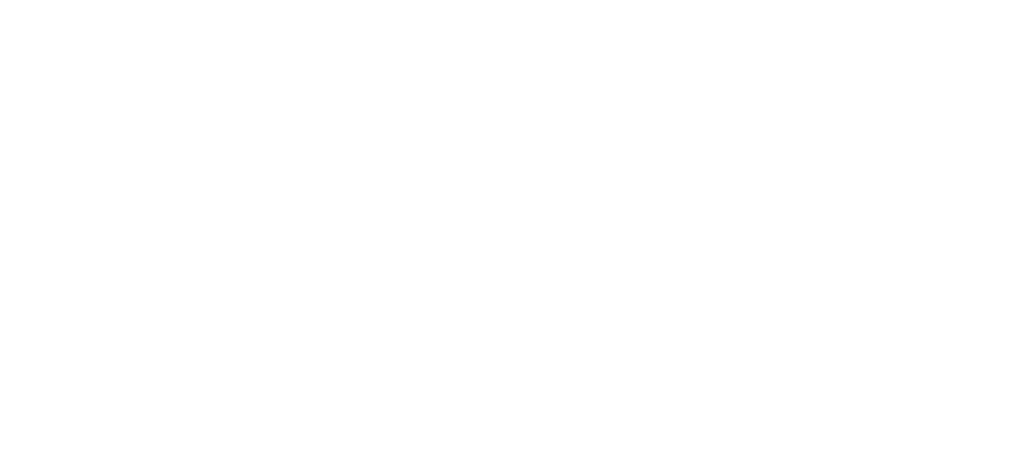
click at [83, 71] on div "Dynamic Content Wrapper" at bounding box center [508, 234] width 1016 height 469
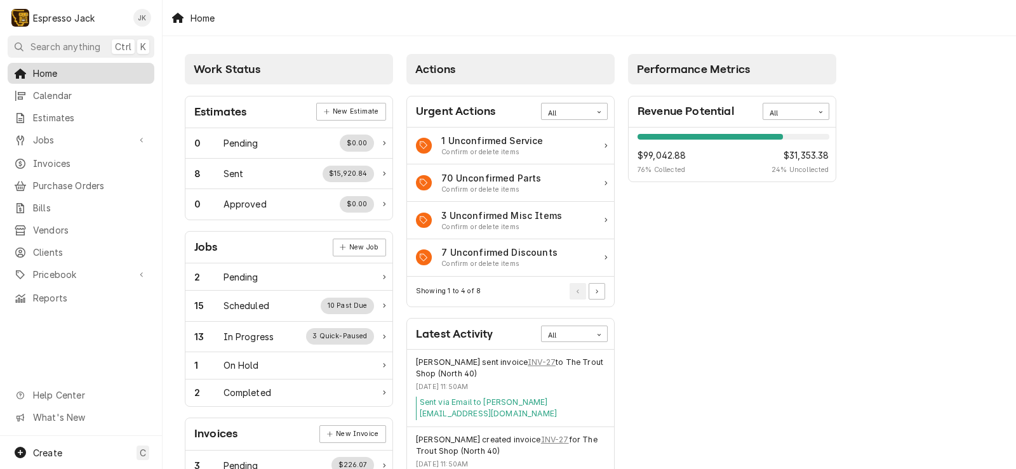
click at [74, 69] on span "Home" at bounding box center [90, 73] width 115 height 13
